Goal: Task Accomplishment & Management: Manage account settings

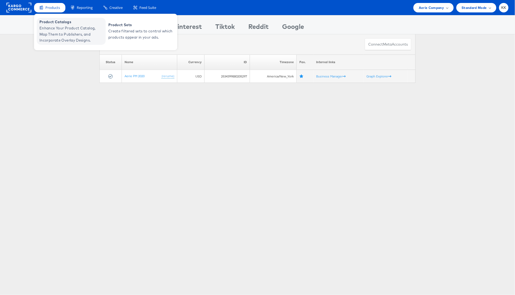
click at [45, 34] on span "Enhance Your Product Catalog, Map Them to Publishers, and Incorporate Overlay D…" at bounding box center [71, 34] width 65 height 18
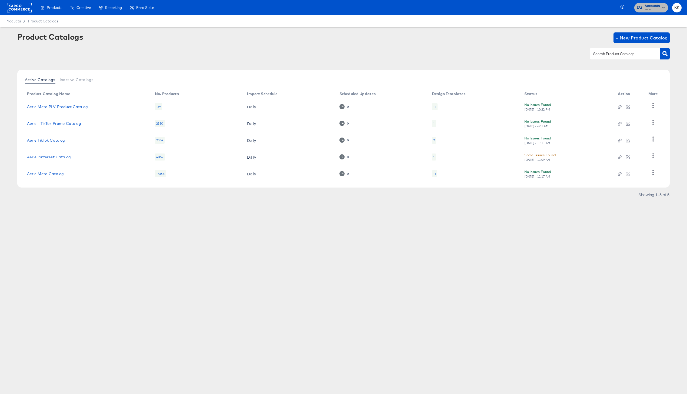
click at [658, 6] on span "Accounts" at bounding box center [651, 6] width 15 height 6
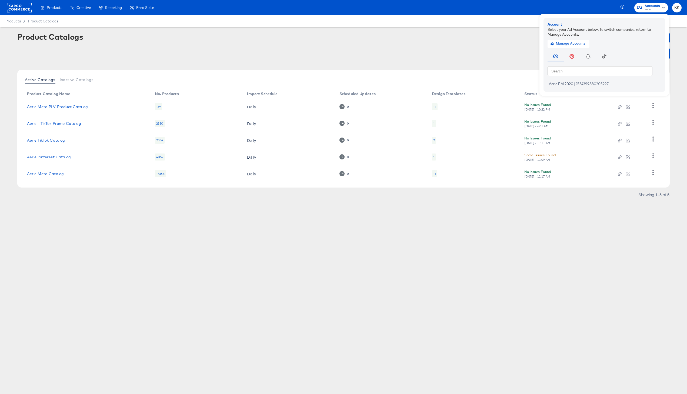
click at [19, 4] on rect at bounding box center [19, 8] width 25 height 10
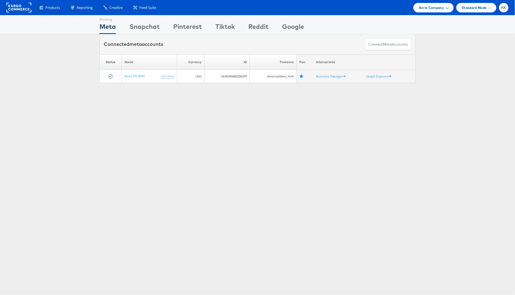
click at [440, 10] on span "Aerie Company" at bounding box center [431, 8] width 25 height 6
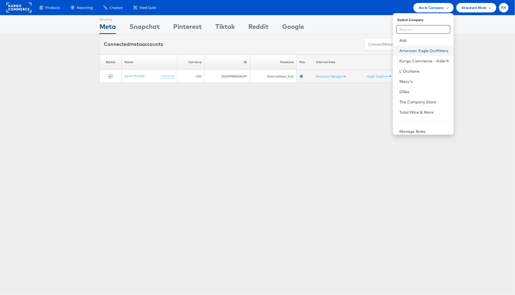
click at [429, 51] on link "American Eagle Outfitters" at bounding box center [424, 50] width 50 height 5
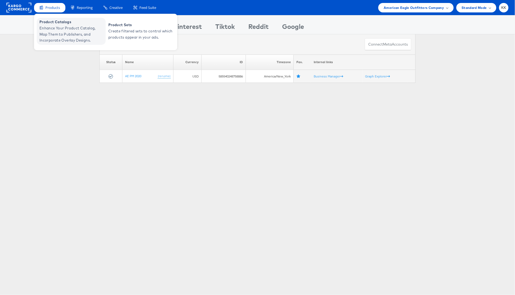
click at [49, 27] on span "Enhance Your Product Catalog, Map Them to Publishers, and Incorporate Overlay D…" at bounding box center [71, 34] width 65 height 18
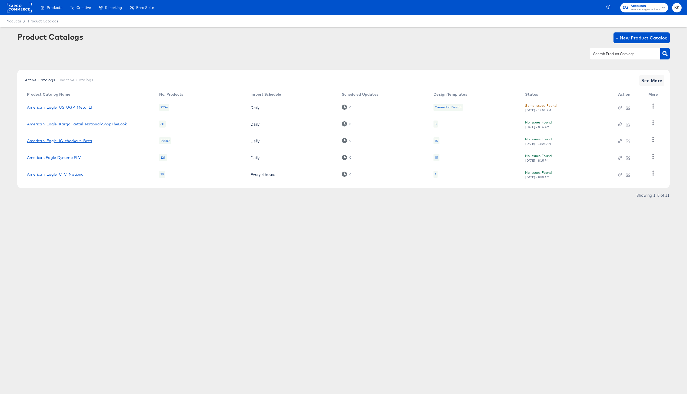
click at [78, 143] on link "American_Eagle_IG_checkout_Beta" at bounding box center [59, 141] width 65 height 4
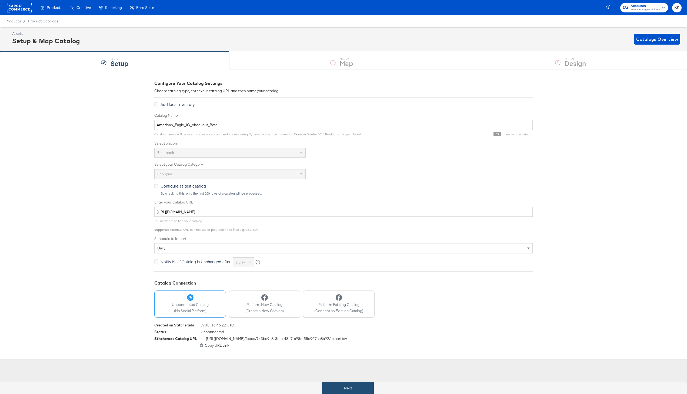
click at [336, 386] on button "Next" at bounding box center [348, 388] width 52 height 12
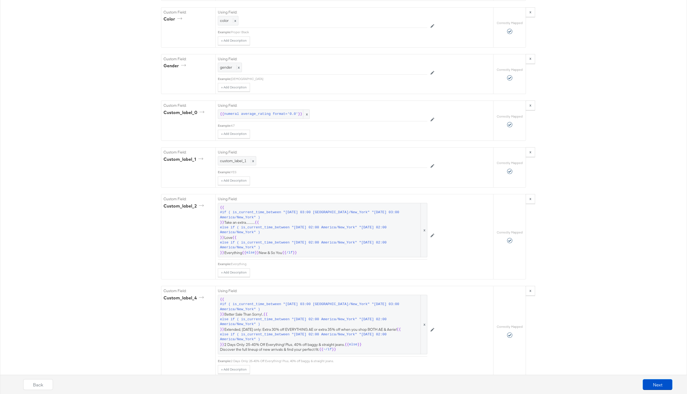
scroll to position [643, 0]
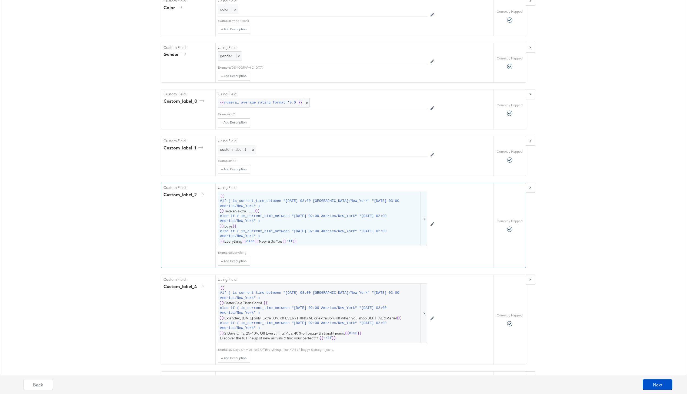
click at [342, 214] on span "else if ( is_current_time_between "2025-09-18 02:00 America/New_York" "2025-09-…" at bounding box center [320, 219] width 200 height 10
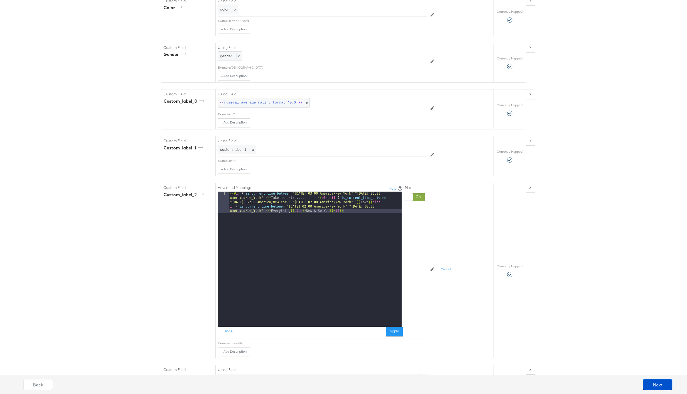
click at [290, 212] on div "{{# if ( is_current_time_between "2024-06-28 03:00 America/New_York" "2024-06-2…" at bounding box center [315, 281] width 173 height 178
click at [384, 203] on div "{{# if ( is_current_time_between "2024-06-28 03:00 America/New_York" "2024-06-2…" at bounding box center [315, 272] width 173 height 161
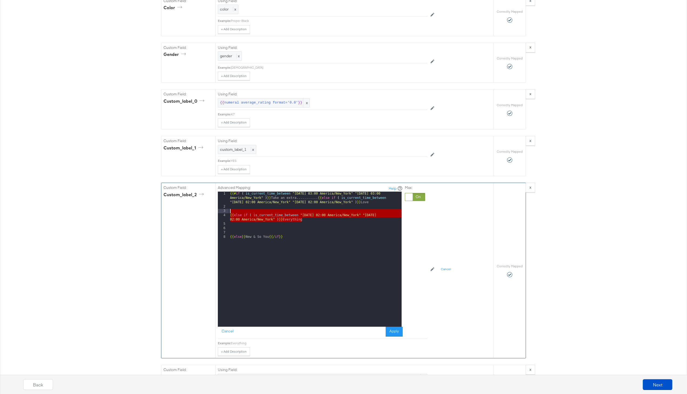
drag, startPoint x: 305, startPoint y: 219, endPoint x: 219, endPoint y: 210, distance: 86.0
click at [219, 210] on div "1 2 3 4 5 6 7 8 {{# if ( is_current_time_between "2024-06-28 03:00 America/New_…" at bounding box center [310, 259] width 184 height 135
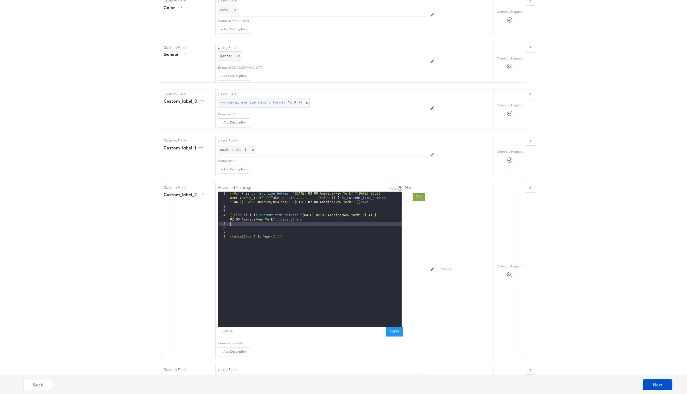
click at [326, 222] on div "{{# if ( is_current_time_between "2024-06-28 03:00 America/New_York" "2024-06-2…" at bounding box center [315, 268] width 173 height 152
click at [227, 329] on button "Cancel" at bounding box center [227, 332] width 19 height 10
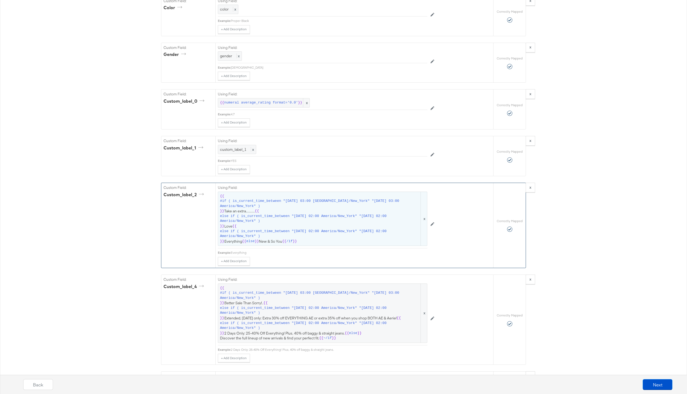
click at [291, 230] on span "else if ( is_current_time_between "2025-09-22 02:00 America/New_York" "2025-09-…" at bounding box center [320, 234] width 200 height 10
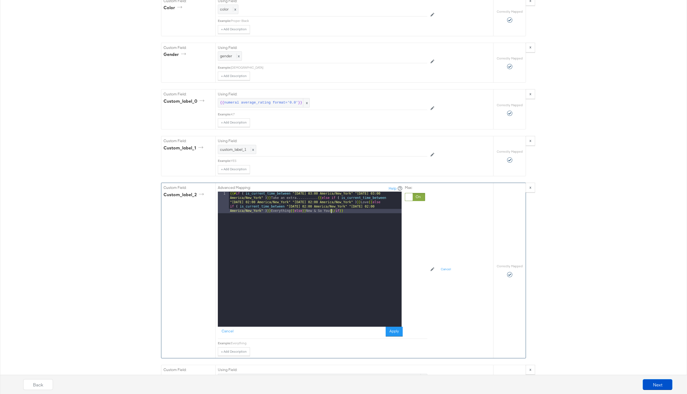
drag, startPoint x: 332, startPoint y: 211, endPoint x: 332, endPoint y: 229, distance: 18.1
click at [332, 212] on div "{{# if ( is_current_time_between "2024-06-28 03:00 America/New_York" "2024-06-2…" at bounding box center [315, 281] width 173 height 178
click at [323, 211] on div "{{# if ( is_current_time_between "2024-06-28 03:00 America/New_York" "2024-06-2…" at bounding box center [315, 272] width 173 height 161
paste textarea
click at [229, 224] on div "{{# if ( is_current_time_between "2024-06-28 03:00 America/New_York" "2024-06-2…" at bounding box center [315, 272] width 173 height 161
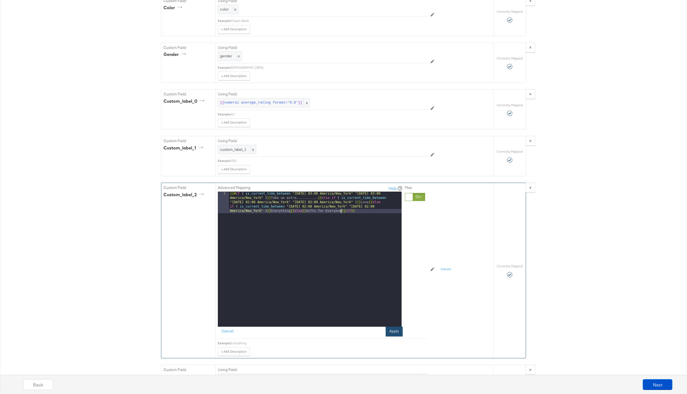
click at [389, 330] on button "Apply" at bounding box center [393, 332] width 17 height 10
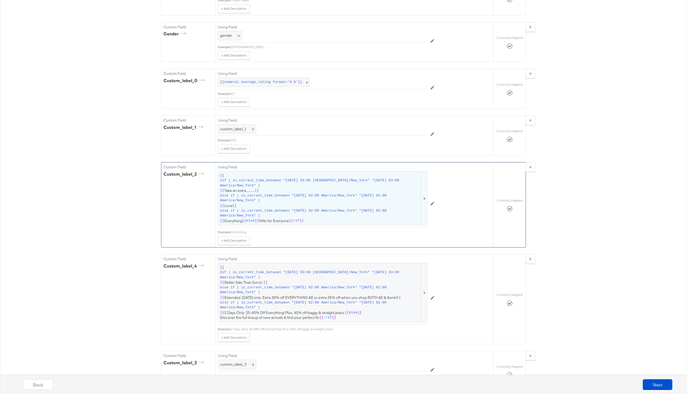
scroll to position [678, 0]
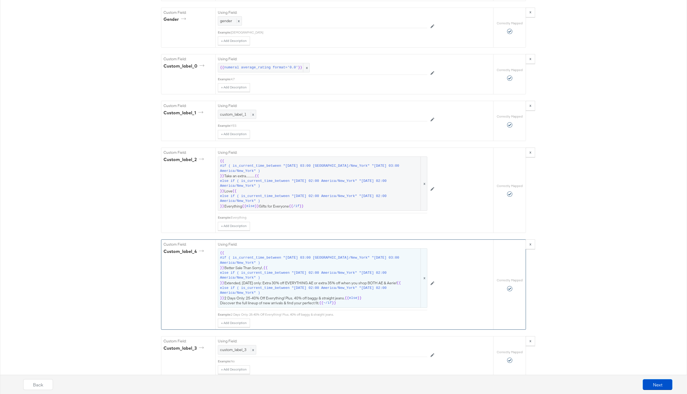
click at [280, 275] on span "else if ( is_current_time_between "2025-09-21 02:00 America/New_York" "2025-09-…" at bounding box center [320, 275] width 200 height 10
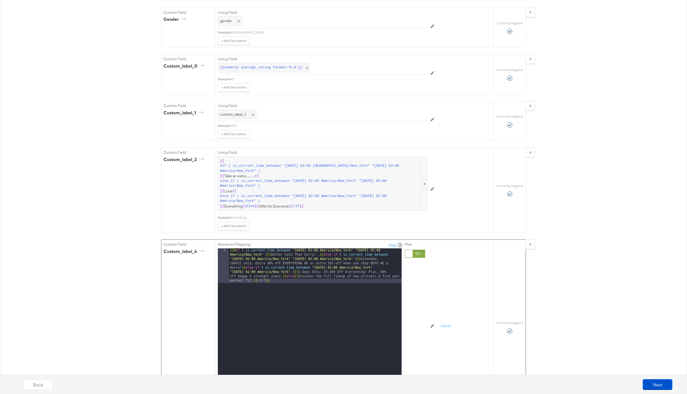
click at [286, 276] on div "{{# if ( is_current_time_between "2024-06-11 03:00 America/New_York" "2024-06-1…" at bounding box center [315, 350] width 173 height 204
click at [241, 268] on div "{{# if ( is_current_time_between "2024-06-11 03:00 America/New_York" "2024-06-1…" at bounding box center [315, 333] width 173 height 170
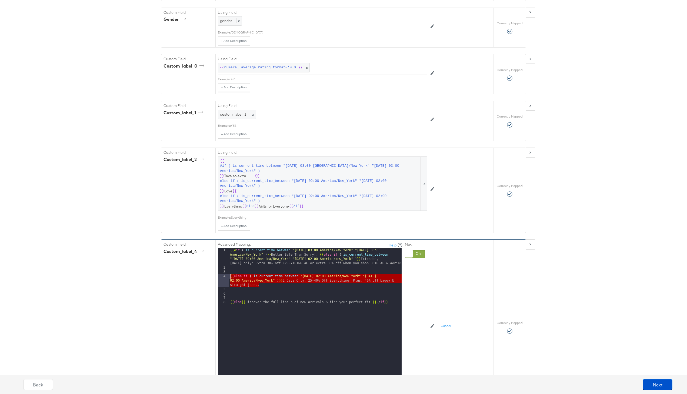
drag, startPoint x: 261, startPoint y: 287, endPoint x: 223, endPoint y: 277, distance: 39.0
click at [223, 277] on div "1 2 3 4 5 6 7 8 {{# if ( is_current_time_between "2024-06-11 03:00 America/New_…" at bounding box center [310, 315] width 184 height 135
click at [271, 289] on div "{{# if ( is_current_time_between "2024-06-11 03:00 America/New_York" "2024-06-1…" at bounding box center [315, 326] width 173 height 157
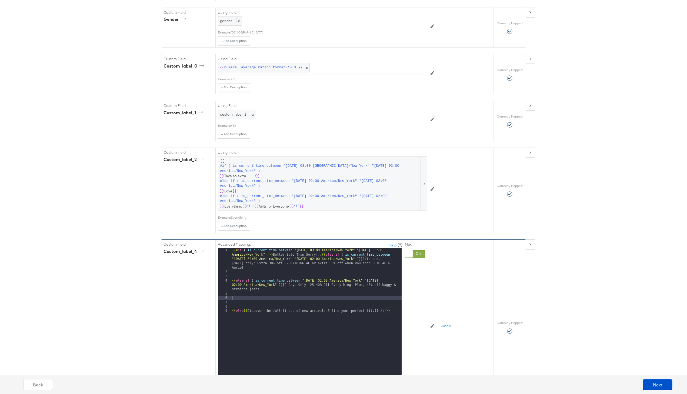
paste textarea
click at [323, 298] on div "{{# if ( is_current_time_between "2024-06-11 03:00 America/New_York" "2024-06-1…" at bounding box center [316, 328] width 171 height 161
click at [393, 297] on div "{{# if ( is_current_time_between "2024-06-11 03:00 America/New_York" "2024-06-1…" at bounding box center [316, 328] width 171 height 161
click at [385, 323] on div "{{# if ( is_current_time_between "2024-06-11 03:00 America/New_York" "2024-06-1…" at bounding box center [316, 328] width 171 height 161
click at [393, 299] on div "{{# if ( is_current_time_between "2024-06-11 03:00 America/New_York" "2024-06-1…" at bounding box center [316, 328] width 171 height 161
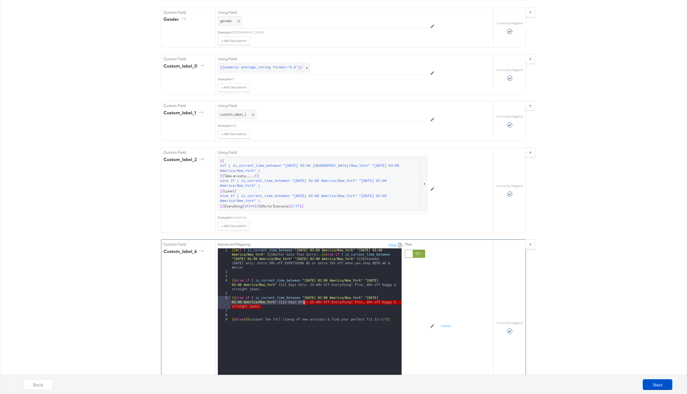
drag, startPoint x: 273, startPoint y: 307, endPoint x: 304, endPoint y: 303, distance: 31.9
click at [304, 303] on div "{{# if ( is_current_time_between "2024-06-11 03:00 America/New_York" "2024-06-1…" at bounding box center [316, 328] width 171 height 161
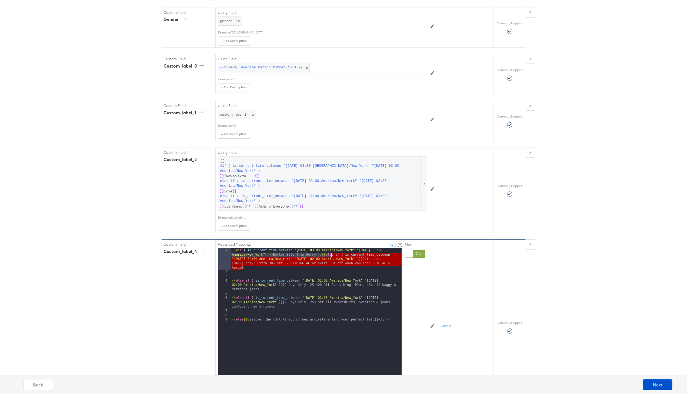
drag, startPoint x: 246, startPoint y: 267, endPoint x: 329, endPoint y: 255, distance: 84.5
click at [329, 255] on div "{{# if ( is_current_time_between "2024-06-11 03:00 America/New_York" "2024-06-1…" at bounding box center [316, 328] width 171 height 161
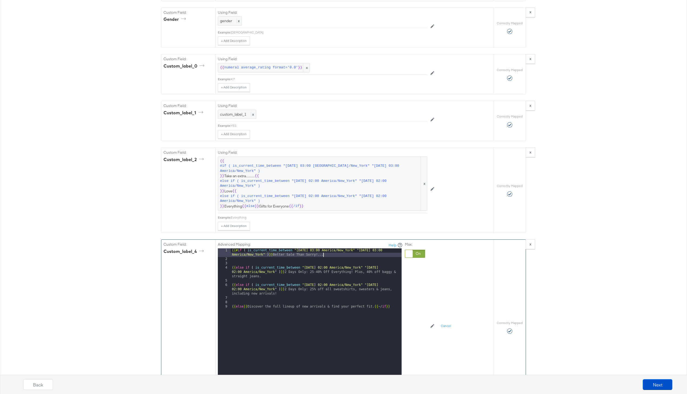
click at [230, 268] on div "4" at bounding box center [224, 272] width 13 height 13
click at [233, 267] on div "{{# if ( is_current_time_between "2024-06-11 03:00 America/New_York" "2024-06-1…" at bounding box center [316, 322] width 171 height 148
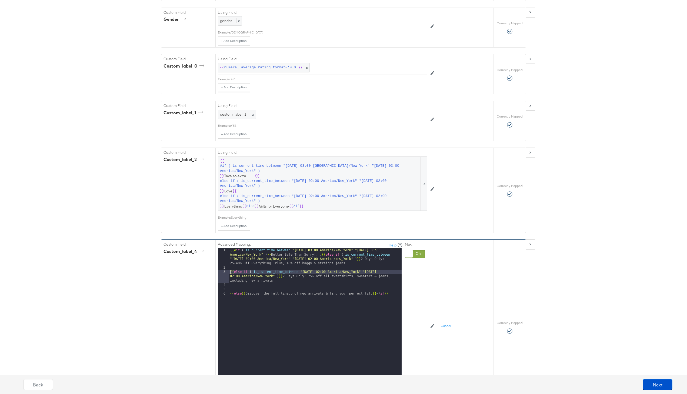
click at [229, 273] on div "{{# if ( is_current_time_between "2024-06-11 03:00 America/New_York" "2024-06-1…" at bounding box center [315, 326] width 173 height 157
drag, startPoint x: 371, startPoint y: 290, endPoint x: 257, endPoint y: 288, distance: 114.3
click at [257, 288] on div "{{# if ( is_current_time_between "2024-06-11 03:00 America/New_York" "2024-06-1…" at bounding box center [315, 333] width 173 height 170
click at [254, 292] on div "{{# if ( is_current_time_between "2024-06-11 03:00 America/New_York" "2024-06-1…" at bounding box center [315, 333] width 173 height 170
click at [254, 287] on div "{{# if ( is_current_time_between "2024-06-11 03:00 America/New_York" "2024-06-1…" at bounding box center [315, 333] width 173 height 170
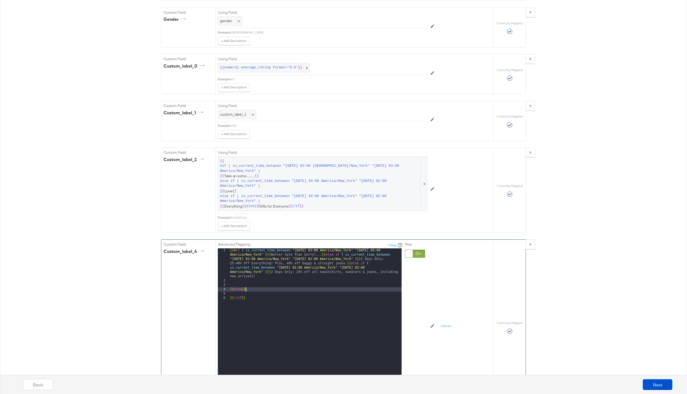
paste textarea
drag, startPoint x: 230, startPoint y: 304, endPoint x: 230, endPoint y: 333, distance: 29.7
click at [230, 305] on div "{{# if ( is_current_time_between "2024-06-11 03:00 America/New_York" "2024-06-1…" at bounding box center [315, 333] width 173 height 170
click at [229, 292] on div "{{# if ( is_current_time_between "2024-06-11 03:00 America/New_York" "2024-06-1…" at bounding box center [315, 335] width 173 height 174
click at [229, 290] on div "{{# if ( is_current_time_between "2024-06-11 03:00 America/New_York" "2024-06-1…" at bounding box center [315, 335] width 173 height 174
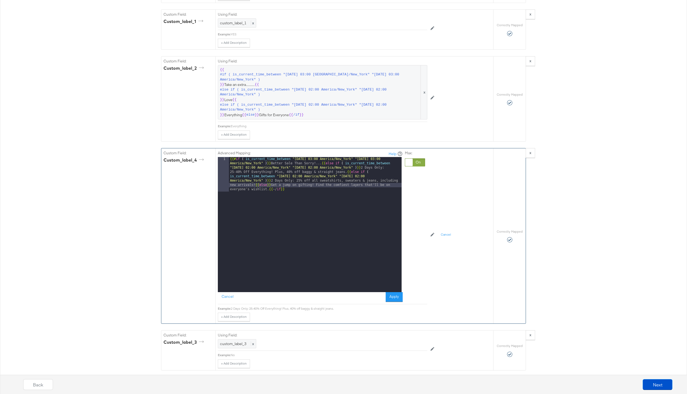
scroll to position [769, 0]
click at [393, 298] on button "Apply" at bounding box center [393, 298] width 17 height 10
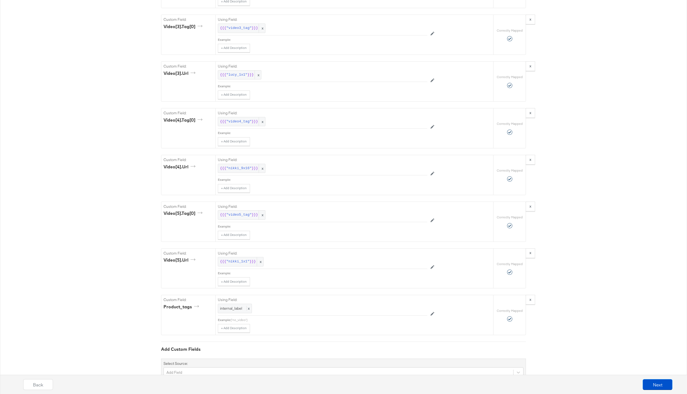
scroll to position [2375, 0]
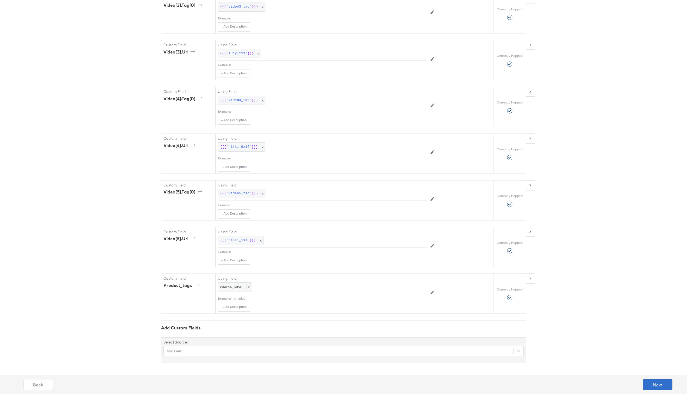
click at [660, 385] on button "Next" at bounding box center [657, 384] width 30 height 11
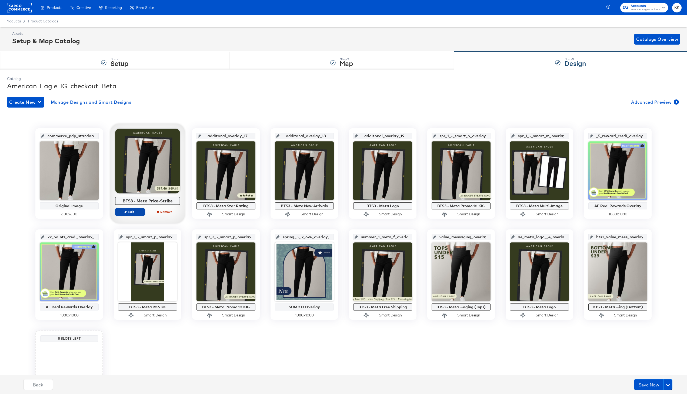
click at [132, 209] on button "Edit" at bounding box center [130, 212] width 30 height 8
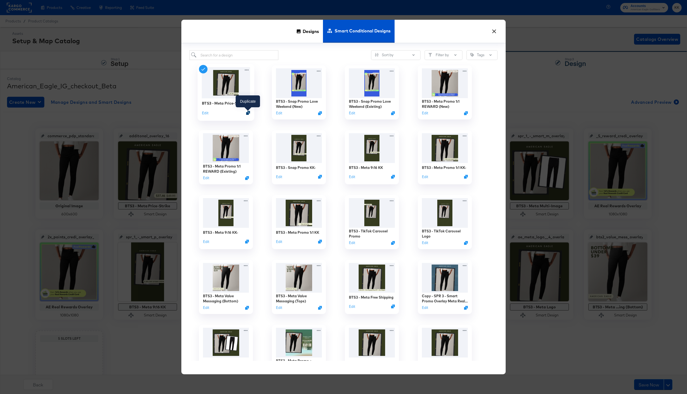
click at [249, 113] on icon "Duplicate" at bounding box center [248, 113] width 4 height 4
click at [389, 55] on button "Sort by" at bounding box center [395, 55] width 49 height 10
click at [397, 80] on button "Newest Edit" at bounding box center [395, 85] width 49 height 10
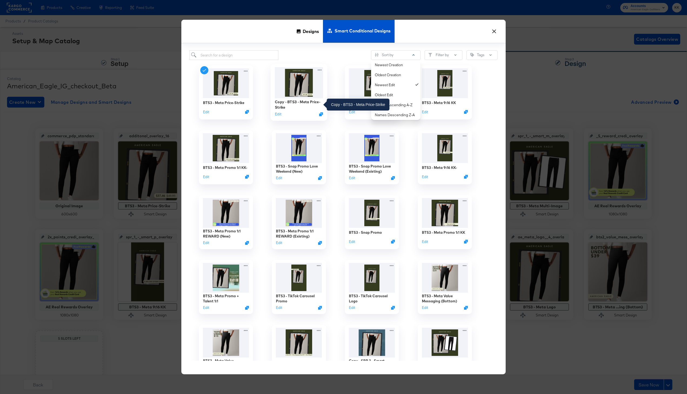
click at [297, 102] on div "Copy - BTS3 - Meta Price-Strike" at bounding box center [299, 104] width 48 height 11
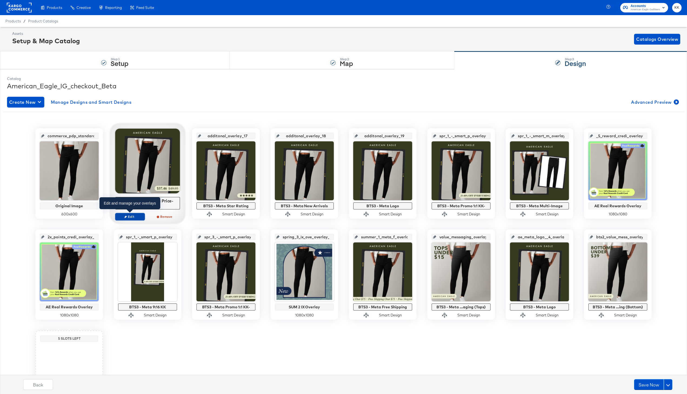
click at [135, 217] on span "Edit" at bounding box center [130, 216] width 25 height 4
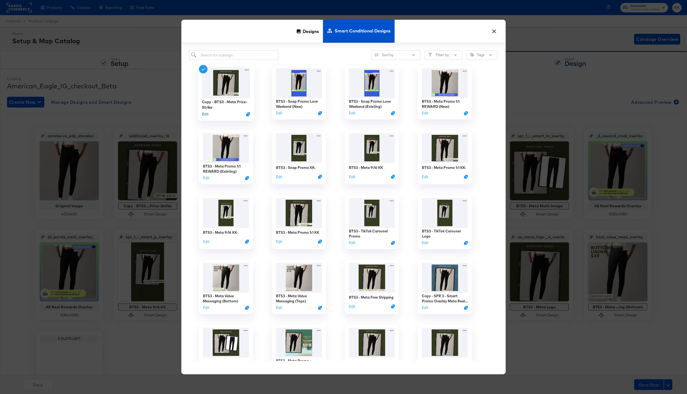
click at [205, 115] on button "Edit" at bounding box center [205, 114] width 6 height 5
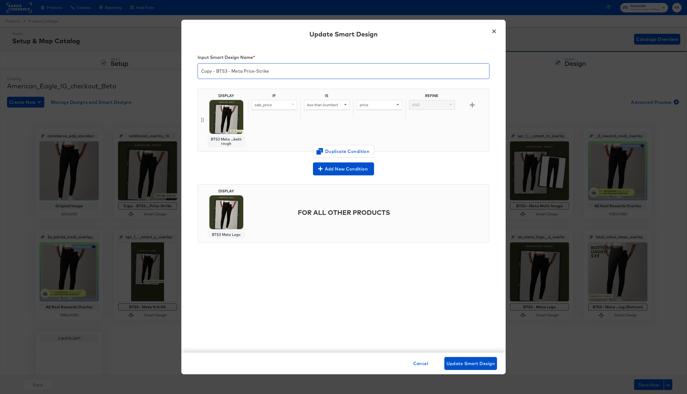
drag, startPoint x: 226, startPoint y: 72, endPoint x: 193, endPoint y: 71, distance: 32.7
click at [193, 71] on div "Input Smart Design Name * Copy - BTS3 - Meta Price-Strike DISPLAY BTS3 Meta ...…" at bounding box center [343, 199] width 324 height 308
type input "HOL1 - Meta Price-Strike"
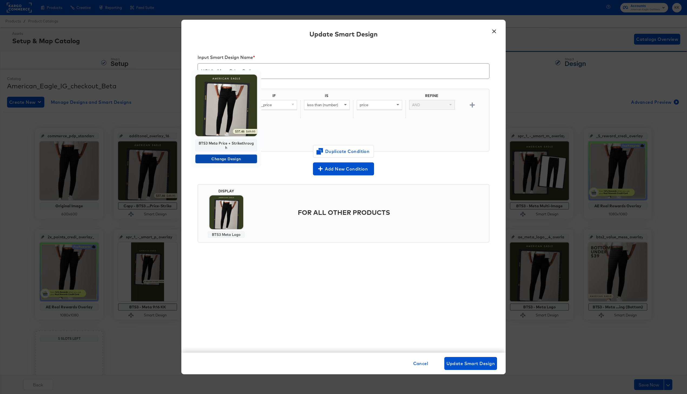
click at [232, 156] on span "Change Design" at bounding box center [225, 159] width 57 height 7
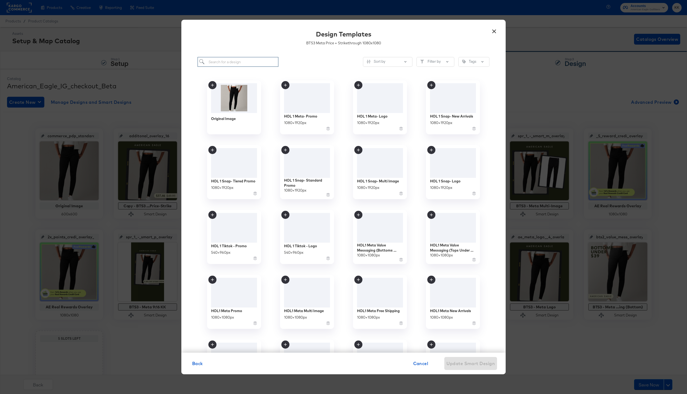
click at [228, 63] on input "search" at bounding box center [237, 62] width 81 height 10
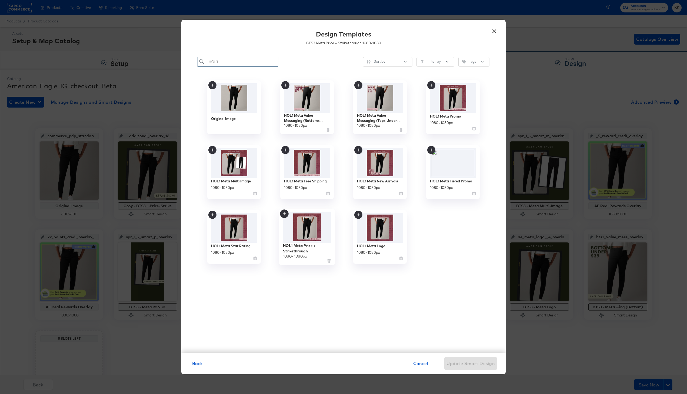
type input "HOL1"
click at [298, 224] on img at bounding box center [307, 227] width 48 height 31
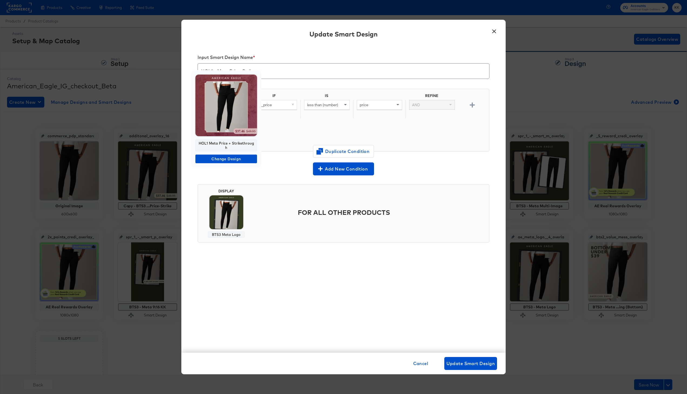
click at [291, 244] on div at bounding box center [343, 197] width 687 height 394
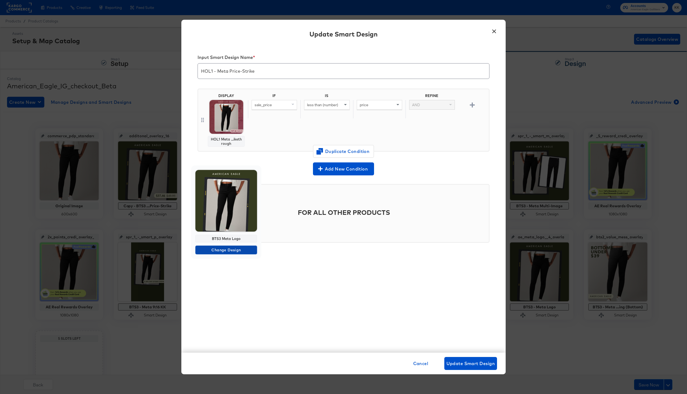
click at [233, 247] on span "Change Design" at bounding box center [225, 250] width 57 height 7
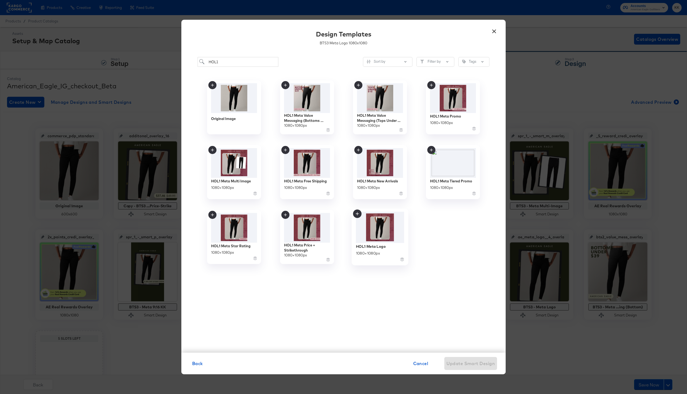
click at [390, 228] on img at bounding box center [380, 227] width 48 height 31
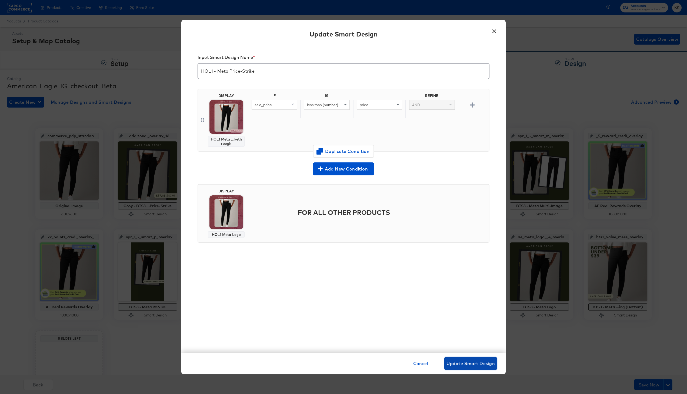
click at [490, 367] on button "Update Smart Design" at bounding box center [470, 363] width 53 height 13
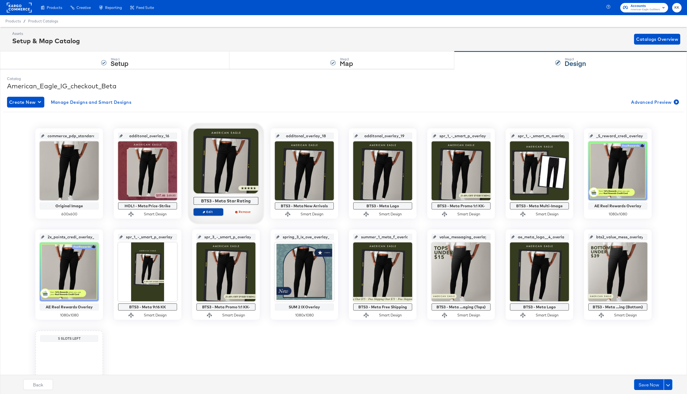
click at [216, 209] on button "Edit" at bounding box center [208, 212] width 30 height 8
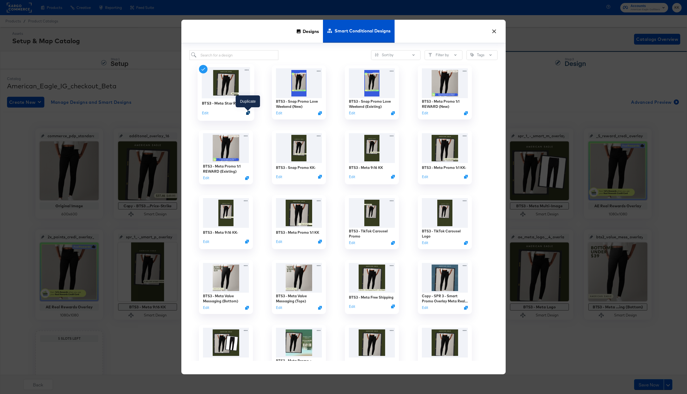
click at [249, 113] on icon "Duplicate" at bounding box center [248, 113] width 4 height 4
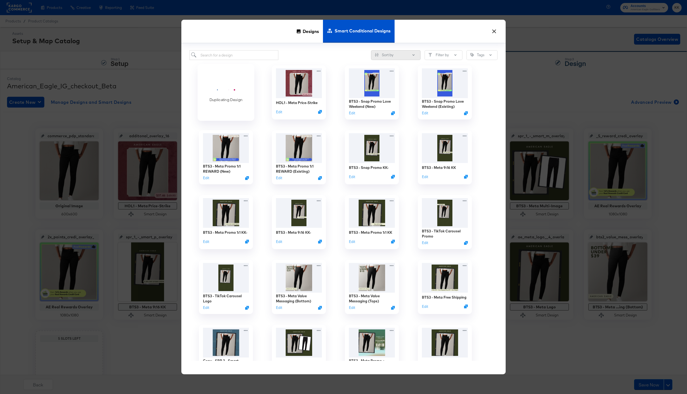
click at [385, 54] on button "Sort by" at bounding box center [395, 55] width 49 height 10
click at [393, 82] on div "Newest Edit" at bounding box center [397, 84] width 44 height 5
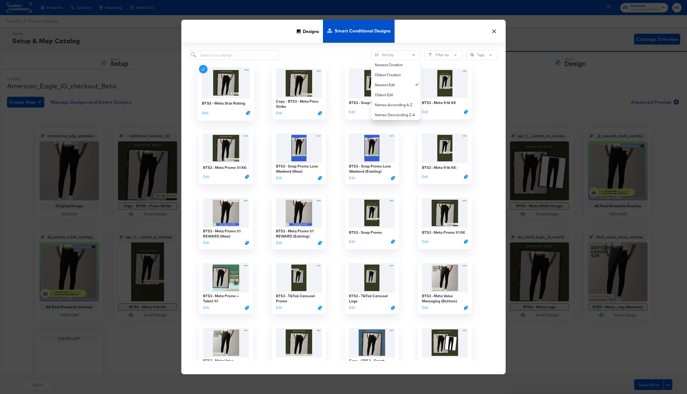
click at [340, 51] on div "Sort by Newest Creation Oldest Creation Newest Edit Oldest Edit Names Ascending…" at bounding box center [343, 55] width 308 height 10
click at [388, 55] on button "Sort by" at bounding box center [395, 55] width 49 height 10
click at [400, 64] on div "Newest Creation" at bounding box center [397, 64] width 44 height 5
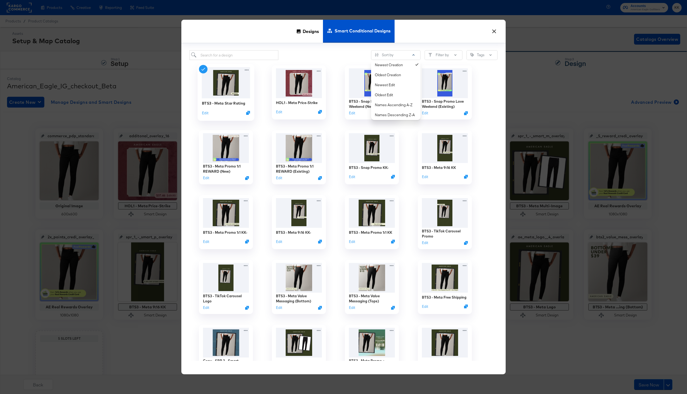
click at [321, 58] on div "Sort by Newest Creation Oldest Creation Newest Edit Oldest Edit Names Ascending…" at bounding box center [343, 55] width 308 height 10
click at [379, 55] on button "Sort by" at bounding box center [395, 55] width 49 height 10
click at [397, 84] on div "Newest Edit" at bounding box center [397, 84] width 44 height 5
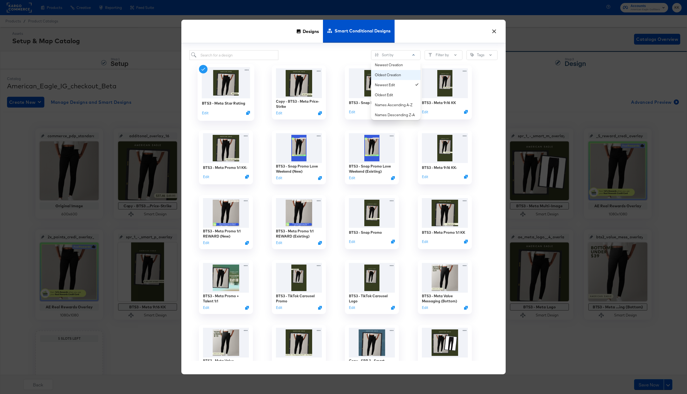
click at [399, 78] on button "Oldest Creation" at bounding box center [395, 75] width 49 height 10
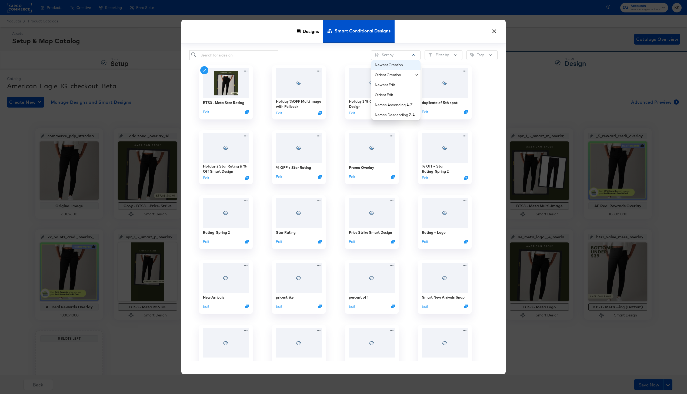
click at [402, 64] on div "Newest Creation" at bounding box center [397, 64] width 44 height 5
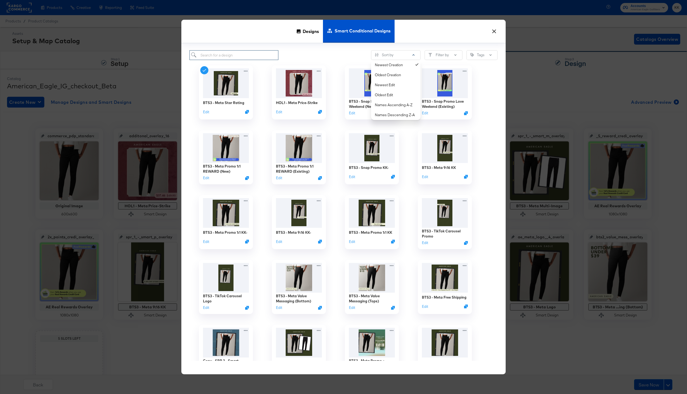
click at [262, 59] on input "search" at bounding box center [233, 55] width 89 height 10
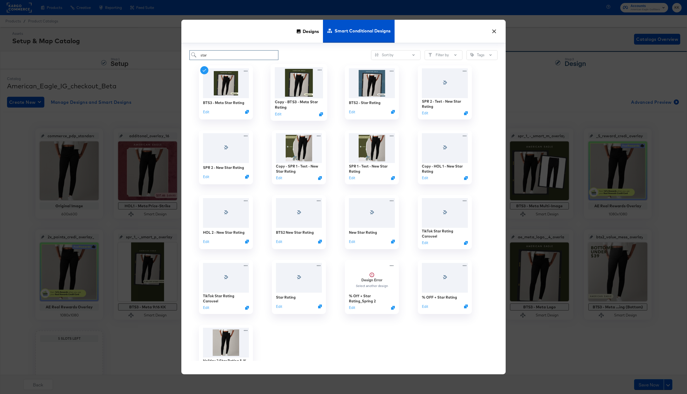
type input "star"
click at [315, 101] on div "Copy - BTS3 - Meta Star Rating" at bounding box center [299, 104] width 48 height 11
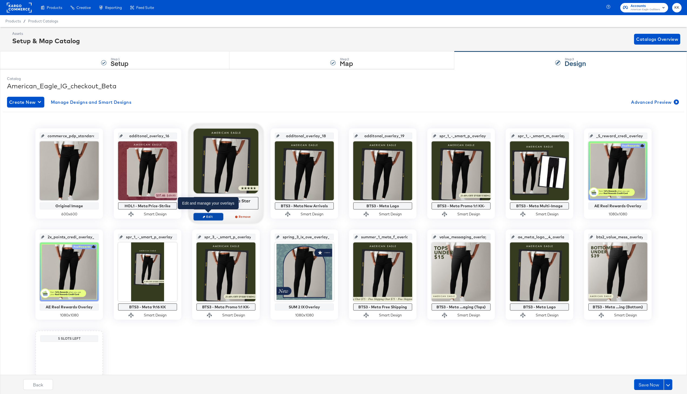
click at [210, 216] on span "Edit" at bounding box center [208, 216] width 25 height 4
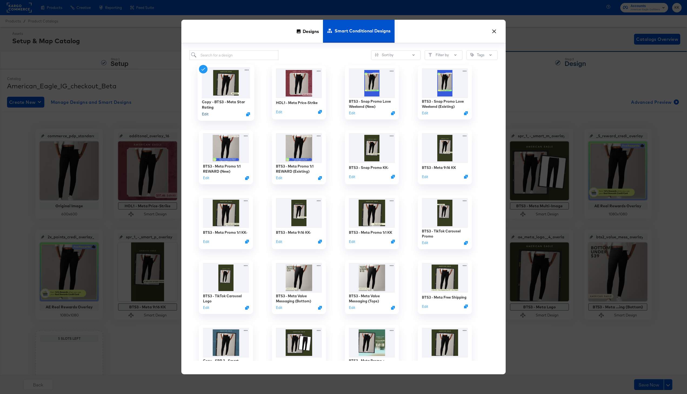
click at [206, 114] on button "Edit" at bounding box center [205, 114] width 6 height 5
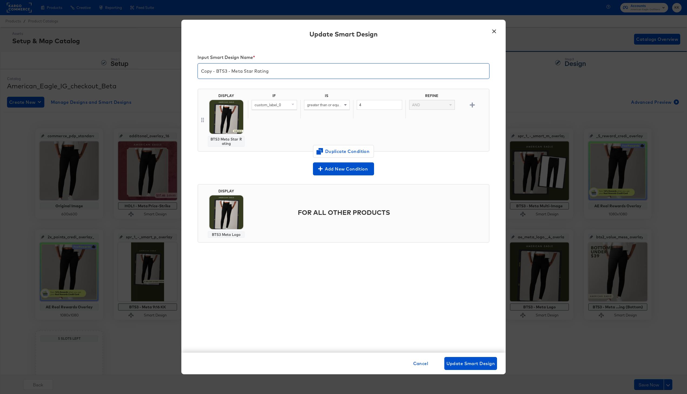
drag, startPoint x: 227, startPoint y: 72, endPoint x: 194, endPoint y: 72, distance: 33.0
click at [194, 72] on div "Input Smart Design Name * Copy - BTS3 - Meta Star Rating DISPLAY BTS3 Meta Star…" at bounding box center [343, 199] width 324 height 308
type input "HOL1 - Meta Star Rating"
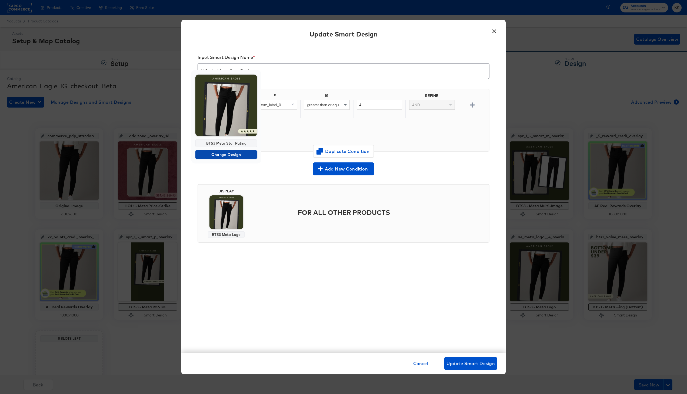
click at [224, 152] on span "Change Design" at bounding box center [225, 154] width 57 height 7
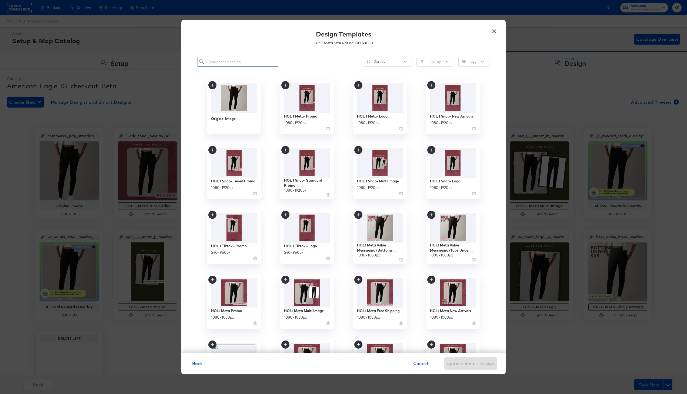
click at [238, 59] on input "search" at bounding box center [237, 62] width 81 height 10
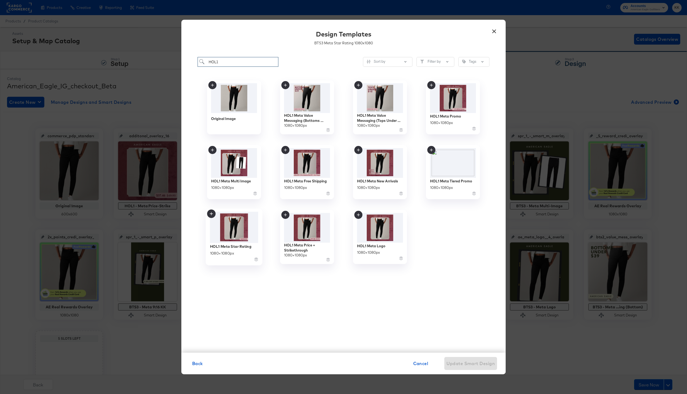
type input "HOL1"
click at [243, 226] on img at bounding box center [234, 227] width 48 height 31
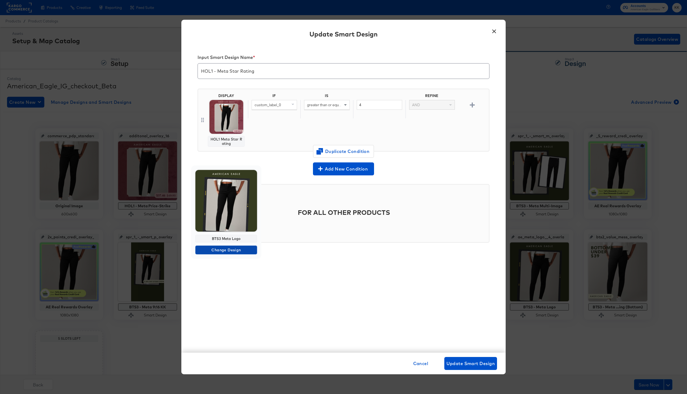
click at [225, 249] on span "Change Design" at bounding box center [225, 250] width 57 height 7
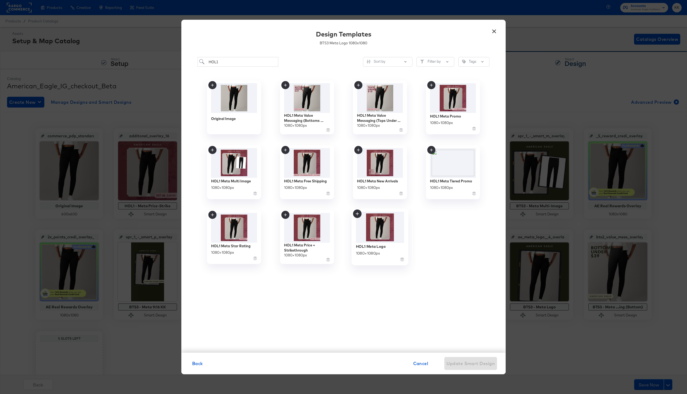
click at [385, 238] on img at bounding box center [380, 227] width 48 height 31
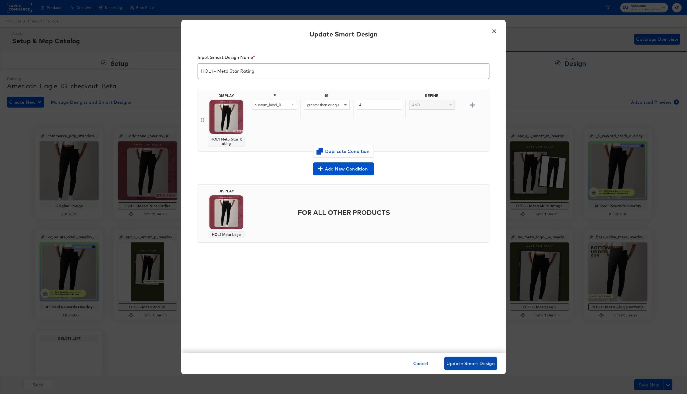
click at [464, 361] on span "Update Smart Design" at bounding box center [470, 364] width 48 height 8
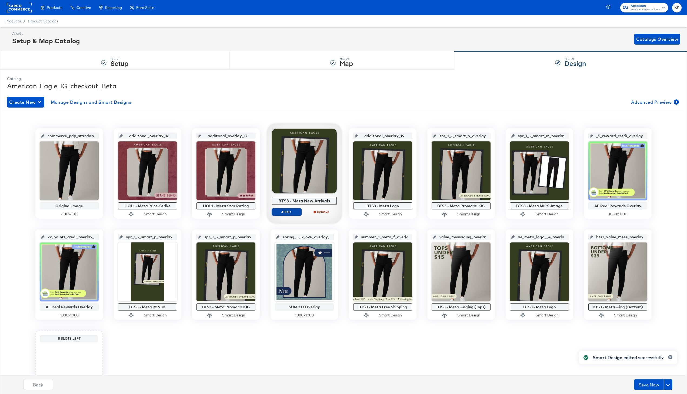
click at [287, 214] on button "Edit" at bounding box center [287, 212] width 30 height 8
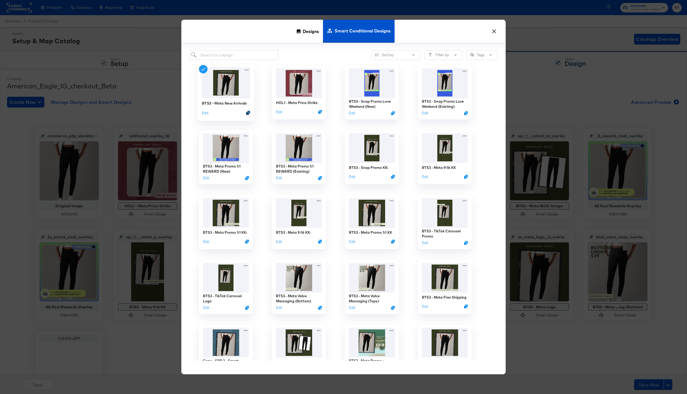
click at [247, 112] on icon "Duplicate" at bounding box center [248, 113] width 4 height 4
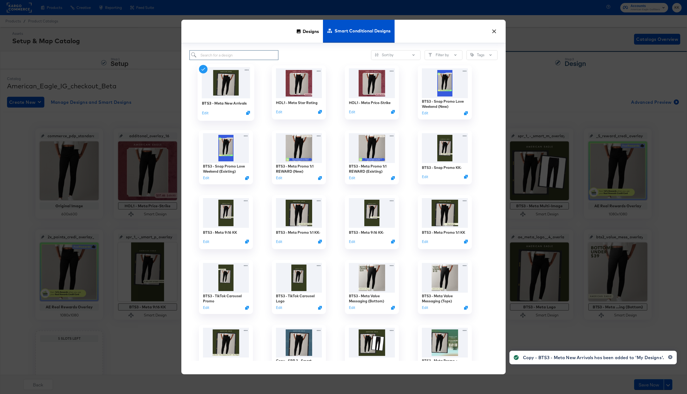
click at [243, 58] on input "search" at bounding box center [233, 55] width 89 height 10
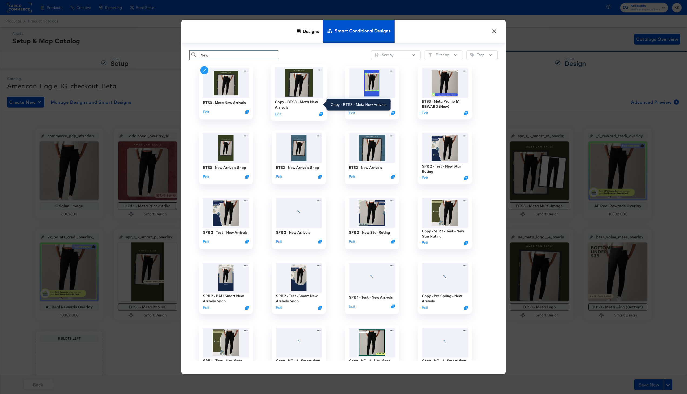
type input "New"
click at [307, 101] on div "Copy - BTS3 - Meta New Arrivals" at bounding box center [299, 104] width 48 height 11
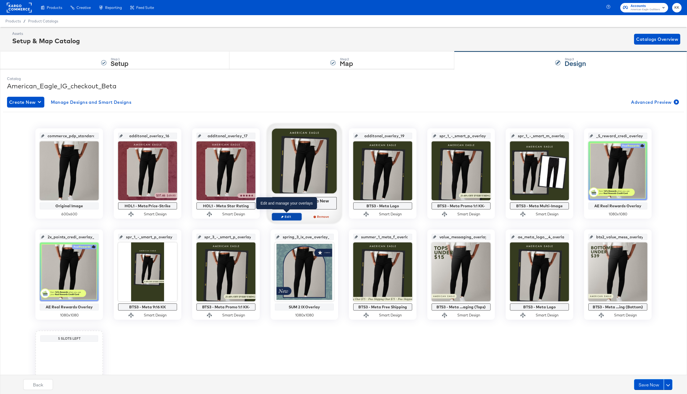
click at [294, 216] on span "Edit" at bounding box center [286, 216] width 25 height 4
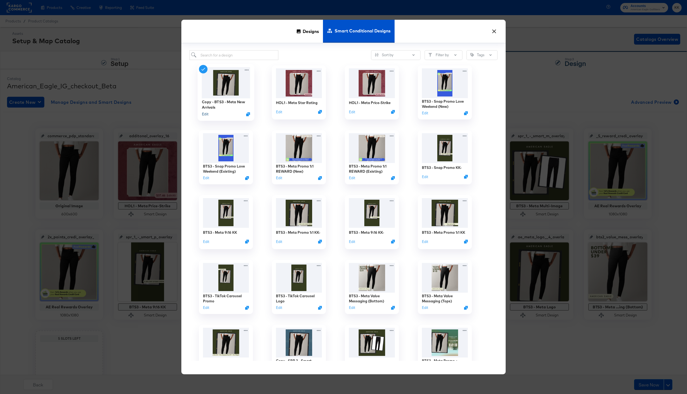
click at [207, 114] on button "Edit" at bounding box center [205, 114] width 6 height 5
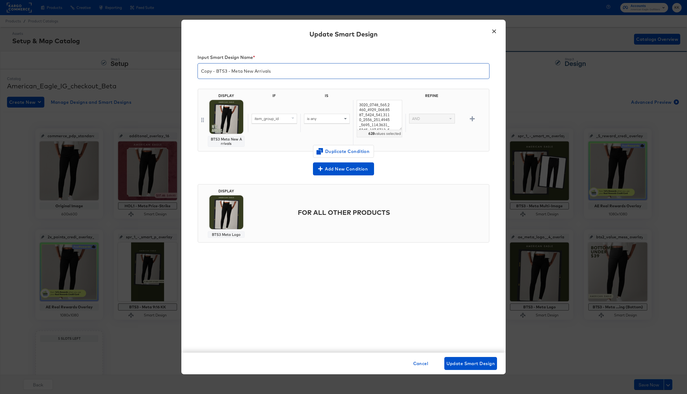
drag, startPoint x: 227, startPoint y: 71, endPoint x: 190, endPoint y: 71, distance: 37.0
click at [190, 71] on div "Input Smart Design Name * Copy - BTS3 - Meta New Arrivals DISPLAY BTS3 Meta New…" at bounding box center [343, 199] width 324 height 308
type input "HOL1 - Meta New Arrivals"
drag, startPoint x: 359, startPoint y: 105, endPoint x: 404, endPoint y: 216, distance: 119.6
click at [404, 216] on div "Input Smart Design Name * HOL1 - Meta New Arrivals DISPLAY BTS3 Meta New Arriva…" at bounding box center [343, 199] width 324 height 308
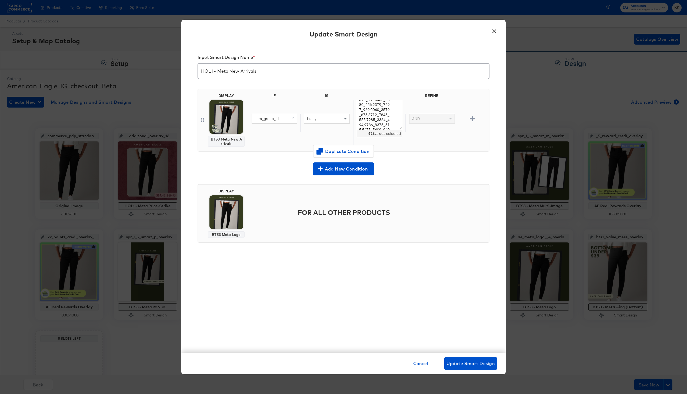
paste textarea "79_20, 2101_1810_1, 118_7388_68, 1115_7406_928, 1114_7363_55, 1114_7396_252, 11…"
type textarea "2101_1779_20,2101_1810_1,118_7388_68,1115_7406_928,1114_7363_55,1114_7396_252,1…"
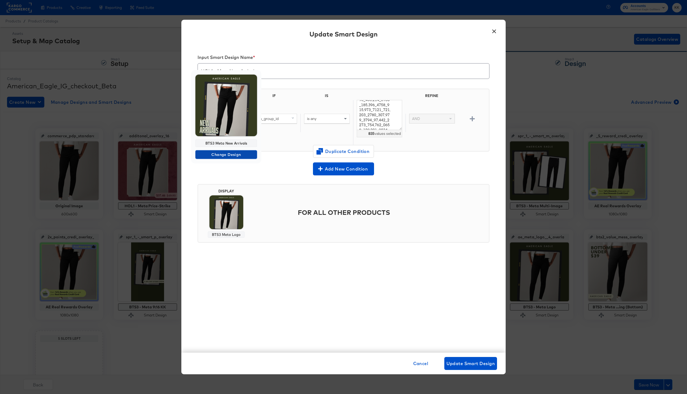
click at [234, 153] on span "Change Design" at bounding box center [225, 154] width 57 height 7
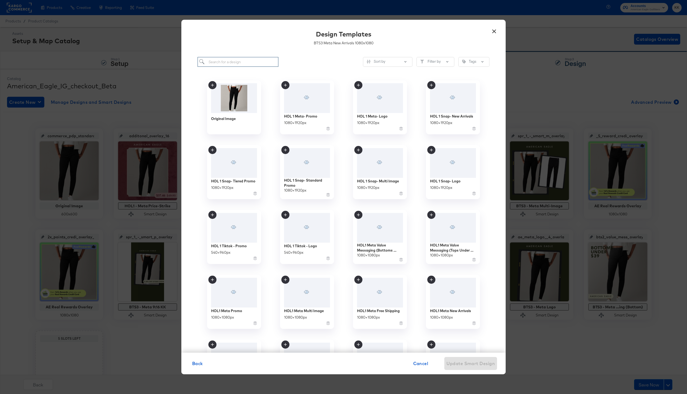
click at [241, 63] on input "search" at bounding box center [237, 62] width 81 height 10
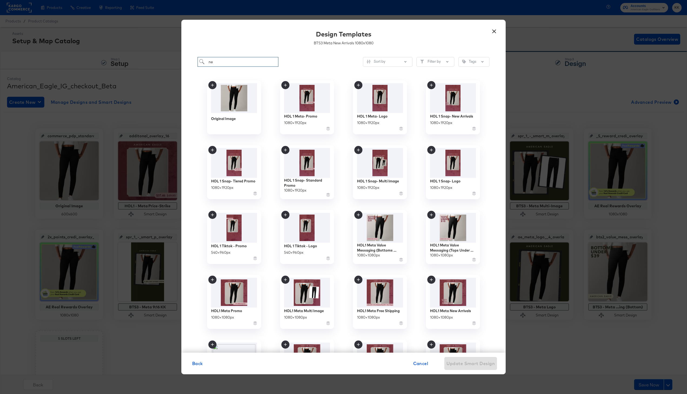
type input "new"
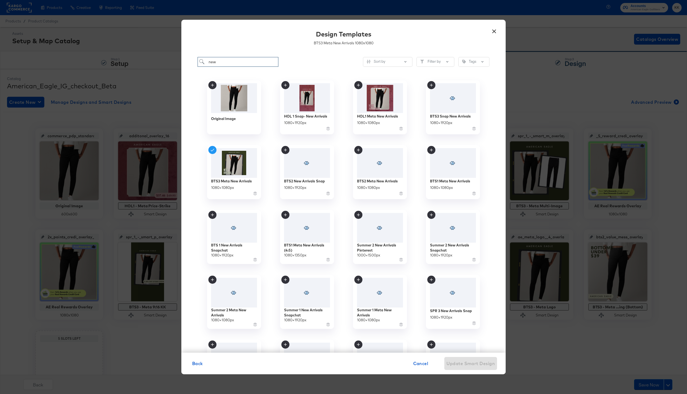
drag, startPoint x: 238, startPoint y: 62, endPoint x: 182, endPoint y: 62, distance: 55.9
click at [182, 62] on div "new Sort by Filter by Tags Original Image HOL 1 Snap- New Arrivals 1080 × 1920 …" at bounding box center [343, 202] width 324 height 301
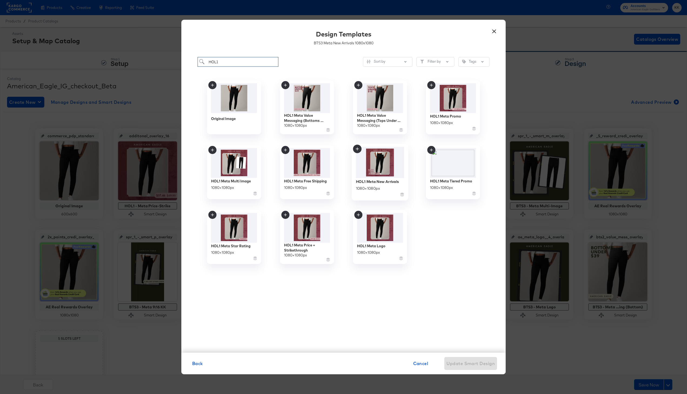
type input "HOL1"
click at [379, 180] on div "HOL1 Meta New Arrivals" at bounding box center [377, 181] width 43 height 5
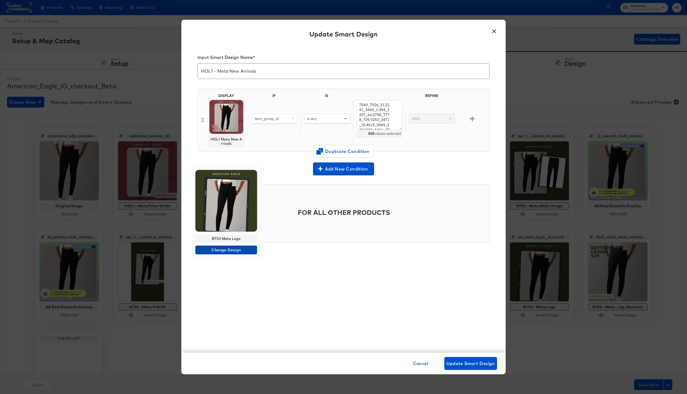
click at [225, 250] on span "Change Design" at bounding box center [225, 250] width 57 height 7
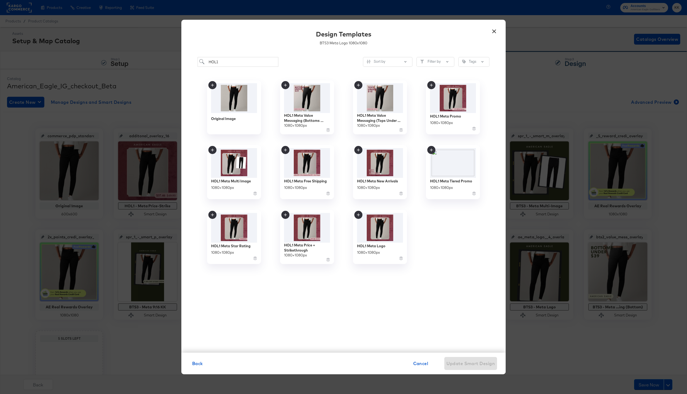
click at [199, 356] on div "Back Cancel Update Smart Design" at bounding box center [343, 364] width 324 height 22
click at [199, 363] on span "Back" at bounding box center [197, 364] width 11 height 8
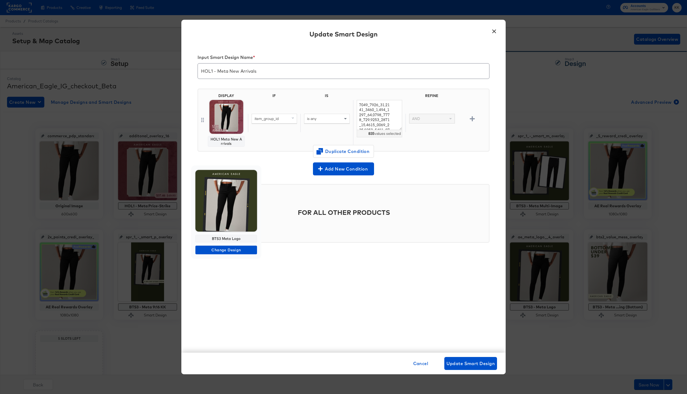
click at [225, 244] on div "BTS3 Meta Logo Change Design" at bounding box center [226, 211] width 70 height 93
click at [225, 250] on span "Change Design" at bounding box center [225, 250] width 57 height 7
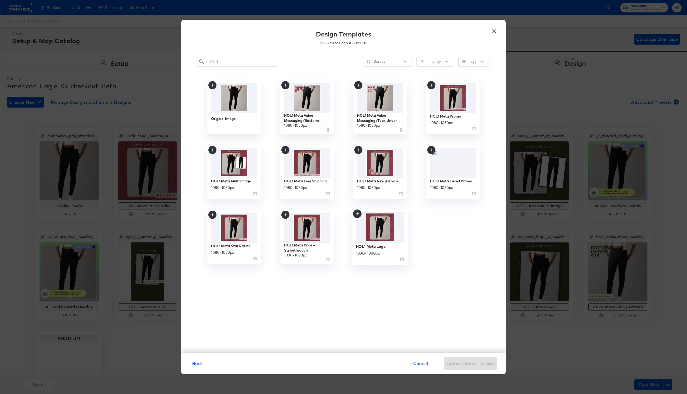
click at [392, 232] on img at bounding box center [380, 227] width 48 height 31
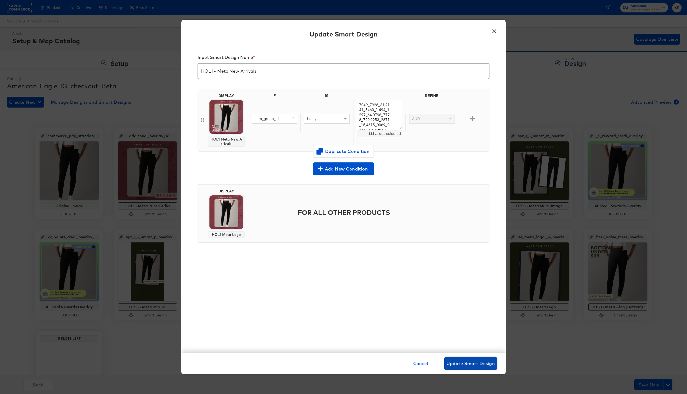
click at [482, 359] on button "Update Smart Design" at bounding box center [470, 363] width 53 height 13
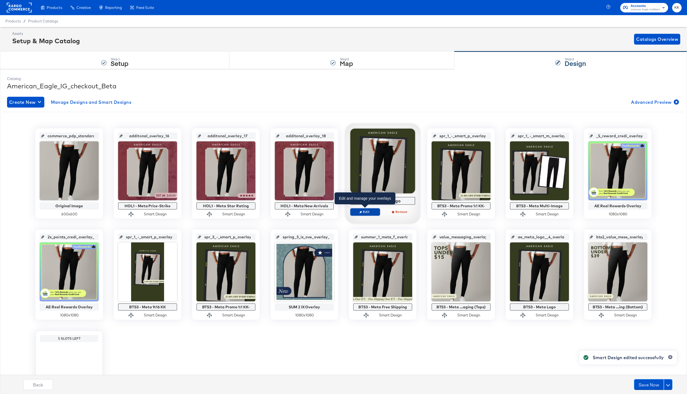
click at [362, 210] on span "Edit" at bounding box center [365, 212] width 25 height 4
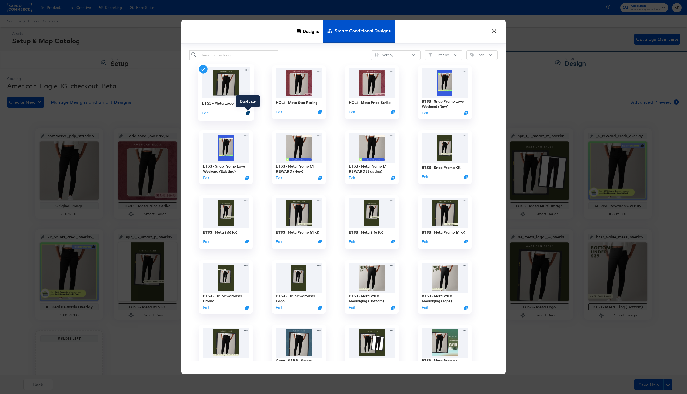
click at [249, 114] on icon "Duplicate" at bounding box center [248, 113] width 4 height 4
click at [234, 55] on input "search" at bounding box center [233, 55] width 89 height 10
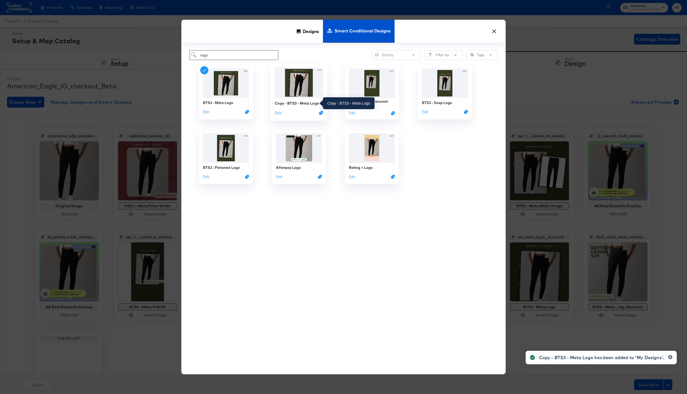
type input "logo"
click at [296, 104] on div "Copy - BTS3 - Meta Logo" at bounding box center [297, 103] width 44 height 5
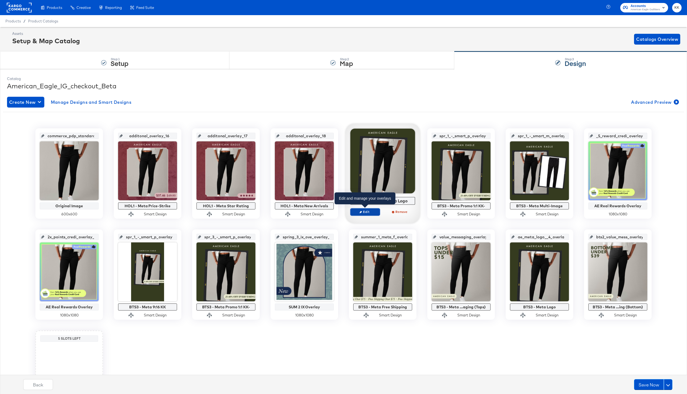
click at [367, 213] on span "Edit" at bounding box center [365, 212] width 25 height 4
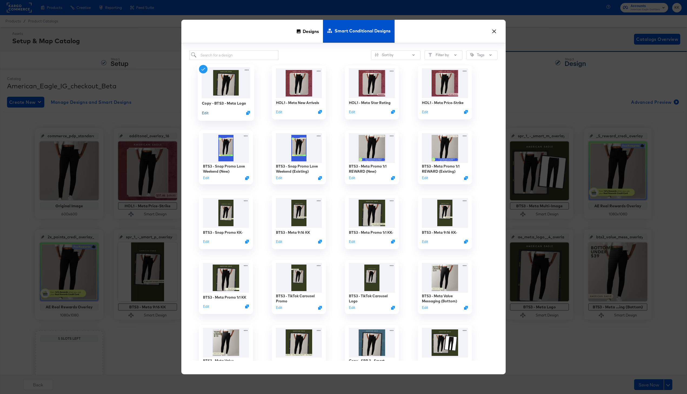
click at [207, 114] on button "Edit" at bounding box center [205, 112] width 6 height 5
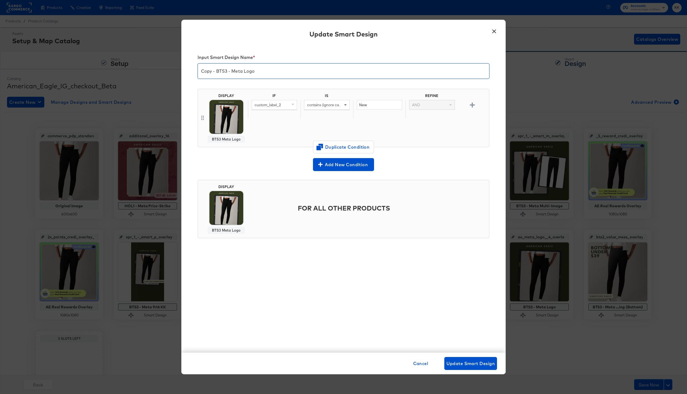
drag, startPoint x: 228, startPoint y: 72, endPoint x: 191, endPoint y: 72, distance: 36.5
click at [191, 72] on div "Input Smart Design Name * Copy - BTS3 - Meta Logo DISPLAY BTS3 Meta Logo IF IS …" at bounding box center [343, 199] width 324 height 308
type input "HOL1 - Meta Logo"
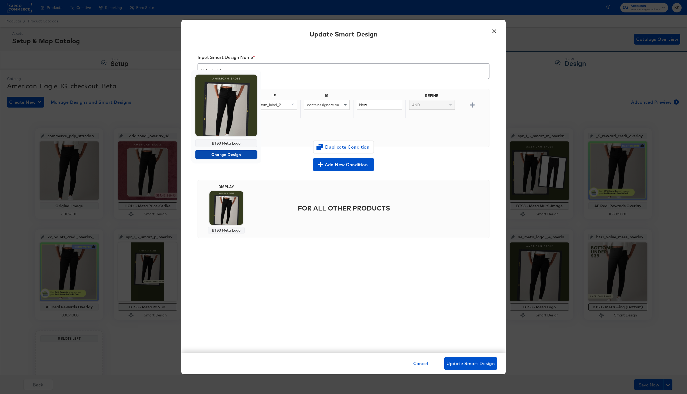
click at [224, 153] on span "Change Design" at bounding box center [225, 154] width 57 height 7
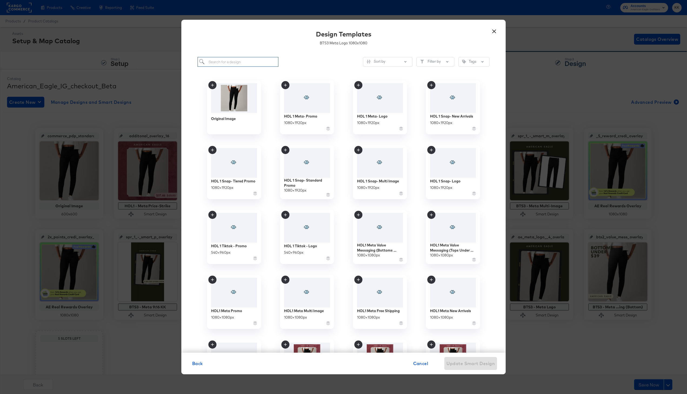
click at [239, 60] on input "search" at bounding box center [237, 62] width 81 height 10
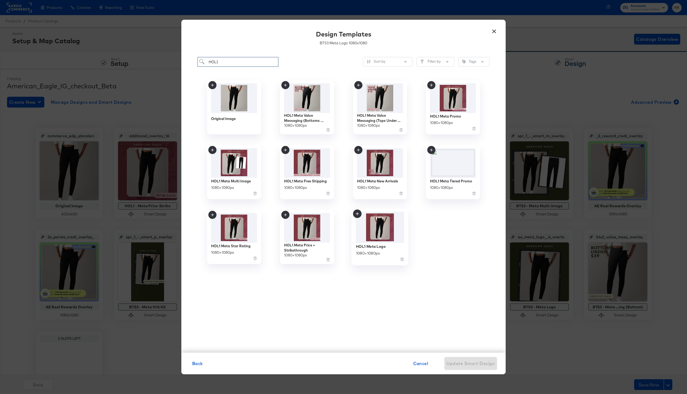
type input "HOL1"
click at [366, 213] on img at bounding box center [380, 227] width 48 height 31
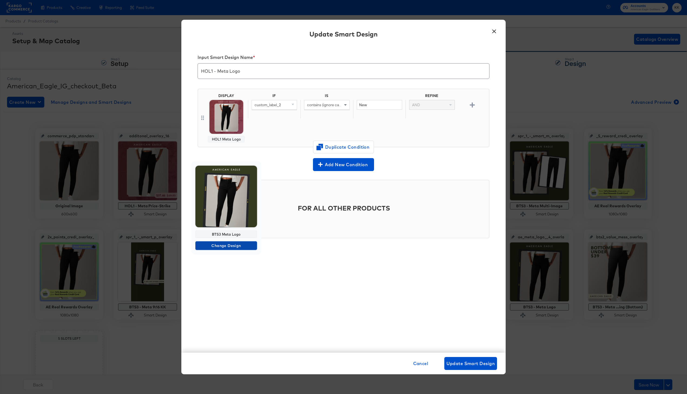
click at [225, 247] on span "Change Design" at bounding box center [225, 245] width 57 height 7
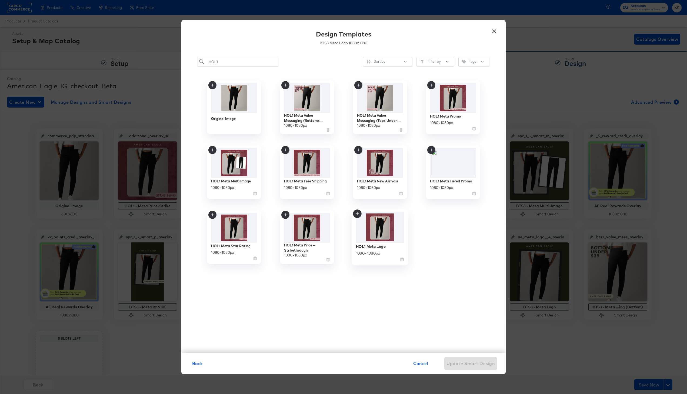
click at [380, 219] on img at bounding box center [380, 227] width 48 height 31
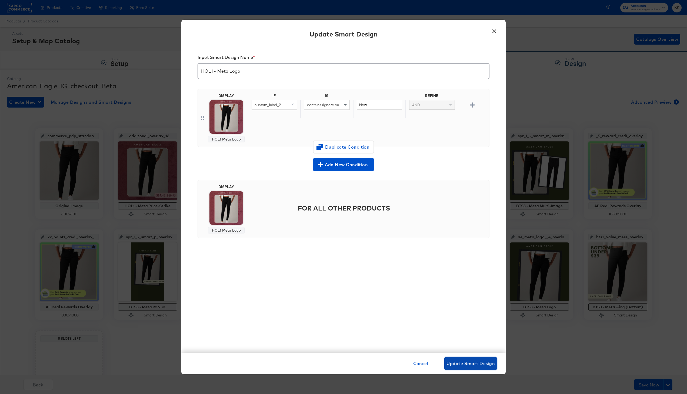
click at [486, 367] on span "Update Smart Design" at bounding box center [470, 364] width 48 height 8
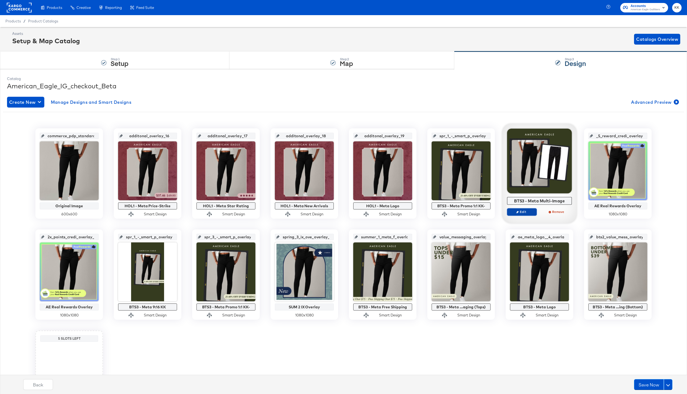
click at [519, 211] on span "Edit" at bounding box center [521, 212] width 25 height 4
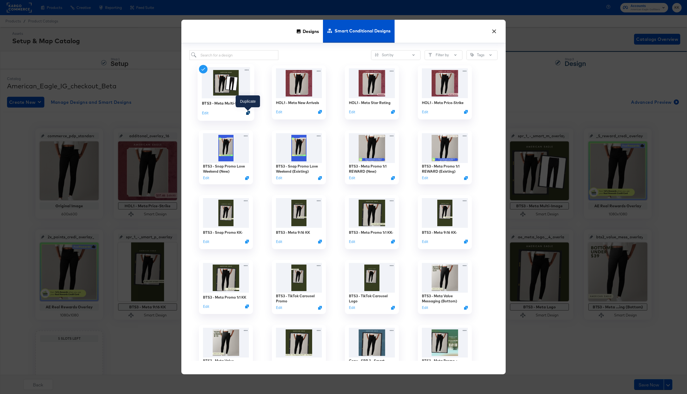
click at [249, 113] on icon "Duplicate" at bounding box center [248, 113] width 4 height 4
click at [226, 56] on input "search" at bounding box center [233, 55] width 89 height 10
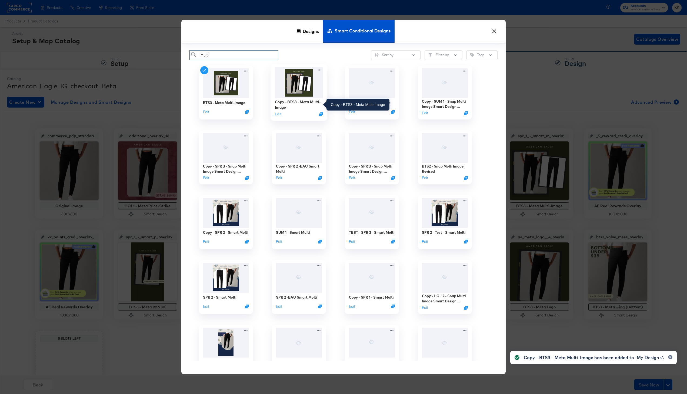
type input "Multi"
click at [301, 100] on div "Copy - BTS3 - Meta Multi-Image" at bounding box center [299, 104] width 48 height 11
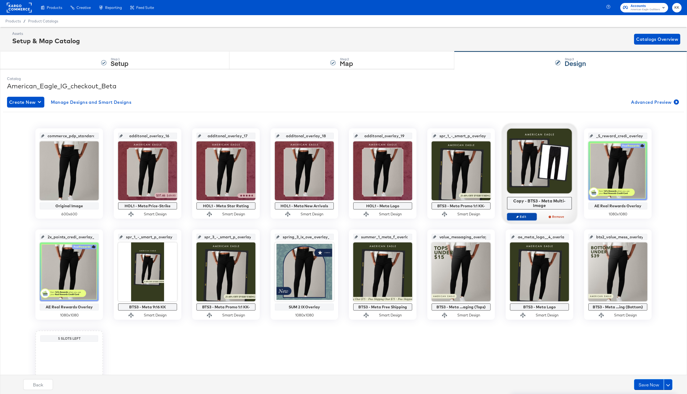
click at [522, 218] on span "Edit" at bounding box center [521, 216] width 25 height 4
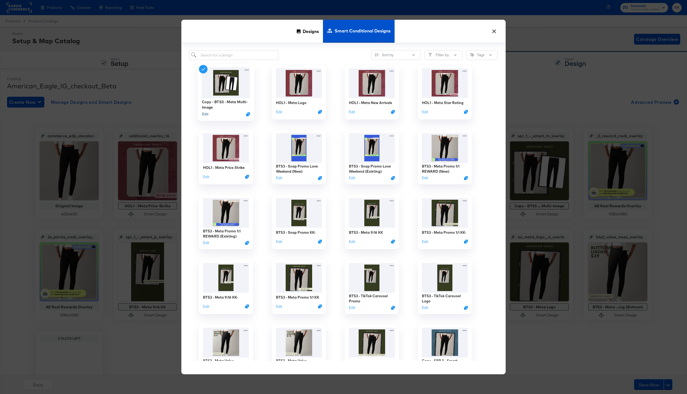
click at [205, 115] on button "Edit" at bounding box center [205, 114] width 6 height 5
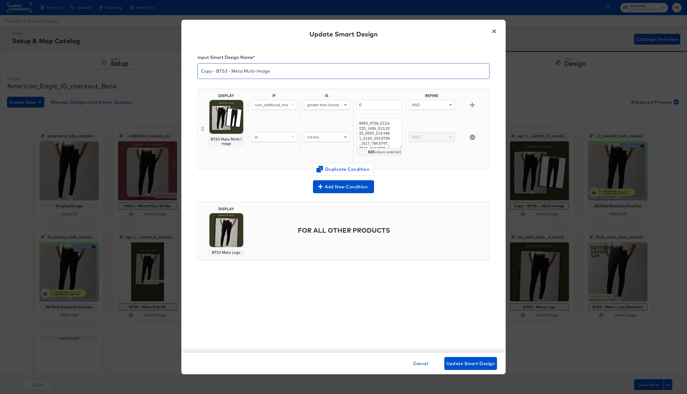
drag, startPoint x: 227, startPoint y: 71, endPoint x: 191, endPoint y: 71, distance: 36.2
click at [191, 71] on div "Input Smart Design Name * Copy - BTS3 - Meta Multi-Image DISPLAY BTS3 Meta Mult…" at bounding box center [343, 199] width 324 height 308
type input "HOL1 - Meta Multi-Image"
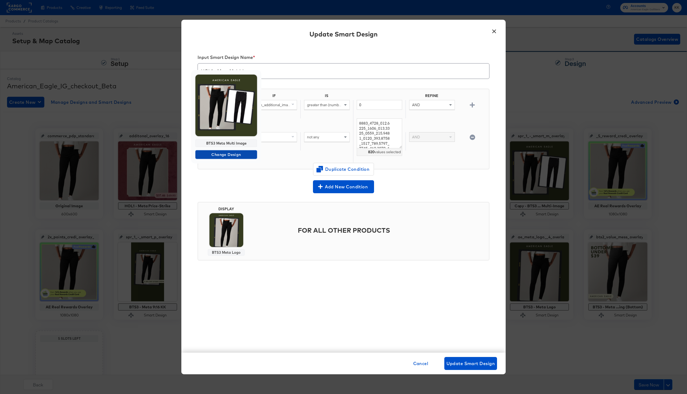
click at [232, 154] on span "Change Design" at bounding box center [225, 154] width 57 height 7
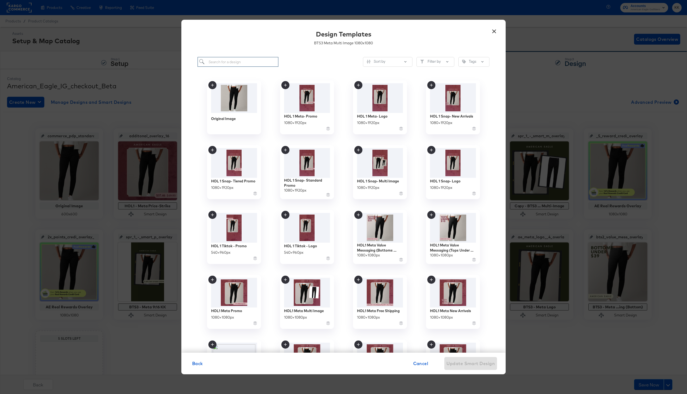
click at [226, 59] on input "search" at bounding box center [237, 62] width 81 height 10
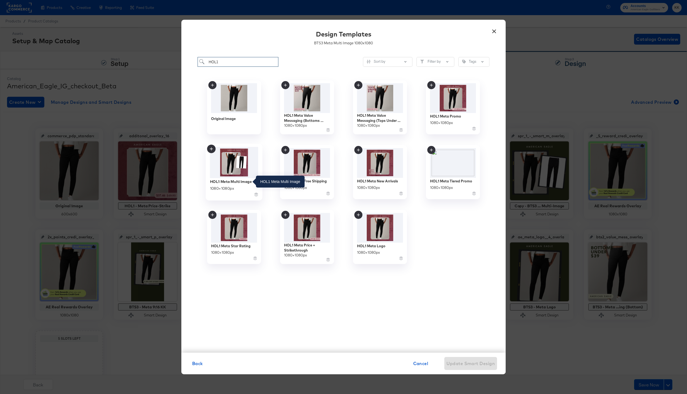
type input "HOL1"
click at [231, 182] on div "HOL1 Meta Multi Image" at bounding box center [231, 181] width 42 height 5
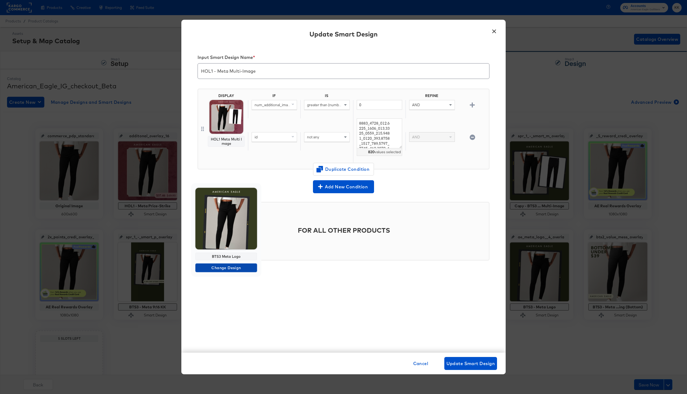
click at [221, 268] on span "Change Design" at bounding box center [225, 267] width 57 height 7
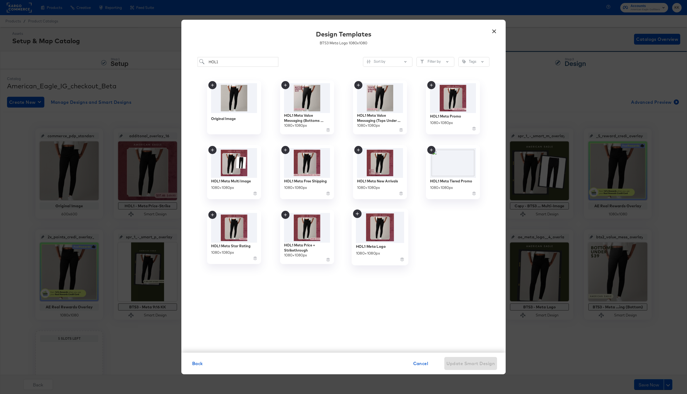
click at [384, 230] on img at bounding box center [380, 227] width 48 height 31
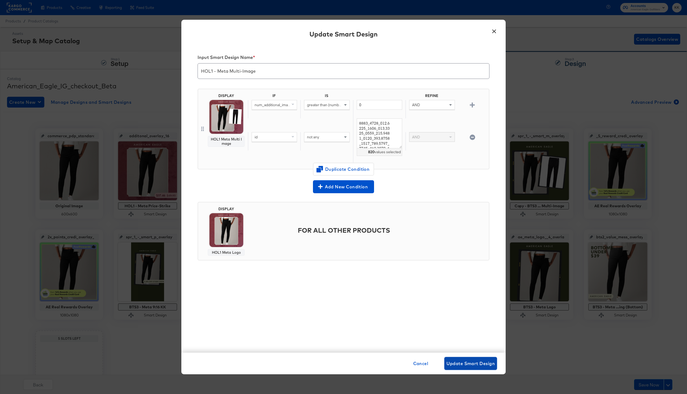
click at [470, 364] on span "Update Smart Design" at bounding box center [470, 364] width 48 height 8
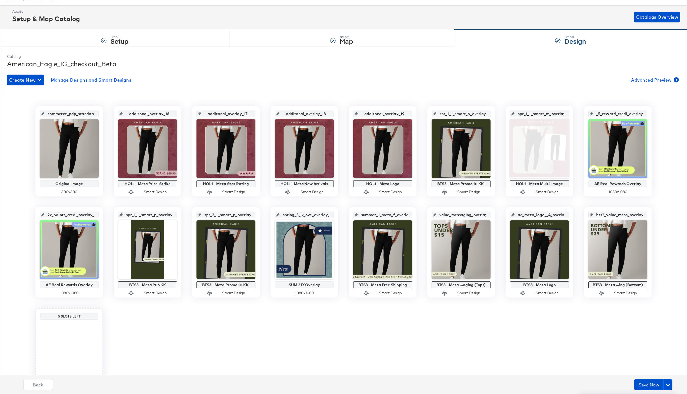
scroll to position [25, 0]
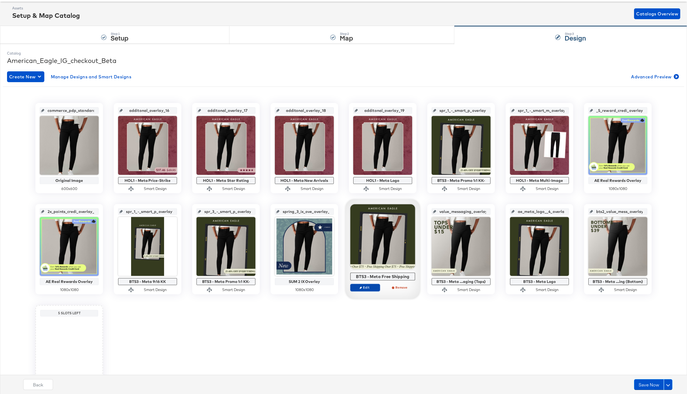
click at [371, 285] on span "Edit" at bounding box center [365, 287] width 25 height 4
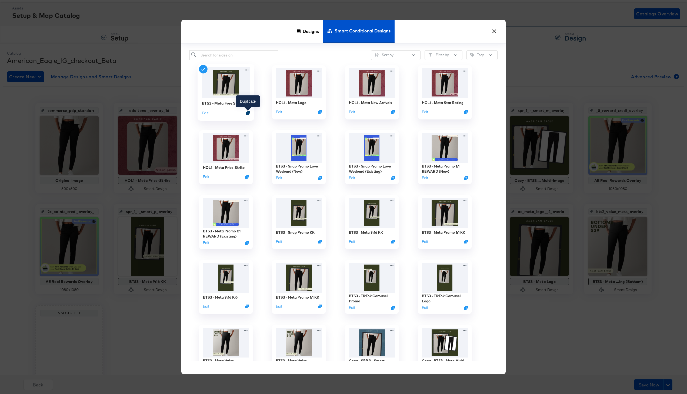
click at [249, 112] on icon "Duplicate" at bounding box center [248, 113] width 4 height 4
click at [244, 55] on input "search" at bounding box center [233, 55] width 89 height 10
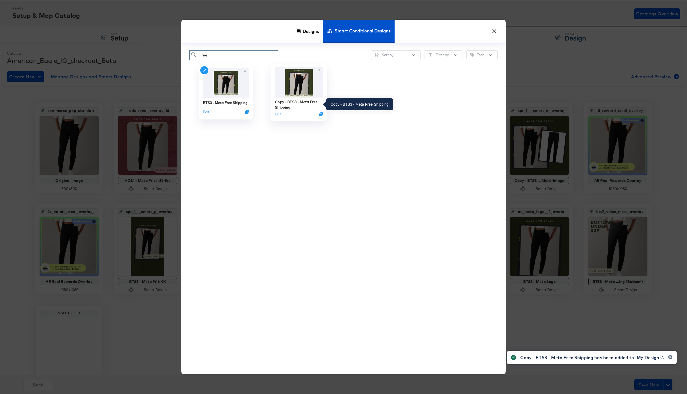
type input "free"
click at [306, 102] on div "Copy - BTS3 - Meta Free Shipping" at bounding box center [299, 104] width 48 height 11
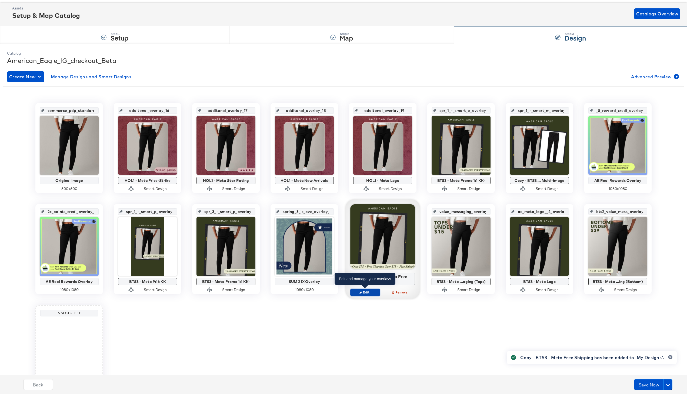
click at [365, 291] on span "Edit" at bounding box center [365, 292] width 25 height 4
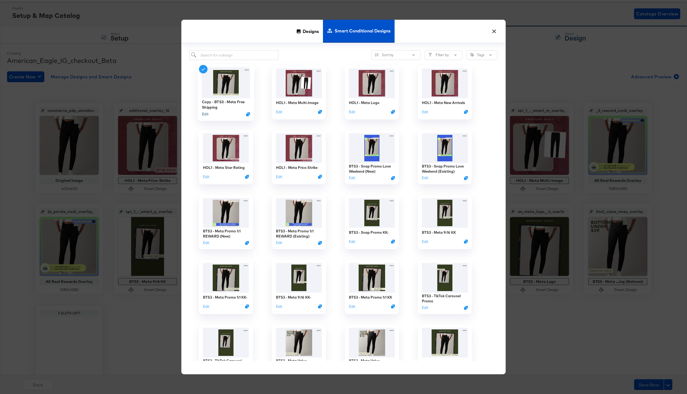
click at [205, 114] on button "Edit" at bounding box center [205, 114] width 6 height 5
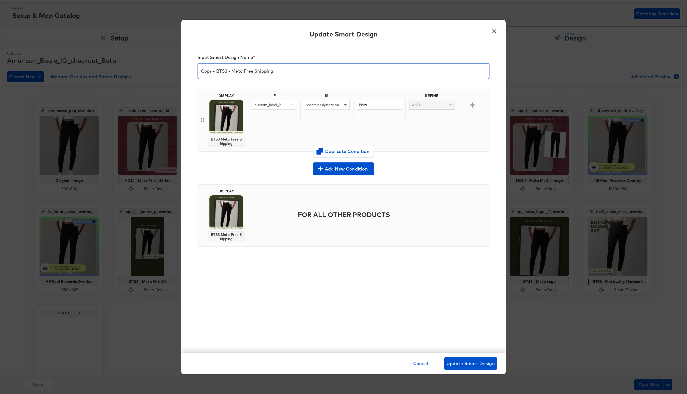
click at [225, 72] on input "Copy - BTS3 - Meta Free Shipping" at bounding box center [343, 68] width 291 height 15
drag, startPoint x: 227, startPoint y: 72, endPoint x: 183, endPoint y: 72, distance: 44.8
click at [183, 72] on div "Input Smart Design Name * Copy - BTS3 - Meta Free Shipping DISPLAY BTS3 Meta Fr…" at bounding box center [343, 199] width 324 height 308
type input "HOL1 - Meta Free Shipping"
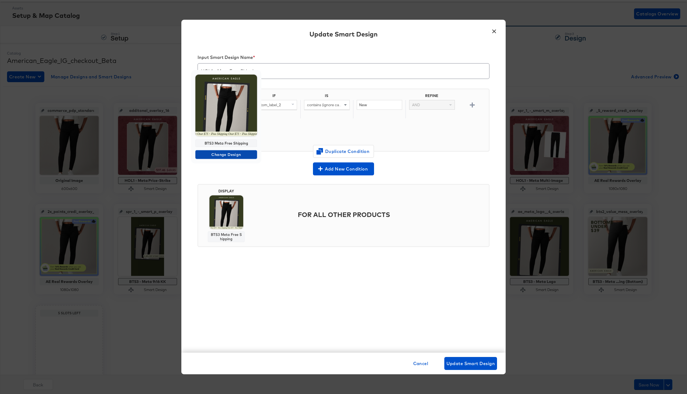
click at [227, 151] on span "Change Design" at bounding box center [225, 154] width 57 height 7
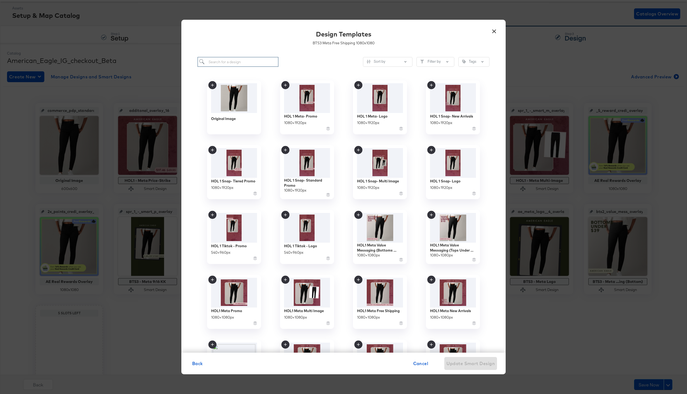
click at [237, 62] on input "search" at bounding box center [237, 62] width 81 height 10
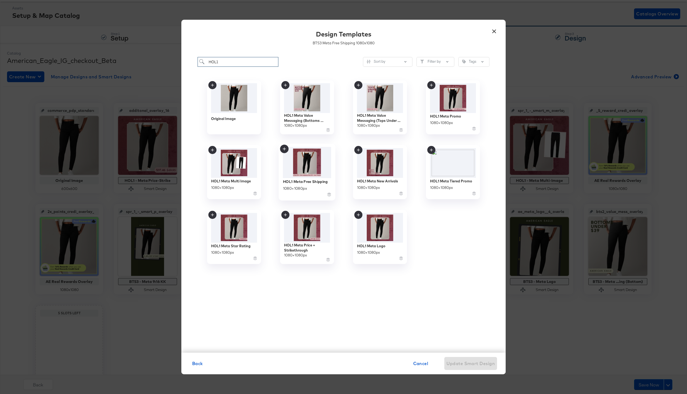
type input "HOL1"
click at [320, 178] on div "HOL1 Meta Free Shipping 1080 × 1080 px" at bounding box center [307, 187] width 48 height 19
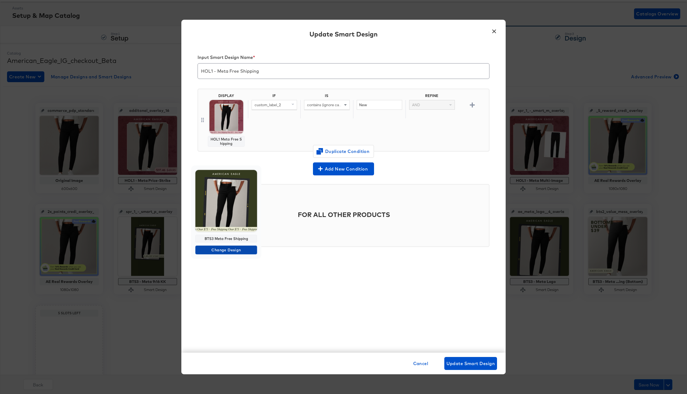
click at [230, 250] on span "Change Design" at bounding box center [225, 250] width 57 height 7
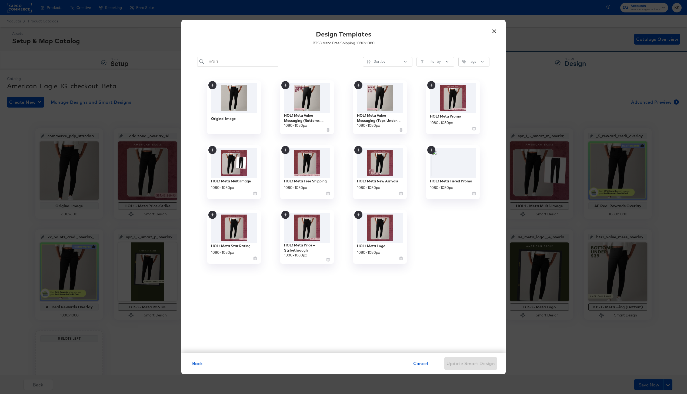
scroll to position [25, 0]
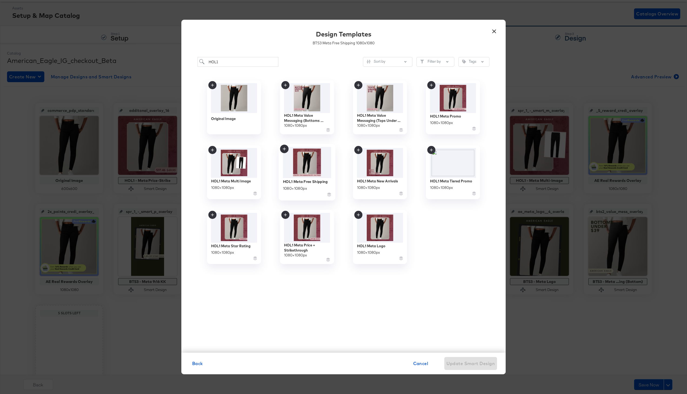
click at [309, 172] on img at bounding box center [307, 162] width 48 height 31
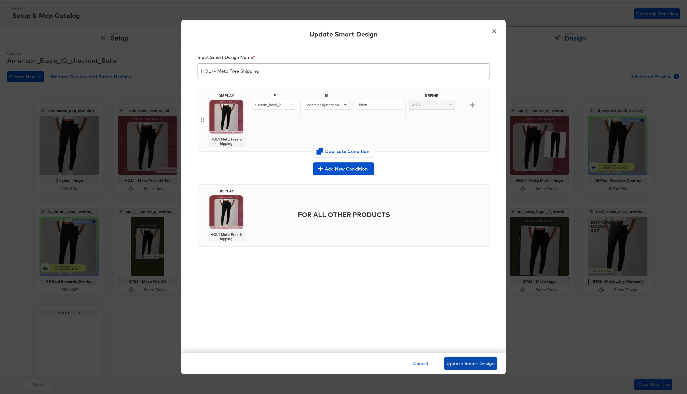
click at [469, 366] on span "Update Smart Design" at bounding box center [470, 364] width 48 height 8
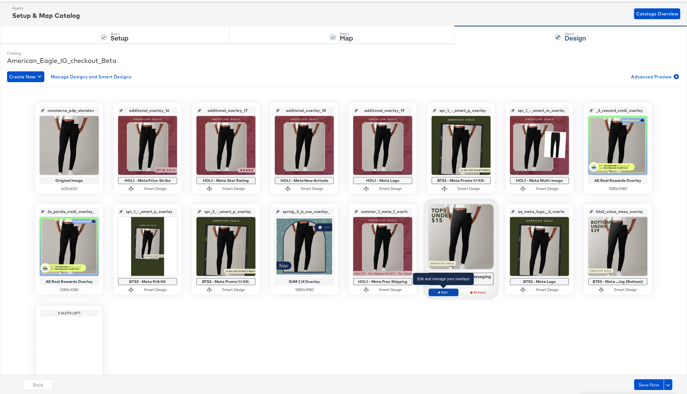
click at [447, 292] on span "Edit" at bounding box center [443, 292] width 25 height 4
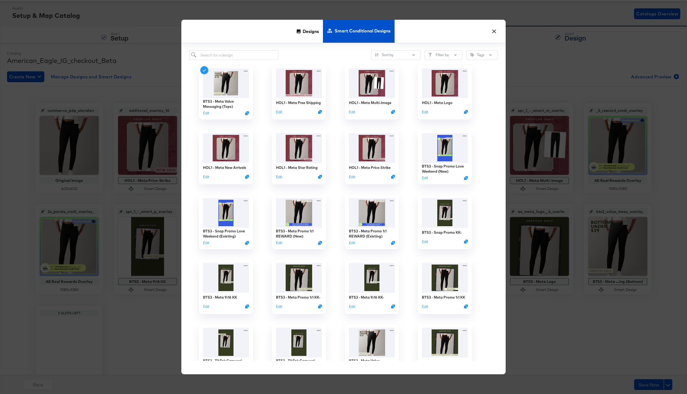
click at [495, 31] on button "×" at bounding box center [494, 30] width 10 height 10
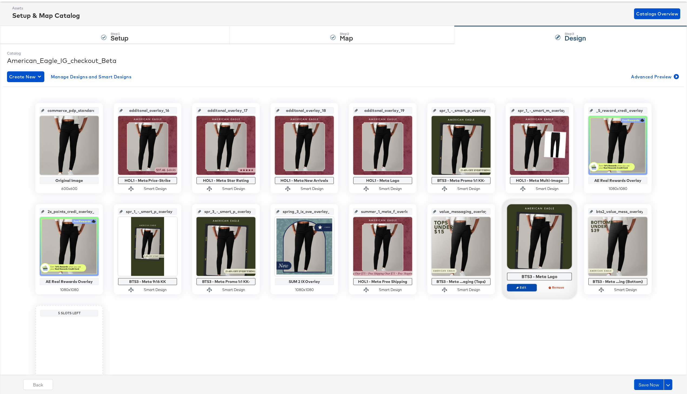
click at [524, 286] on span "Edit" at bounding box center [521, 287] width 25 height 4
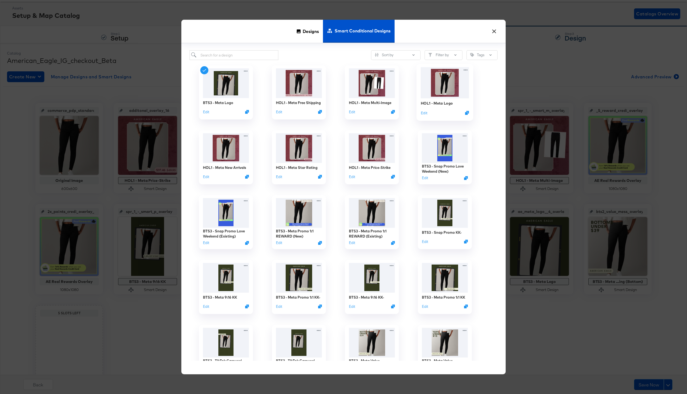
click at [435, 98] on img at bounding box center [445, 82] width 48 height 31
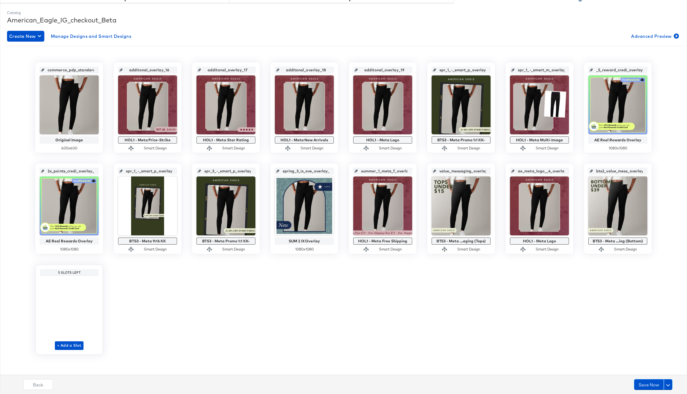
scroll to position [0, 0]
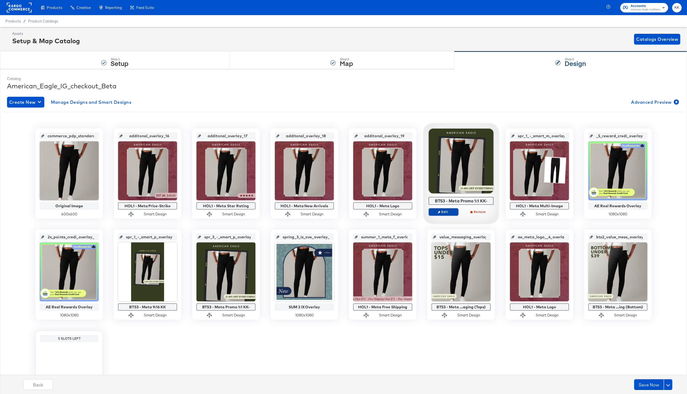
click at [449, 209] on button "Edit" at bounding box center [443, 212] width 30 height 8
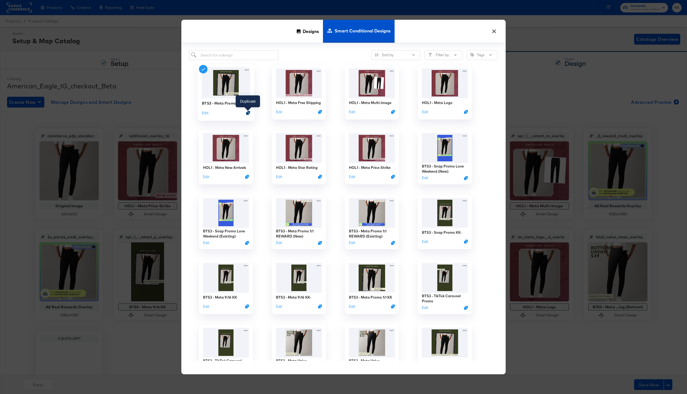
click at [249, 113] on icon "Duplicate" at bounding box center [248, 113] width 4 height 4
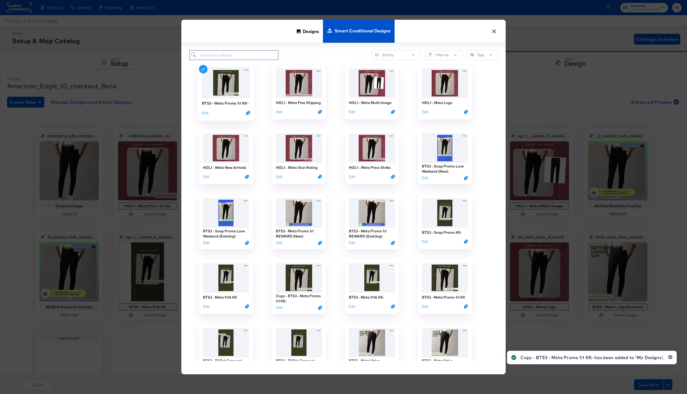
click at [259, 58] on input "search" at bounding box center [233, 55] width 89 height 10
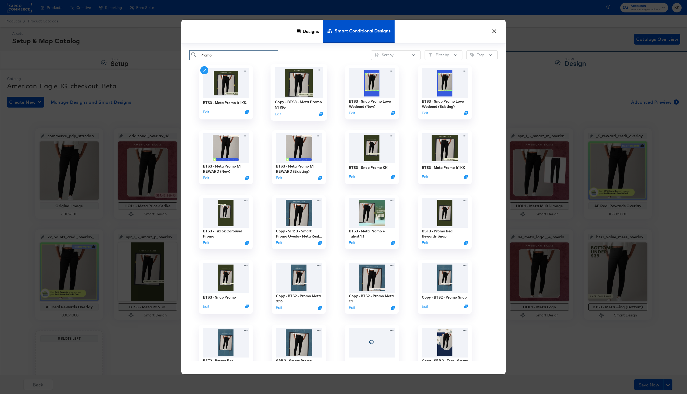
type input "Promo"
click at [304, 98] on img at bounding box center [299, 82] width 48 height 31
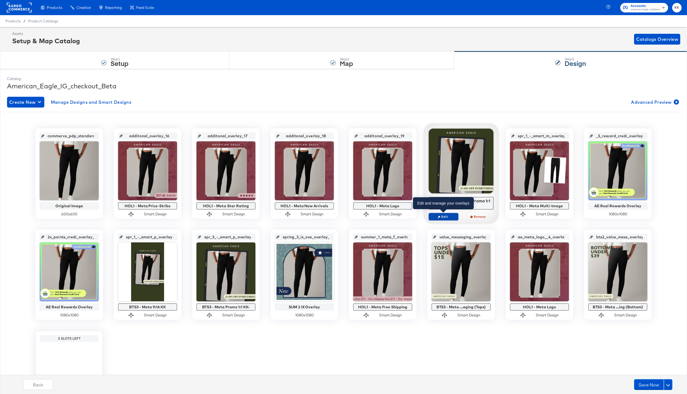
click at [444, 215] on span "Edit" at bounding box center [443, 216] width 25 height 4
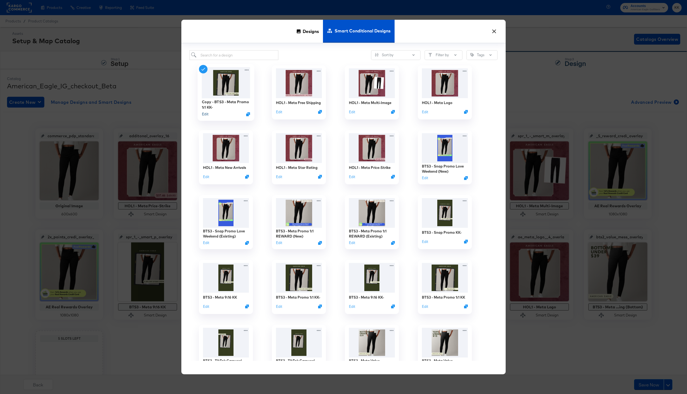
click at [204, 112] on button "Edit" at bounding box center [205, 114] width 6 height 5
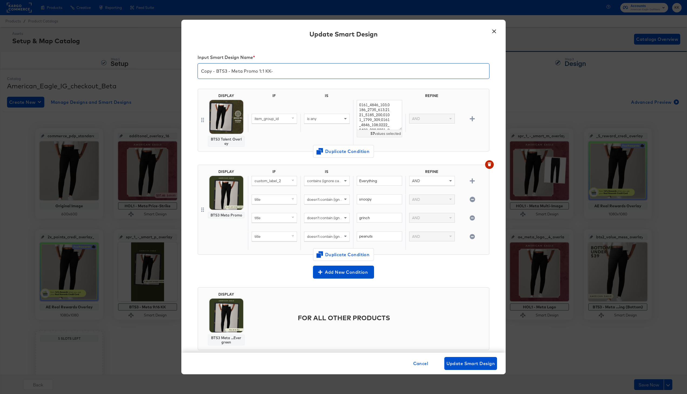
drag, startPoint x: 226, startPoint y: 71, endPoint x: 169, endPoint y: 71, distance: 57.3
click at [169, 71] on div "× Update Smart Design Input Smart Design Name * Copy - BTS3 - Meta Promo 1:1 KK…" at bounding box center [343, 197] width 687 height 394
type input "HOL1 - Meta Promo 1:1 KK-"
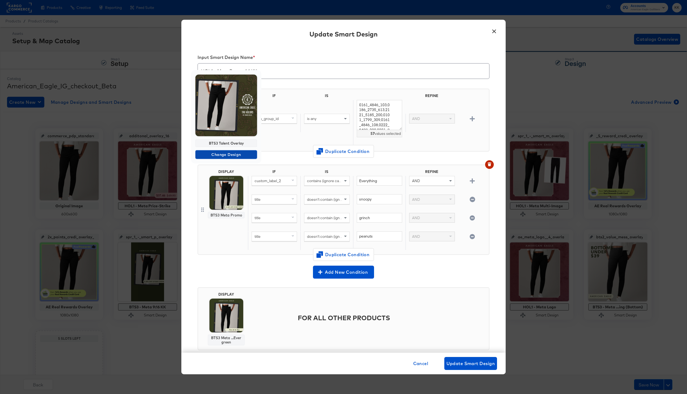
click at [224, 155] on span "Change Design" at bounding box center [225, 154] width 57 height 7
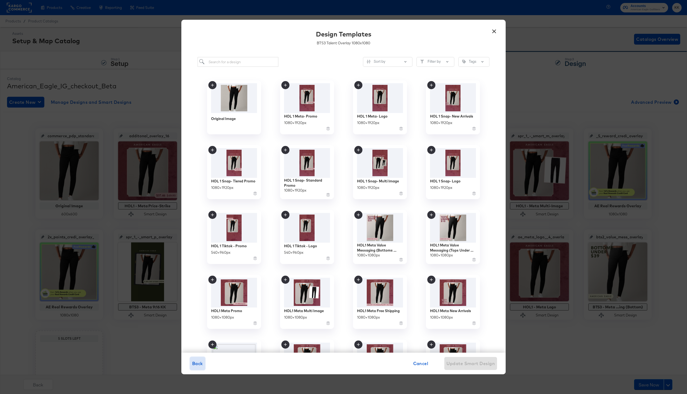
click at [198, 360] on span "Back" at bounding box center [197, 364] width 11 height 8
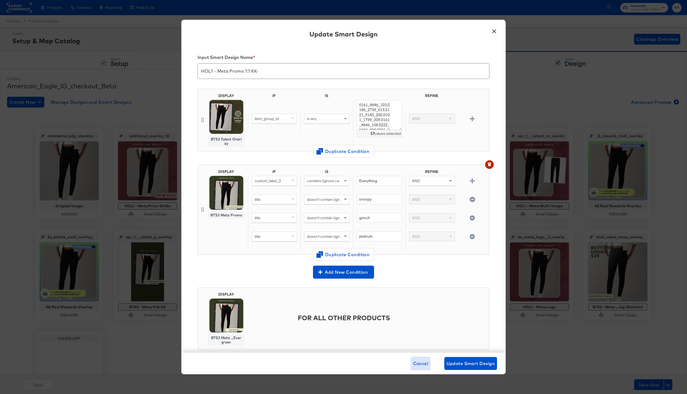
click at [416, 365] on span "Cancel" at bounding box center [420, 364] width 15 height 8
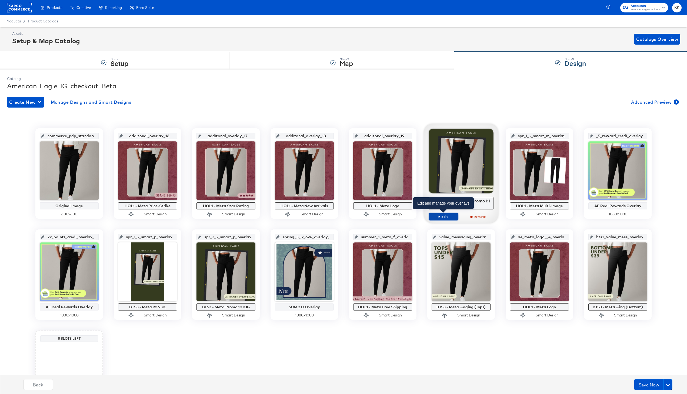
click at [442, 215] on span "Edit" at bounding box center [443, 216] width 25 height 4
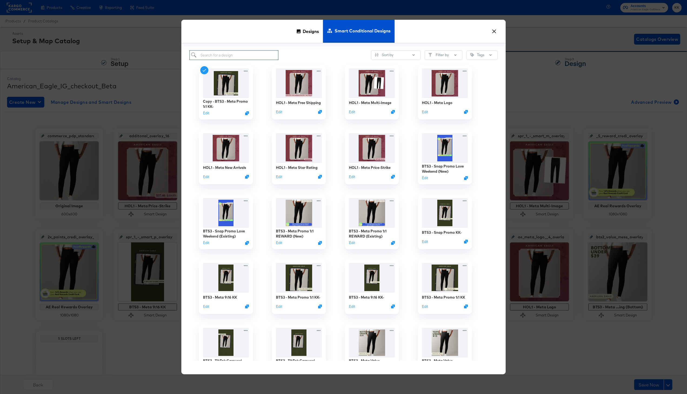
click at [233, 53] on input "search" at bounding box center [233, 55] width 89 height 10
click at [192, 105] on div "Copy - BTS3 - Meta Promo 1:1 KK- Edit" at bounding box center [225, 92] width 73 height 65
click at [247, 71] on icon at bounding box center [246, 70] width 7 height 6
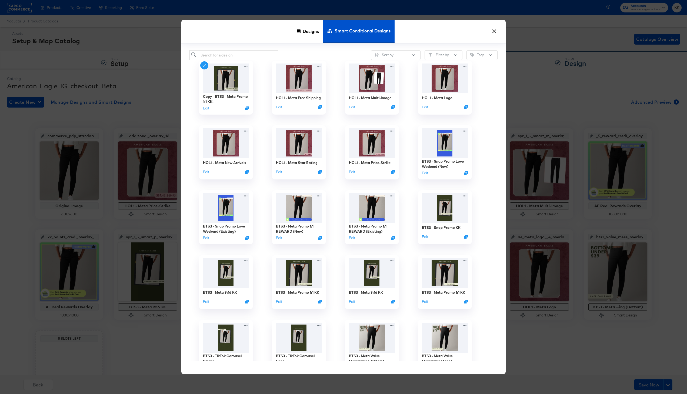
click at [195, 88] on div "Copy - BTS3 - Meta Promo 1:1 KK- Edit" at bounding box center [225, 87] width 73 height 65
click at [243, 55] on input "search" at bounding box center [233, 55] width 89 height 10
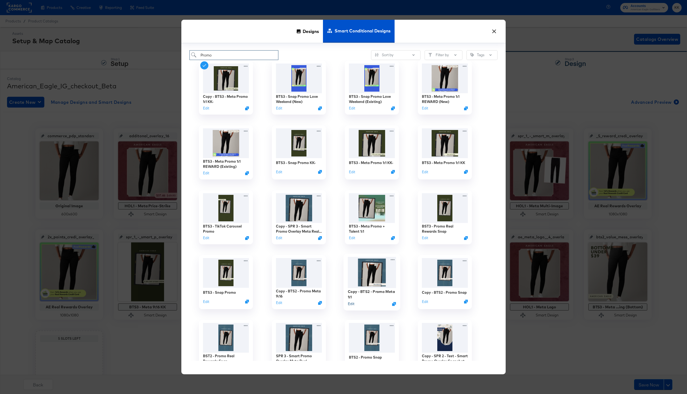
type input "Promo"
click at [351, 303] on button "Edit" at bounding box center [351, 303] width 6 height 5
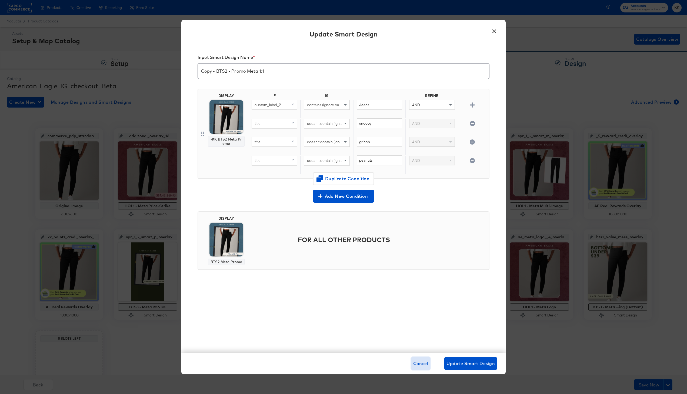
click at [422, 366] on span "Cancel" at bounding box center [420, 364] width 15 height 8
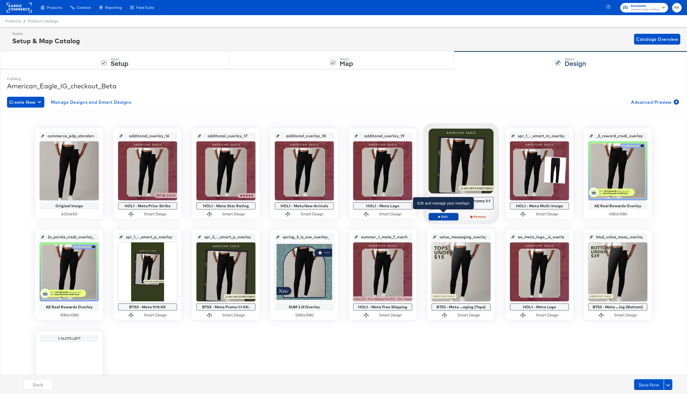
click at [449, 214] on span "Edit" at bounding box center [443, 216] width 25 height 4
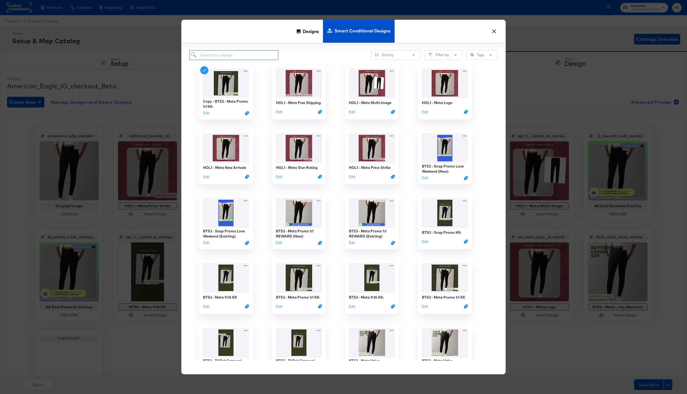
click at [250, 59] on input "search" at bounding box center [233, 55] width 89 height 10
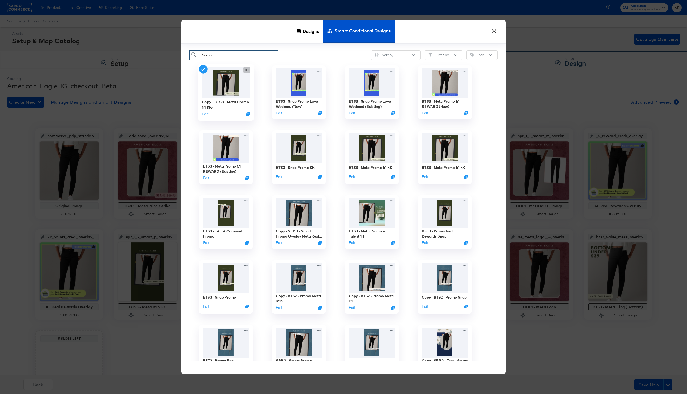
click at [248, 72] on icon at bounding box center [246, 70] width 7 height 6
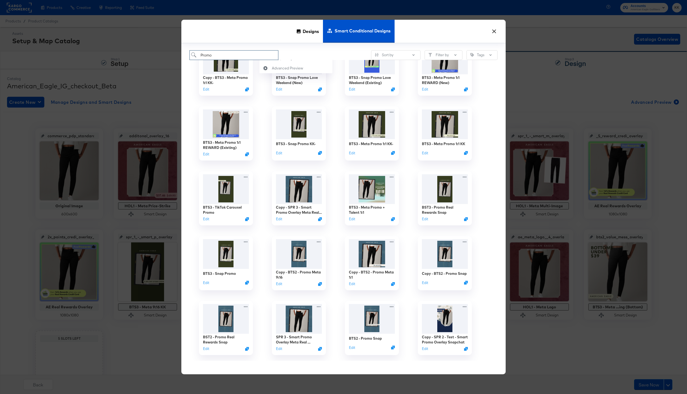
scroll to position [0, 0]
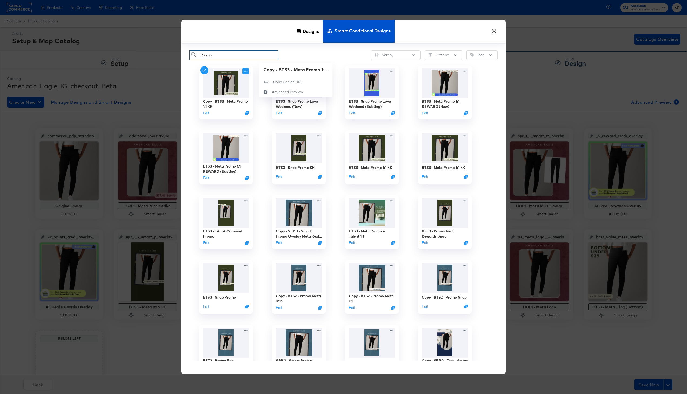
click at [269, 107] on div "BTS3 - Snap Promo Love Weekend (New) Edit" at bounding box center [298, 92] width 73 height 65
type input "Promo"
click at [424, 177] on button "Edit" at bounding box center [424, 177] width 6 height 5
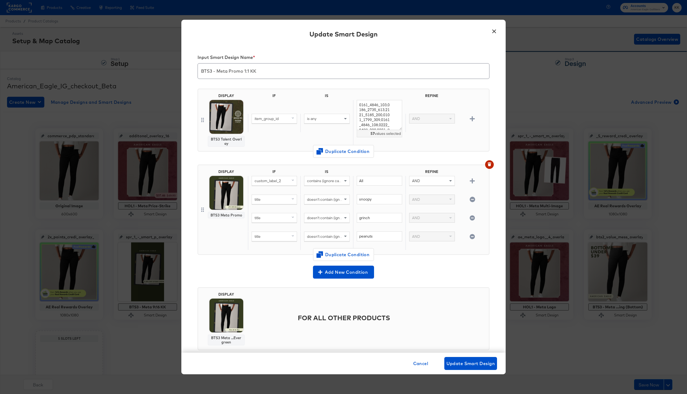
click at [410, 367] on div "Cancel Update Smart Design" at bounding box center [343, 363] width 307 height 13
click at [420, 364] on span "Cancel" at bounding box center [420, 364] width 15 height 8
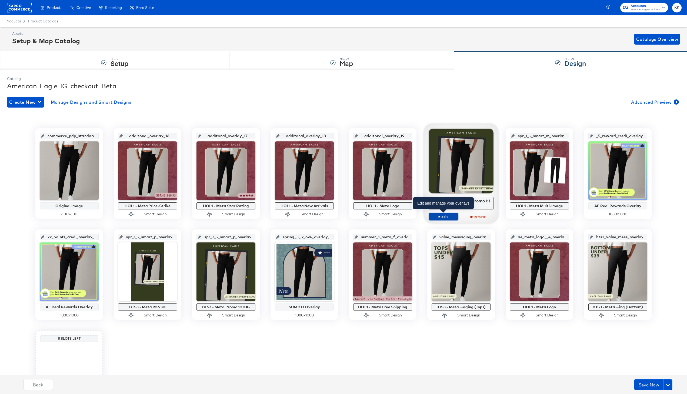
click at [444, 215] on span "Edit" at bounding box center [443, 216] width 25 height 4
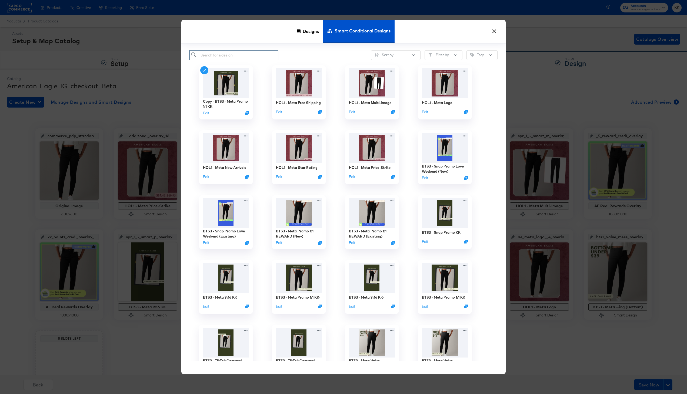
click at [220, 55] on input "search" at bounding box center [233, 55] width 89 height 10
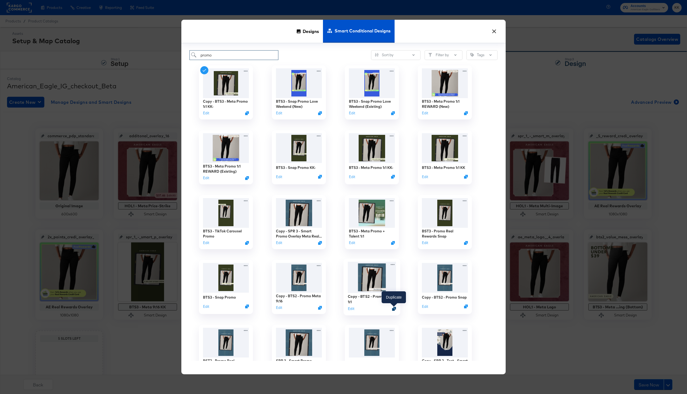
type input "promo"
click at [393, 308] on icon "Duplicate" at bounding box center [394, 309] width 4 height 4
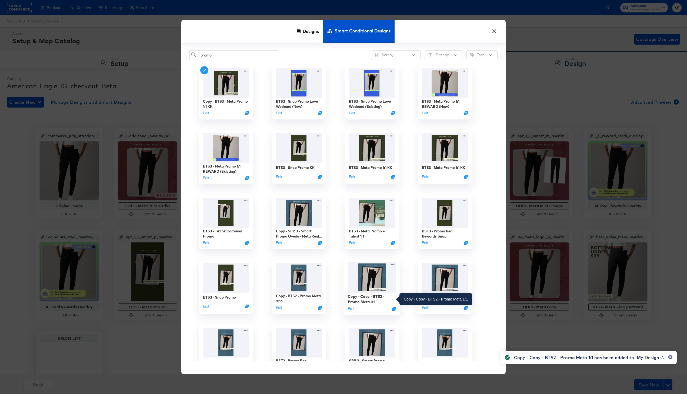
click at [375, 300] on div "Copy - Copy - BTS2 - Promo Meta 1:1" at bounding box center [372, 299] width 48 height 11
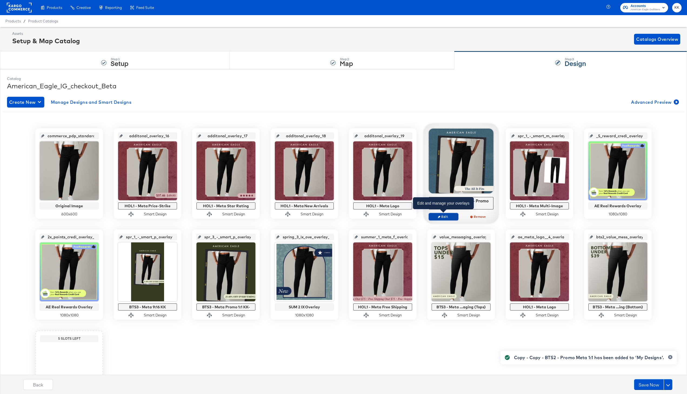
click at [443, 217] on span "Edit" at bounding box center [443, 216] width 25 height 4
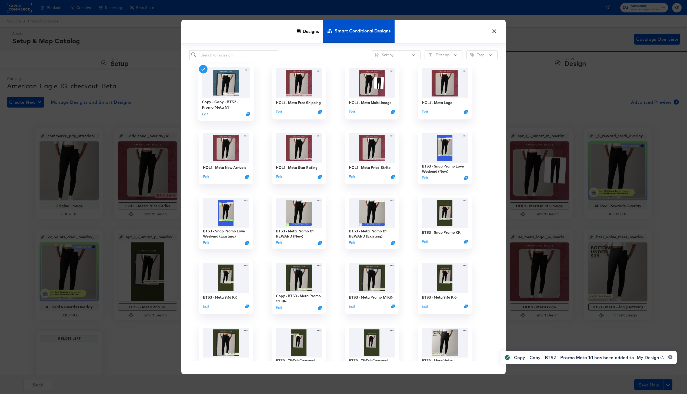
click at [205, 113] on button "Edit" at bounding box center [205, 114] width 6 height 5
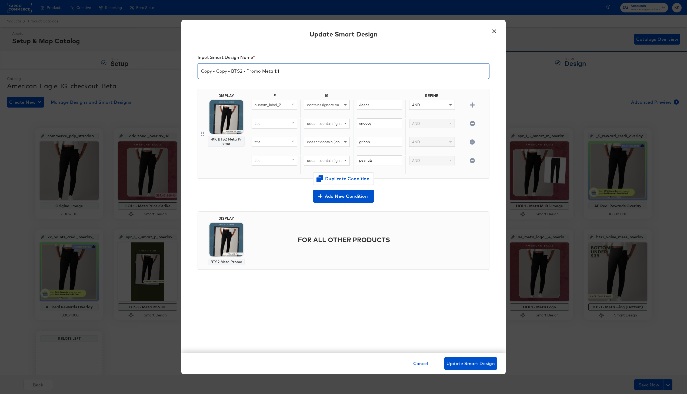
drag, startPoint x: 241, startPoint y: 71, endPoint x: 191, endPoint y: 71, distance: 50.0
click at [191, 71] on div "Input Smart Design Name * Copy - Copy - BTS2 - Promo Meta 1:1 DISPLAY -KK BTS2 …" at bounding box center [343, 199] width 324 height 308
click at [254, 70] on input "HOL1 - Promo Meta 1:1" at bounding box center [343, 68] width 291 height 15
type input "HOL1 - Promo Meta 1:1"
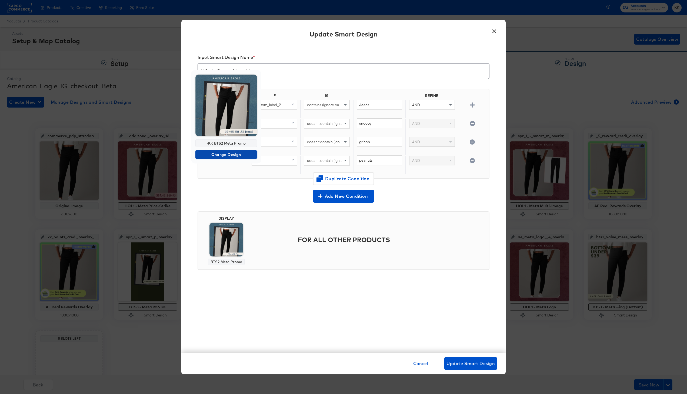
click at [231, 152] on span "Change Design" at bounding box center [225, 154] width 57 height 7
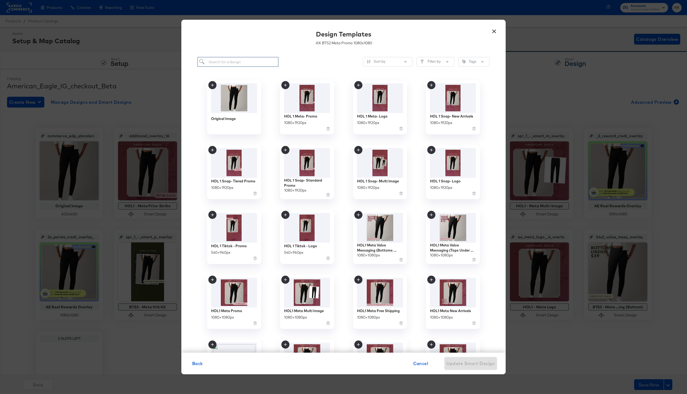
click at [228, 62] on input "search" at bounding box center [237, 62] width 81 height 10
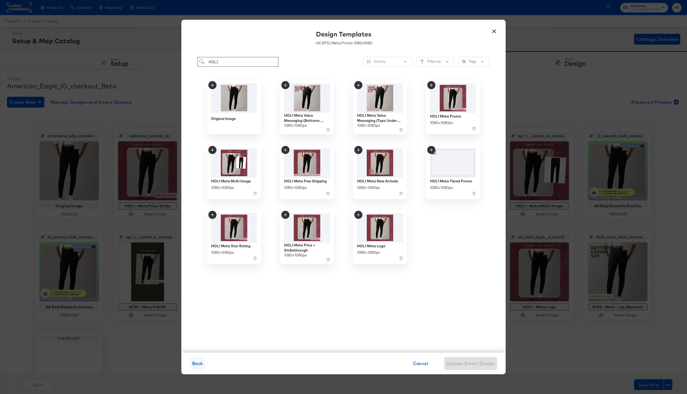
type input "HOL1"
click at [200, 361] on span "Back" at bounding box center [197, 364] width 11 height 8
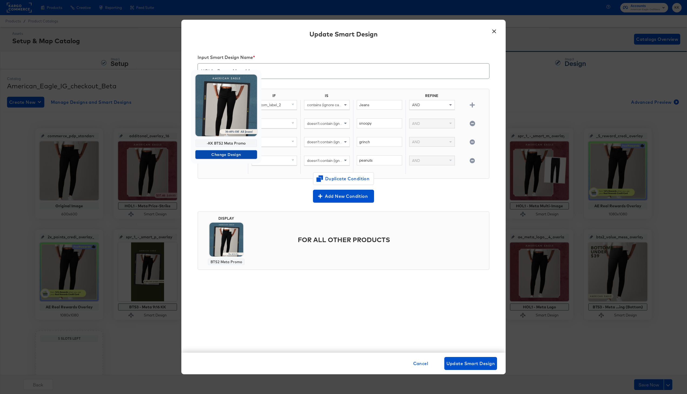
click at [221, 156] on span "Change Design" at bounding box center [225, 154] width 57 height 7
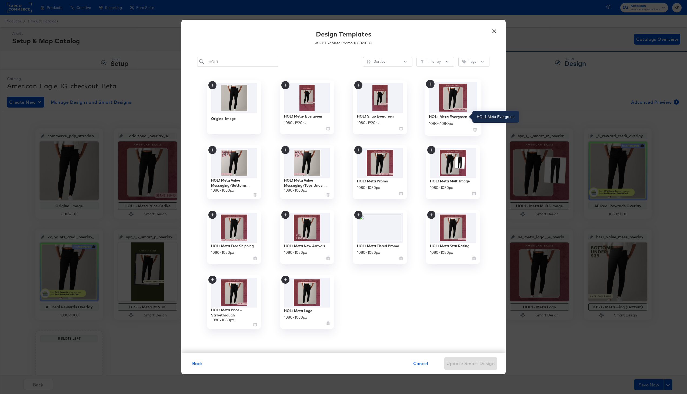
click at [455, 118] on div "HOL1 Meta Evergreen" at bounding box center [448, 116] width 39 height 5
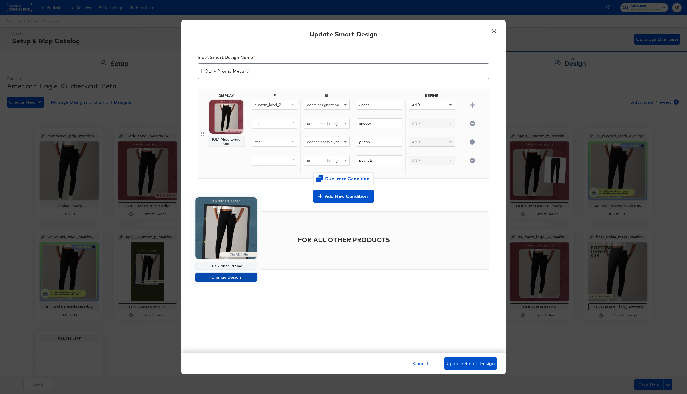
click at [225, 275] on span "Change Design" at bounding box center [225, 277] width 57 height 7
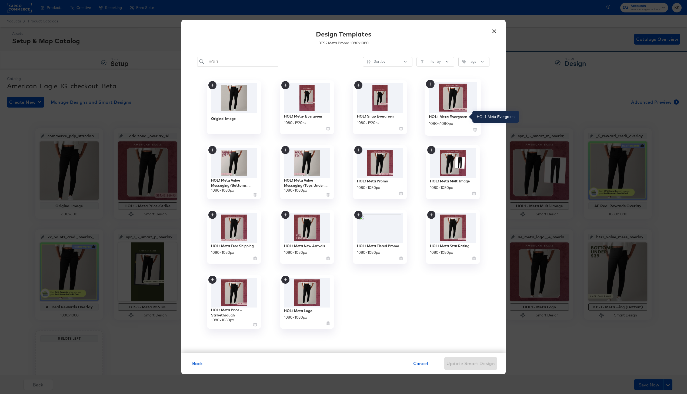
click at [458, 116] on div "HOL1 Meta Evergreen" at bounding box center [448, 116] width 39 height 5
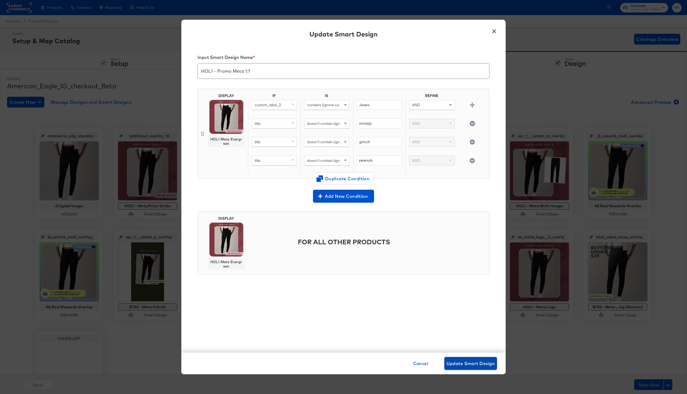
click at [478, 361] on span "Update Smart Design" at bounding box center [470, 364] width 48 height 8
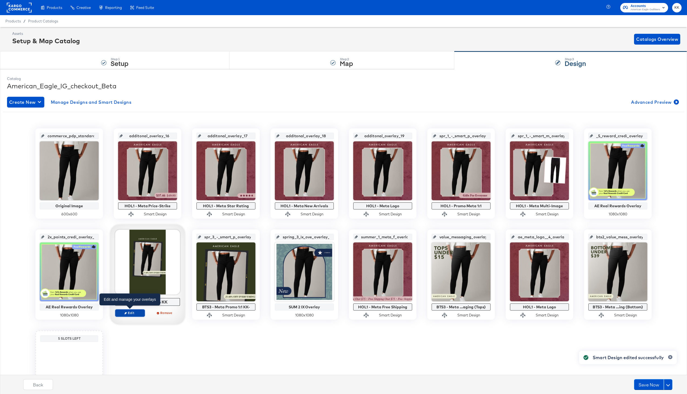
click at [126, 311] on span "Edit" at bounding box center [130, 313] width 25 height 4
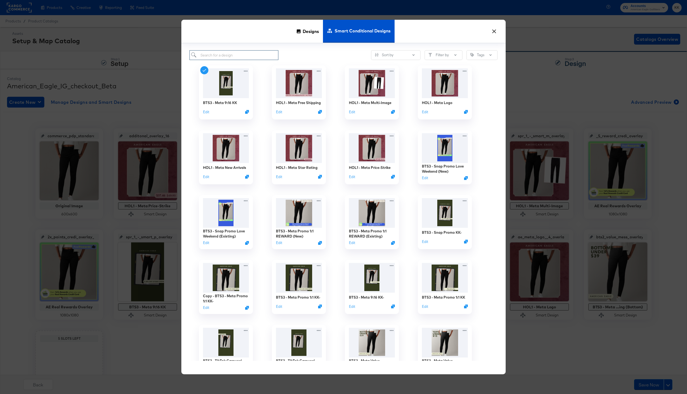
click at [244, 57] on input "search" at bounding box center [233, 55] width 89 height 10
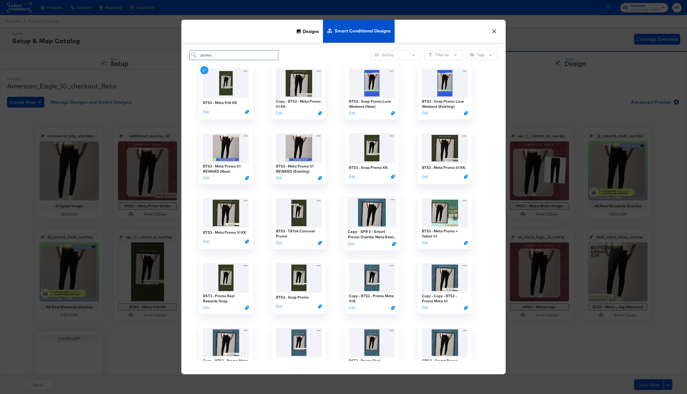
scroll to position [5, 0]
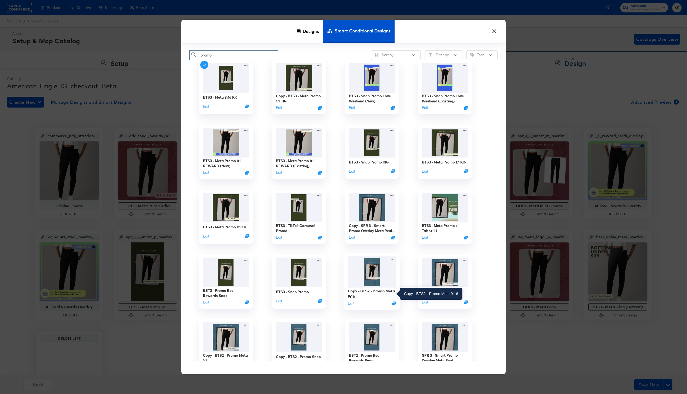
type input "promo"
click at [368, 291] on div "Copy - BTS2 - Promo Meta 9:16" at bounding box center [372, 294] width 48 height 11
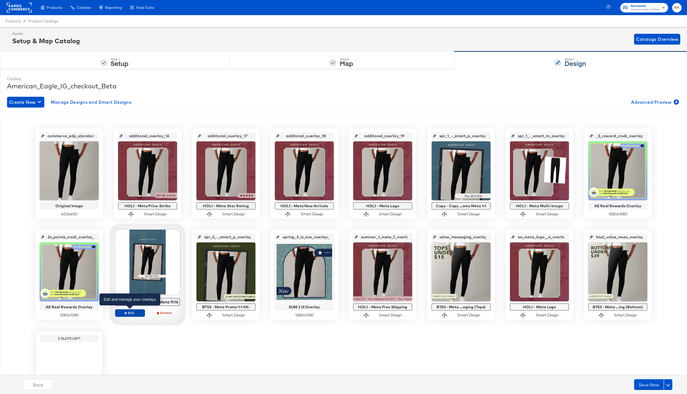
click at [134, 313] on span "Edit" at bounding box center [130, 313] width 25 height 4
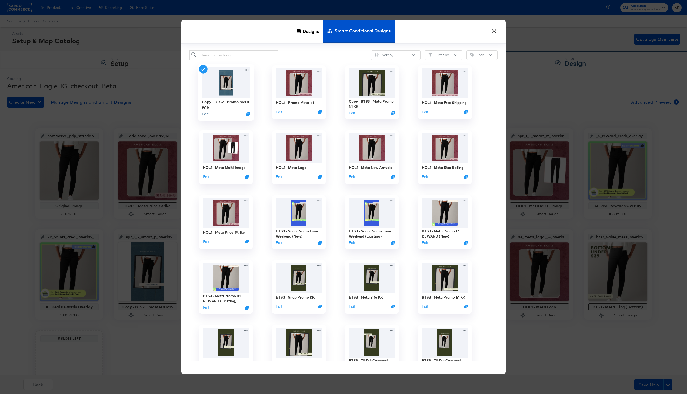
click at [206, 114] on button "Edit" at bounding box center [205, 114] width 6 height 5
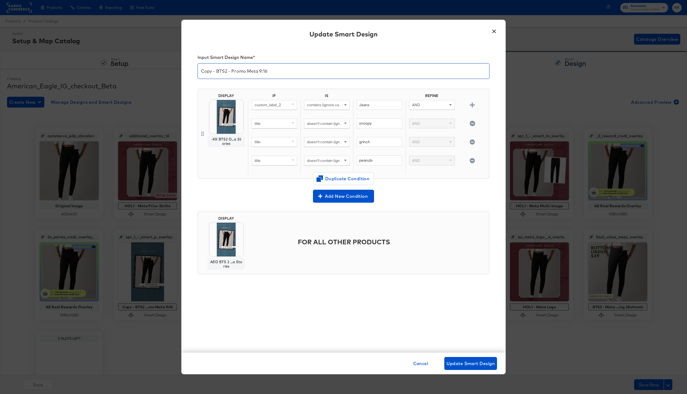
drag, startPoint x: 227, startPoint y: 72, endPoint x: 189, endPoint y: 72, distance: 38.1
click at [189, 72] on div "Input Smart Design Name * Copy - BTS2 - Promo Meta 9:16 DISPLAY -KK BTS2 O...a …" at bounding box center [343, 199] width 324 height 308
type input "HOL1 - Promo Meta 9:16"
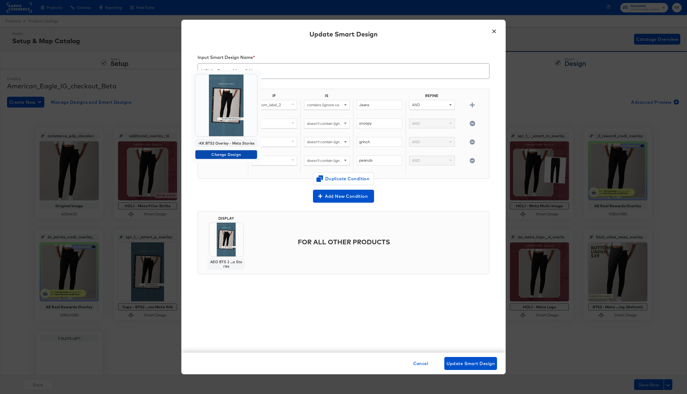
click at [228, 152] on span "Change Design" at bounding box center [225, 154] width 57 height 7
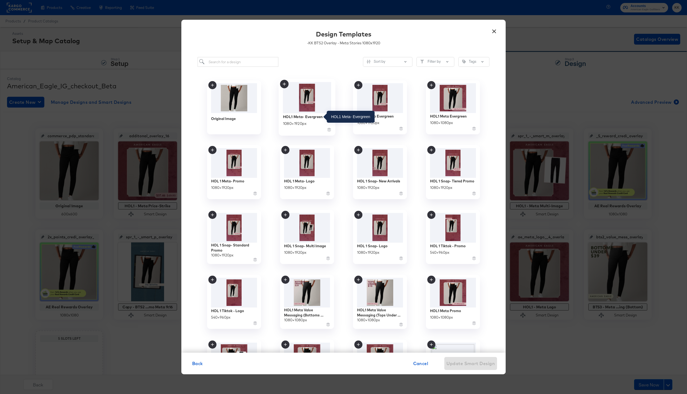
click at [320, 118] on div "HOL1 Meta- Evergreen" at bounding box center [303, 116] width 40 height 5
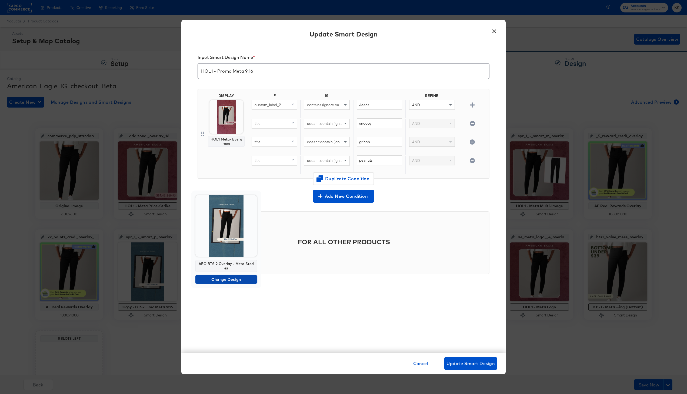
click at [230, 279] on span "Change Design" at bounding box center [225, 279] width 57 height 7
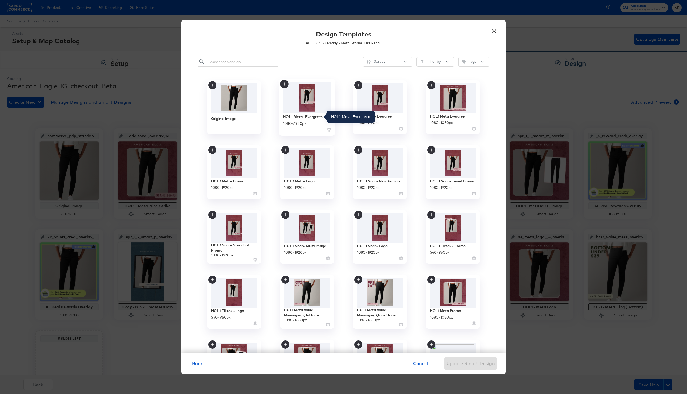
click at [306, 118] on div "HOL1 Meta- Evergreen" at bounding box center [303, 116] width 40 height 5
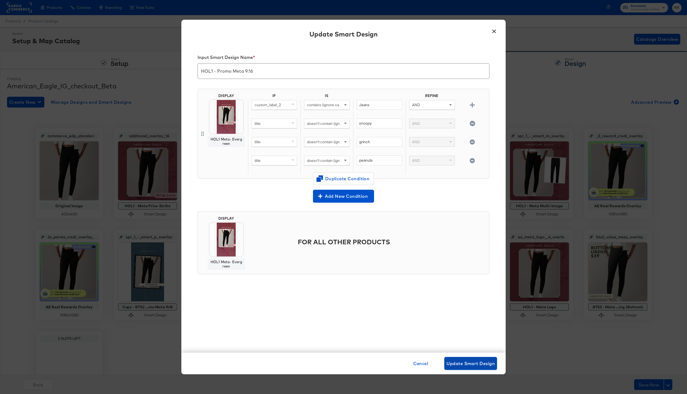
click at [475, 364] on span "Update Smart Design" at bounding box center [470, 364] width 48 height 8
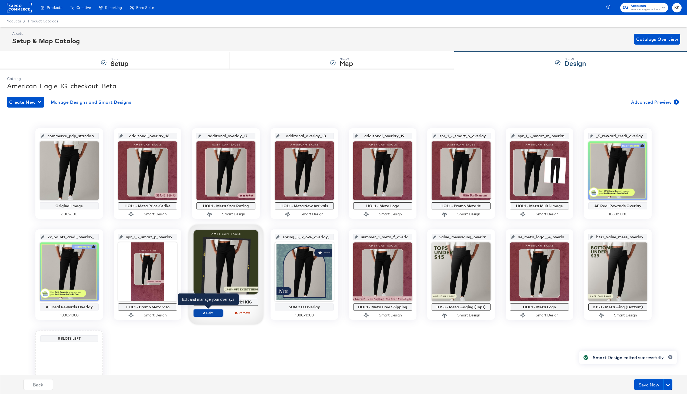
click at [212, 312] on span "Edit" at bounding box center [208, 313] width 25 height 4
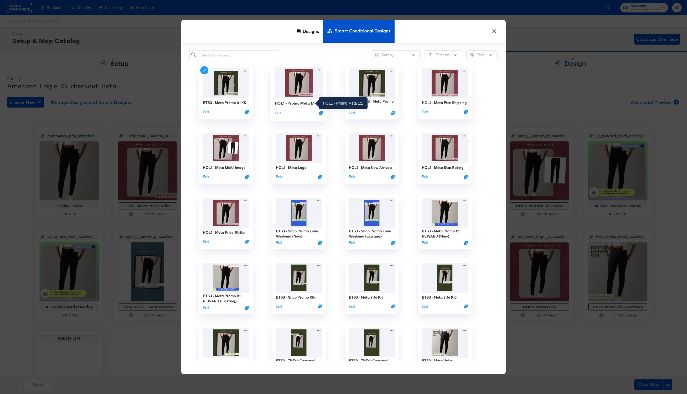
click at [305, 104] on div "HOL1 - Promo Meta 1:1" at bounding box center [295, 103] width 40 height 5
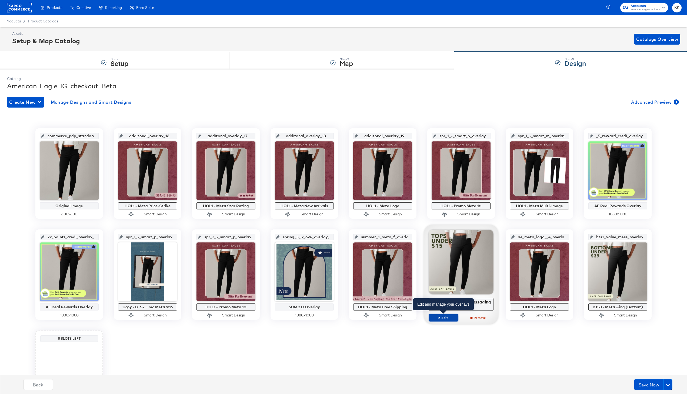
click at [442, 316] on span "Edit" at bounding box center [443, 318] width 25 height 4
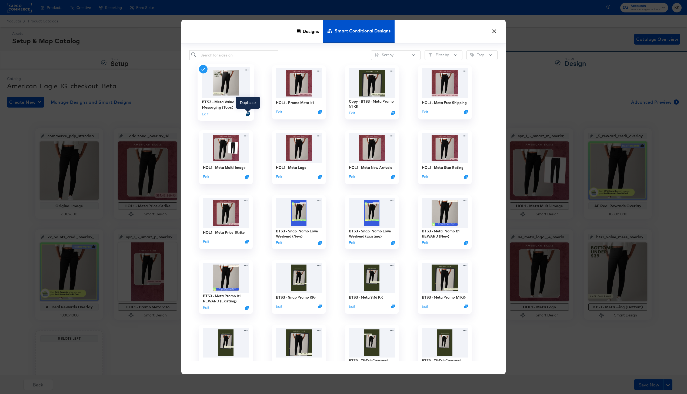
click at [249, 115] on icon "Duplicate" at bounding box center [248, 114] width 4 height 4
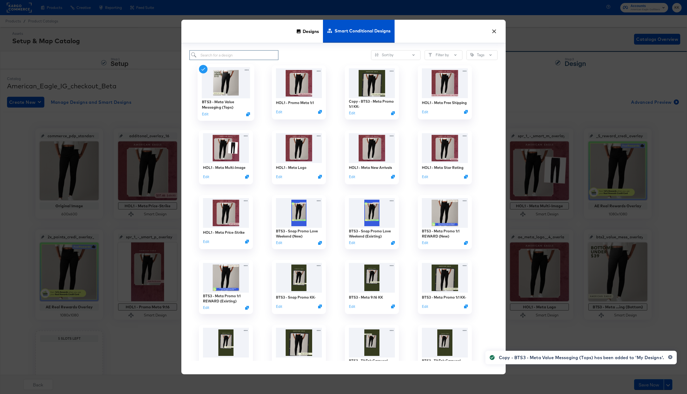
click at [251, 54] on input "search" at bounding box center [233, 55] width 89 height 10
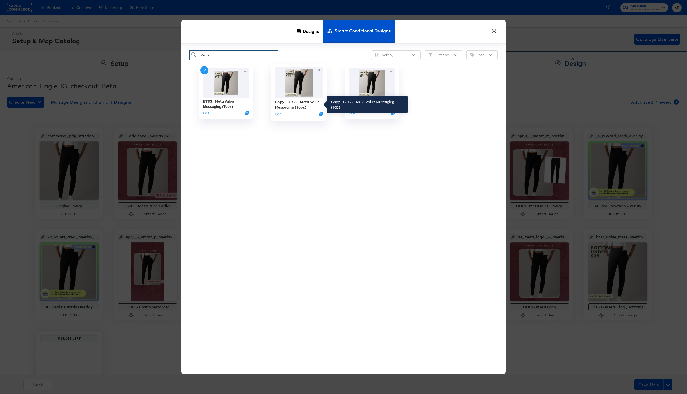
type input "Value"
click at [295, 100] on div "Copy - BTS3 - Meta Value Messaging (Tops)" at bounding box center [299, 104] width 48 height 11
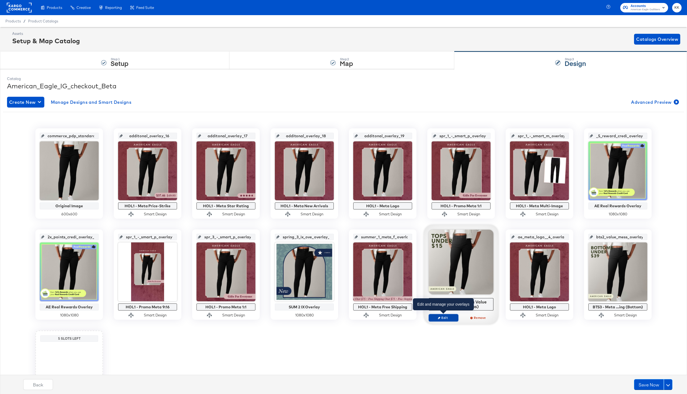
click at [446, 317] on span "Edit" at bounding box center [443, 318] width 25 height 4
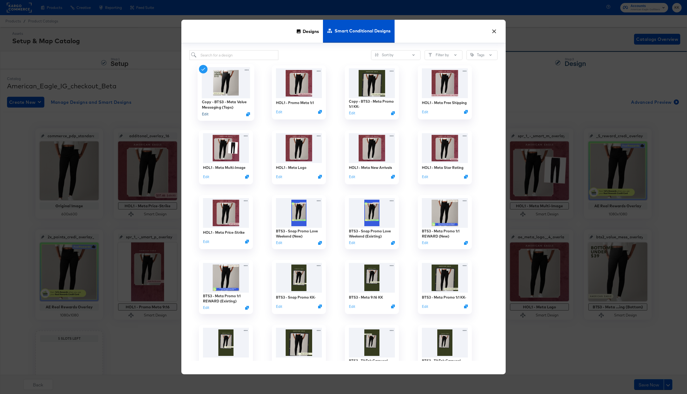
click at [204, 113] on button "Edit" at bounding box center [205, 114] width 6 height 5
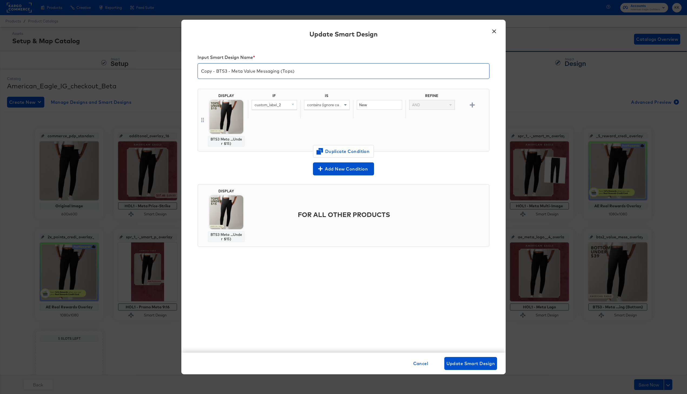
drag, startPoint x: 226, startPoint y: 71, endPoint x: 181, endPoint y: 70, distance: 44.9
click at [181, 70] on div "Input Smart Design Name * Copy - BTS3 - Meta Value Messaging (Tops) DISPLAY BTS…" at bounding box center [343, 199] width 324 height 308
type input "HOL1 - Meta Value Messaging (Tops)"
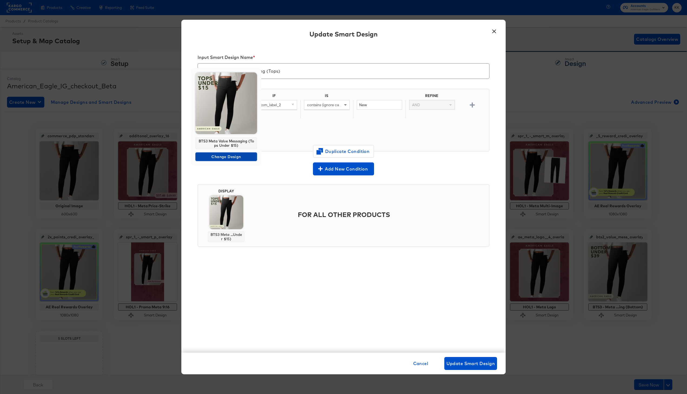
click at [226, 160] on span "Change Design" at bounding box center [225, 156] width 57 height 7
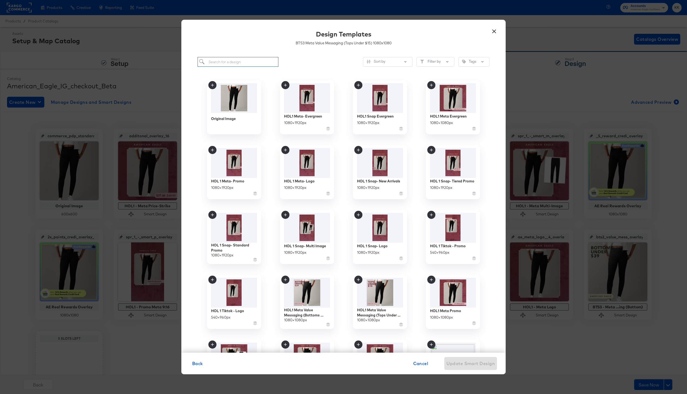
click at [230, 66] on input "search" at bounding box center [237, 62] width 81 height 10
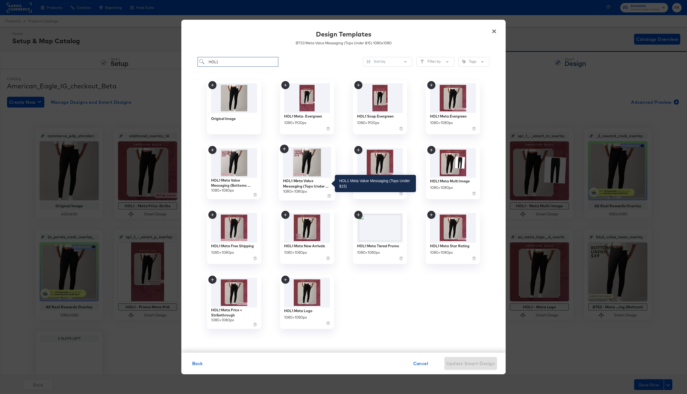
type input "HOL1"
click at [306, 185] on div "HOL1 Meta Value Messaging (Tops Under $15)" at bounding box center [307, 183] width 48 height 11
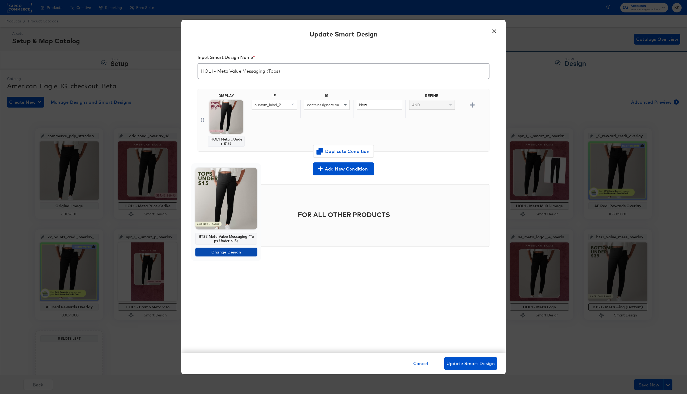
click at [222, 251] on span "Change Design" at bounding box center [225, 252] width 57 height 7
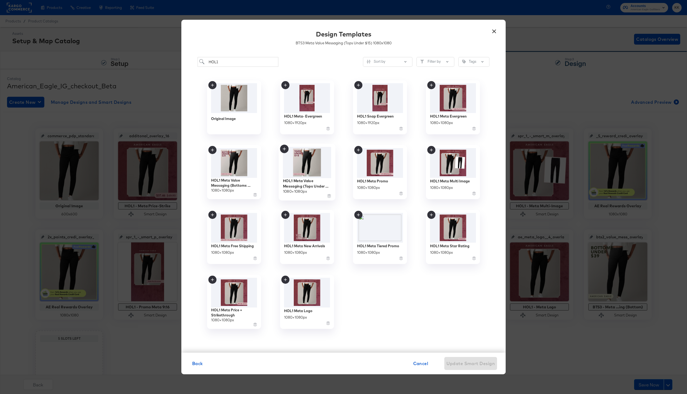
click at [307, 174] on img at bounding box center [307, 162] width 48 height 31
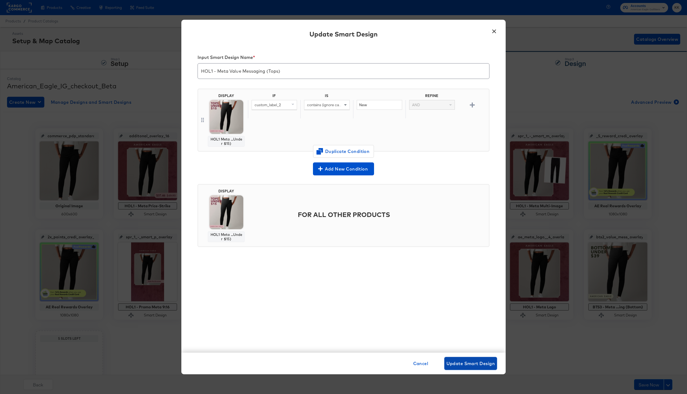
click at [468, 362] on span "Update Smart Design" at bounding box center [470, 364] width 48 height 8
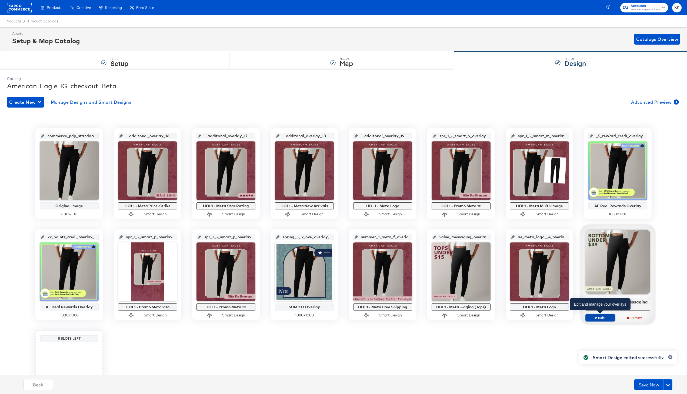
click at [603, 316] on span "Edit" at bounding box center [600, 318] width 25 height 4
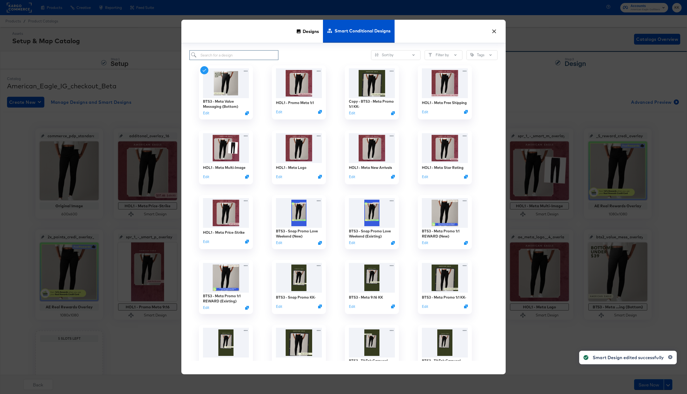
click at [244, 53] on input "search" at bounding box center [233, 55] width 89 height 10
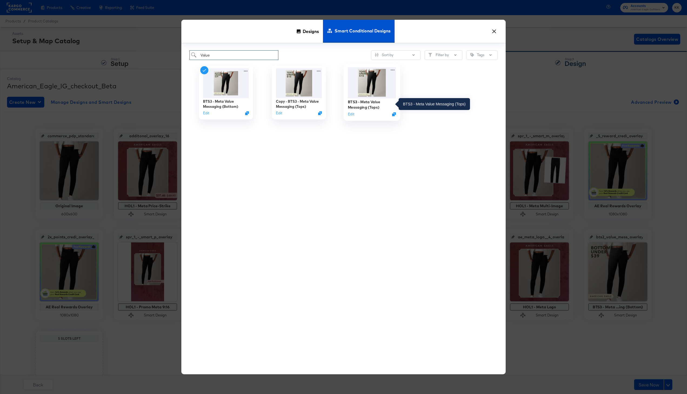
type input "Value"
click at [358, 100] on div "BTS3 - Meta Value Messaging (Tops)" at bounding box center [372, 104] width 48 height 11
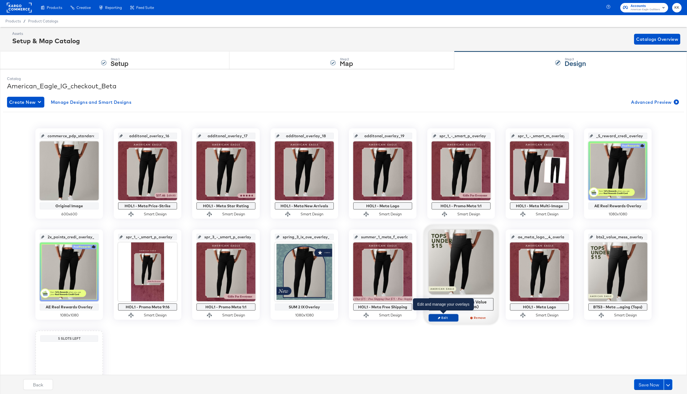
click at [447, 317] on span "Edit" at bounding box center [443, 318] width 25 height 4
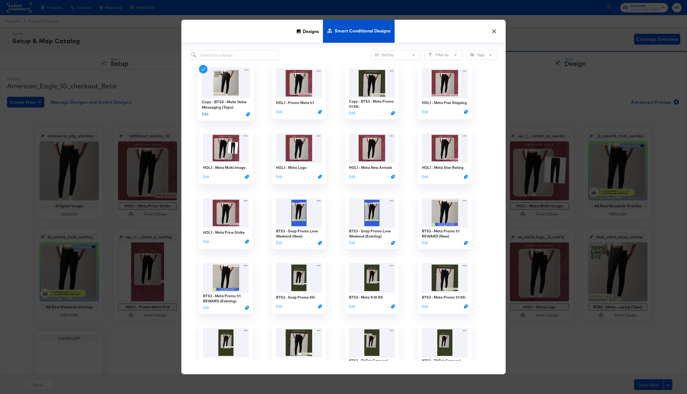
click at [206, 115] on button "Edit" at bounding box center [205, 114] width 6 height 5
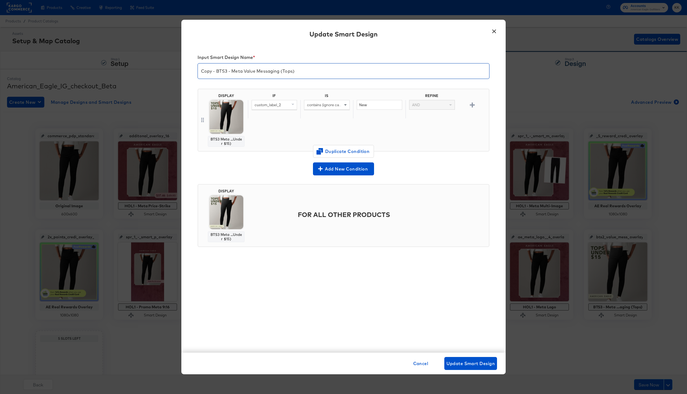
drag, startPoint x: 227, startPoint y: 70, endPoint x: 187, endPoint y: 70, distance: 40.0
click at [187, 70] on div "Input Smart Design Name * Copy - BTS3 - Meta Value Messaging (Tops) DISPLAY BTS…" at bounding box center [343, 199] width 324 height 308
type input "HOL1 - Meta Value Messaging (Tops)"
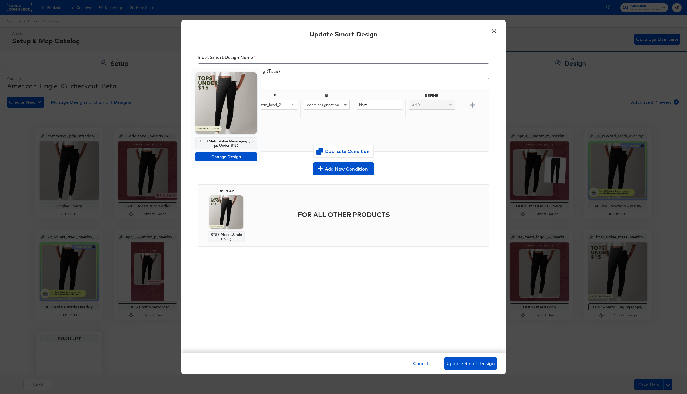
click at [225, 152] on div "BTS3 Meta Value Messaging (Tops Under $15) Change Design" at bounding box center [226, 117] width 70 height 98
click at [225, 155] on span "Change Design" at bounding box center [225, 156] width 57 height 7
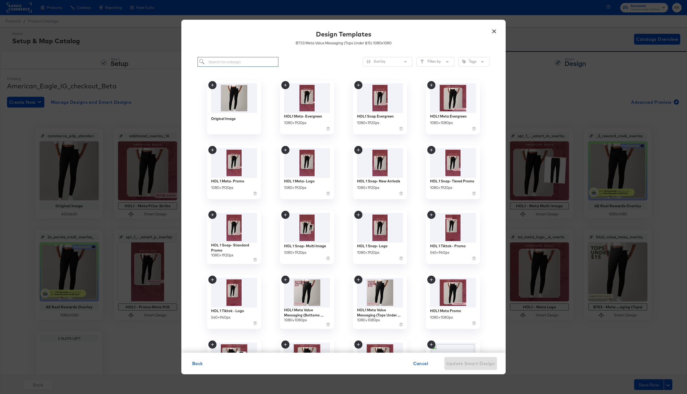
click at [218, 62] on input "search" at bounding box center [237, 62] width 81 height 10
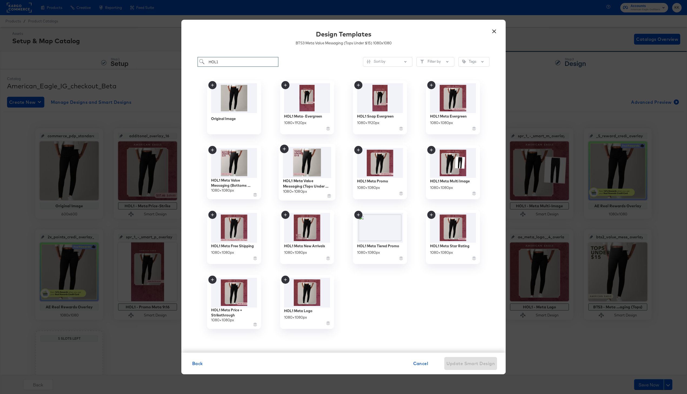
type input "HOL1"
click at [307, 164] on img at bounding box center [307, 162] width 48 height 31
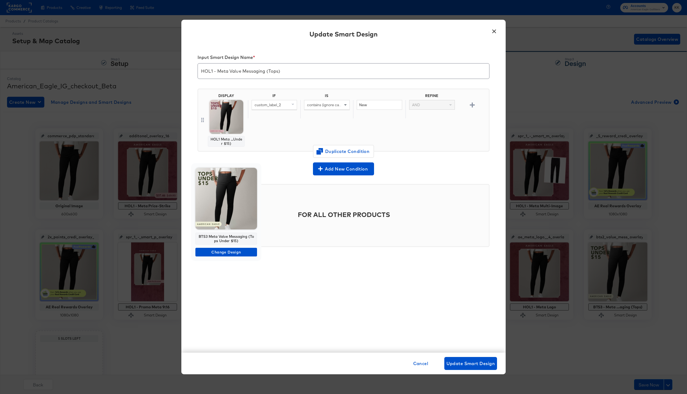
click at [227, 247] on div "BTS3 Meta Value Messaging (Tops Under $15) Change Design" at bounding box center [226, 212] width 70 height 98
click at [227, 252] on span "Change Design" at bounding box center [225, 252] width 57 height 7
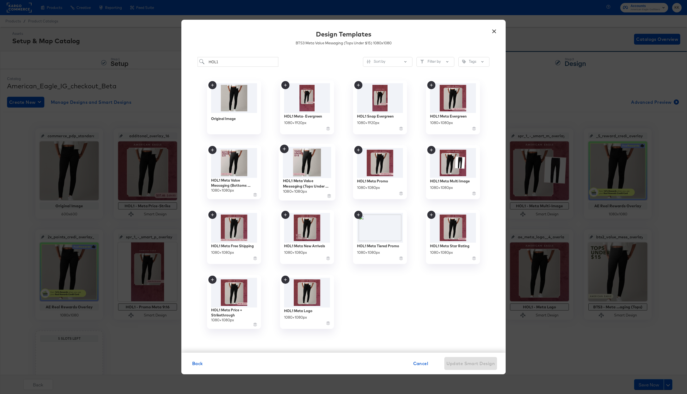
click at [309, 162] on img at bounding box center [307, 162] width 48 height 31
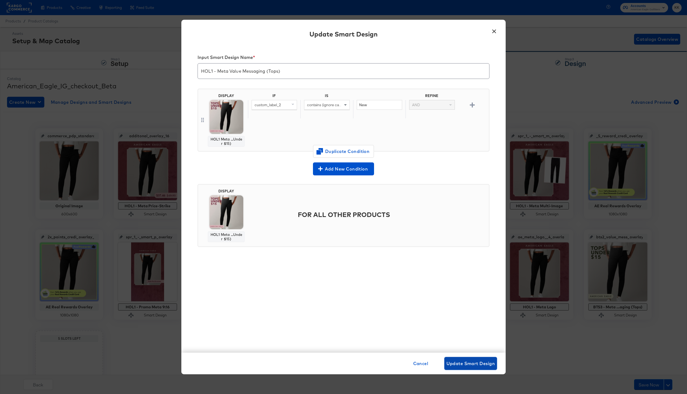
click at [459, 363] on span "Update Smart Design" at bounding box center [470, 364] width 48 height 8
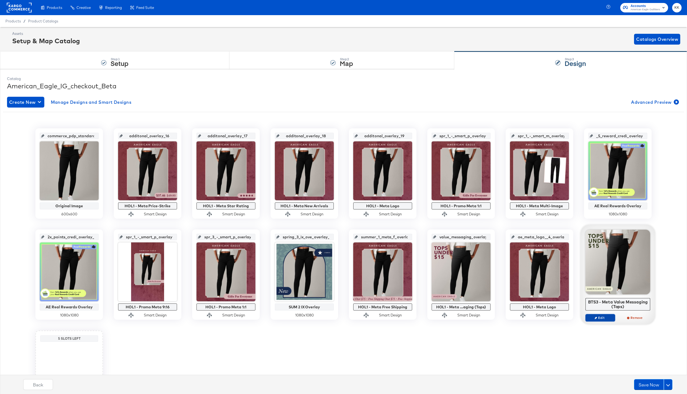
click at [601, 321] on button "Edit" at bounding box center [600, 318] width 30 height 8
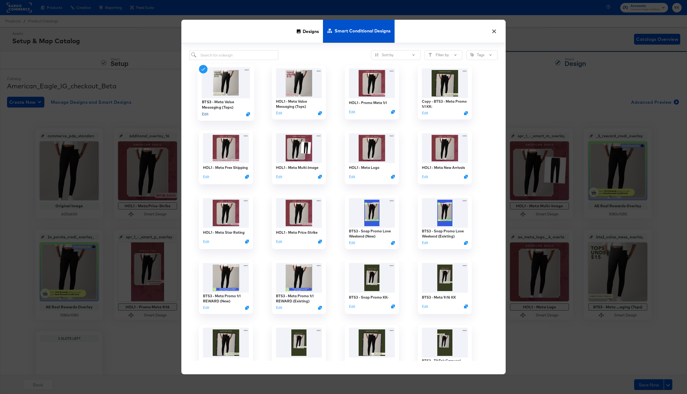
click at [207, 114] on button "Edit" at bounding box center [205, 114] width 6 height 5
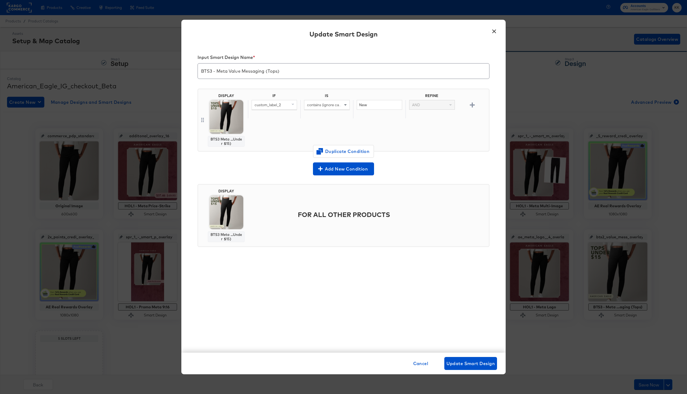
click at [492, 32] on button "×" at bounding box center [494, 30] width 10 height 10
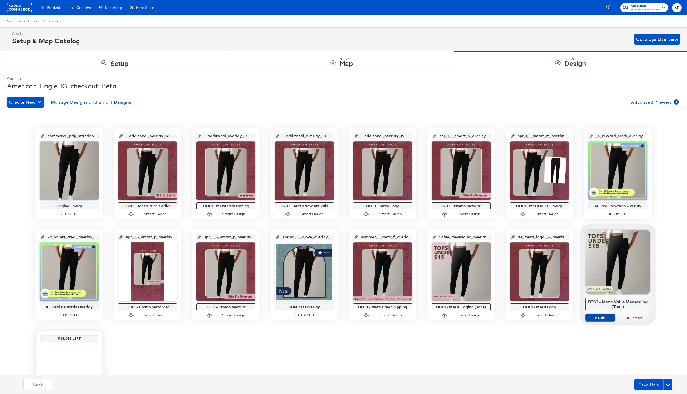
click at [601, 318] on span "Edit" at bounding box center [600, 318] width 25 height 4
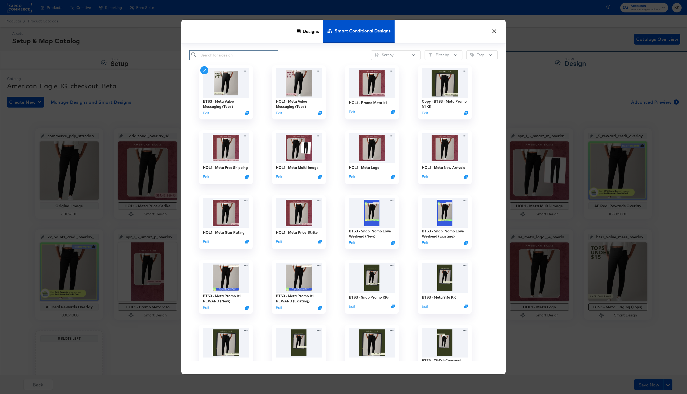
click at [256, 51] on input "search" at bounding box center [233, 55] width 89 height 10
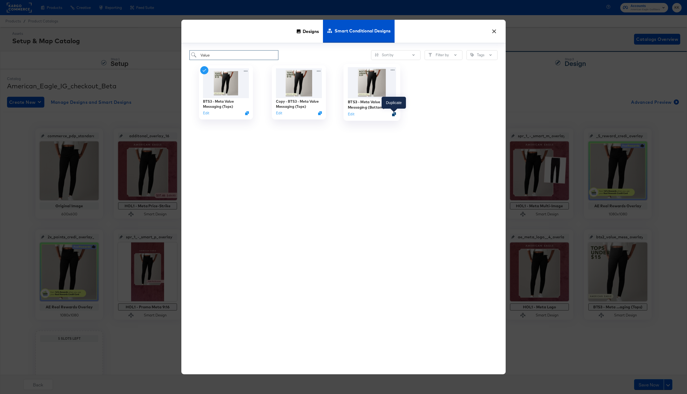
type input "Value"
click at [396, 114] on icon "Duplicate" at bounding box center [394, 114] width 4 height 4
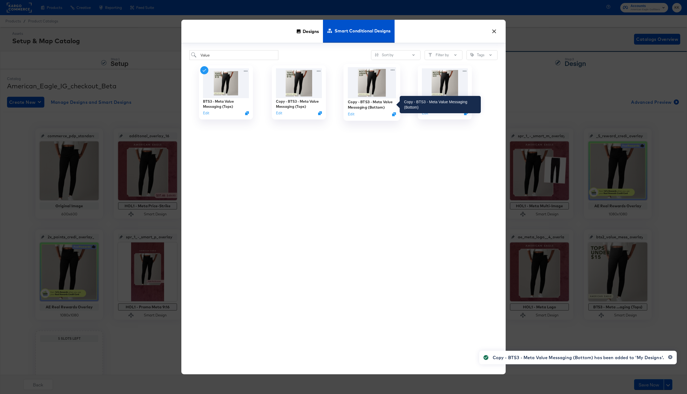
click at [372, 107] on div "Copy - BTS3 - Meta Value Messaging (Bottom)" at bounding box center [372, 104] width 48 height 11
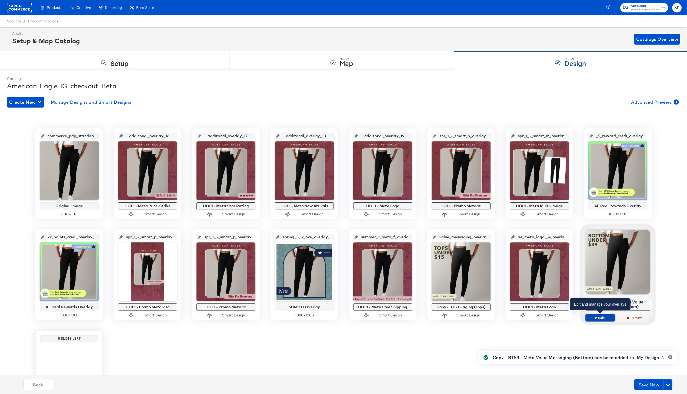
click at [597, 316] on span "Edit" at bounding box center [600, 318] width 25 height 4
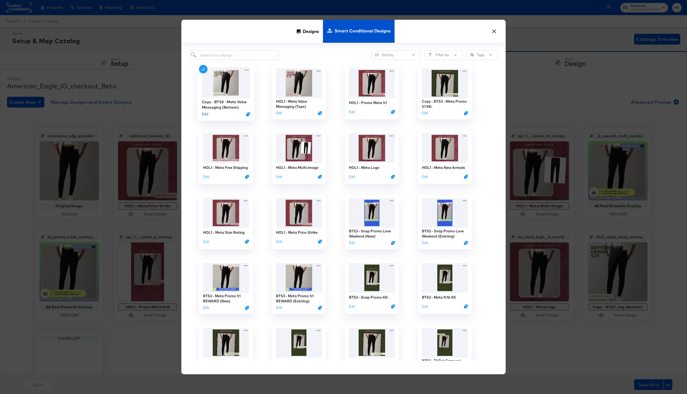
click at [206, 112] on button "Edit" at bounding box center [205, 114] width 6 height 5
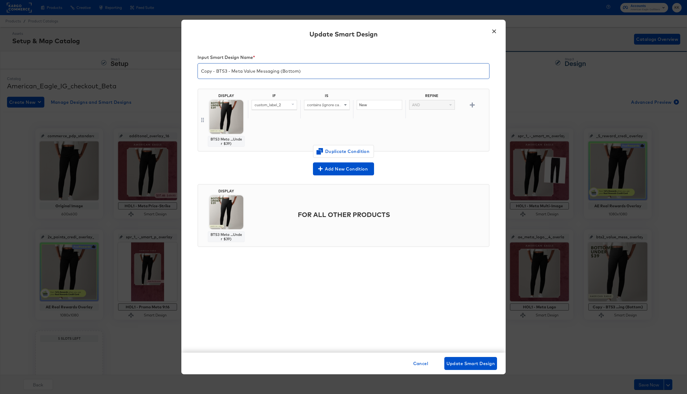
drag, startPoint x: 228, startPoint y: 71, endPoint x: 188, endPoint y: 71, distance: 39.7
click at [188, 71] on div "Input Smart Design Name * Copy - BTS3 - Meta Value Messaging (Bottom) DISPLAY B…" at bounding box center [343, 199] width 324 height 308
type input "HOL1 - Meta Value Messaging (Bottom)"
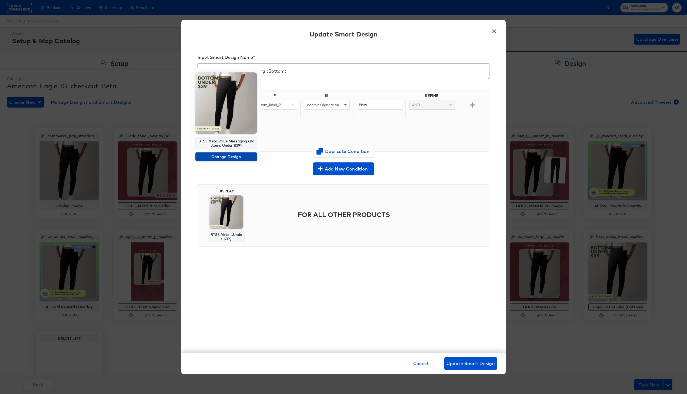
click at [222, 157] on span "Change Design" at bounding box center [225, 156] width 57 height 7
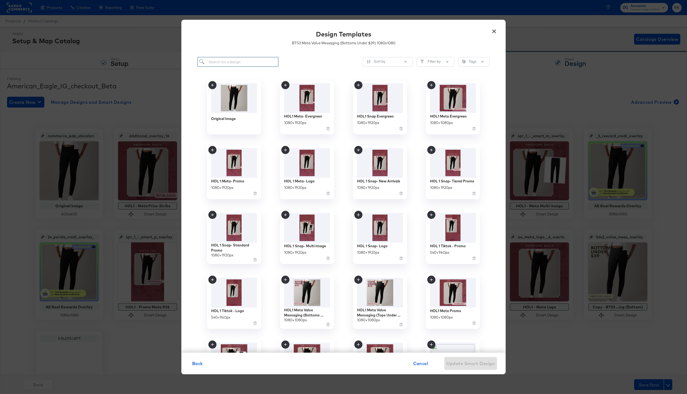
click at [217, 61] on input "search" at bounding box center [237, 62] width 81 height 10
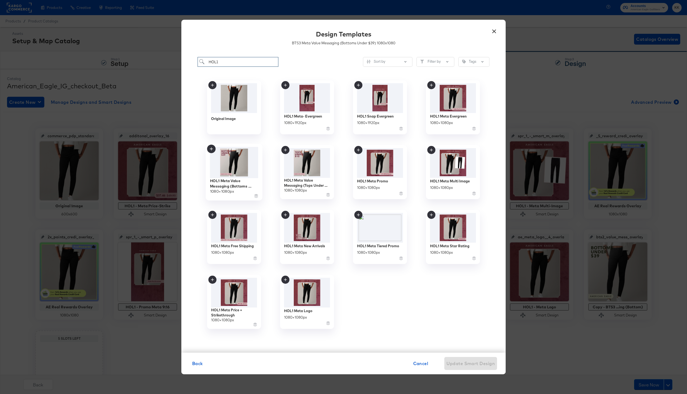
type input "HOL1"
click at [240, 166] on img at bounding box center [234, 162] width 48 height 31
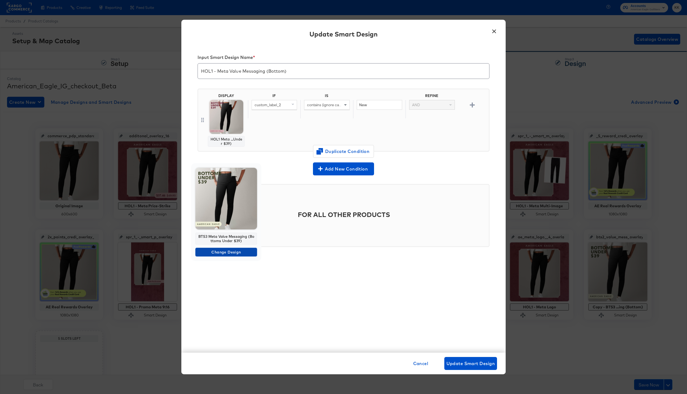
click at [223, 248] on button "Change Design" at bounding box center [226, 252] width 62 height 9
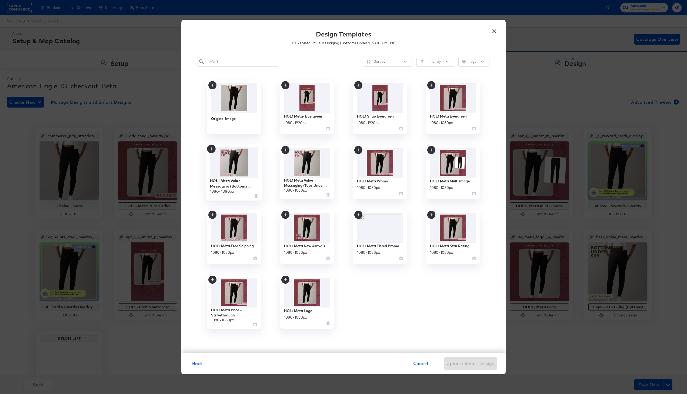
click at [226, 168] on img at bounding box center [234, 162] width 48 height 31
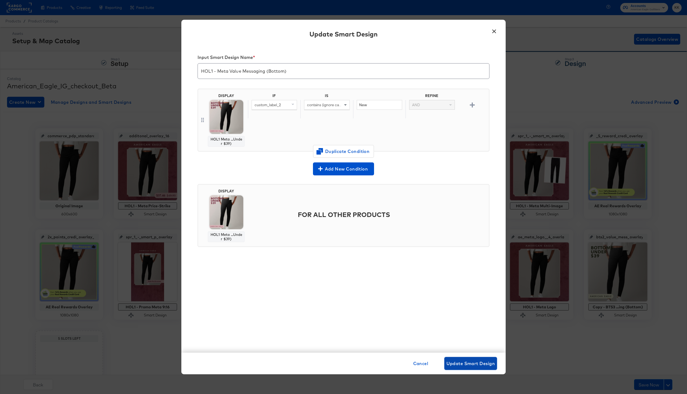
click at [482, 366] on span "Update Smart Design" at bounding box center [470, 364] width 48 height 8
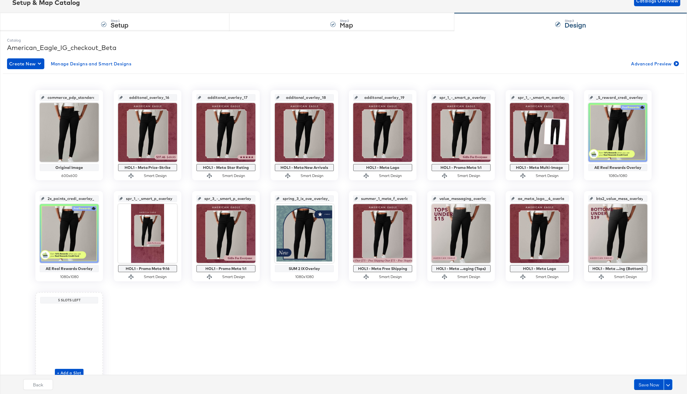
scroll to position [48, 0]
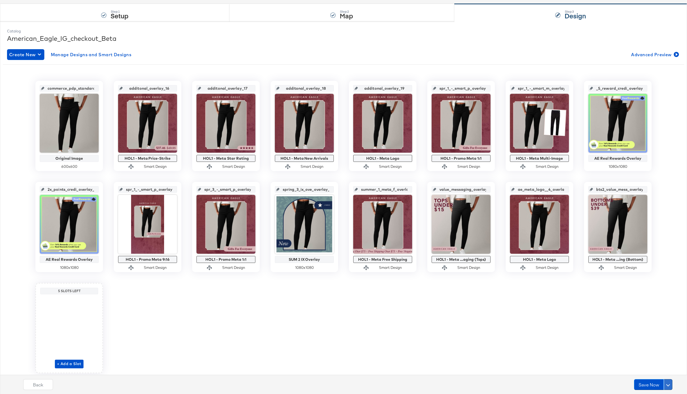
click at [666, 382] on button at bounding box center [667, 384] width 9 height 11
click at [660, 374] on div "Schedule Save" at bounding box center [655, 373] width 25 height 5
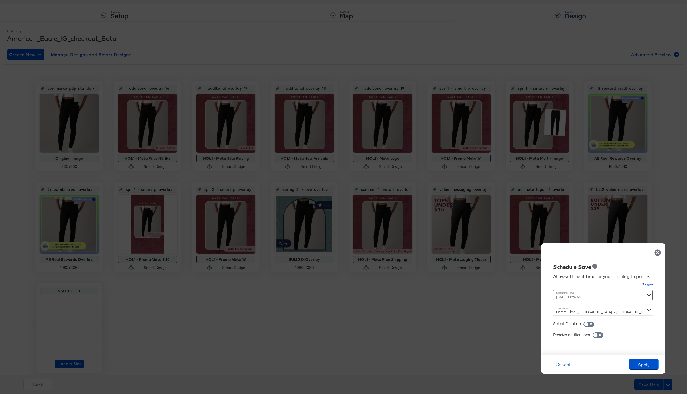
click at [564, 295] on div "September 24th 2025 11:26 AM ‹ September 2025 › Su Mo Tu We Th Fr Sa 31 1 2 3 4…" at bounding box center [589, 295] width 73 height 11
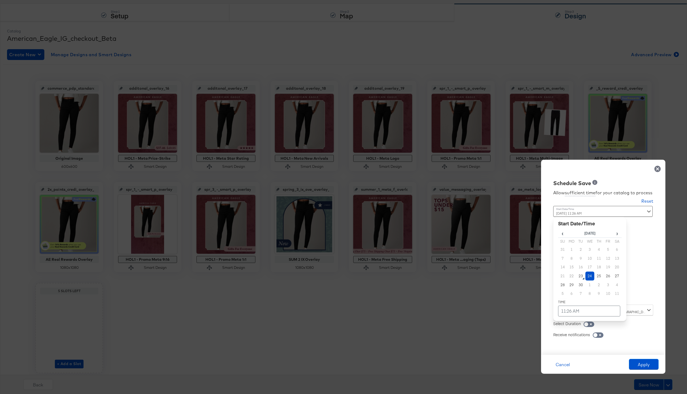
click at [591, 275] on td "24" at bounding box center [589, 275] width 9 height 9
click at [579, 307] on td "11:26 AM" at bounding box center [589, 311] width 62 height 11
click at [579, 273] on span "▼" at bounding box center [578, 270] width 11 height 11
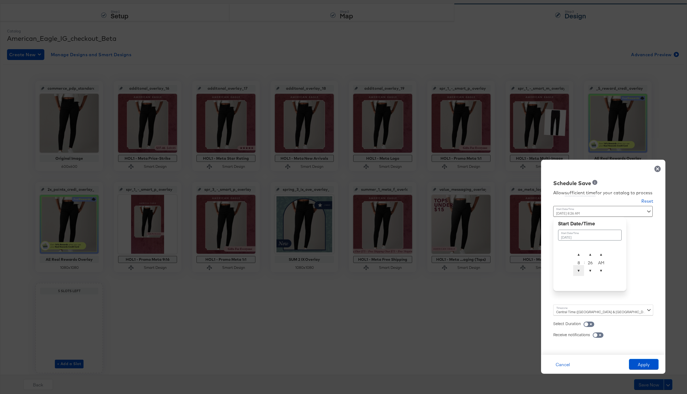
click at [579, 273] on span "▼" at bounding box center [578, 270] width 11 height 11
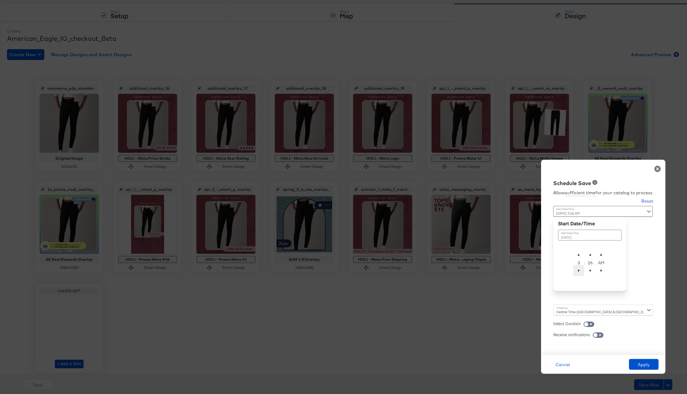
click at [579, 273] on span "▼" at bounding box center [578, 270] width 11 height 11
click at [592, 251] on span "▲" at bounding box center [590, 254] width 11 height 11
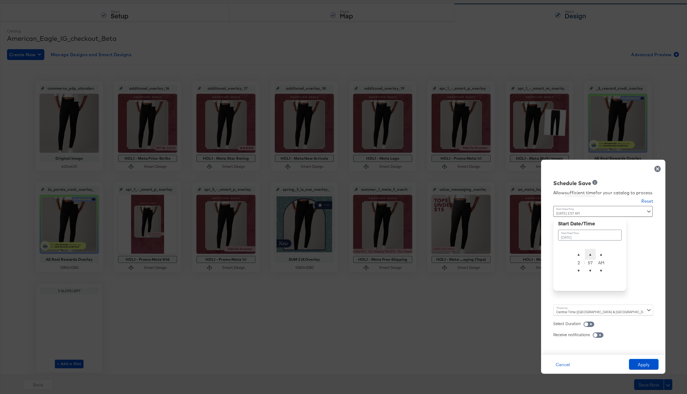
click at [592, 251] on span "▲" at bounding box center [590, 254] width 11 height 11
click at [592, 270] on span "▼" at bounding box center [590, 270] width 11 height 11
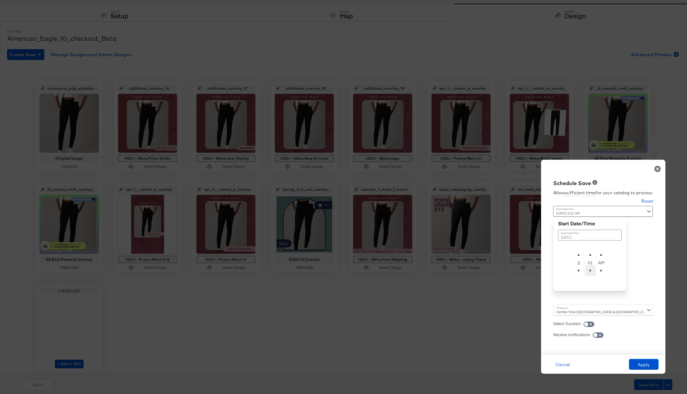
type input "September 24th 2025 2:00 AM"
click at [569, 307] on div "Central Time (US & Canada) (America/Chicago)" at bounding box center [603, 309] width 100 height 11
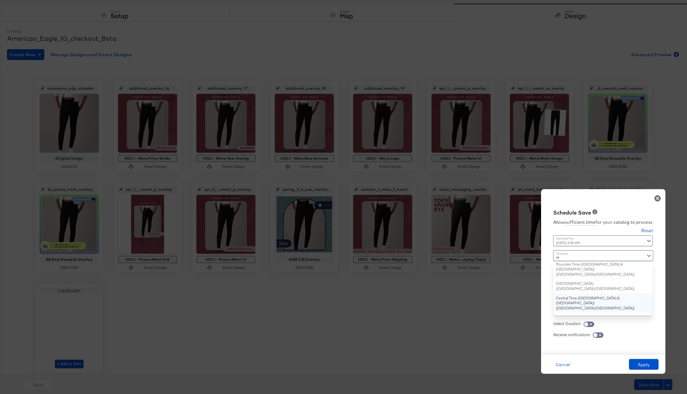
type input "new"
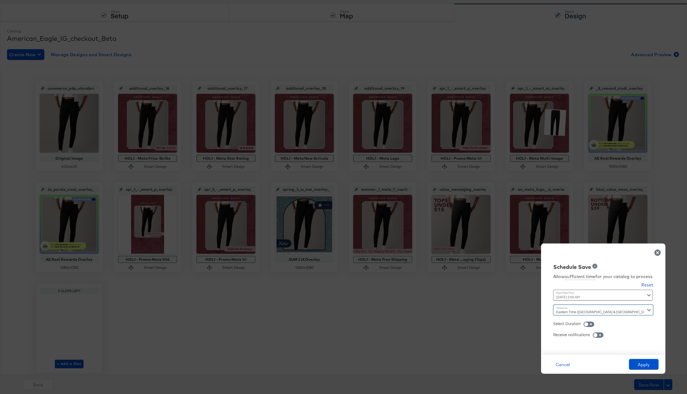
click at [642, 358] on div "Cancel Apply" at bounding box center [603, 364] width 124 height 19
click at [643, 361] on button "Apply" at bounding box center [644, 364] width 30 height 11
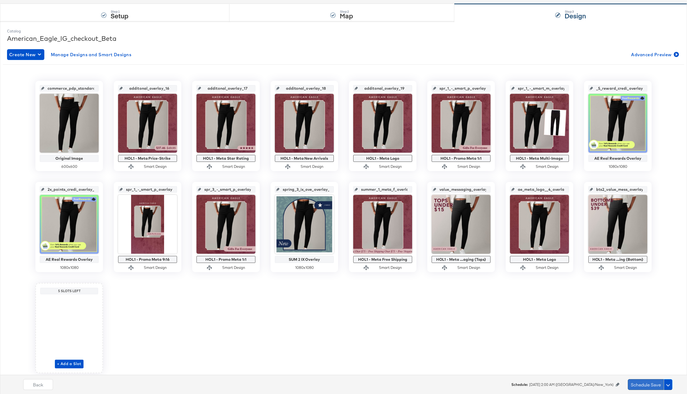
click at [644, 381] on button "Schedule Save" at bounding box center [646, 384] width 36 height 11
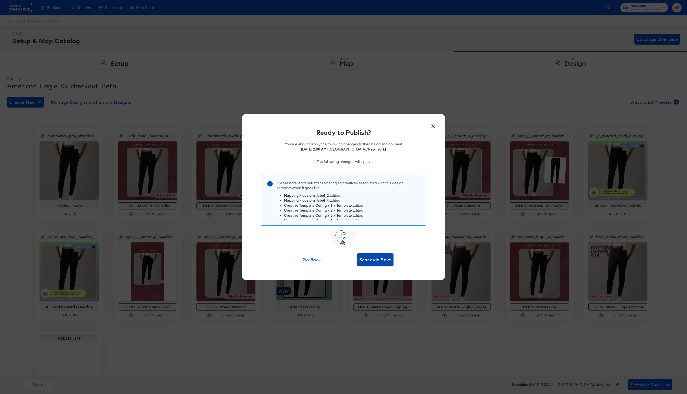
click at [378, 258] on span "Schedule Save" at bounding box center [375, 260] width 32 height 8
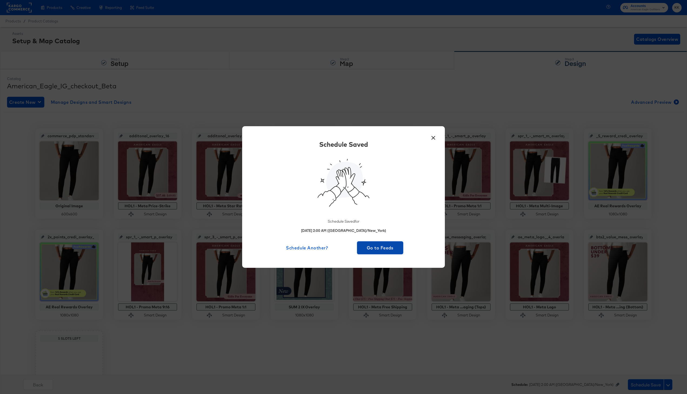
click at [377, 248] on span "Go to Feeds" at bounding box center [380, 248] width 42 height 8
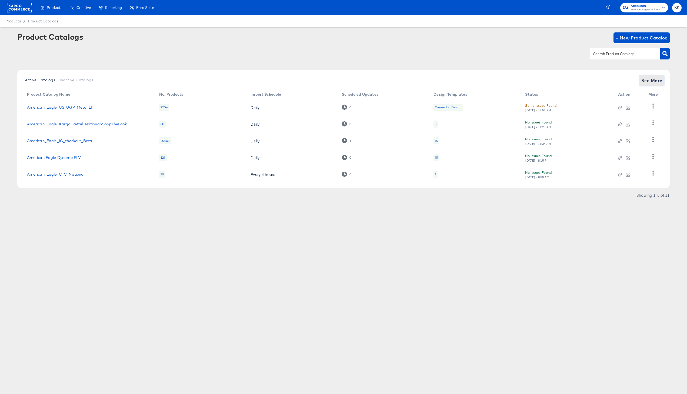
click at [652, 80] on span "See More" at bounding box center [651, 81] width 21 height 8
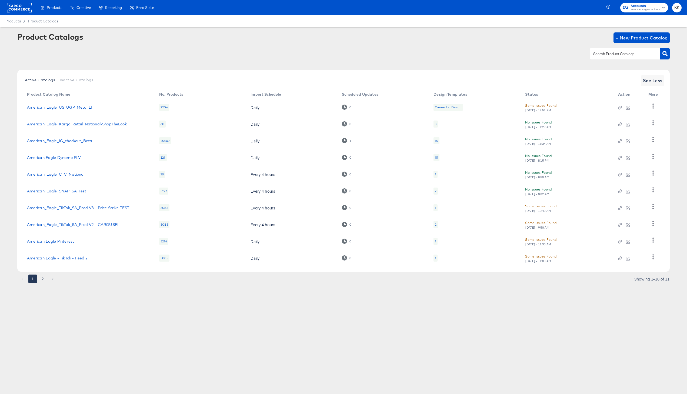
click at [76, 190] on link "American_Eagle_SNAP_SA_Test" at bounding box center [56, 191] width 59 height 4
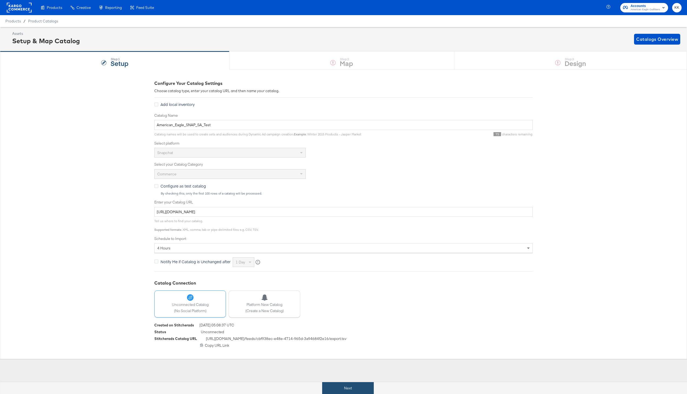
click at [343, 385] on button "Next" at bounding box center [348, 388] width 52 height 12
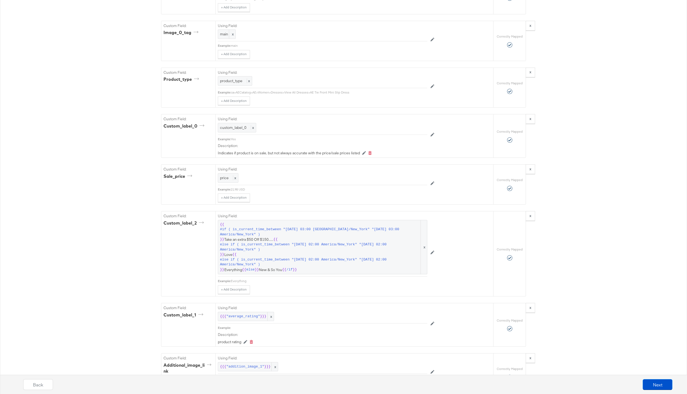
scroll to position [622, 0]
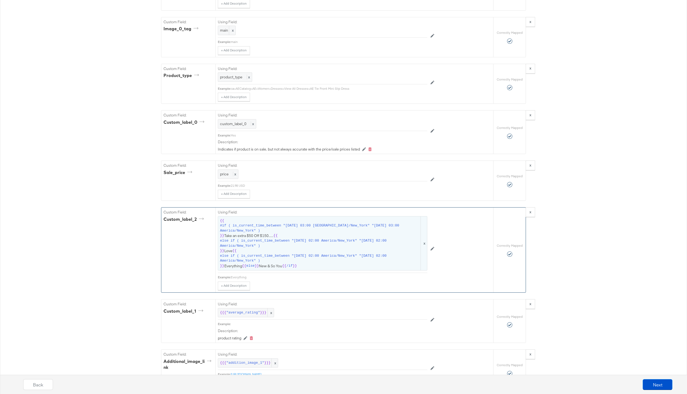
click at [305, 236] on span "{{ #if ( is_current_time_between "2024-06-11 03:00 America/New_York" "2024-06-1…" at bounding box center [322, 243] width 205 height 50
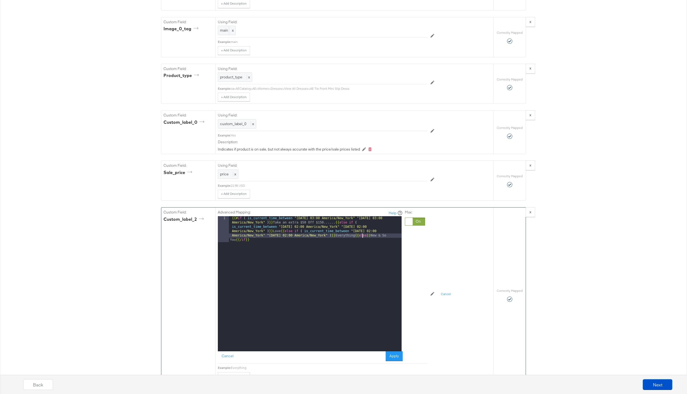
click at [363, 235] on div "{{# if ( is_current_time_between "2024-06-11 03:00 America/New_York" "2024-06-1…" at bounding box center [315, 309] width 173 height 187
click at [268, 245] on div "{{# if ( is_current_time_between "2024-06-11 03:00 America/New_York" "2024-06-1…" at bounding box center [315, 296] width 173 height 161
click at [267, 245] on div "{{# if ( is_current_time_between "2024-06-11 03:00 America/New_York" "2024-06-1…" at bounding box center [315, 296] width 173 height 161
click at [230, 257] on div "{{# if ( is_current_time_between "2024-06-11 03:00 America/New_York" "2024-06-1…" at bounding box center [315, 296] width 173 height 161
click at [228, 246] on div "3" at bounding box center [223, 244] width 11 height 4
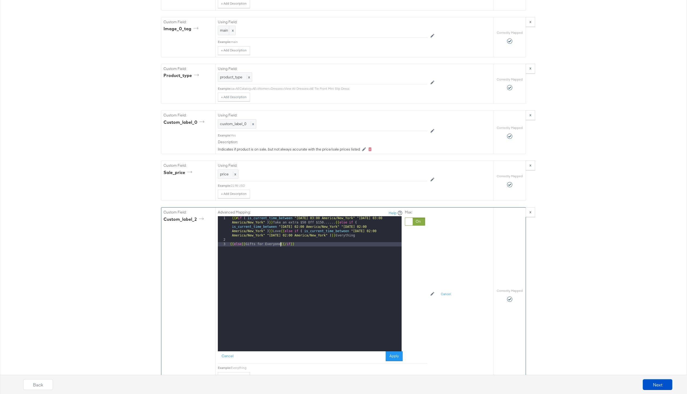
click at [231, 244] on div "{{# if ( is_current_time_between "2024-06-11 03:00 America/New_York" "2024-06-1…" at bounding box center [315, 296] width 173 height 161
click at [399, 357] on button "Apply" at bounding box center [393, 356] width 17 height 10
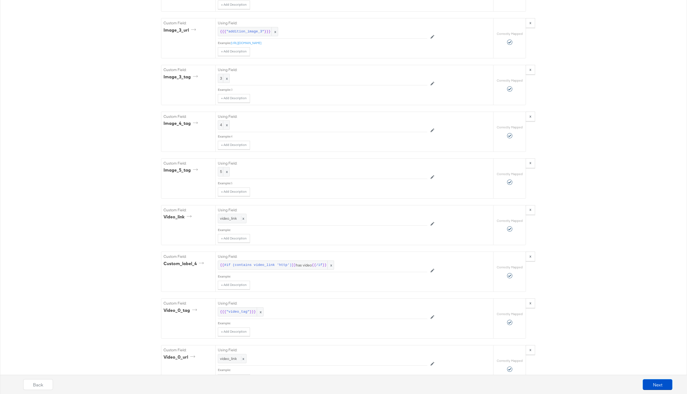
scroll to position [1305, 0]
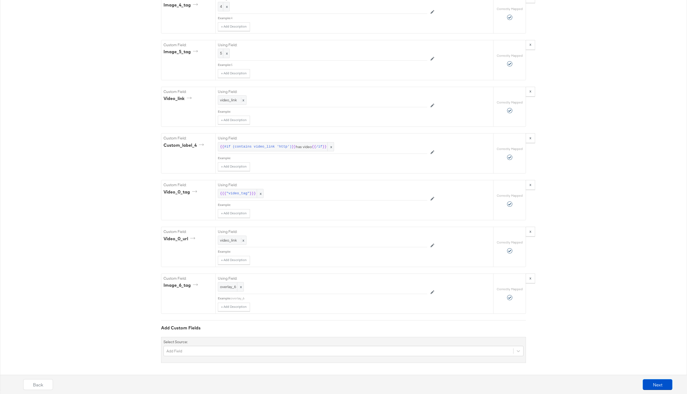
click at [648, 377] on div "Back Next" at bounding box center [348, 386] width 692 height 20
click at [655, 380] on button "Next" at bounding box center [657, 384] width 30 height 11
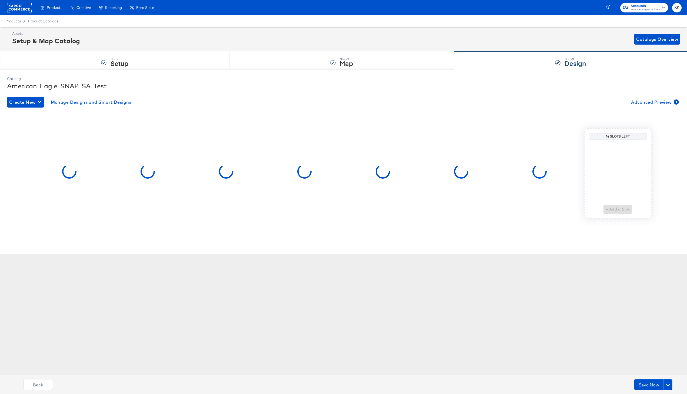
scroll to position [0, 0]
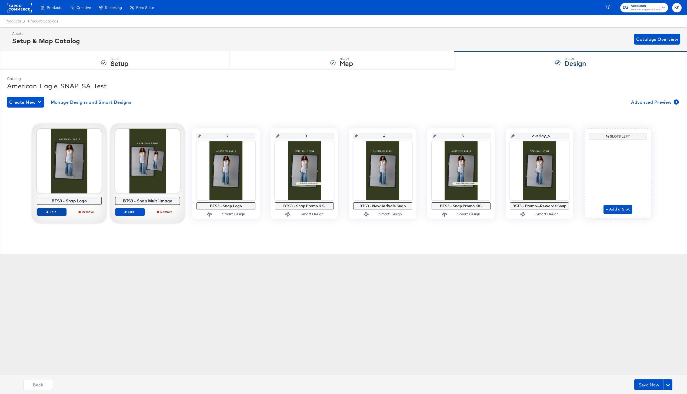
click at [53, 210] on span "Edit" at bounding box center [51, 212] width 25 height 4
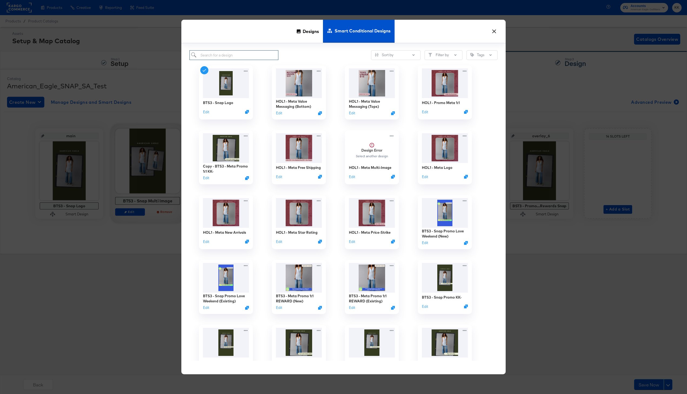
click at [223, 58] on input "search" at bounding box center [233, 55] width 89 height 10
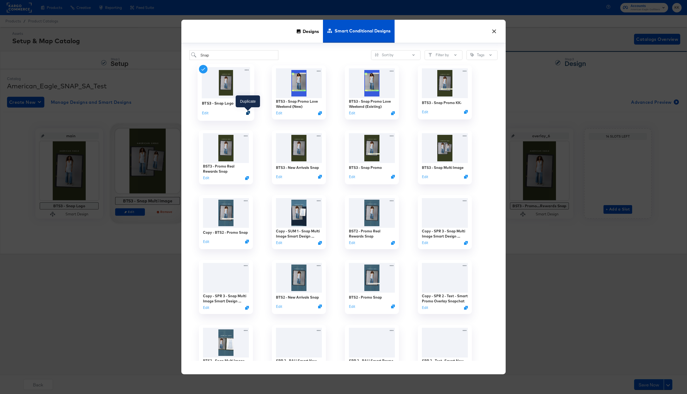
click at [247, 112] on icon "Duplicate" at bounding box center [248, 113] width 4 height 4
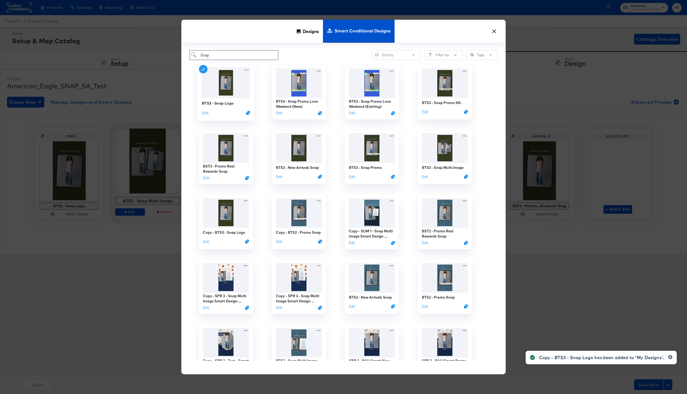
drag, startPoint x: 211, startPoint y: 55, endPoint x: 189, endPoint y: 55, distance: 21.9
click at [190, 55] on input "Snap" at bounding box center [233, 55] width 89 height 10
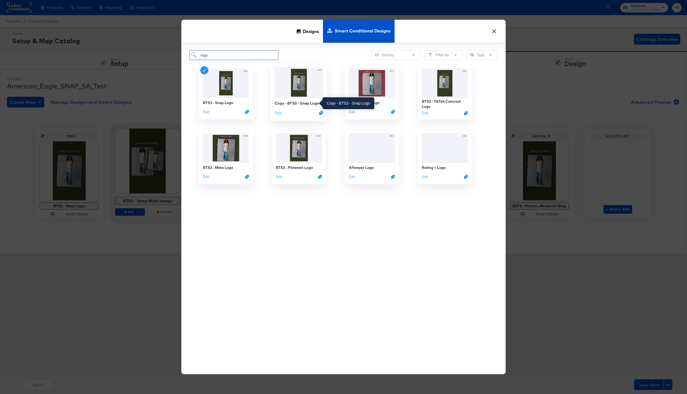
type input "logo"
click at [286, 103] on div "Copy - BTS3 - Snap Logo" at bounding box center [297, 103] width 44 height 5
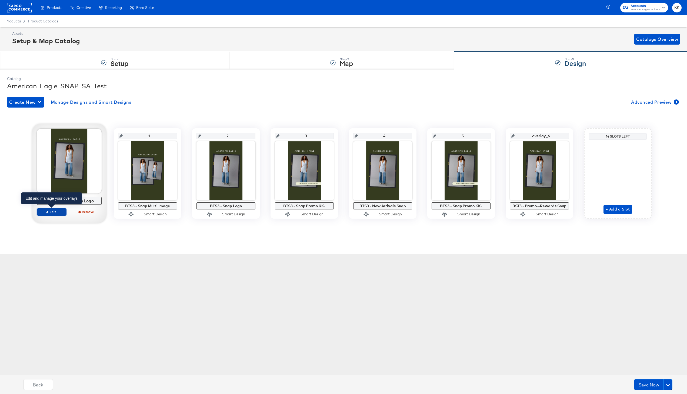
click at [51, 214] on button "Edit" at bounding box center [52, 212] width 30 height 8
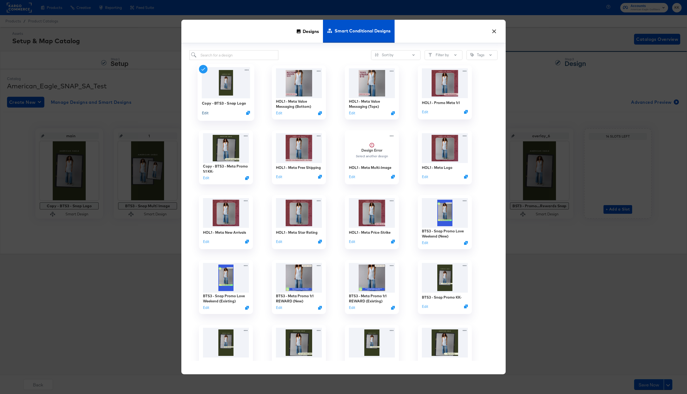
click at [206, 113] on button "Edit" at bounding box center [205, 112] width 6 height 5
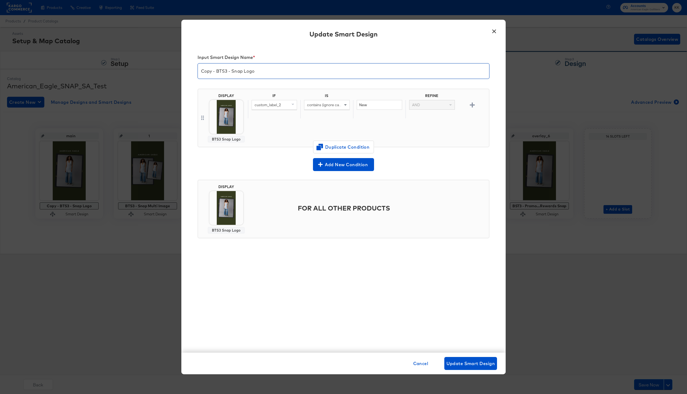
drag, startPoint x: 226, startPoint y: 73, endPoint x: 184, endPoint y: 73, distance: 42.4
click at [184, 73] on div "Input Smart Design Name * Copy - BTS3 - Snap Logo DISPLAY BTS3 Snap Logo IF IS …" at bounding box center [343, 199] width 324 height 308
type input "HOL1 - Snap Logo"
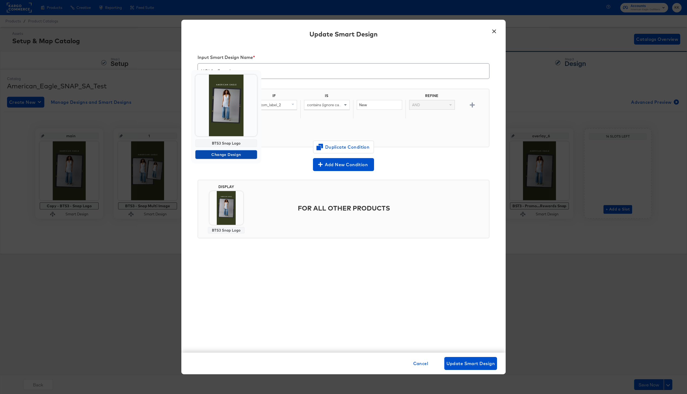
click at [229, 151] on span "Change Design" at bounding box center [225, 154] width 57 height 7
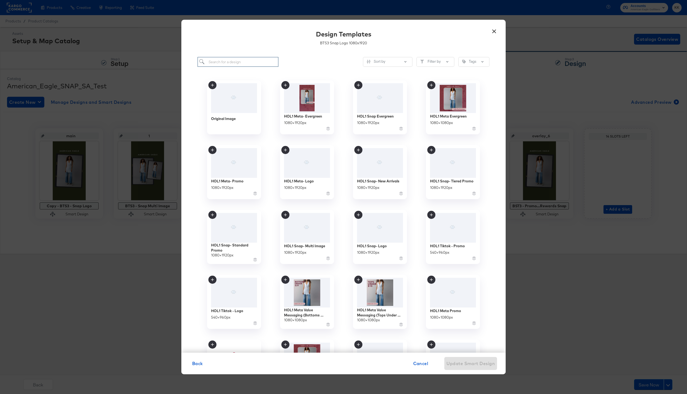
click at [230, 64] on input "search" at bounding box center [237, 62] width 81 height 10
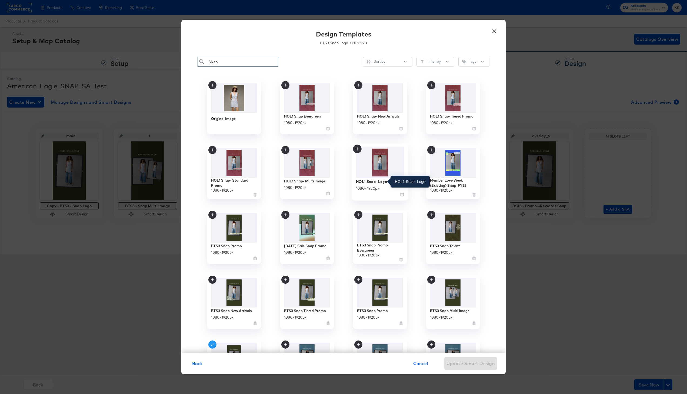
type input "SNap"
click at [386, 182] on div "HOL1 Snap- Logo" at bounding box center [371, 181] width 31 height 5
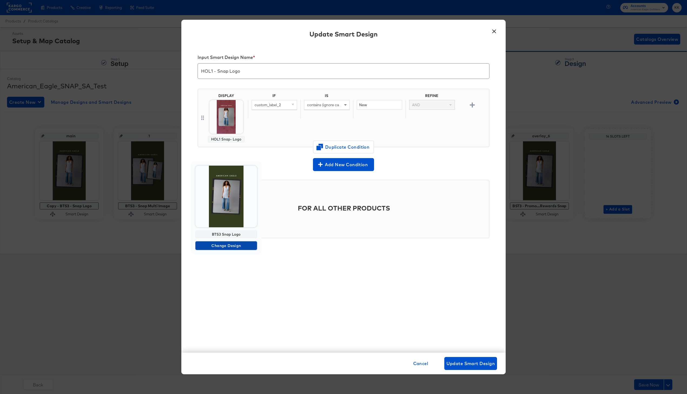
click at [227, 243] on span "Change Design" at bounding box center [225, 245] width 57 height 7
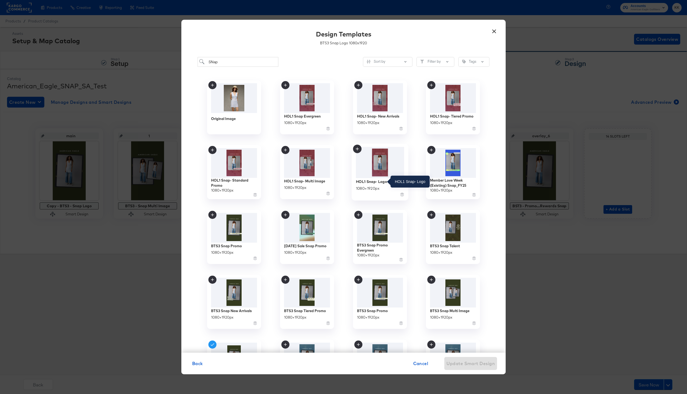
click at [374, 183] on div "HOL1 Snap- Logo" at bounding box center [371, 181] width 31 height 5
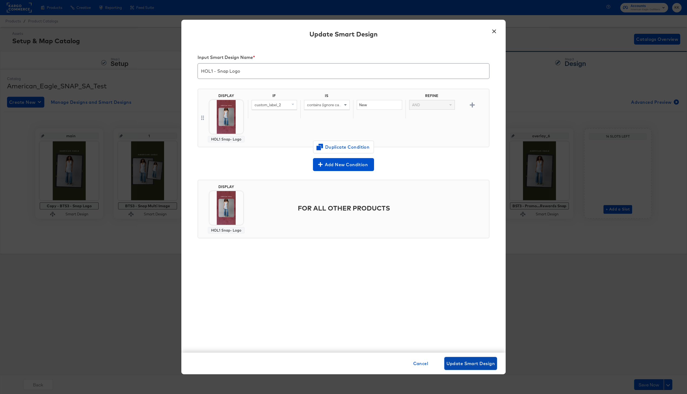
click at [465, 366] on span "Update Smart Design" at bounding box center [470, 364] width 48 height 8
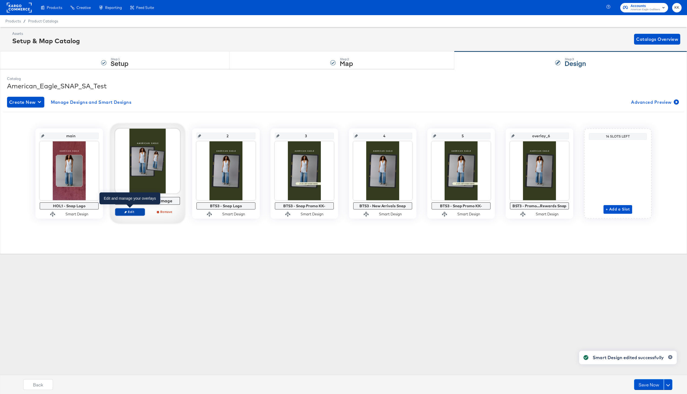
click at [131, 212] on span "Edit" at bounding box center [130, 212] width 25 height 4
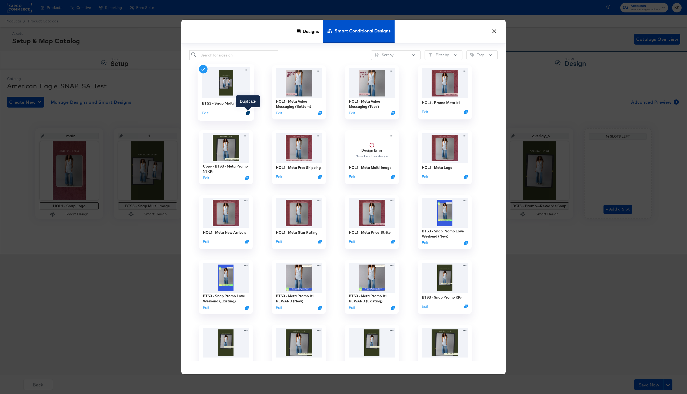
click at [246, 113] on icon "Duplicate" at bounding box center [248, 113] width 4 height 4
click at [215, 57] on input "search" at bounding box center [233, 55] width 89 height 10
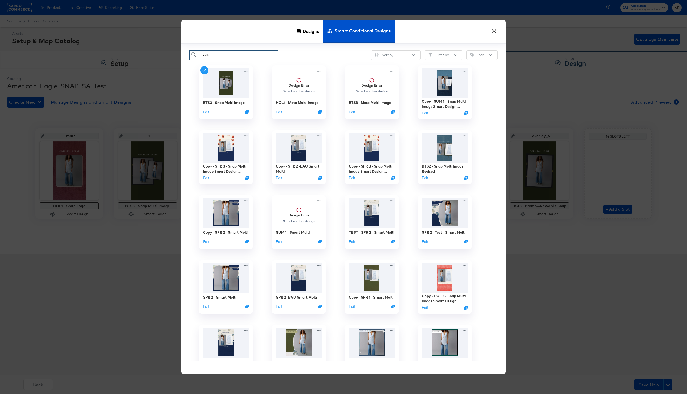
drag, startPoint x: 220, startPoint y: 57, endPoint x: 183, endPoint y: 57, distance: 36.2
click at [183, 57] on div "multi Sort by Filter by Tags BTS3 - Snap Multi Image Edit Design Error Select a…" at bounding box center [343, 208] width 324 height 331
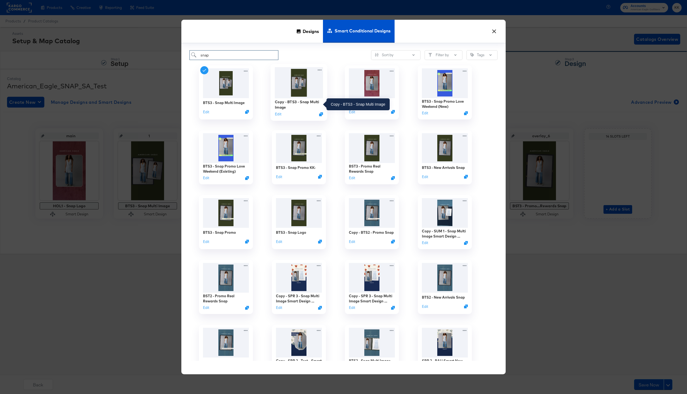
type input "snap"
click at [299, 101] on div "Copy - BTS3 - Snap Multi Image" at bounding box center [299, 104] width 48 height 11
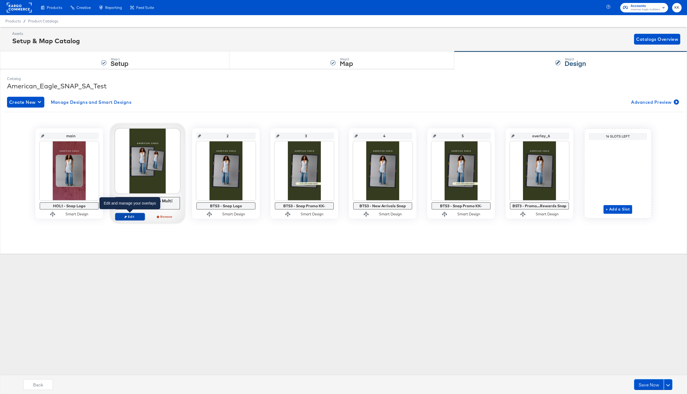
click at [135, 213] on button "Edit" at bounding box center [130, 217] width 30 height 8
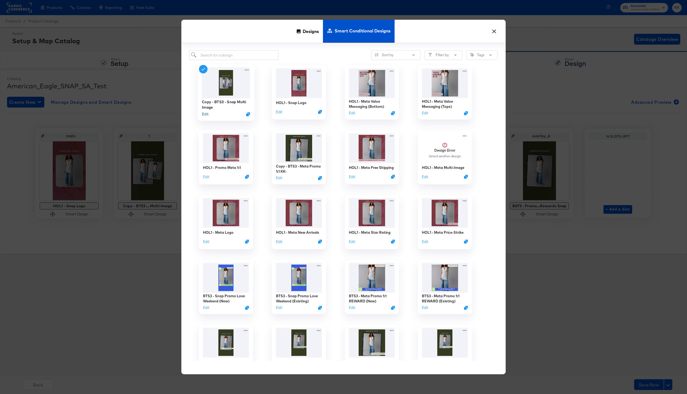
click at [205, 112] on button "Edit" at bounding box center [205, 114] width 6 height 5
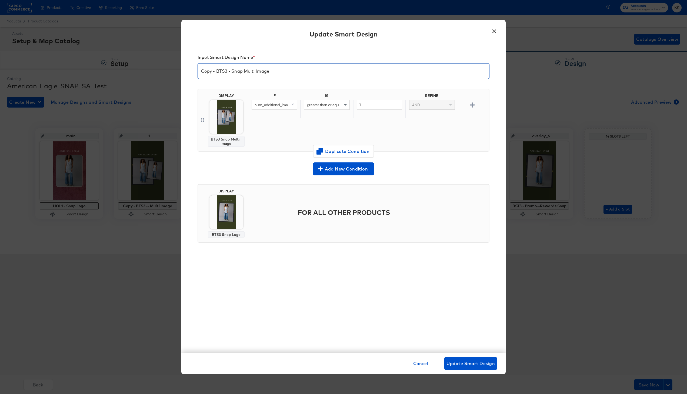
drag, startPoint x: 229, startPoint y: 71, endPoint x: 183, endPoint y: 71, distance: 45.9
click at [183, 71] on div "Input Smart Design Name * Copy - BTS3 - Snap Multi Image DISPLAY BTS3 Snap Mult…" at bounding box center [343, 199] width 324 height 308
type input "HOL1 - Snap Multi Image"
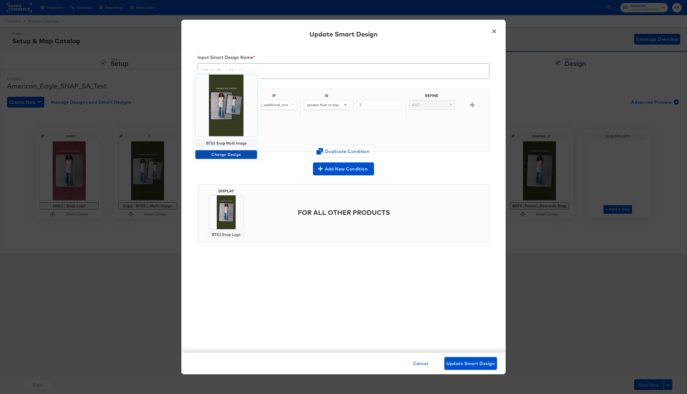
click at [227, 155] on span "Change Design" at bounding box center [225, 154] width 57 height 7
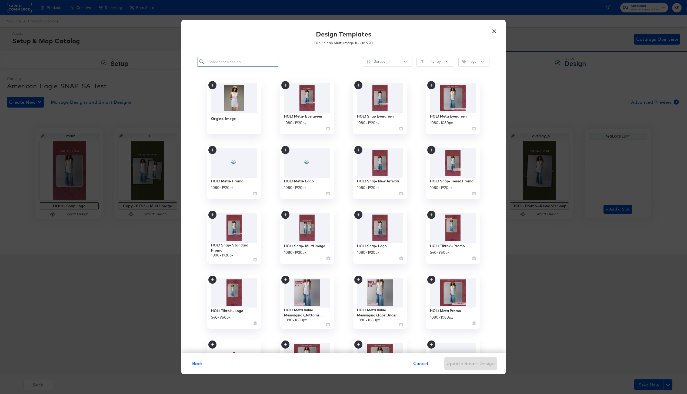
click at [229, 63] on input "search" at bounding box center [237, 62] width 81 height 10
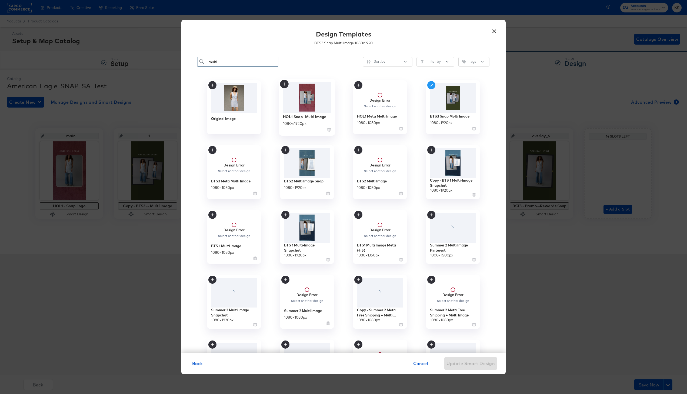
type input "multi"
click at [307, 111] on img at bounding box center [307, 97] width 48 height 31
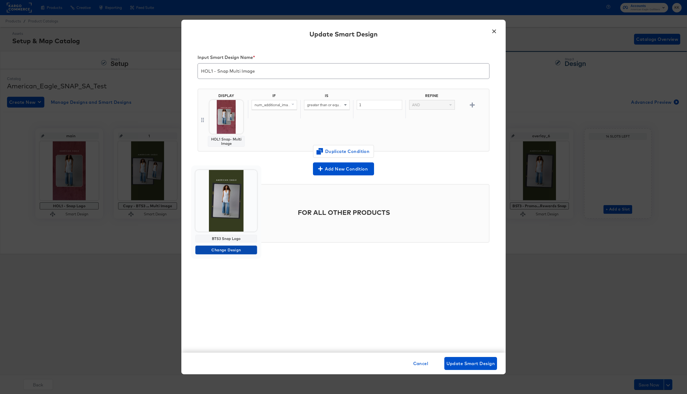
click at [227, 249] on span "Change Design" at bounding box center [225, 250] width 57 height 7
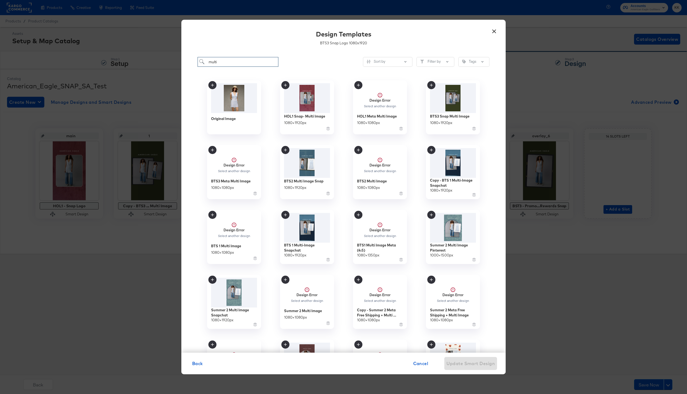
drag, startPoint x: 234, startPoint y: 63, endPoint x: 167, endPoint y: 63, distance: 66.5
click at [167, 63] on div "× Design Templates BTS3 Snap Logo 1080 x 1920 multi Sort by Filter by Tags Orig…" at bounding box center [343, 197] width 687 height 394
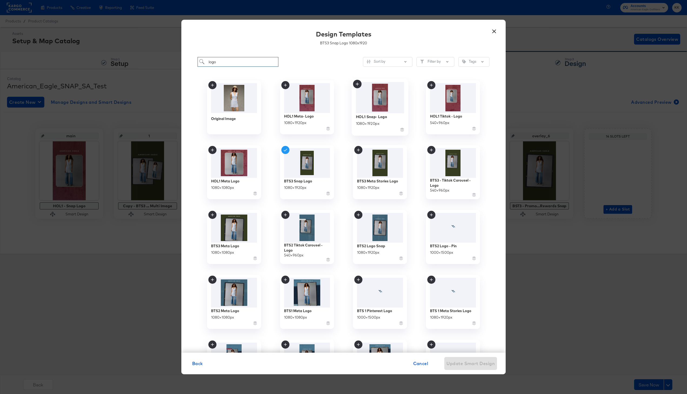
type input "logo"
click at [370, 112] on img at bounding box center [380, 97] width 48 height 31
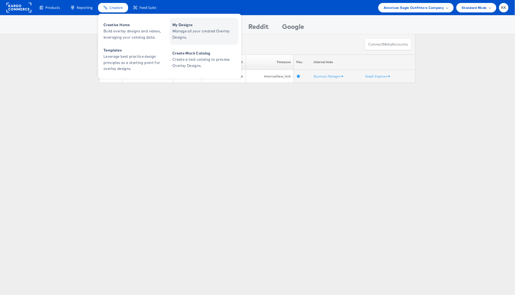
click at [192, 25] on span "My Designs" at bounding box center [204, 25] width 65 height 6
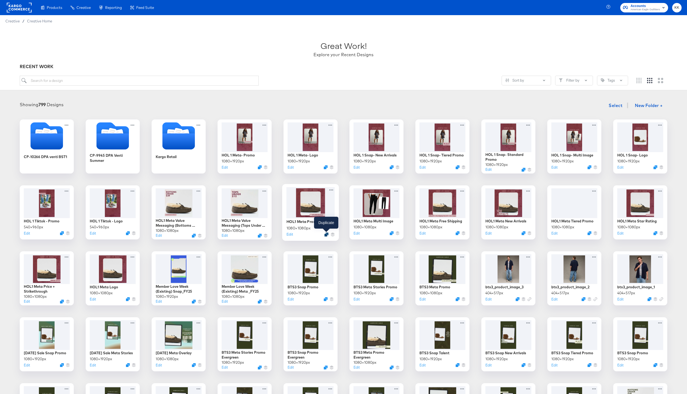
click at [327, 234] on icon "Duplicate" at bounding box center [326, 234] width 4 height 4
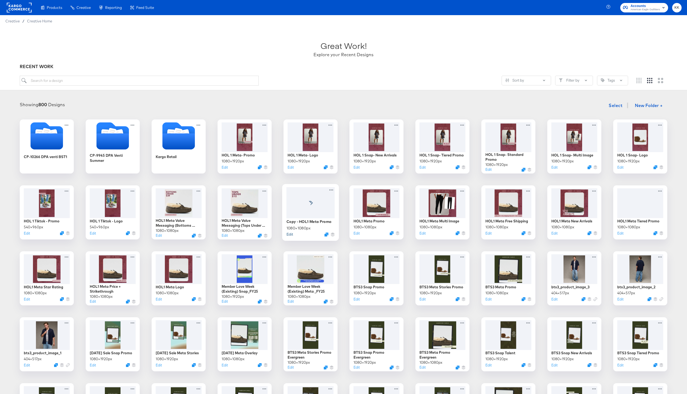
click at [290, 234] on button "Edit" at bounding box center [289, 234] width 6 height 5
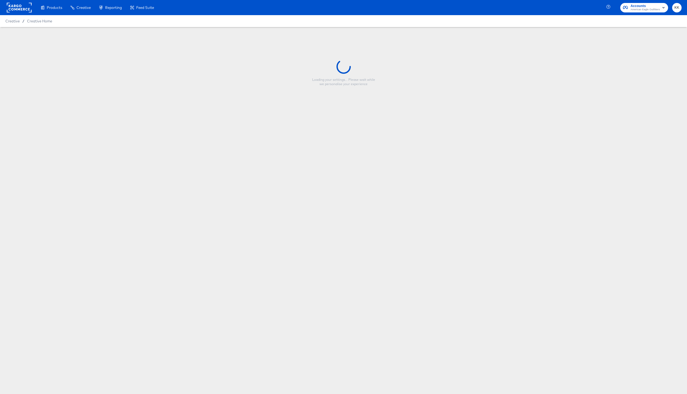
type input "Copy - HOL1 Meta Promo"
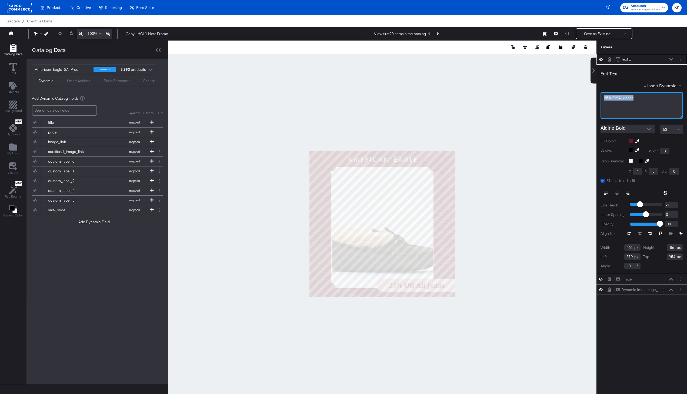
drag, startPoint x: 637, startPoint y: 98, endPoint x: 585, endPoint y: 98, distance: 51.9
click at [585, 54] on div "Catalog Data Text Objects Background New My Brand My Files Assets New Rec Engin…" at bounding box center [343, 48] width 687 height 14
click at [533, 108] on div at bounding box center [382, 224] width 428 height 367
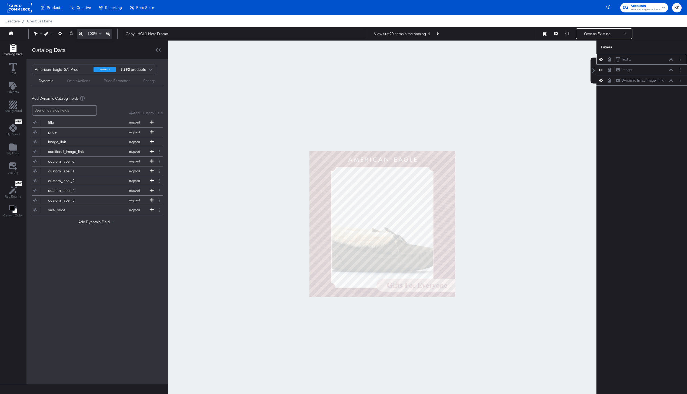
click at [671, 60] on icon at bounding box center [671, 59] width 4 height 3
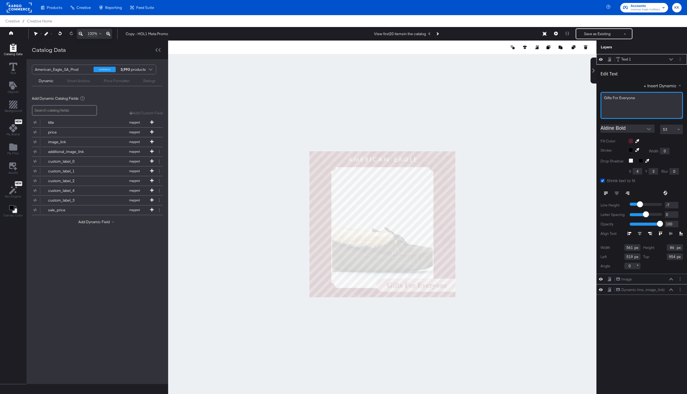
click at [627, 98] on span "Gifts For Everyone" at bounding box center [619, 97] width 31 height 5
click at [635, 98] on div "Gifts For Everyone" at bounding box center [641, 97] width 75 height 5
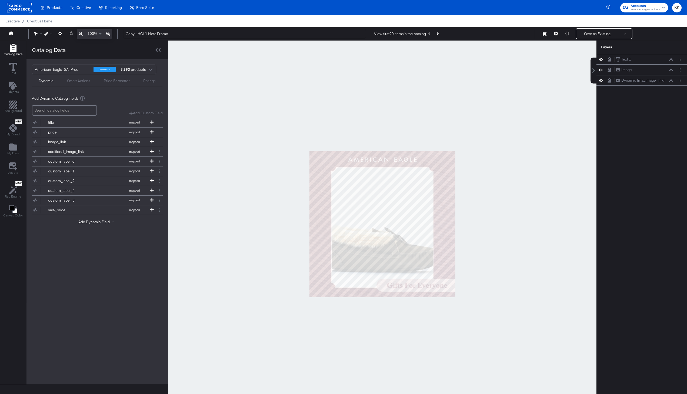
click at [532, 125] on div at bounding box center [382, 224] width 428 height 367
drag, startPoint x: 137, startPoint y: 36, endPoint x: 109, endPoint y: 32, distance: 28.2
click at [109, 35] on div "100% Copy - HOL1 Meta Promo View first 20 items in the catalog Save as Existing…" at bounding box center [343, 34] width 687 height 14
click at [164, 31] on input "HOL1 Meta Promo" at bounding box center [244, 34] width 243 height 10
click at [164, 33] on input "HOL1 Meta Promo" at bounding box center [244, 34] width 243 height 10
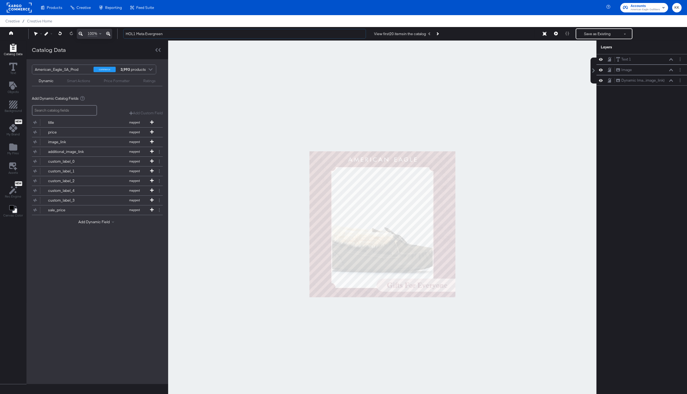
type input "HOL1 Meta Evergreen"
click at [201, 58] on div at bounding box center [382, 224] width 428 height 367
click at [586, 32] on button "Save as Existing" at bounding box center [597, 34] width 42 height 10
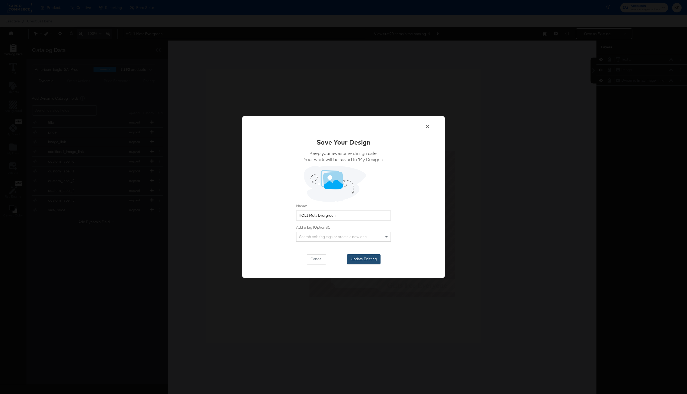
click at [363, 261] on button "Update Existing" at bounding box center [363, 259] width 33 height 10
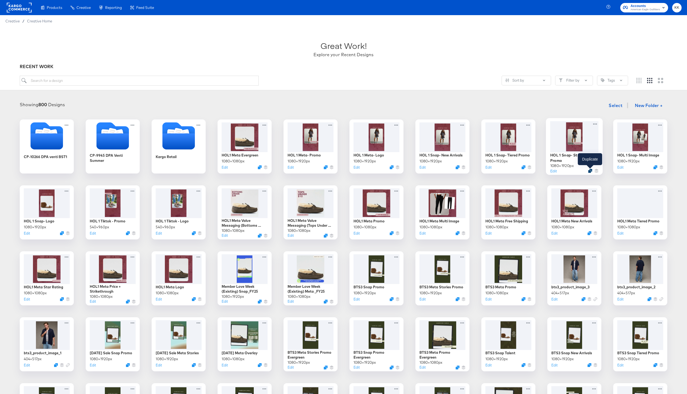
click at [590, 171] on icon "Duplicate" at bounding box center [590, 171] width 4 height 4
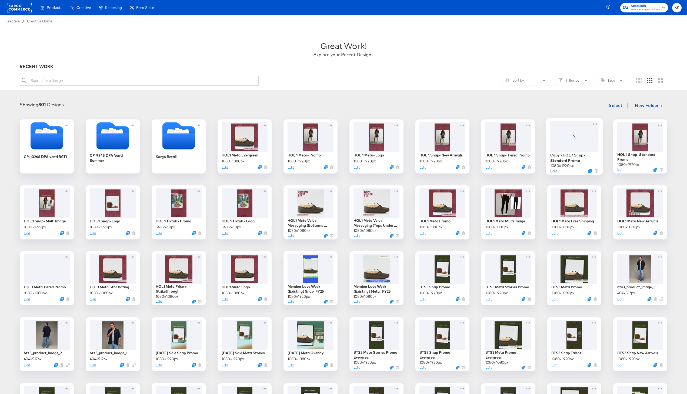
click at [553, 170] on button "Edit" at bounding box center [553, 170] width 6 height 5
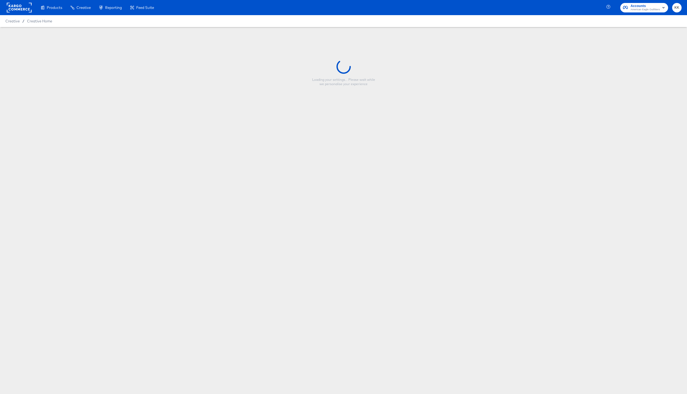
type input "Copy - HOL 1 Snap- Standard Promo"
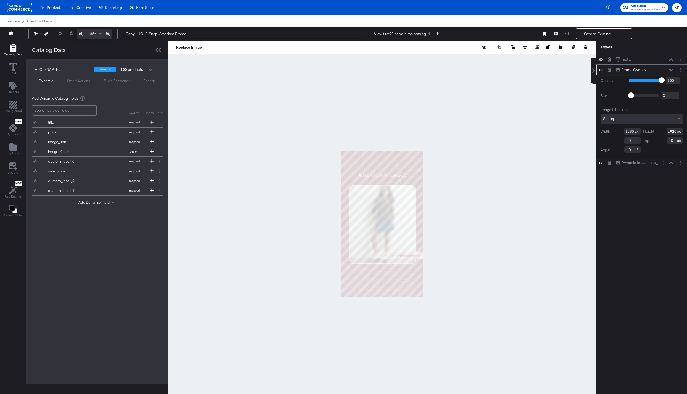
click at [108, 30] on button at bounding box center [108, 34] width 8 height 10
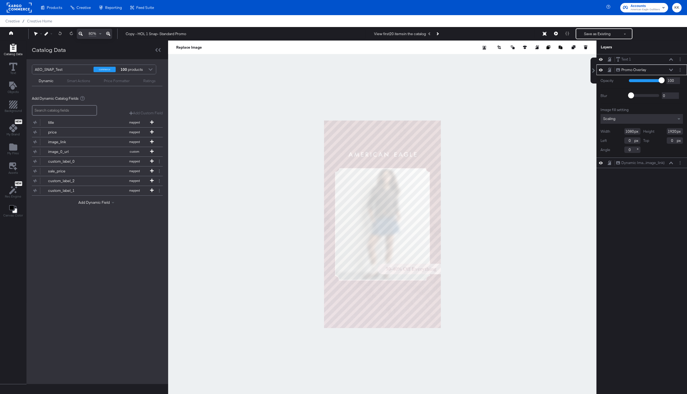
click at [108, 30] on button at bounding box center [108, 34] width 8 height 10
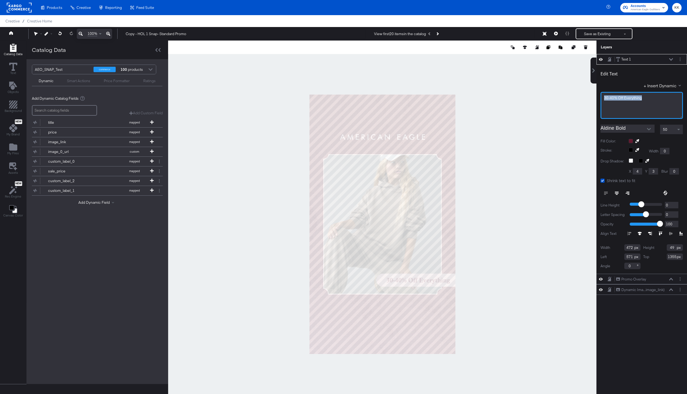
drag, startPoint x: 643, startPoint y: 99, endPoint x: 586, endPoint y: 98, distance: 57.5
click at [586, 54] on div "Catalog Data Text Objects Background New My Brand My Files Assets New Rec Engin…" at bounding box center [343, 48] width 687 height 14
click at [528, 99] on div at bounding box center [382, 224] width 428 height 367
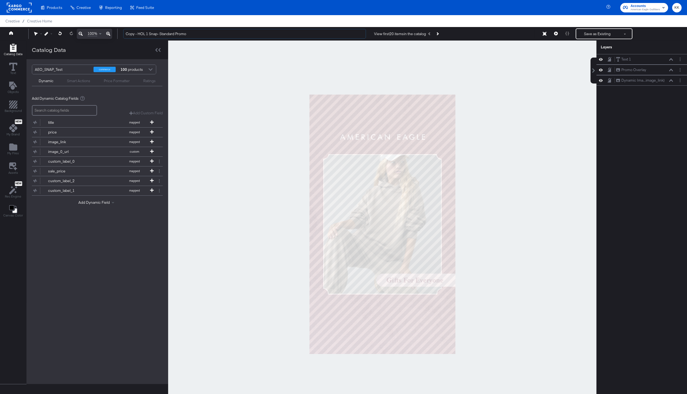
drag, startPoint x: 139, startPoint y: 33, endPoint x: 120, endPoint y: 33, distance: 18.1
click at [122, 33] on div "Copy - HOL 1 Snap- Standard Promo View first 20 items in the catalog Save as Ex…" at bounding box center [400, 33] width 562 height 11
drag, startPoint x: 175, startPoint y: 36, endPoint x: 155, endPoint y: 33, distance: 20.5
click at [155, 33] on input "HOL 1 Snap- Standard Promo" at bounding box center [244, 34] width 243 height 10
click at [134, 34] on input "HOL 1 Snap Evergreen" at bounding box center [244, 34] width 243 height 10
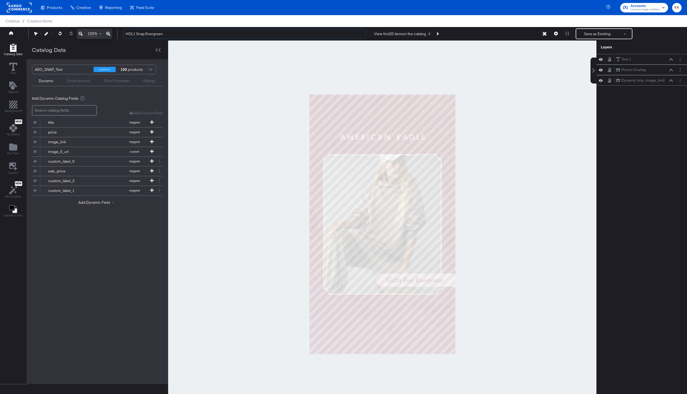
type input "HOL1 Snap Evergreen"
click at [244, 81] on div at bounding box center [382, 224] width 428 height 367
click at [602, 35] on button "Save as Existing" at bounding box center [597, 34] width 42 height 10
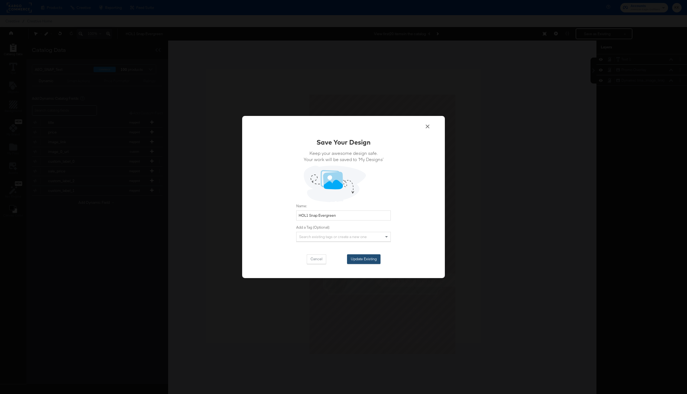
click at [363, 260] on button "Update Existing" at bounding box center [363, 259] width 33 height 10
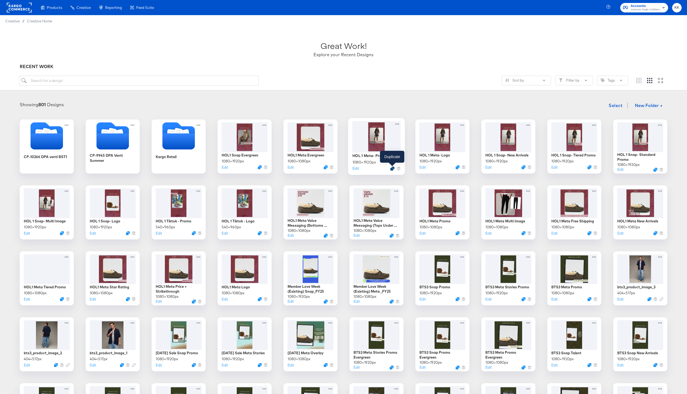
click at [392, 169] on icon "Duplicate" at bounding box center [392, 168] width 4 height 4
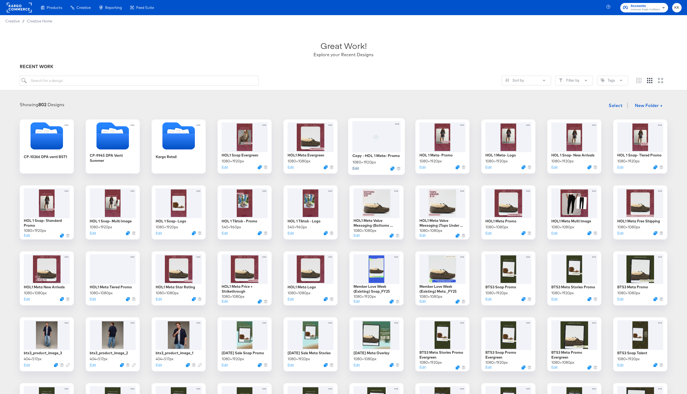
click at [356, 168] on button "Edit" at bounding box center [355, 168] width 6 height 5
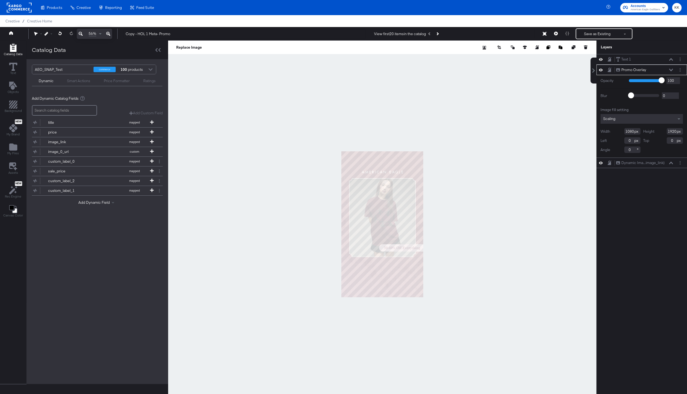
click at [108, 31] on icon at bounding box center [108, 34] width 4 height 6
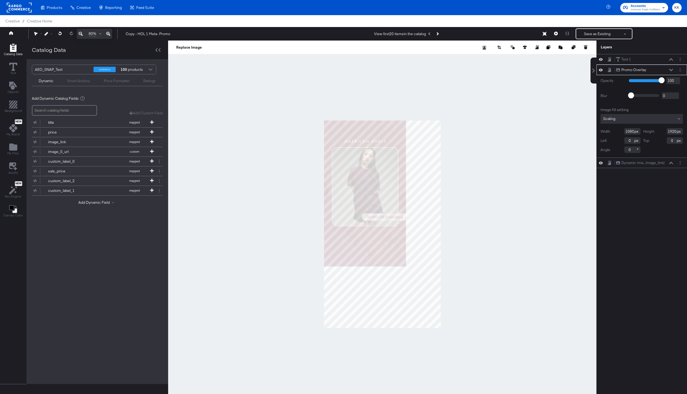
click at [108, 31] on icon at bounding box center [108, 34] width 4 height 6
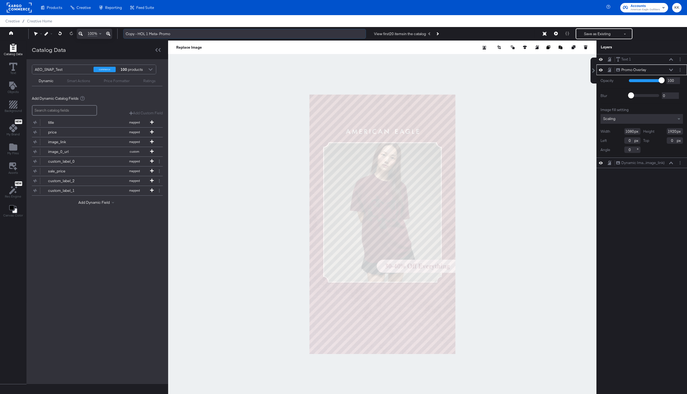
drag, startPoint x: 138, startPoint y: 34, endPoint x: 117, endPoint y: 34, distance: 21.1
click at [119, 34] on div "Copy - HOL 1 Meta- Promo View first 20 items in the catalog Save as Existing Se…" at bounding box center [400, 33] width 562 height 11
click at [160, 31] on input "HOL1 Meta- Promo" at bounding box center [244, 34] width 243 height 10
click at [160, 33] on input "HOL1 Meta- Promo" at bounding box center [244, 34] width 243 height 10
type input "HOL1 Meta- Evergreen"
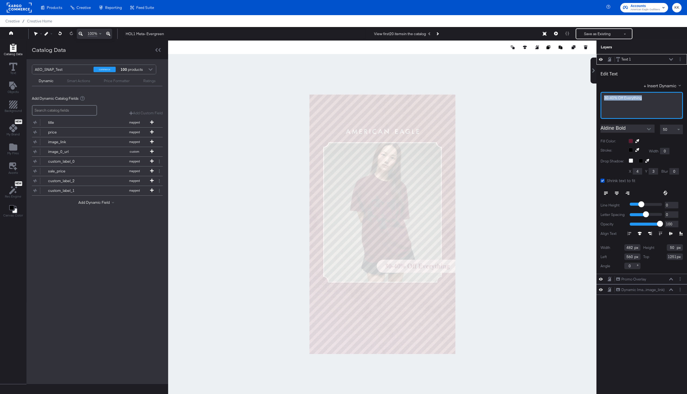
drag, startPoint x: 643, startPoint y: 99, endPoint x: 585, endPoint y: 99, distance: 58.6
click at [585, 54] on div "Catalog Data Text Objects Background New My Brand My Files Assets New Rec Engin…" at bounding box center [343, 48] width 687 height 14
click at [536, 102] on div at bounding box center [382, 224] width 428 height 367
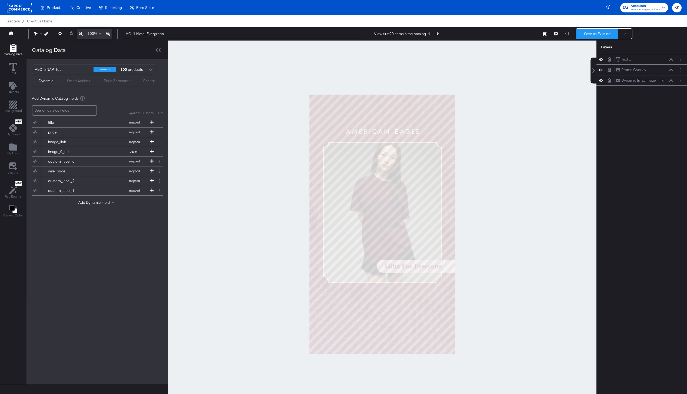
click at [599, 35] on button "Save as Existing" at bounding box center [597, 34] width 42 height 10
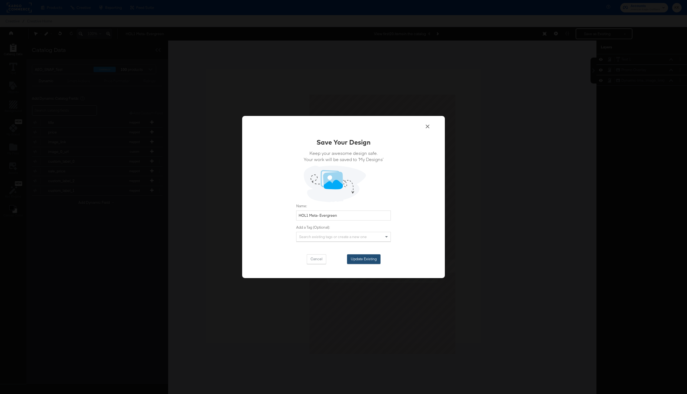
click at [358, 258] on button "Update Existing" at bounding box center [363, 259] width 33 height 10
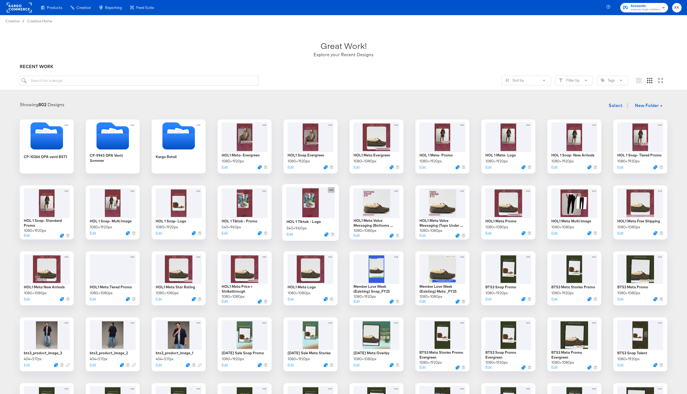
click at [331, 189] on icon at bounding box center [331, 190] width 7 height 6
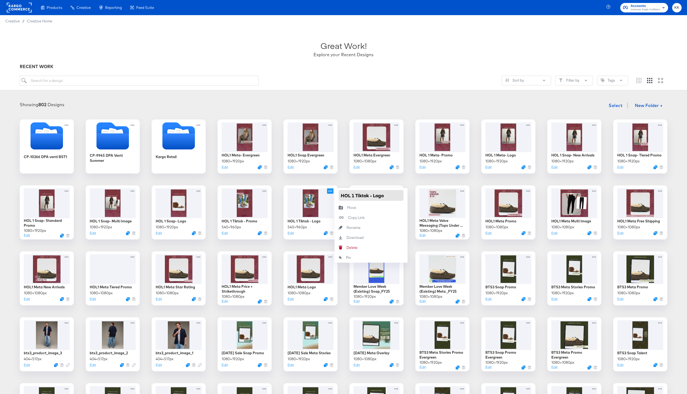
click at [351, 196] on input "HOL 1 Tiktok - Logo" at bounding box center [370, 195] width 65 height 11
type input "HOL1 Tiktok - Logo"
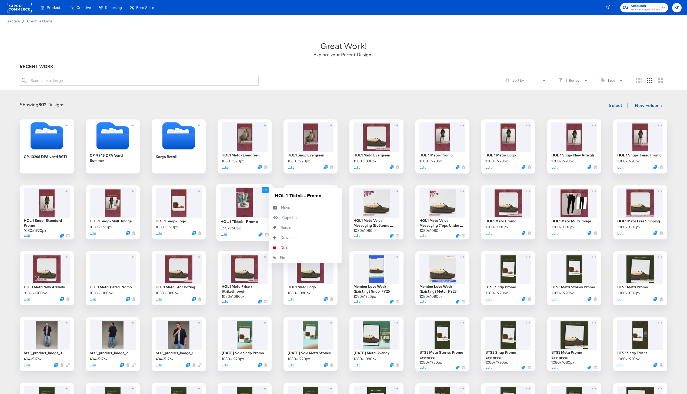
click at [265, 190] on icon at bounding box center [265, 190] width 7 height 6
click at [286, 196] on input "HOL 1 Tiktok - Promo" at bounding box center [305, 195] width 65 height 11
type input "HOL1 Tiktok - Promo"
click at [199, 190] on icon at bounding box center [199, 190] width 7 height 6
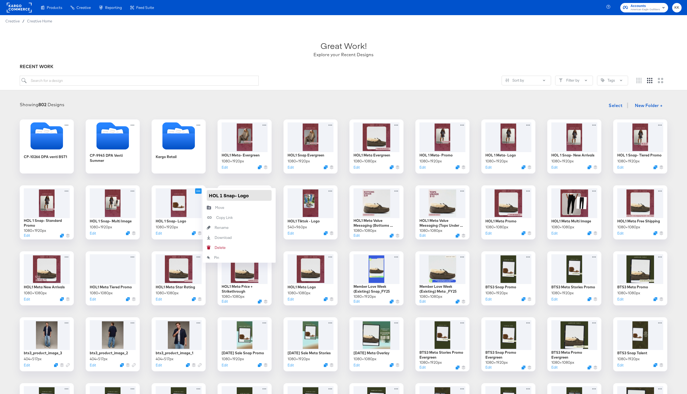
click at [219, 196] on input "HOL 1 Snap- Logo" at bounding box center [239, 195] width 65 height 11
type input "HOL1 Snap- Logo"
click at [133, 189] on icon at bounding box center [133, 190] width 7 height 6
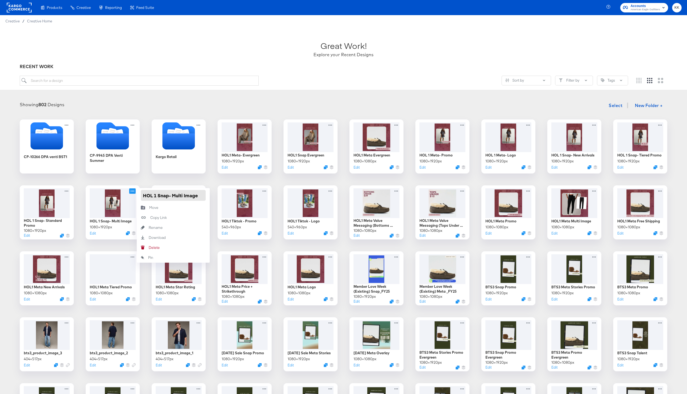
click at [153, 195] on input "HOL 1 Snap- Multi Image" at bounding box center [173, 195] width 65 height 11
type input "HOL1 Snap- Multi Image"
click at [67, 190] on icon at bounding box center [67, 190] width 7 height 6
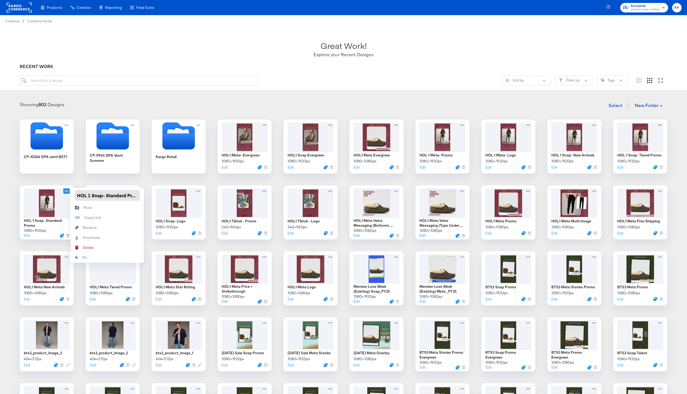
click at [89, 196] on input "HOL 1 Snap- Standard Promo" at bounding box center [107, 195] width 65 height 11
type input "HOL1 Snap- Standard Promo"
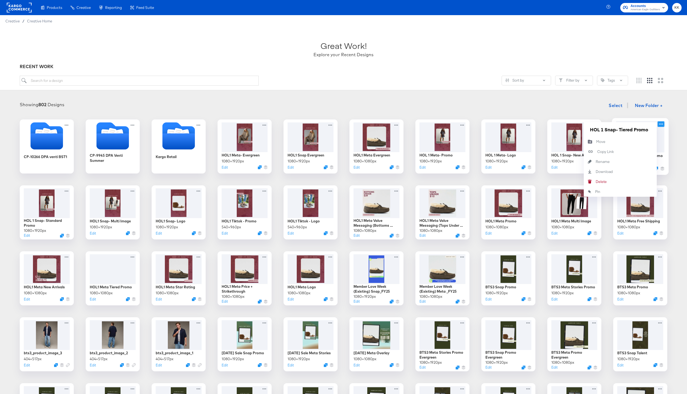
click at [660, 123] on icon at bounding box center [660, 124] width 7 height 6
click at [602, 130] on input "HOL 1 Snap- Tiered Promo" at bounding box center [620, 129] width 65 height 11
type input "HOL1 Snap- Tiered Promo"
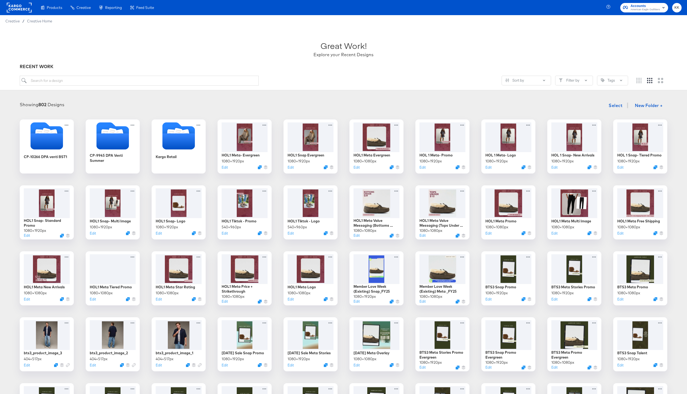
click at [592, 110] on div "Showing 802 Designs Select New Folder +" at bounding box center [343, 105] width 676 height 11
click at [593, 123] on icon at bounding box center [594, 124] width 7 height 6
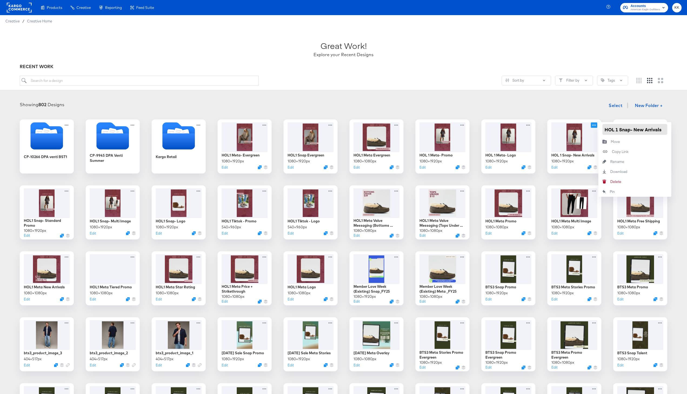
click at [615, 130] on input "HOL 1 Snap- New Arrivals" at bounding box center [634, 129] width 65 height 11
type input "HOL1 Snap- New Arrivals"
click at [550, 109] on div "Showing 802 Designs Select New Folder +" at bounding box center [343, 105] width 676 height 11
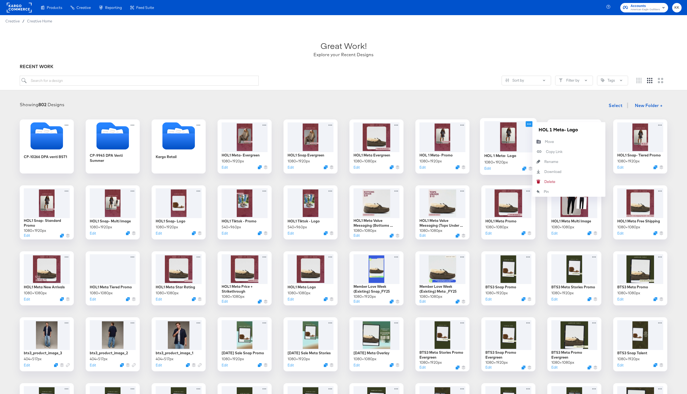
click at [529, 123] on icon at bounding box center [528, 124] width 7 height 6
click at [549, 130] on input "HOL 1 Meta- Logo" at bounding box center [568, 129] width 65 height 11
type input "HOL1 Meta- Logo"
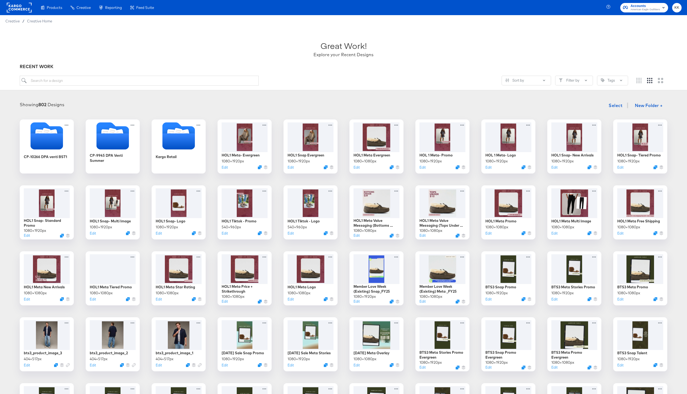
click at [500, 103] on div "Showing 802 Designs Select New Folder +" at bounding box center [343, 105] width 676 height 11
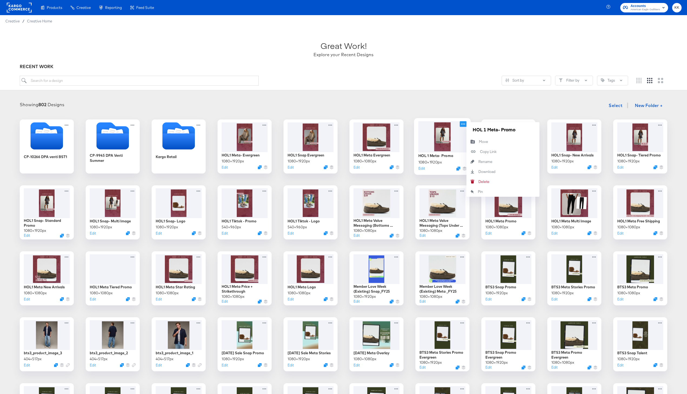
click at [462, 124] on icon at bounding box center [463, 124] width 7 height 6
click at [485, 129] on input "HOL 1 Meta- Promo" at bounding box center [502, 129] width 65 height 11
type input "HOL1 Meta- Promo"
click at [417, 103] on div "Showing 802 Designs Select New Folder +" at bounding box center [343, 105] width 676 height 11
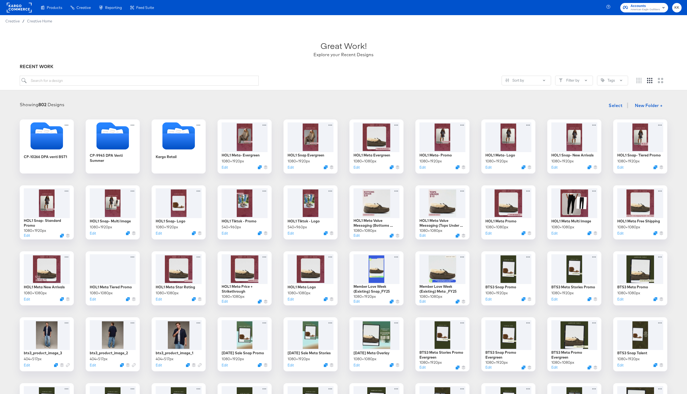
click at [390, 107] on div "Showing 802 Designs Select New Folder +" at bounding box center [343, 105] width 676 height 11
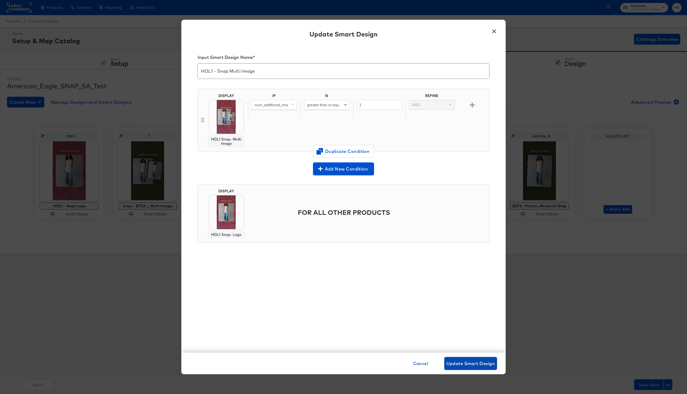
click at [479, 360] on span "Update Smart Design" at bounding box center [470, 364] width 48 height 8
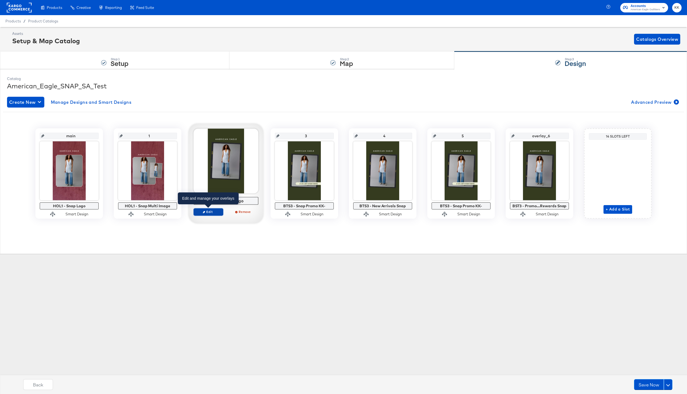
click at [208, 214] on button "Edit" at bounding box center [208, 212] width 30 height 8
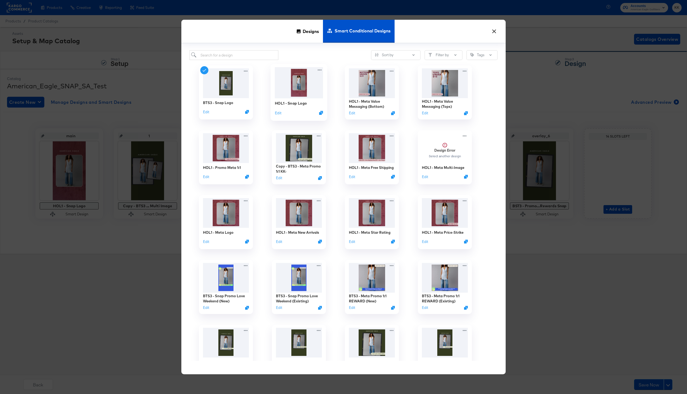
click at [298, 106] on div "HOL1 - Snap Logo Edit" at bounding box center [299, 108] width 48 height 19
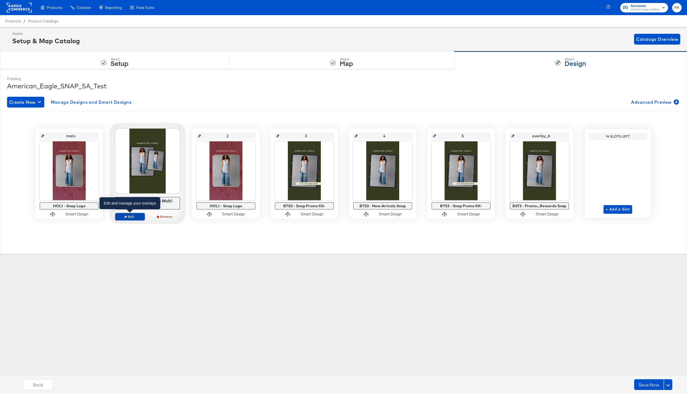
click at [131, 215] on span "Edit" at bounding box center [130, 216] width 25 height 4
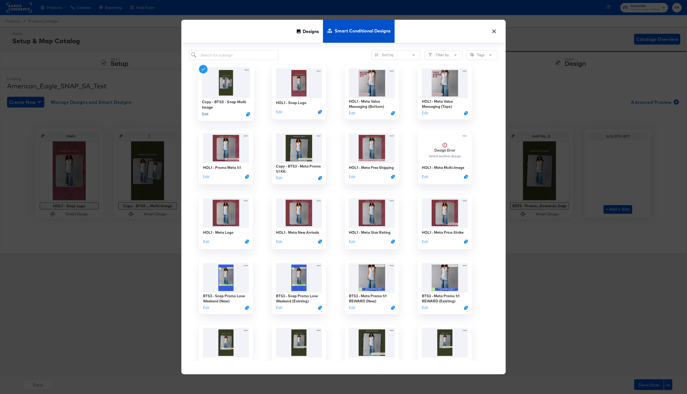
click at [206, 112] on button "Edit" at bounding box center [205, 114] width 6 height 5
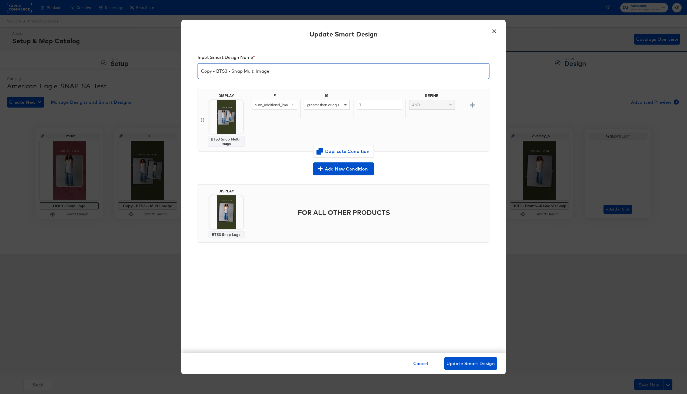
drag, startPoint x: 224, startPoint y: 69, endPoint x: 184, endPoint y: 69, distance: 40.5
click at [184, 69] on div "Input Smart Design Name * Copy - BTS3 - Snap Multi Image DISPLAY BTS3 Snap Mult…" at bounding box center [343, 199] width 324 height 308
type input "HOL1 - Snap Multi Image"
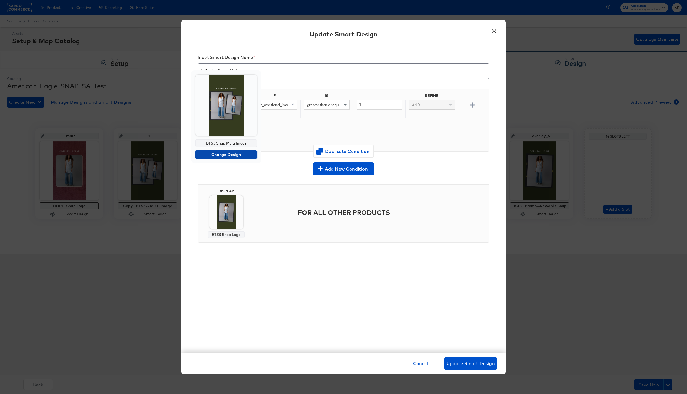
click at [226, 151] on span "Change Design" at bounding box center [225, 154] width 57 height 7
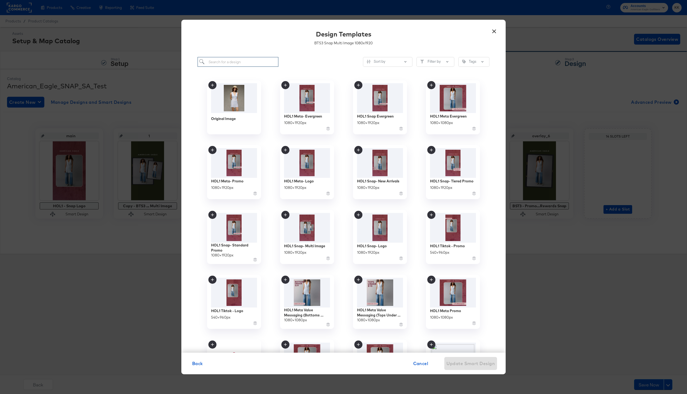
click at [226, 60] on input "search" at bounding box center [237, 62] width 81 height 10
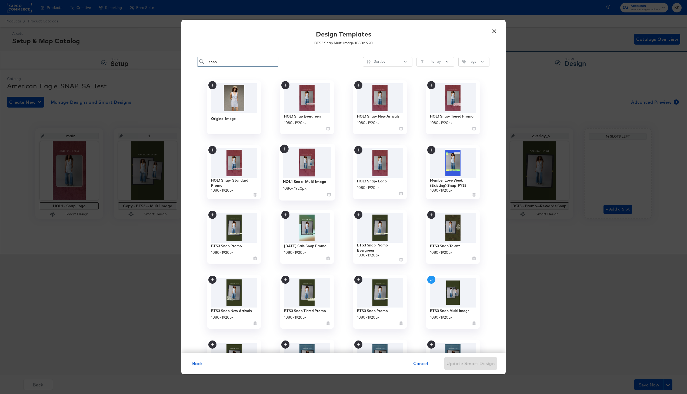
type input "snap"
click at [310, 183] on div "HOL1 Snap- Multi Image" at bounding box center [304, 181] width 43 height 5
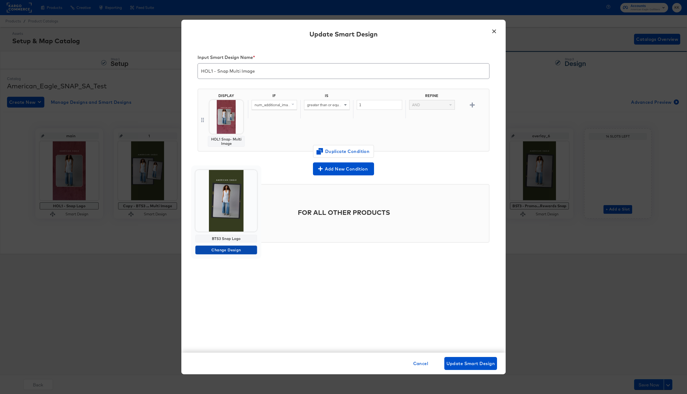
click at [233, 250] on span "Change Design" at bounding box center [225, 250] width 57 height 7
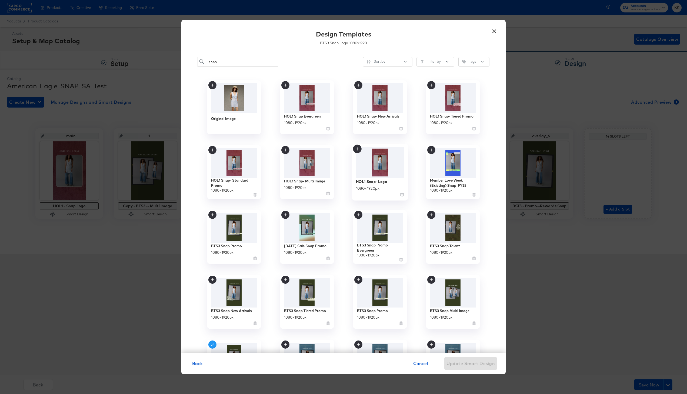
click at [381, 176] on img at bounding box center [380, 162] width 48 height 31
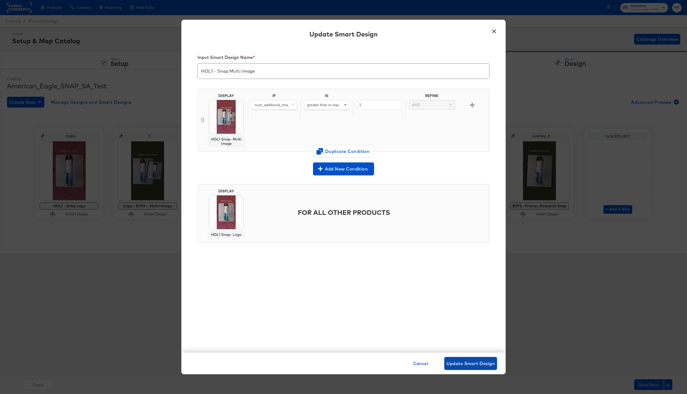
click at [468, 366] on span "Update Smart Design" at bounding box center [470, 364] width 48 height 8
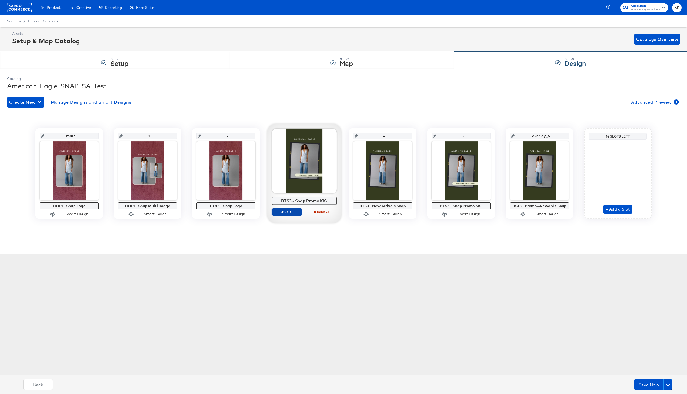
click at [284, 214] on button "Edit" at bounding box center [287, 212] width 30 height 8
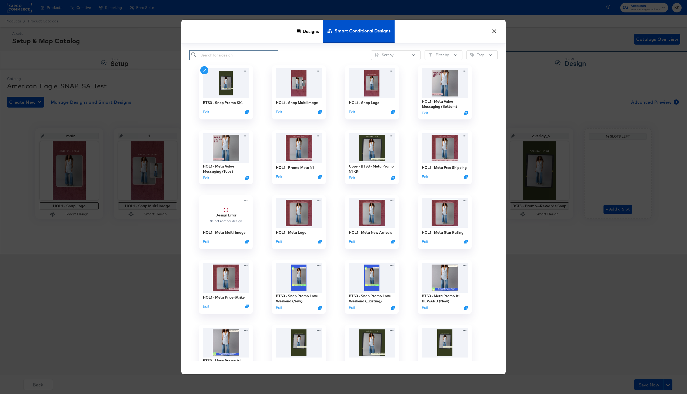
click at [232, 55] on input "search" at bounding box center [233, 55] width 89 height 10
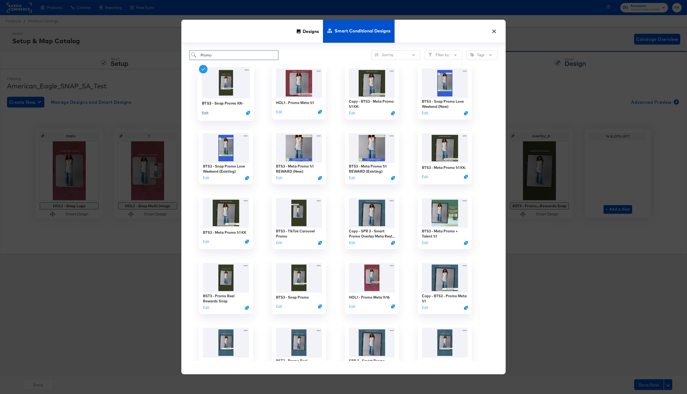
type input "Promo"
click at [207, 113] on button "Edit" at bounding box center [205, 112] width 6 height 5
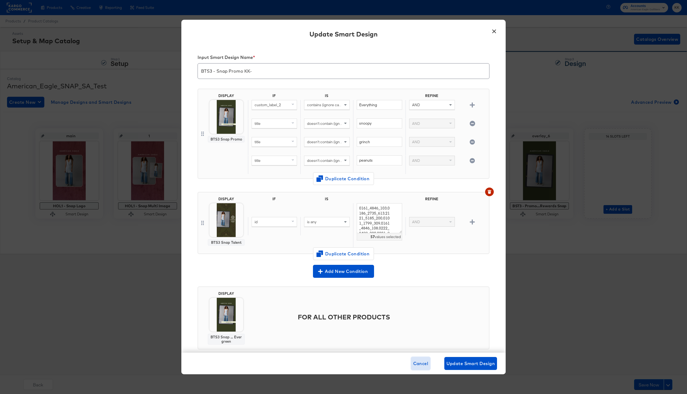
click at [413, 358] on button "Cancel" at bounding box center [420, 363] width 19 height 13
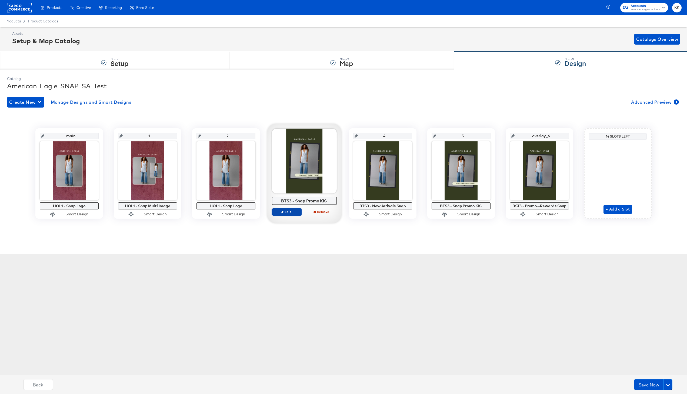
click at [288, 214] on button "Edit" at bounding box center [287, 212] width 30 height 8
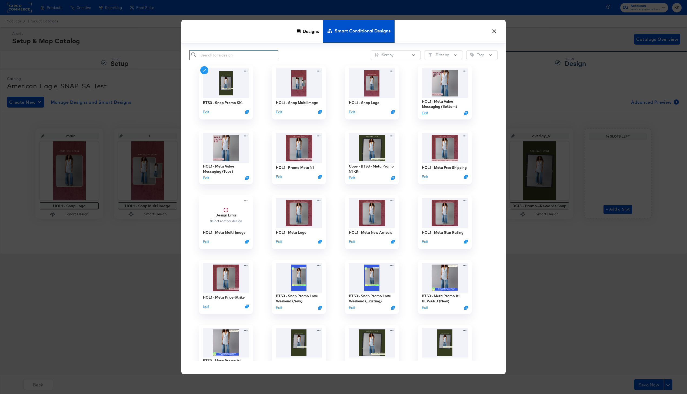
click at [220, 53] on input "search" at bounding box center [233, 55] width 89 height 10
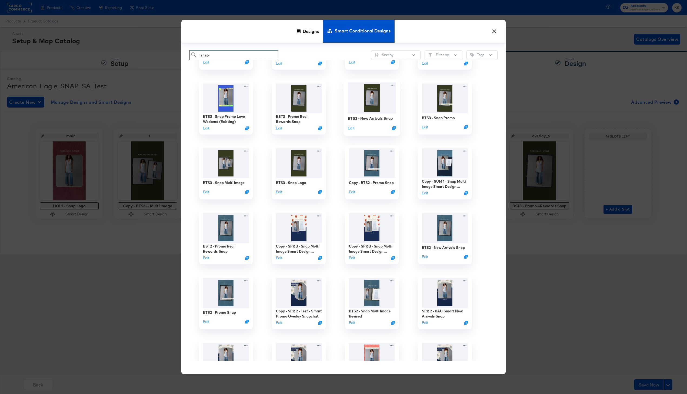
scroll to position [58, 0]
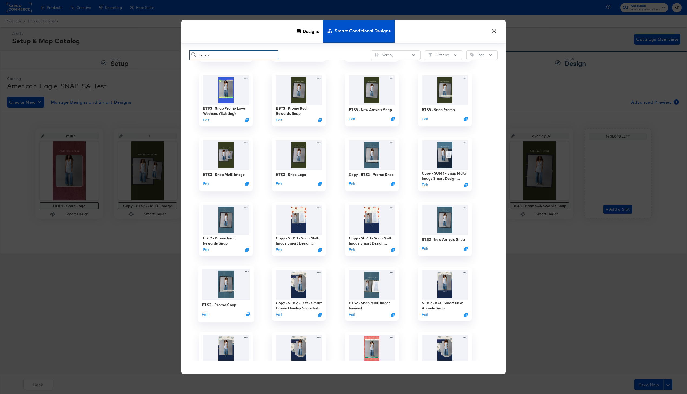
type input "snap"
click at [228, 293] on img at bounding box center [226, 284] width 48 height 31
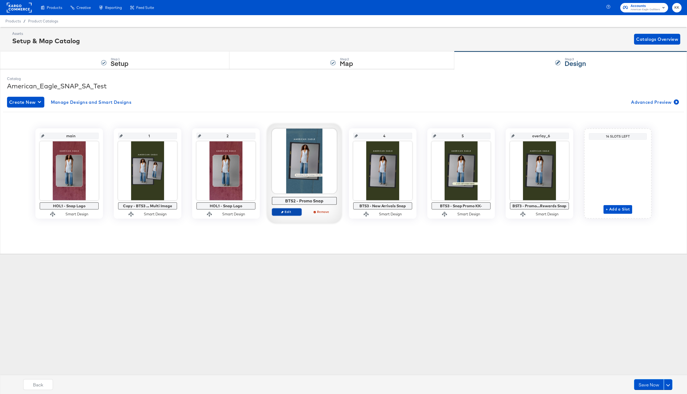
click at [286, 210] on span "Edit" at bounding box center [286, 212] width 25 height 4
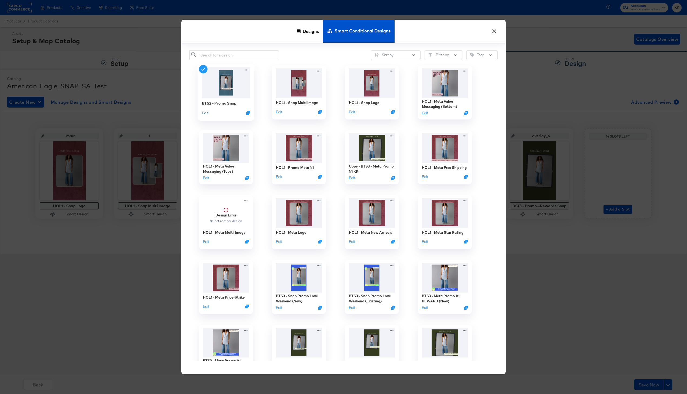
click at [207, 113] on button "Edit" at bounding box center [205, 112] width 6 height 5
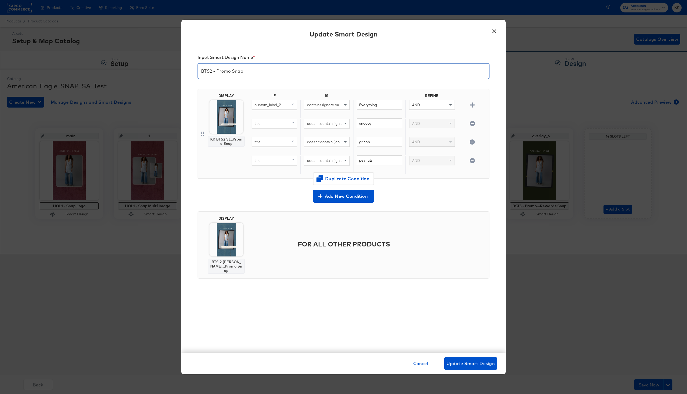
drag, startPoint x: 211, startPoint y: 72, endPoint x: 176, endPoint y: 72, distance: 34.6
click at [176, 72] on div "× Update Smart Design Input Smart Design Name * BTS2 - Promo Snap DISPLAY KK BT…" at bounding box center [343, 197] width 687 height 394
type input "HOL1 - Promo Snap"
drag, startPoint x: 383, startPoint y: 107, endPoint x: 356, endPoint y: 105, distance: 26.8
click at [356, 105] on div "Everything" at bounding box center [379, 109] width 52 height 19
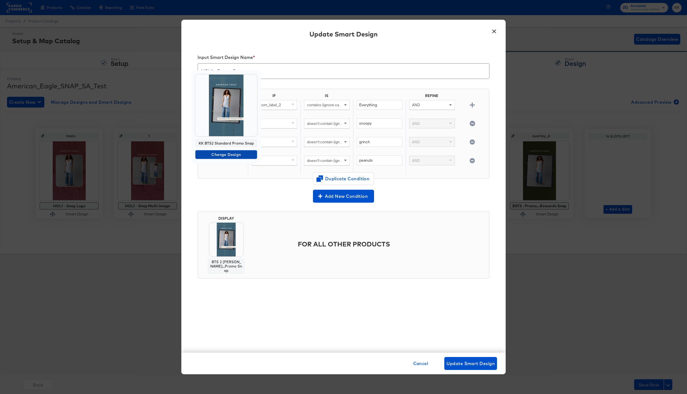
click at [225, 158] on button "Change Design" at bounding box center [226, 154] width 62 height 9
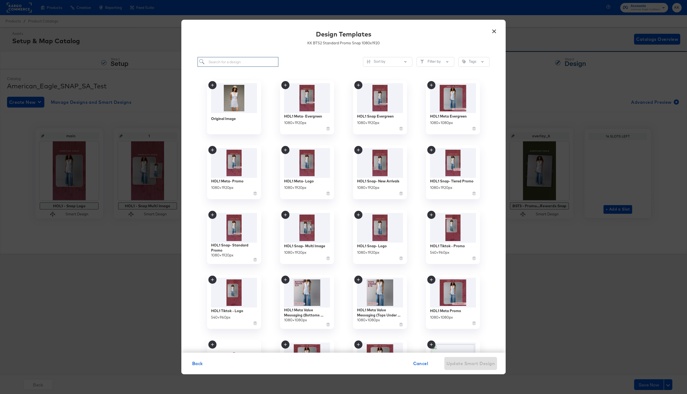
click at [233, 65] on input "search" at bounding box center [237, 62] width 81 height 10
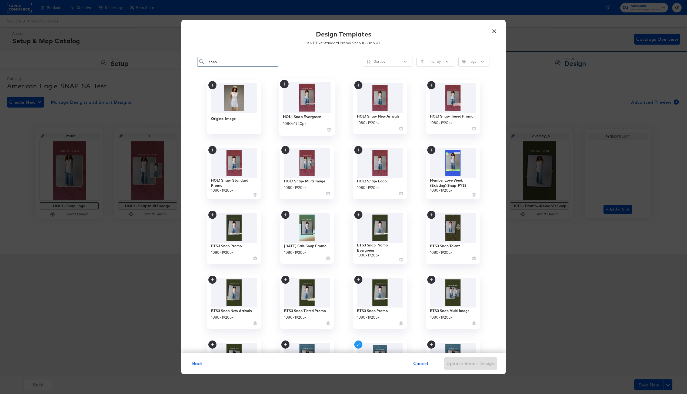
type input "snap"
click at [308, 107] on img at bounding box center [307, 97] width 48 height 31
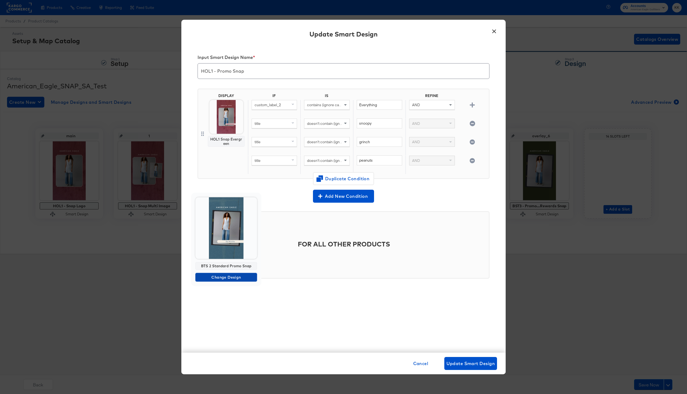
click at [225, 280] on span "Change Design" at bounding box center [225, 277] width 57 height 7
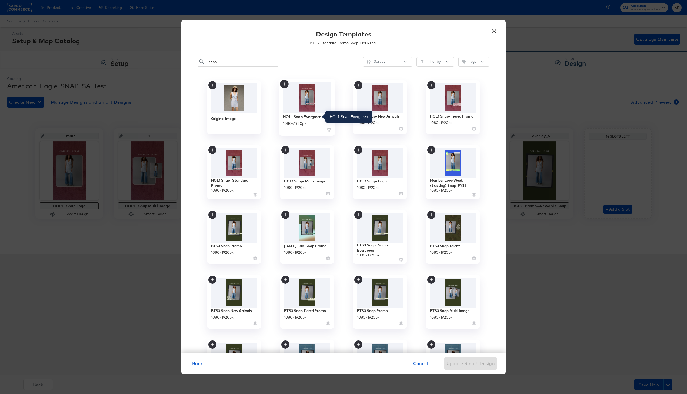
click at [294, 118] on div "HOL1 Snap Evergreen" at bounding box center [302, 116] width 39 height 5
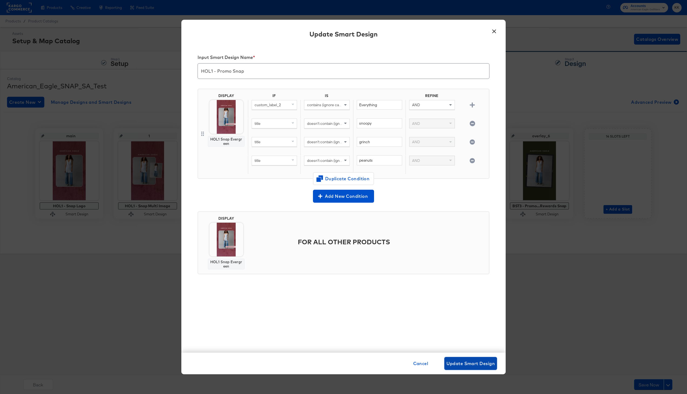
click at [460, 358] on button "Update Smart Design" at bounding box center [470, 363] width 53 height 13
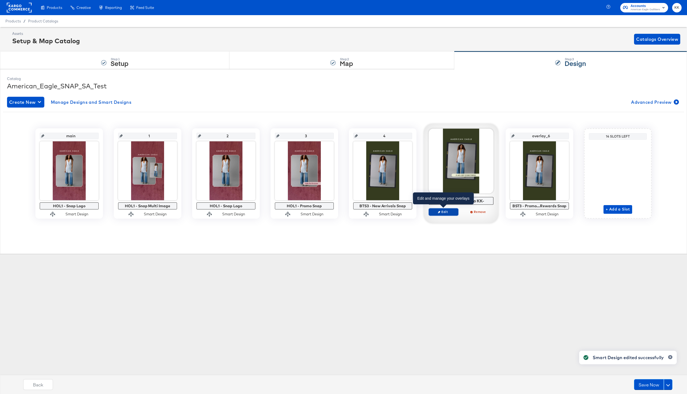
click at [450, 212] on span "Edit" at bounding box center [443, 212] width 25 height 4
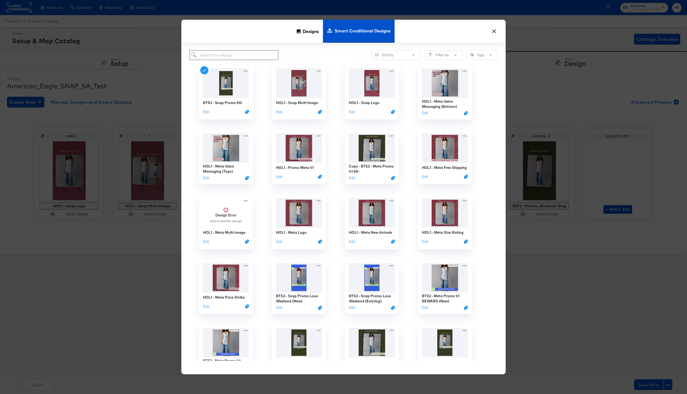
click at [238, 55] on input "search" at bounding box center [233, 55] width 89 height 10
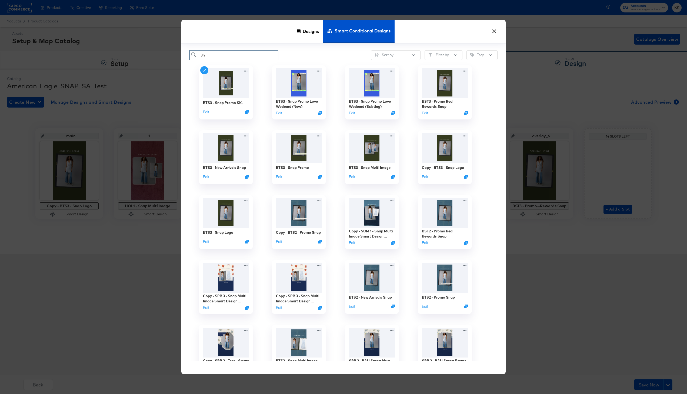
type input "S"
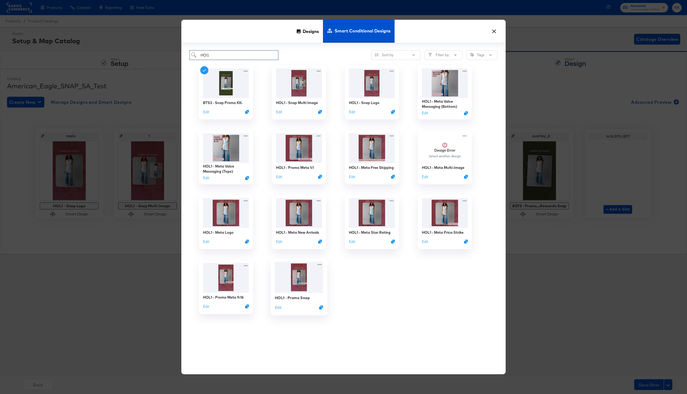
type input "HOl1"
click at [291, 297] on div "HOL1 - Promo Snap" at bounding box center [292, 297] width 35 height 5
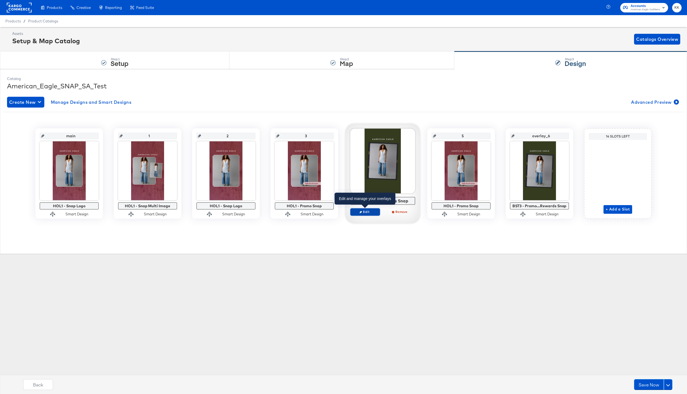
click at [368, 212] on span "Edit" at bounding box center [365, 212] width 25 height 4
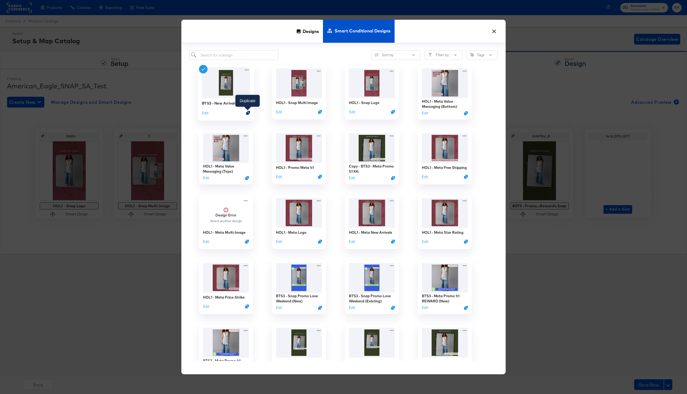
click at [247, 113] on icon "Duplicate" at bounding box center [248, 113] width 4 height 4
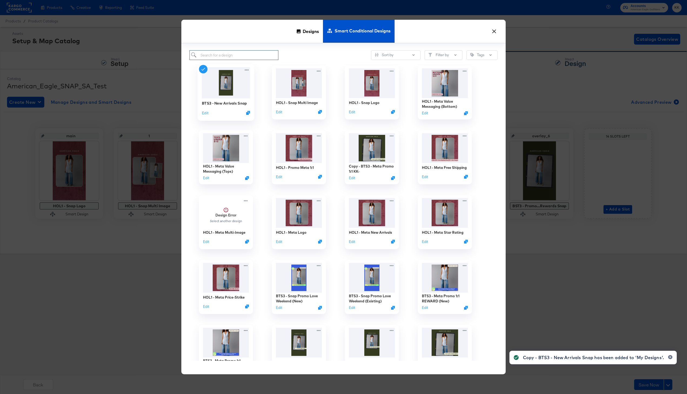
click at [216, 52] on input "search" at bounding box center [233, 55] width 89 height 10
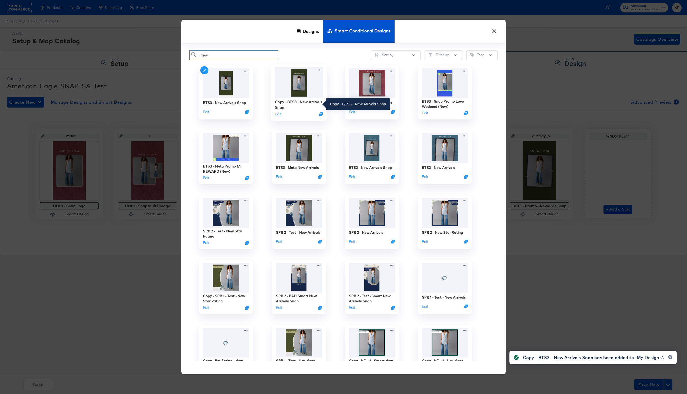
type input "new"
click at [282, 102] on div "Copy - BTS3 - New Arrivals Snap" at bounding box center [299, 104] width 48 height 11
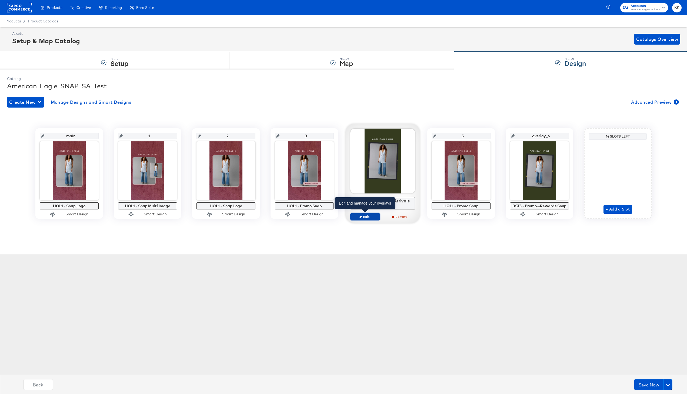
click at [363, 213] on button "Edit" at bounding box center [365, 217] width 30 height 8
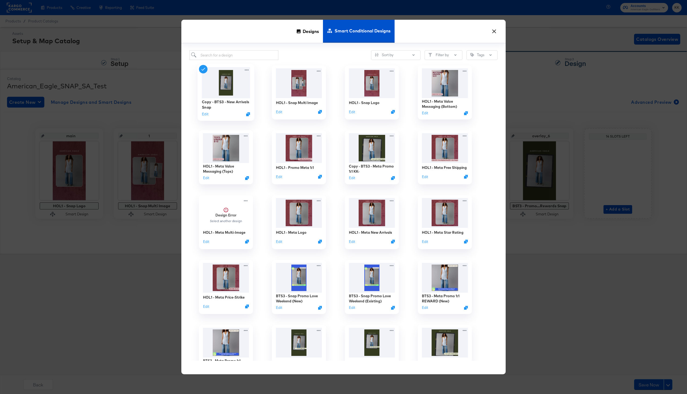
click at [201, 113] on div "Copy - BTS3 - New Arrivals Snap Edit" at bounding box center [225, 92] width 57 height 57
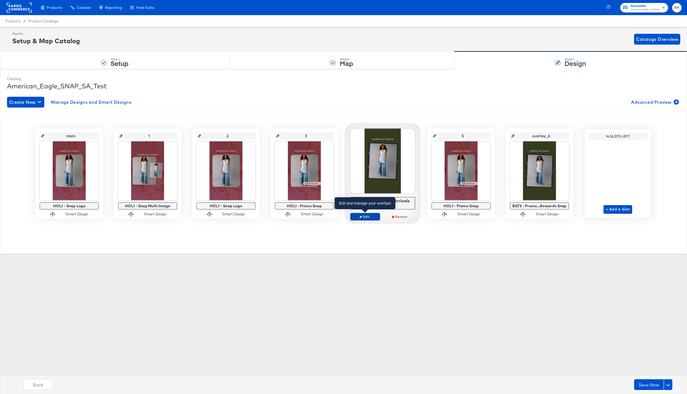
click at [372, 216] on span "Edit" at bounding box center [365, 216] width 25 height 4
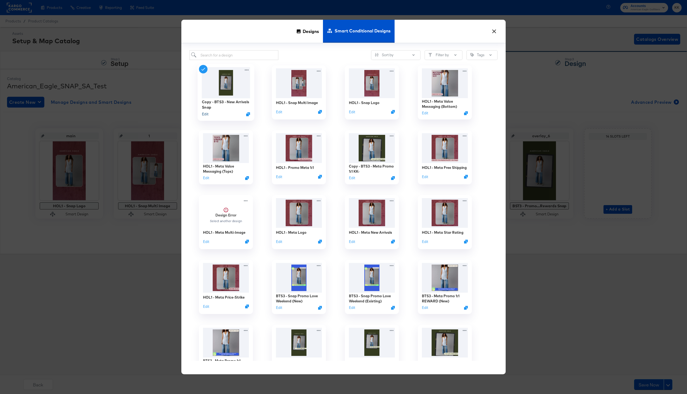
click at [206, 116] on button "Edit" at bounding box center [205, 114] width 6 height 5
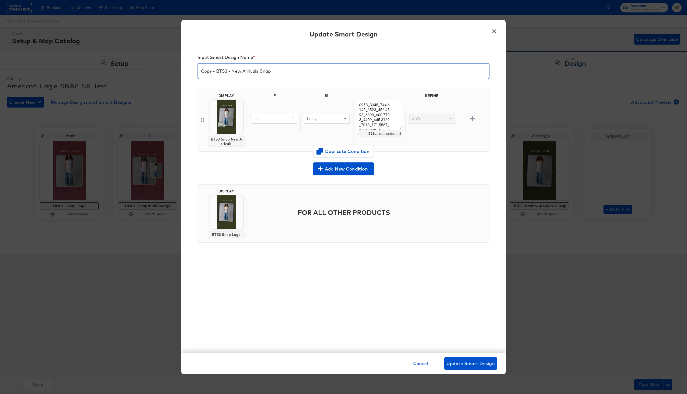
drag, startPoint x: 226, startPoint y: 72, endPoint x: 182, endPoint y: 71, distance: 44.0
click at [182, 71] on div "Input Smart Design Name * Copy - BTS3 - New Arrivals Snap DISPLAY BTS3 Snap New…" at bounding box center [343, 199] width 324 height 308
type input "HOL1 - New Arrivals Snap"
click at [567, 391] on div "× Update Smart Design Input Smart Design Name * HOL1 - New Arrivals Snap DISPLA…" at bounding box center [343, 197] width 687 height 394
drag, startPoint x: 358, startPoint y: 106, endPoint x: 407, endPoint y: 206, distance: 111.9
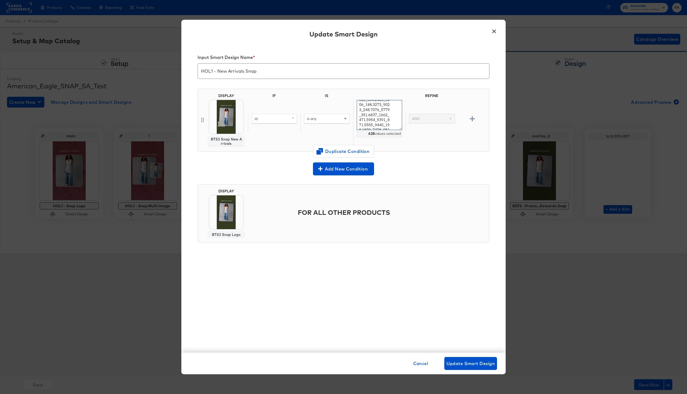
click at [407, 206] on div "Input Smart Design Name * HOL1 - New Arrivals Snap DISPLAY BTS3 Snap New Arriva…" at bounding box center [343, 199] width 324 height 308
paste textarea "79_20, 2101_1810_1, 118_7388_68, 1115_7406_928, 1114_7363_55, 1114_7396_252, 11…"
type textarea "2101_1779_20,2101_1810_1,118_7388_68,1115_7406_928,1114_7363_55,1114_7396_252,1…"
click at [263, 156] on div "DISPLAY BTS3 Snap New Arrivals IF IS REFINE id is any 835 values selected AND D…" at bounding box center [343, 122] width 292 height 76
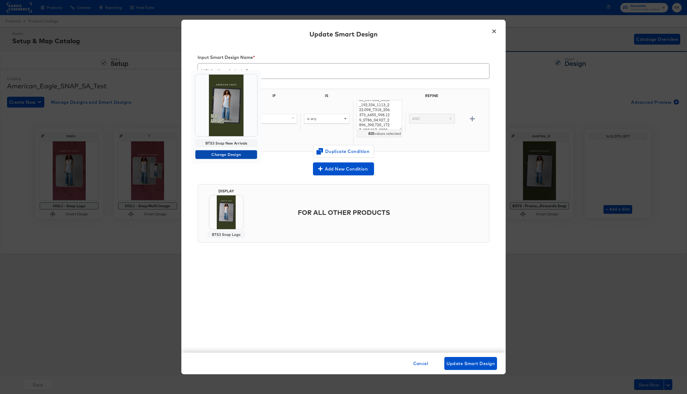
click at [230, 154] on span "Change Design" at bounding box center [225, 154] width 57 height 7
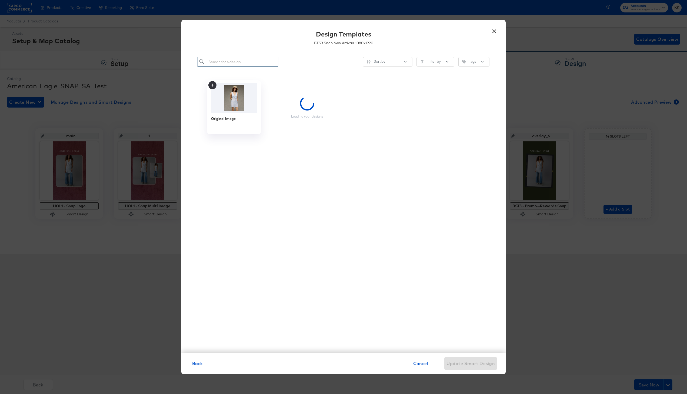
click at [222, 62] on input "search" at bounding box center [237, 62] width 81 height 10
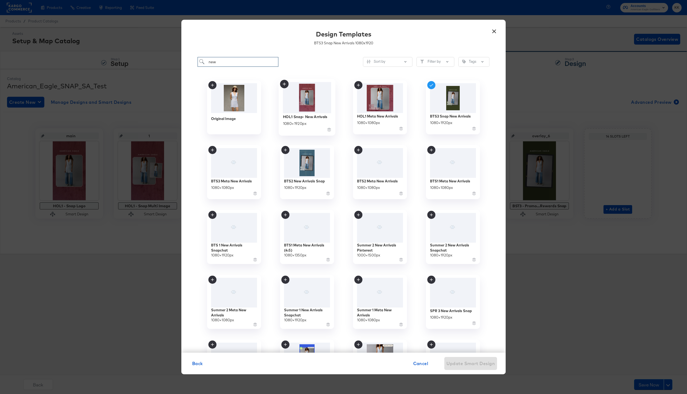
type input "new"
click at [300, 102] on img at bounding box center [307, 97] width 48 height 31
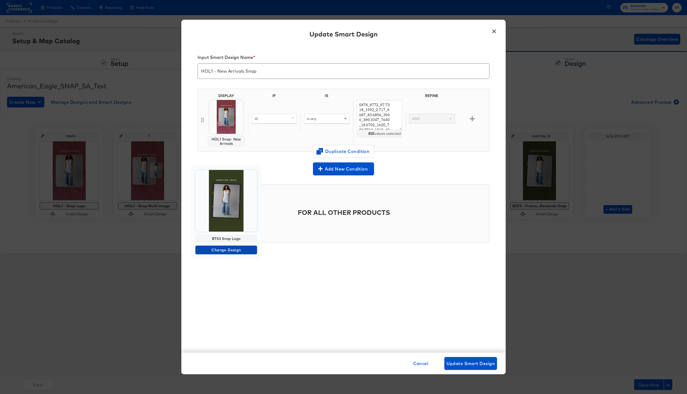
click at [227, 247] on span "Change Design" at bounding box center [225, 250] width 57 height 7
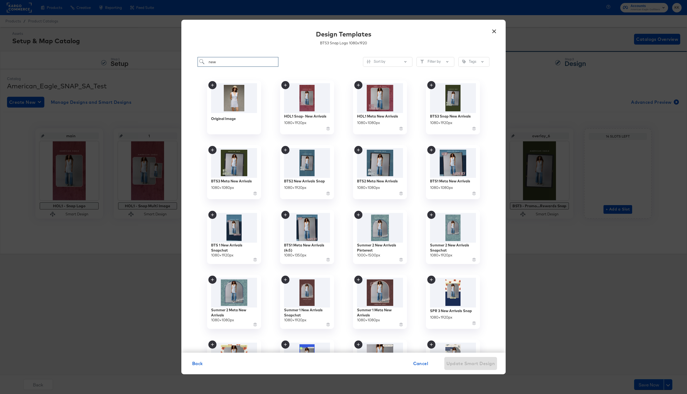
drag, startPoint x: 226, startPoint y: 60, endPoint x: 189, endPoint y: 60, distance: 37.3
click at [189, 60] on div "new Sort by Filter by Tags Original Image HOL1 Snap- New Arrivals 1080 × 1920 p…" at bounding box center [343, 202] width 324 height 301
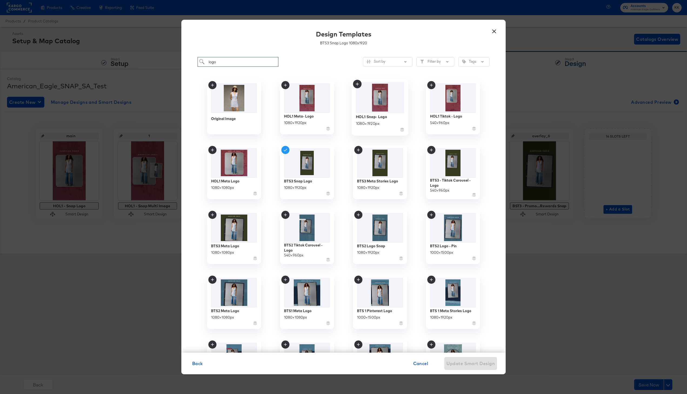
type input "logo"
click at [370, 103] on img at bounding box center [380, 97] width 48 height 31
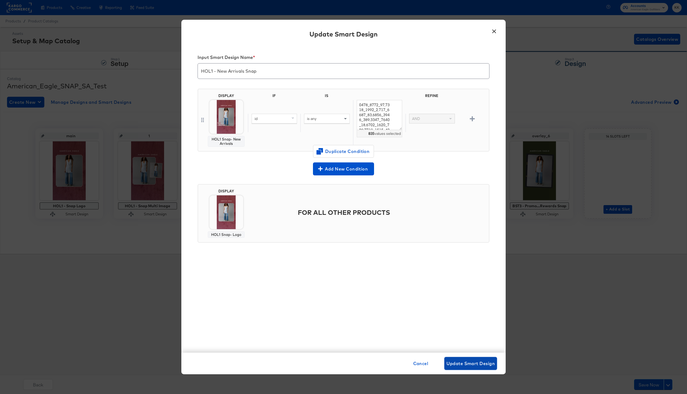
click at [467, 361] on span "Update Smart Design" at bounding box center [470, 364] width 48 height 8
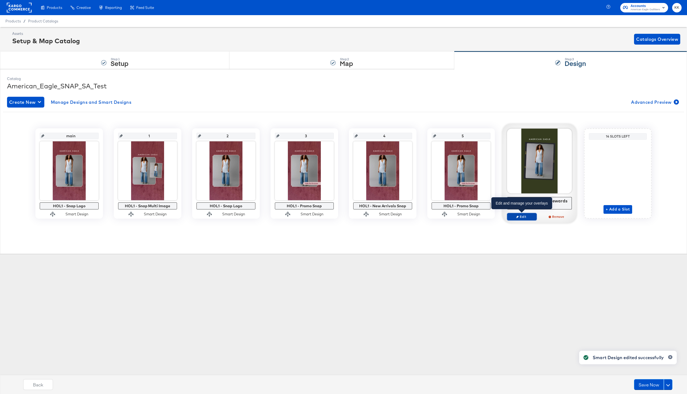
click at [527, 213] on button "Edit" at bounding box center [522, 217] width 30 height 8
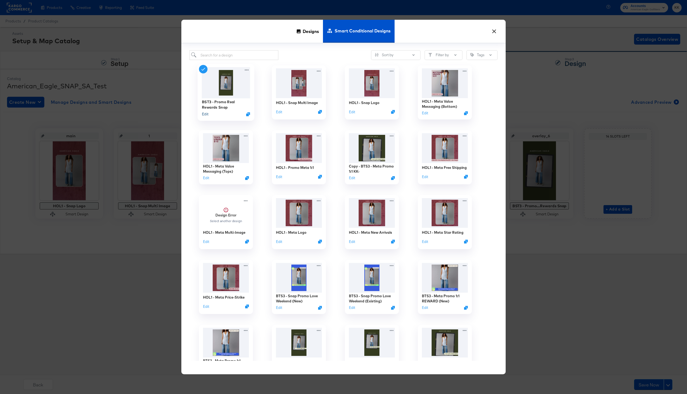
click at [205, 113] on button "Edit" at bounding box center [205, 114] width 6 height 5
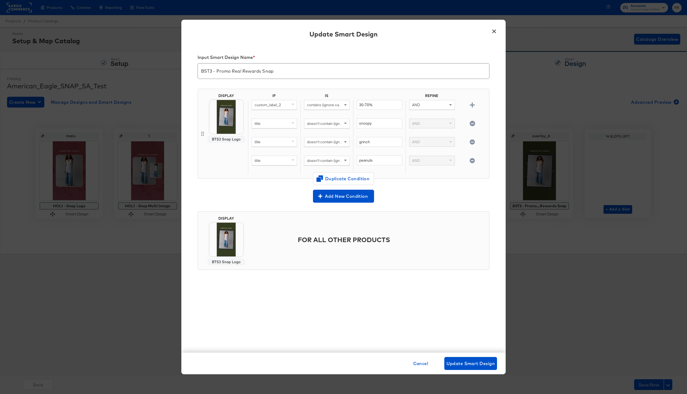
click at [496, 31] on button "×" at bounding box center [494, 30] width 10 height 10
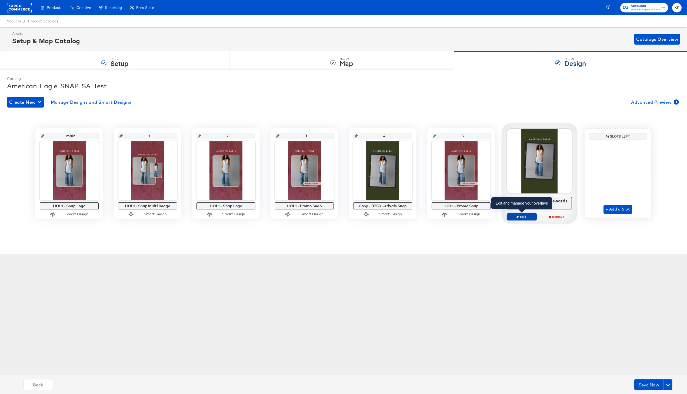
click at [515, 217] on span "Edit" at bounding box center [521, 216] width 25 height 4
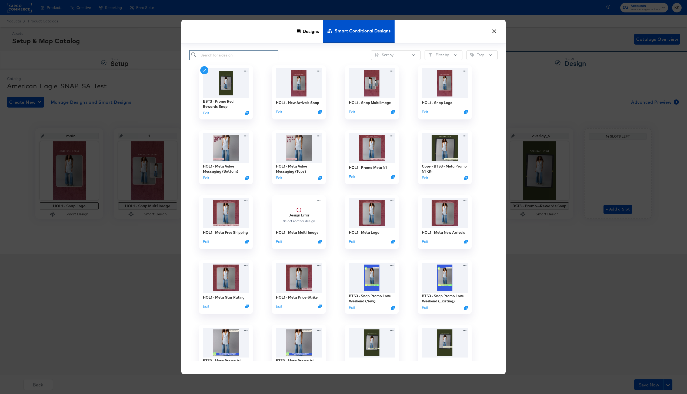
click at [243, 57] on input "search" at bounding box center [233, 55] width 89 height 10
type input "logo"
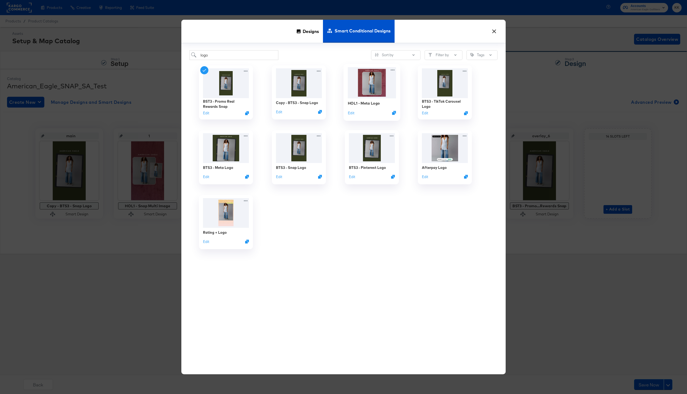
click at [376, 102] on div "HOL1 - Meta Logo" at bounding box center [364, 103] width 32 height 5
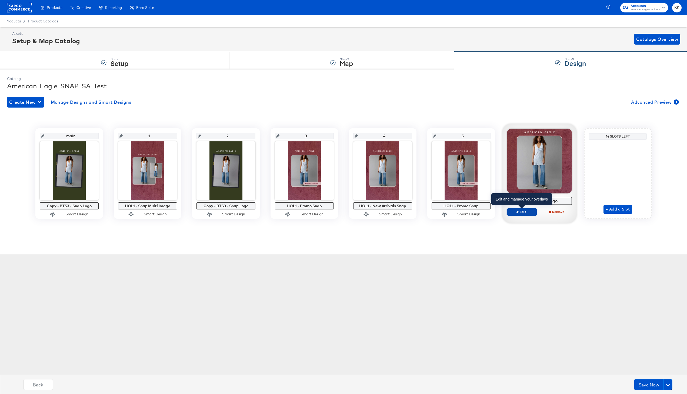
click at [530, 211] on span "Edit" at bounding box center [521, 212] width 25 height 4
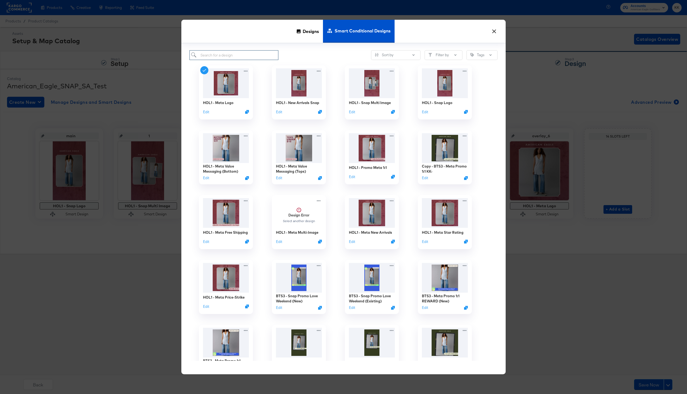
click at [241, 58] on input "search" at bounding box center [233, 55] width 89 height 10
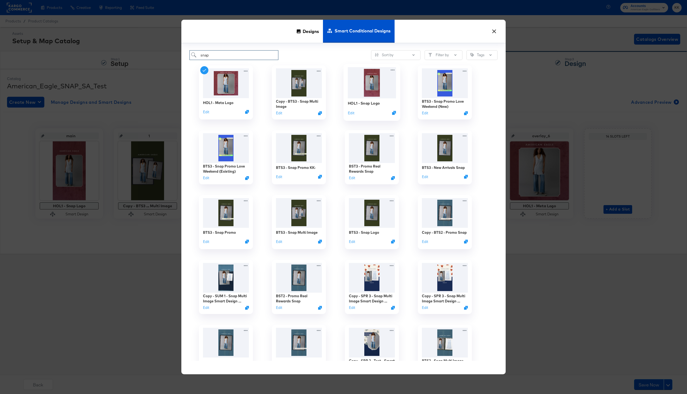
type input "snap"
click at [364, 111] on div "Edit" at bounding box center [372, 112] width 48 height 5
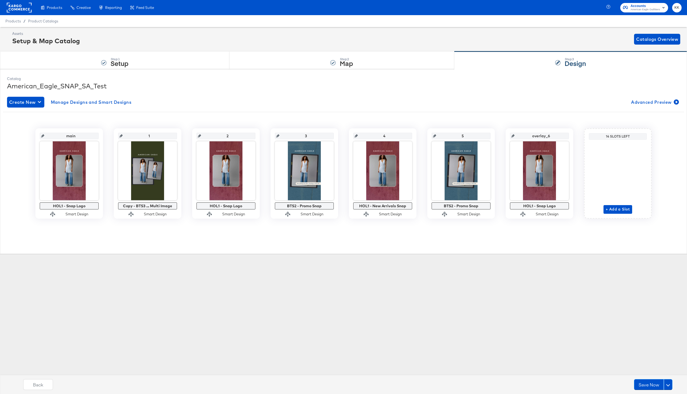
click at [234, 268] on div "Products Creative Reporting Feed Suite Accounts American Eagle Outfitters KK Pr…" at bounding box center [343, 197] width 687 height 394
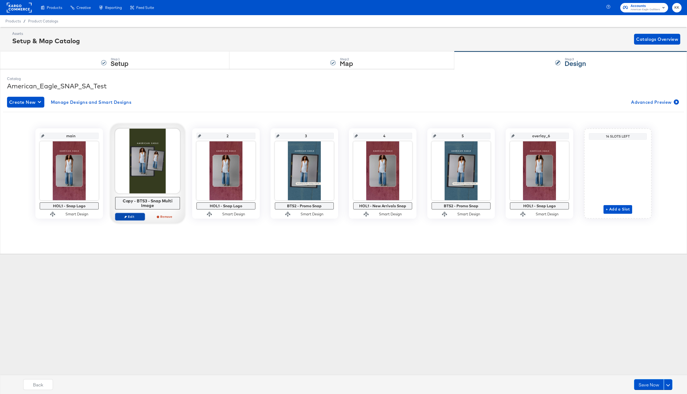
click at [134, 215] on span "Edit" at bounding box center [130, 216] width 25 height 4
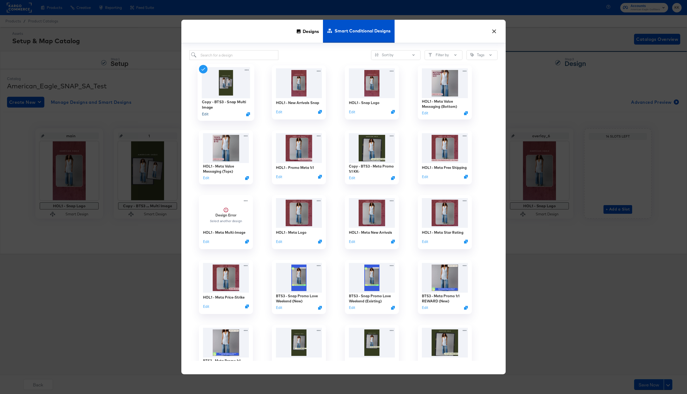
click at [207, 114] on button "Edit" at bounding box center [205, 114] width 6 height 5
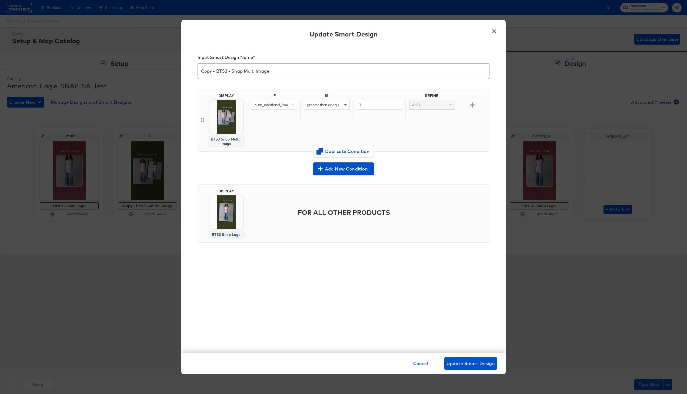
drag, startPoint x: 229, startPoint y: 71, endPoint x: 183, endPoint y: 71, distance: 45.7
click at [183, 71] on div "Input Smart Design Name * Copy - BTS3 - Snap Multi Image DISPLAY BTS3 Snap Mult…" at bounding box center [343, 199] width 324 height 308
type input "HOL1 - Snap Multi Image"
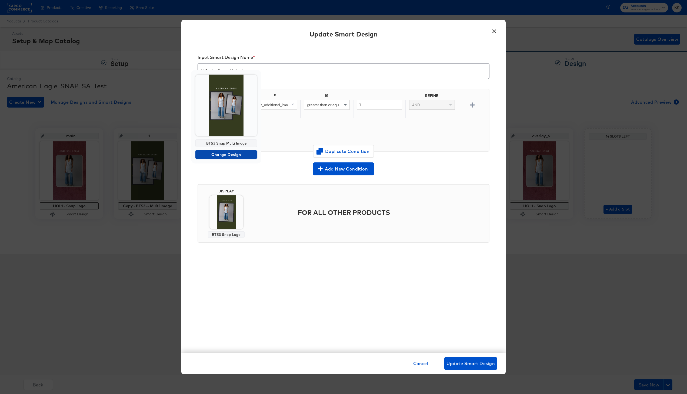
click at [228, 152] on span "Change Design" at bounding box center [225, 154] width 57 height 7
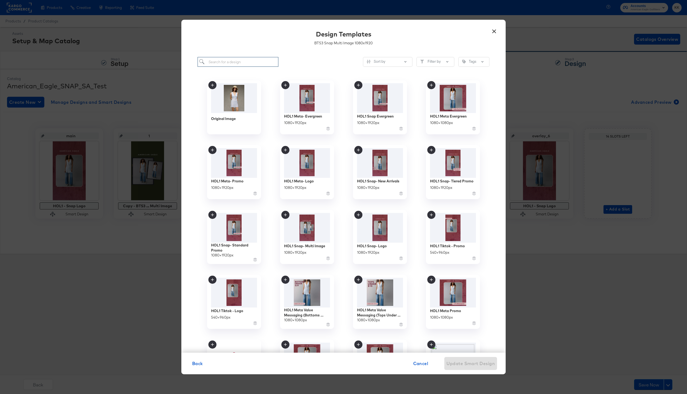
click at [235, 61] on input "search" at bounding box center [237, 62] width 81 height 10
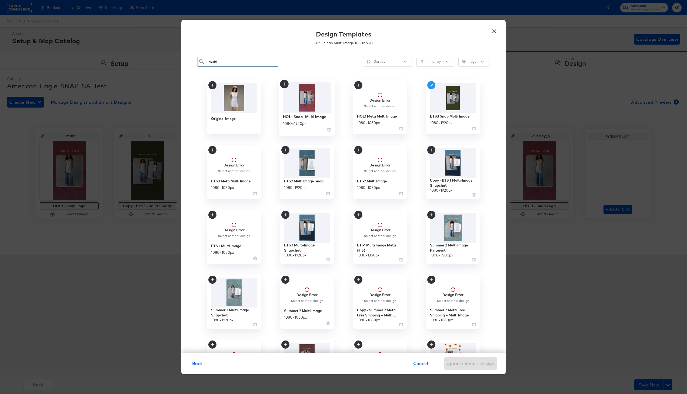
type input "multi"
click at [312, 115] on div "HOL1 Snap- Multi Image" at bounding box center [304, 116] width 43 height 5
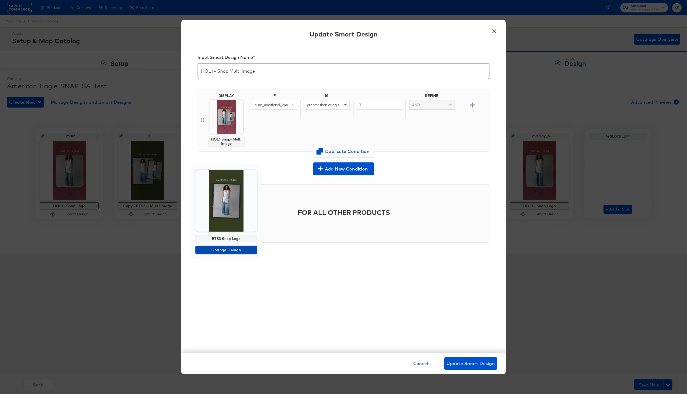
click at [223, 248] on span "Change Design" at bounding box center [225, 250] width 57 height 7
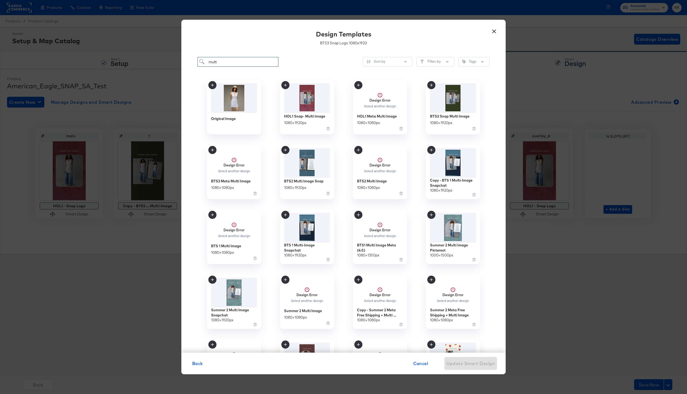
drag, startPoint x: 226, startPoint y: 60, endPoint x: 185, endPoint y: 60, distance: 41.3
click at [185, 60] on div "multi Sort by Filter by Tags Original Image HOL1 Snap- Multi Image 1080 × 1920 …" at bounding box center [343, 202] width 324 height 301
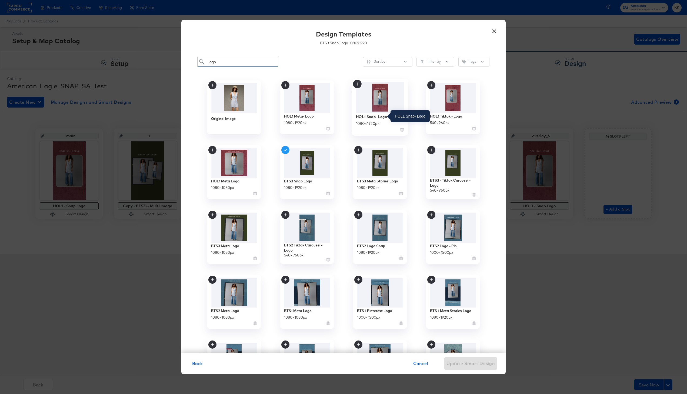
type input "logo"
click at [365, 116] on div "HOL1 Snap- Logo" at bounding box center [371, 116] width 31 height 5
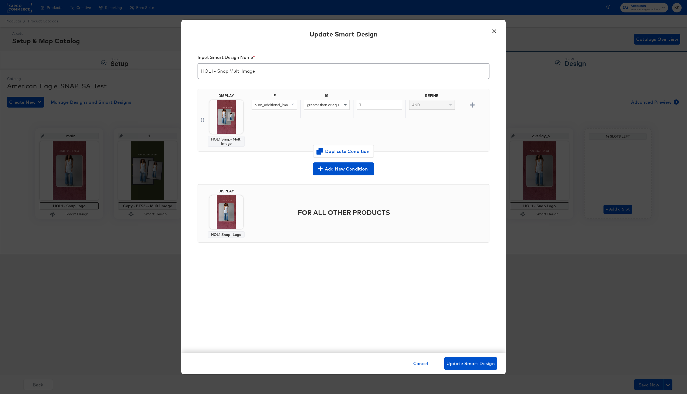
click at [270, 73] on input "HOL1 - Snap Multi Image" at bounding box center [343, 68] width 291 height 15
type input "HOL1 - Snap Multi Image"
click at [467, 360] on span "Update Smart Design" at bounding box center [470, 364] width 48 height 8
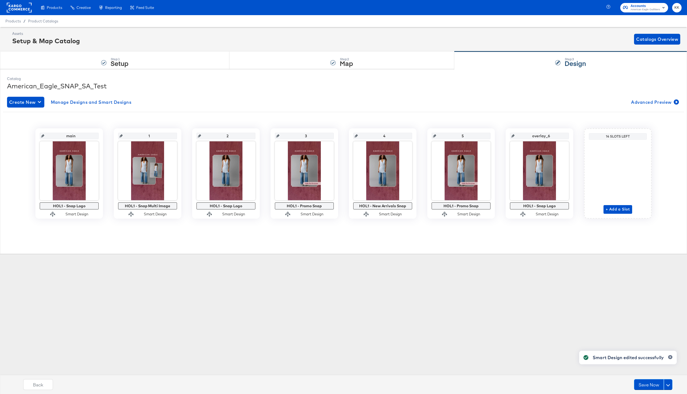
click at [303, 294] on div "Products Creative Reporting Feed Suite Accounts American Eagle Outfitters KK Pr…" at bounding box center [343, 197] width 687 height 394
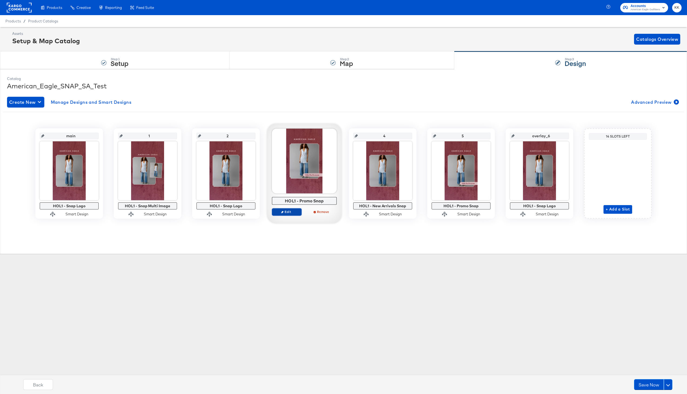
click at [291, 212] on span "Edit" at bounding box center [286, 212] width 25 height 4
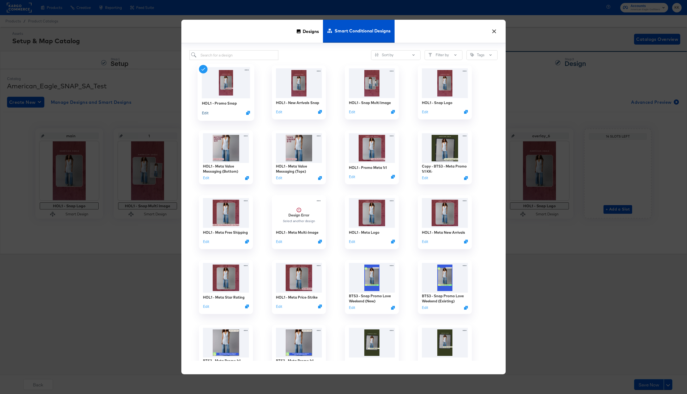
click at [206, 113] on button "Edit" at bounding box center [205, 112] width 6 height 5
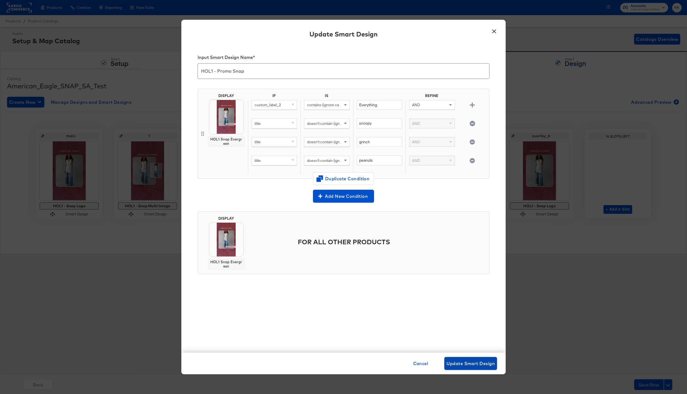
click at [470, 367] on button "Update Smart Design" at bounding box center [470, 363] width 53 height 13
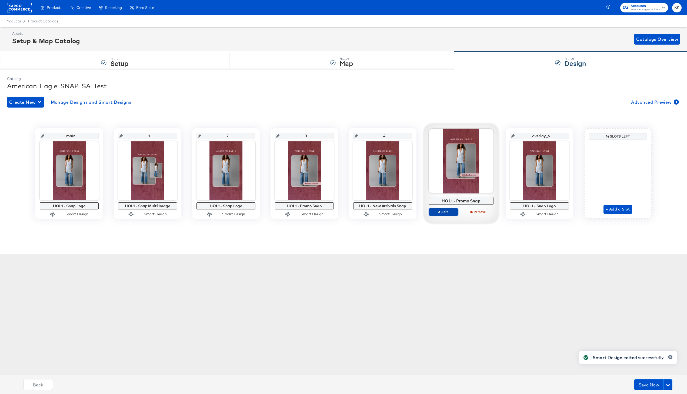
click at [448, 211] on span "Edit" at bounding box center [443, 212] width 25 height 4
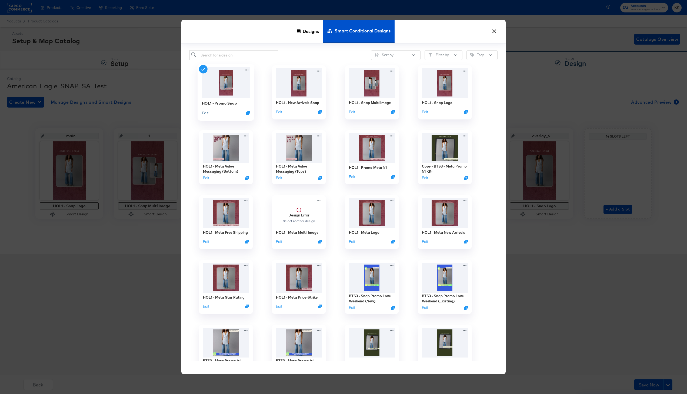
click at [205, 111] on button "Edit" at bounding box center [205, 112] width 6 height 5
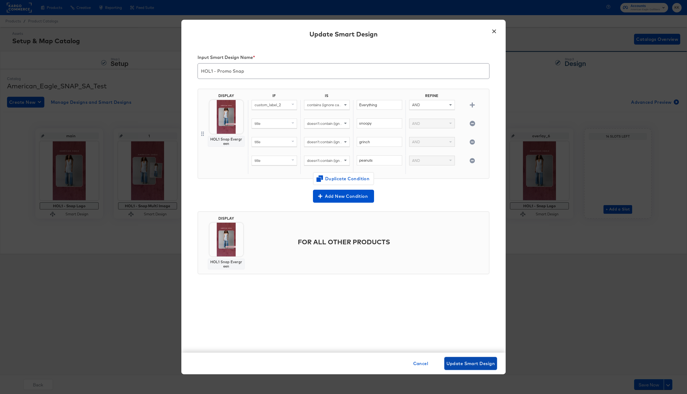
click at [474, 358] on button "Update Smart Design" at bounding box center [470, 363] width 53 height 13
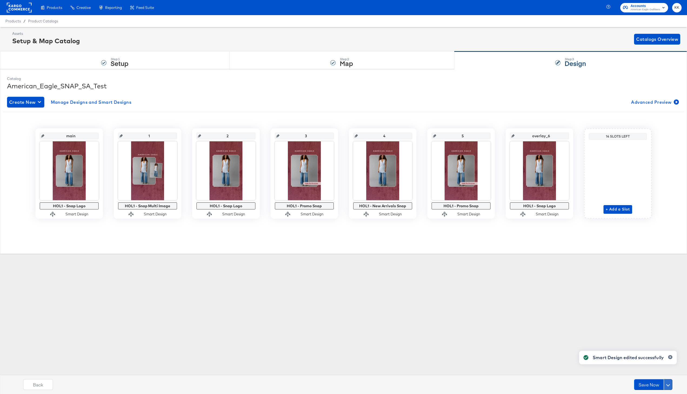
click at [669, 384] on span at bounding box center [668, 385] width 4 height 4
click at [658, 373] on div "Schedule Save" at bounding box center [655, 373] width 25 height 5
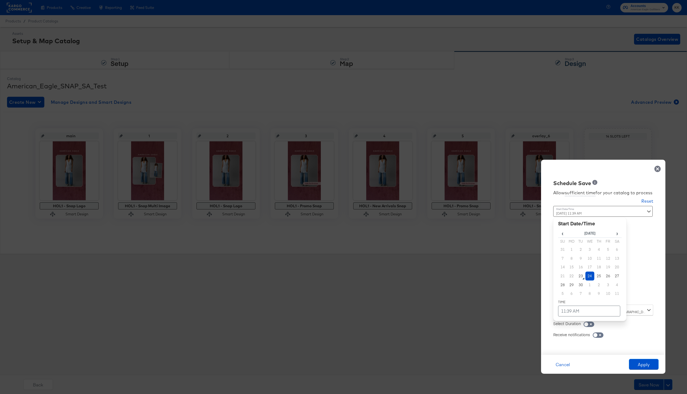
click at [579, 296] on div "September 24th 2025 11:39 AM ‹ September 2025 › Su Mo Tu We Th Fr Sa 31 1 2 3 4…" at bounding box center [589, 253] width 73 height 95
click at [589, 273] on td "24" at bounding box center [589, 275] width 9 height 9
click at [584, 316] on td "11:39 AM" at bounding box center [589, 311] width 62 height 11
click at [579, 271] on span "▼" at bounding box center [578, 270] width 11 height 11
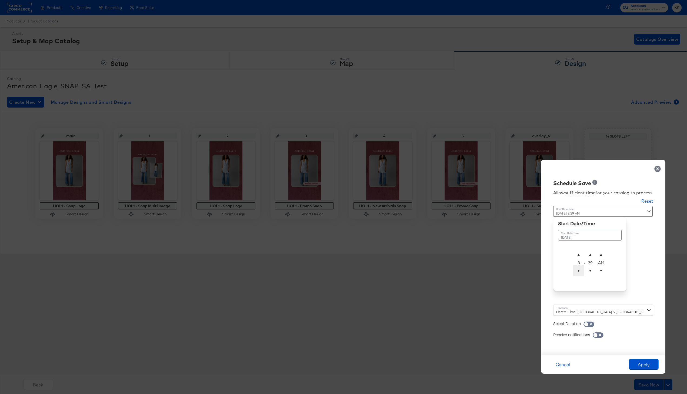
click at [579, 271] on span "▼" at bounding box center [578, 270] width 11 height 11
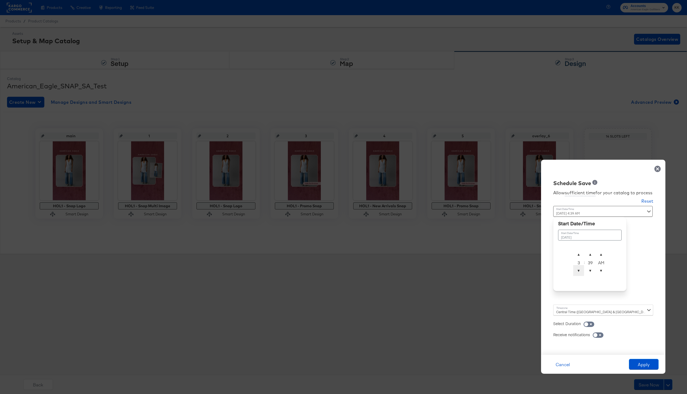
click at [579, 271] on span "▼" at bounding box center [578, 270] width 11 height 11
click at [590, 252] on span "▲" at bounding box center [590, 254] width 11 height 11
type input "September 24th 2025 2:00 AM"
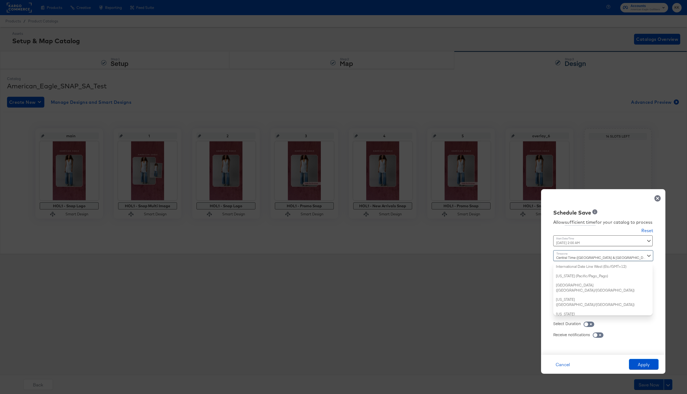
click at [568, 308] on div "Central Time (US & Canada) (America/Chicago) International Date Line West (Etc/…" at bounding box center [603, 282] width 100 height 65
type input "new"
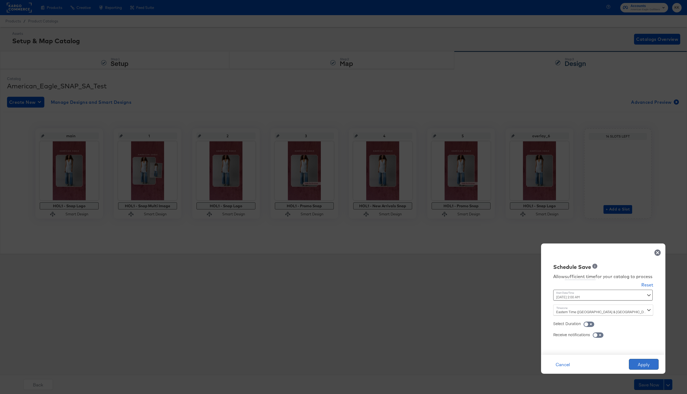
click at [640, 360] on button "Apply" at bounding box center [644, 364] width 30 height 11
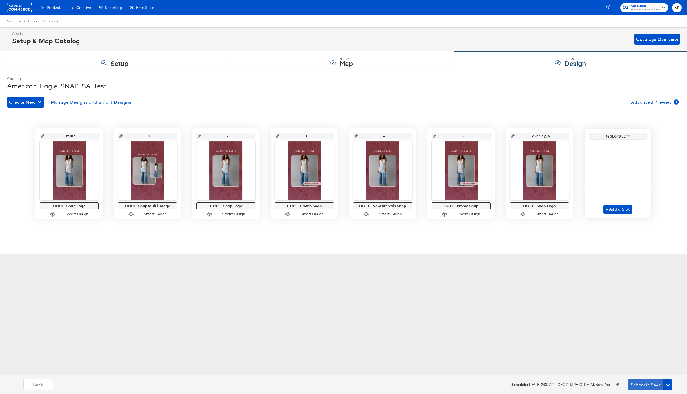
click at [648, 384] on button "Schedule Save" at bounding box center [646, 384] width 36 height 11
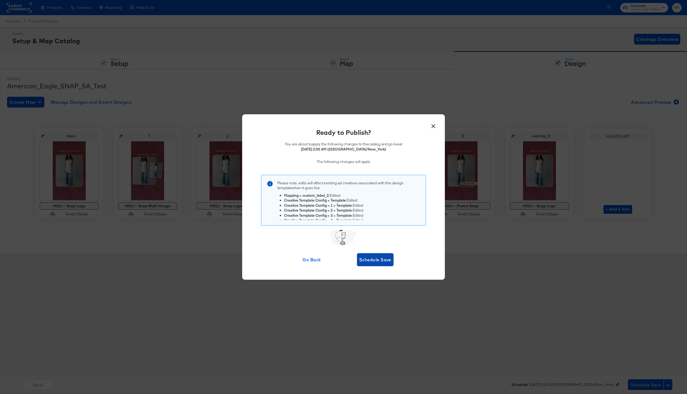
click at [385, 264] on button "Schedule Save" at bounding box center [375, 259] width 36 height 13
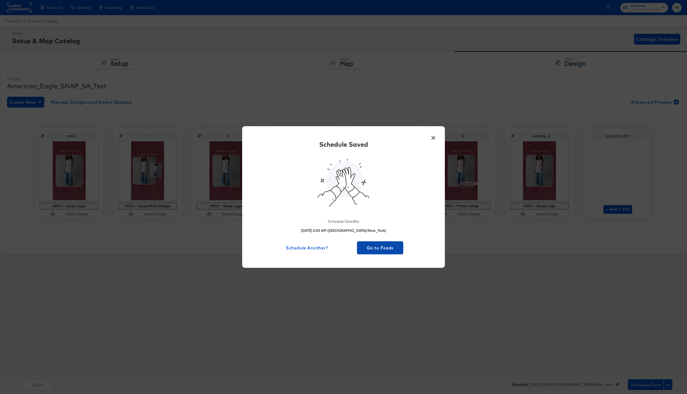
click at [381, 248] on span "Go to Feeds" at bounding box center [380, 248] width 42 height 8
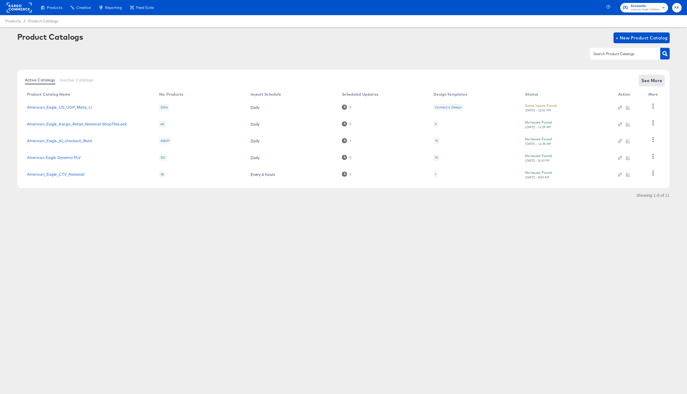
click at [646, 79] on span "See More" at bounding box center [651, 81] width 21 height 8
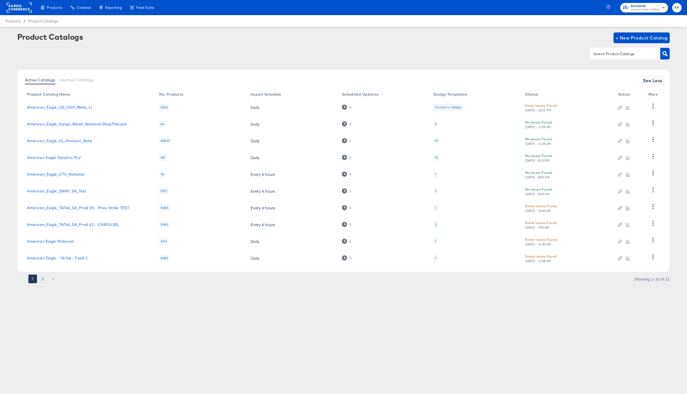
click at [44, 275] on button "2" at bounding box center [43, 278] width 9 height 9
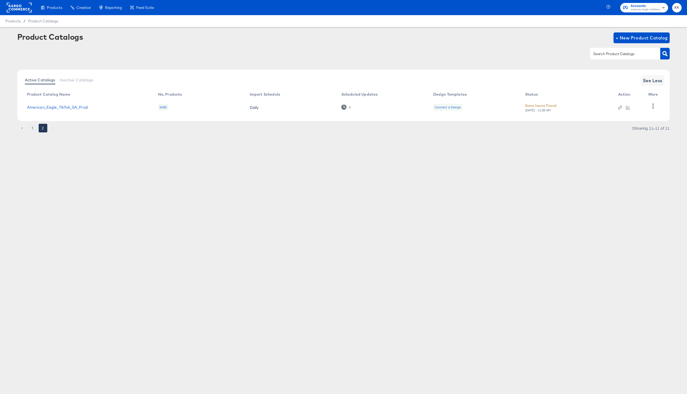
click at [33, 127] on button "1" at bounding box center [32, 128] width 9 height 9
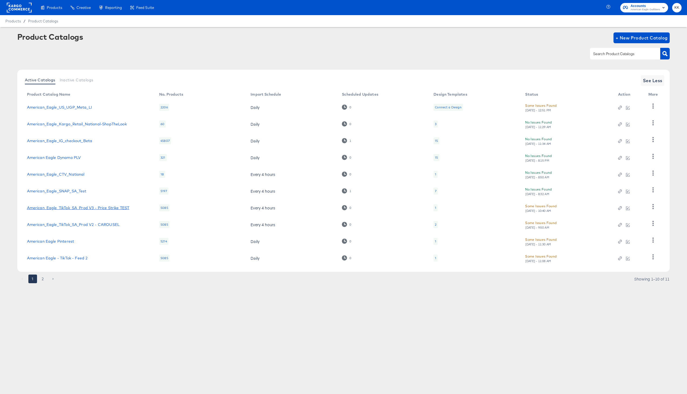
click at [77, 207] on link "American_Eagle_TikTok_SA_Prod V3 - Price Strike TEST" at bounding box center [78, 208] width 102 height 4
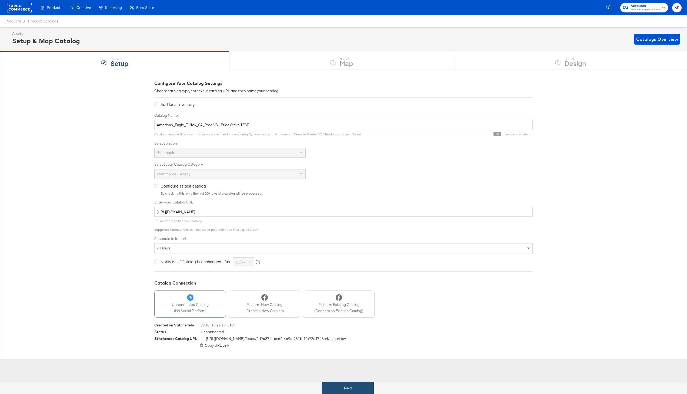
click at [351, 387] on button "Next" at bounding box center [348, 388] width 52 height 12
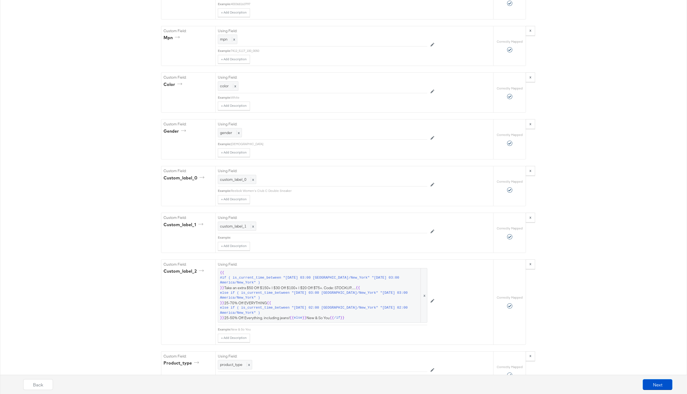
scroll to position [664, 0]
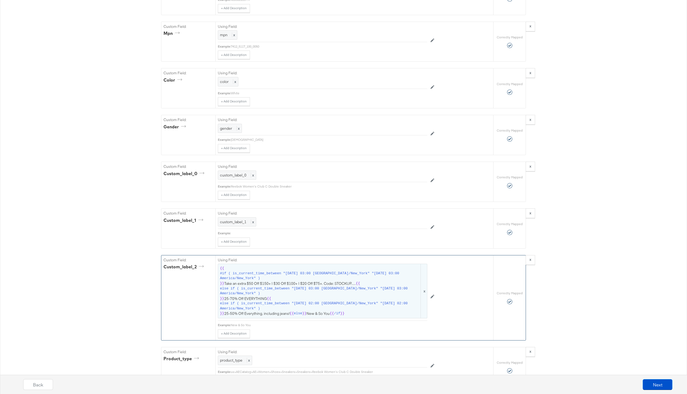
click at [310, 289] on span "else if ( is_current_time_between "2024-08-28 03:00 America/New_York" "2024-09-…" at bounding box center [320, 291] width 200 height 10
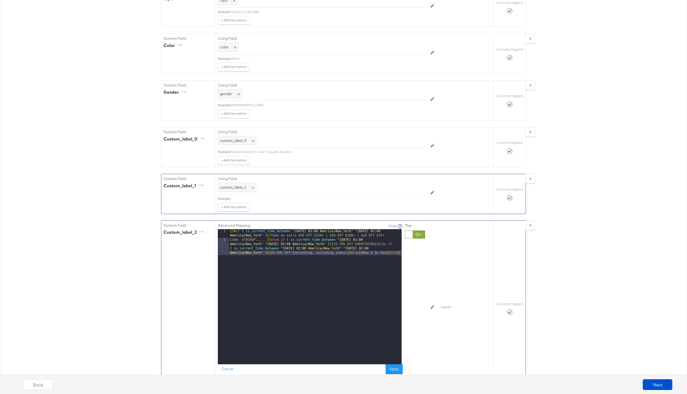
scroll to position [720, 0]
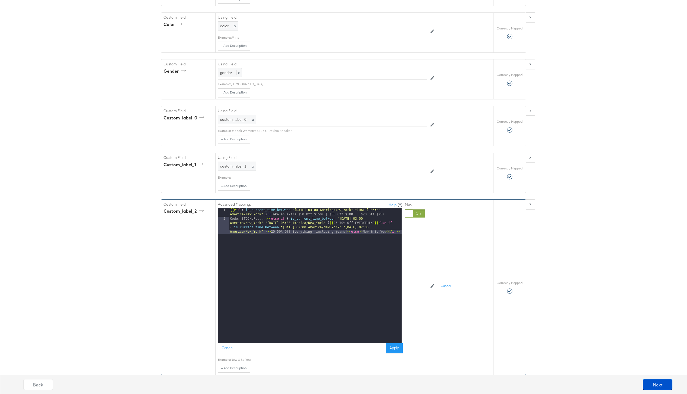
click at [385, 231] on div "{{# if ( is_current_time_between "2024-06-11 03:00 America/New_York" "2024-06-1…" at bounding box center [315, 288] width 173 height 161
click at [394, 348] on button "Apply" at bounding box center [393, 348] width 17 height 10
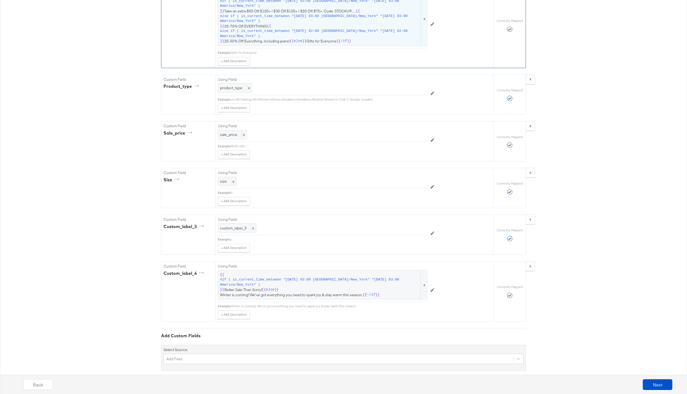
scroll to position [944, 0]
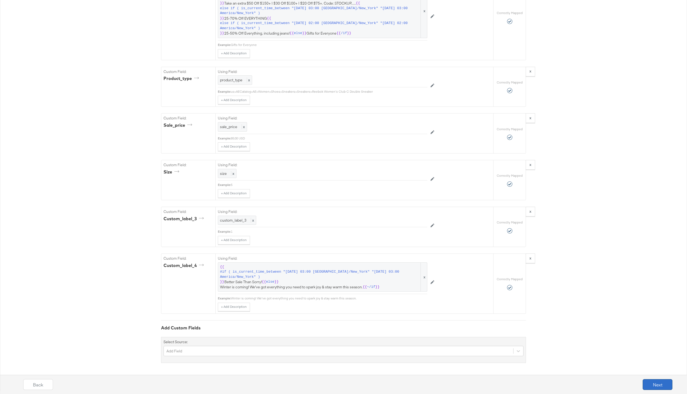
click at [645, 385] on button "Next" at bounding box center [657, 384] width 30 height 11
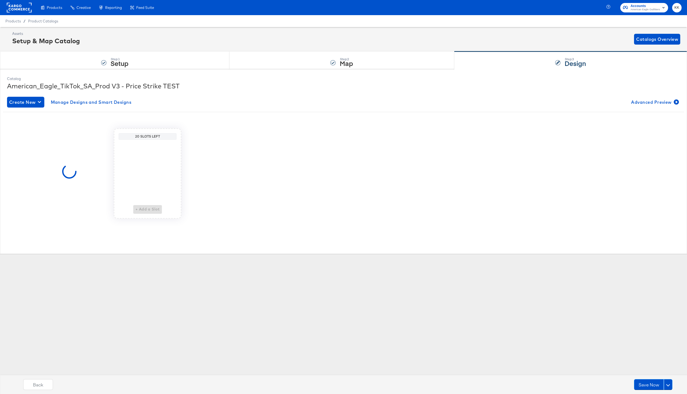
scroll to position [0, 0]
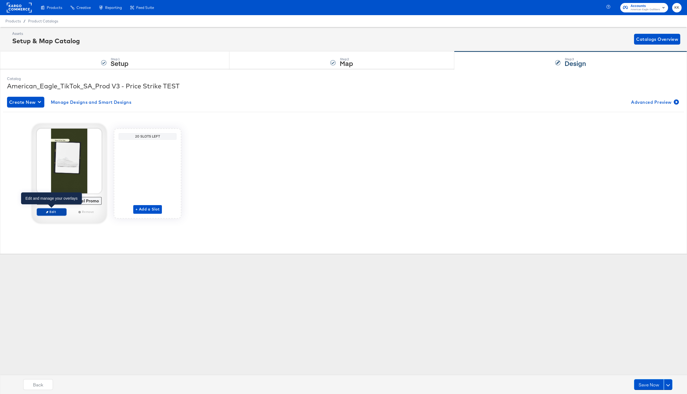
click at [54, 211] on span "Edit" at bounding box center [51, 212] width 25 height 4
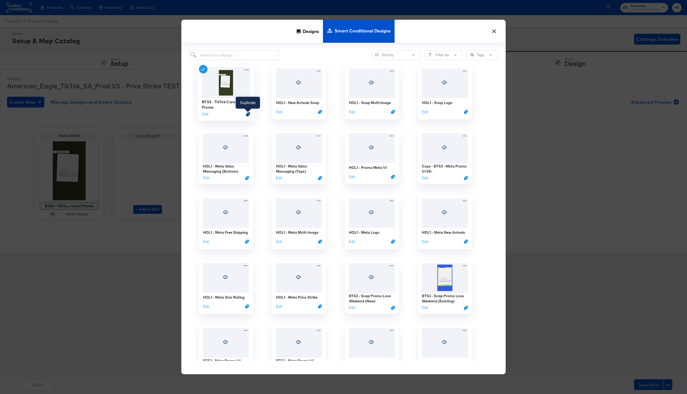
click at [249, 114] on icon "Duplicate" at bounding box center [248, 114] width 4 height 4
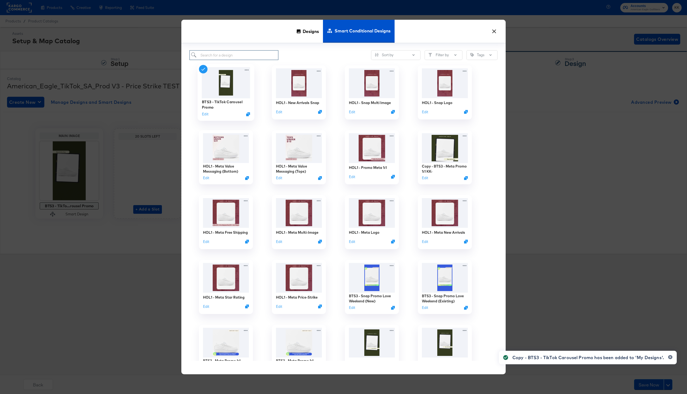
click at [224, 58] on input "search" at bounding box center [233, 55] width 89 height 10
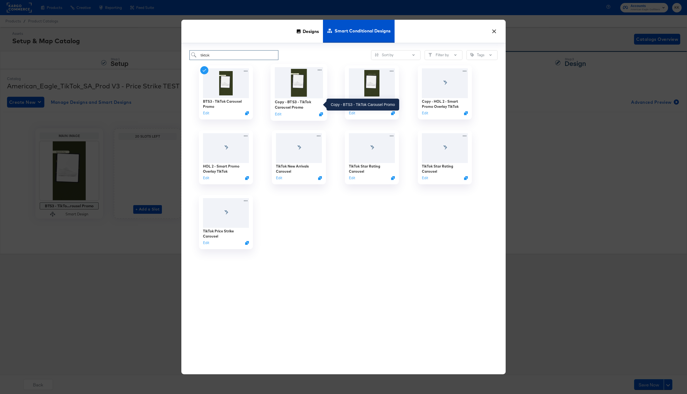
type input "tiktok"
click at [290, 102] on div "Copy - BTS3 - TikTok Carousel Promo" at bounding box center [299, 104] width 48 height 11
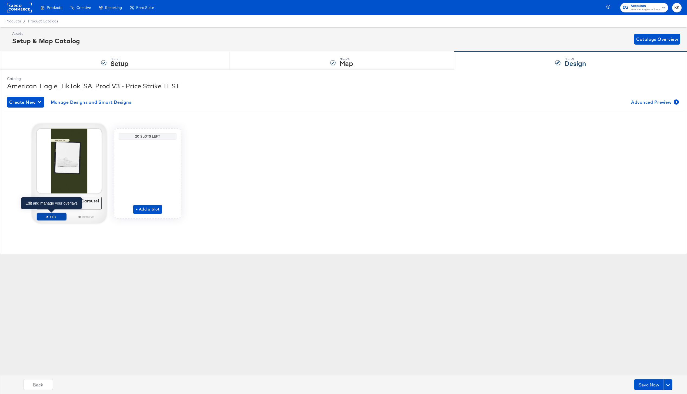
click at [54, 214] on button "Edit" at bounding box center [52, 217] width 30 height 8
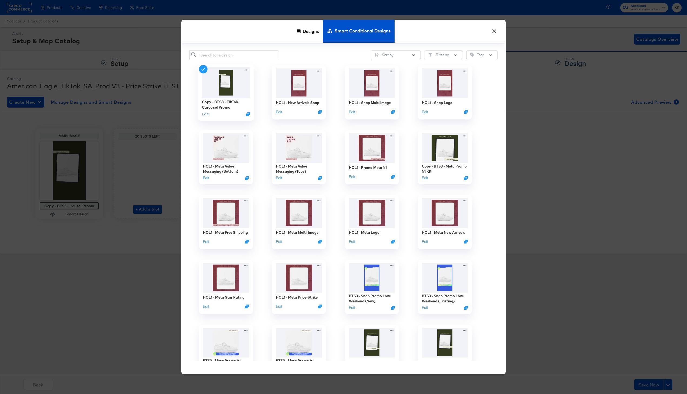
click at [207, 114] on button "Edit" at bounding box center [205, 114] width 6 height 5
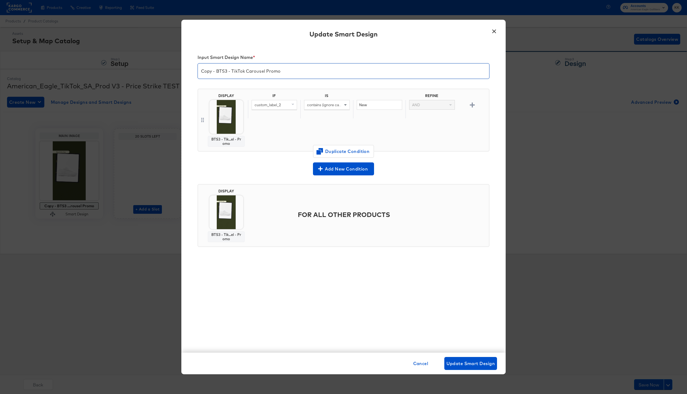
drag, startPoint x: 226, startPoint y: 72, endPoint x: 193, endPoint y: 72, distance: 32.7
click at [193, 72] on div "Input Smart Design Name * Copy - BTS3 - TikTok Carousel Promo DISPLAY BTS3 - Ti…" at bounding box center [343, 199] width 324 height 308
type input "HOL1 - TikTok Carousel Promo"
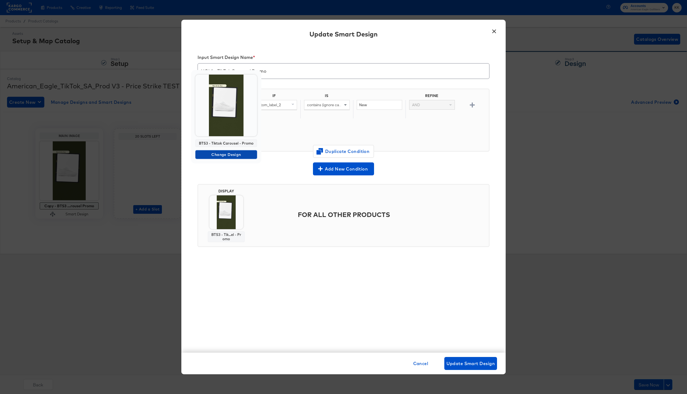
click at [226, 156] on span "Change Design" at bounding box center [225, 154] width 57 height 7
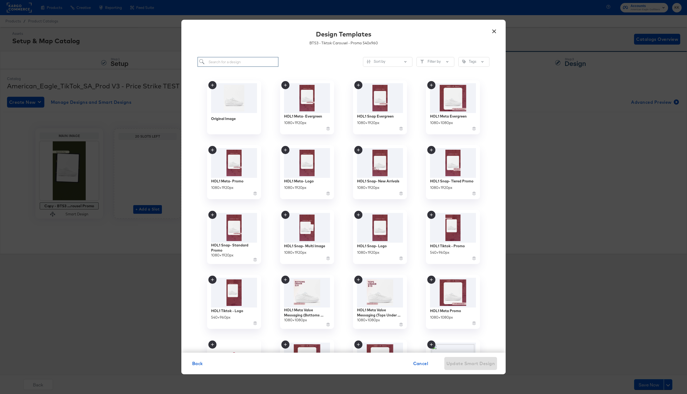
click at [234, 60] on input "search" at bounding box center [237, 62] width 81 height 10
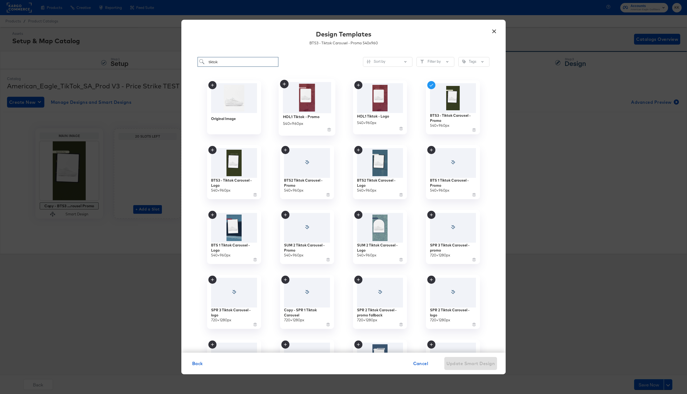
type input "tiktok"
click at [292, 105] on img at bounding box center [307, 97] width 48 height 31
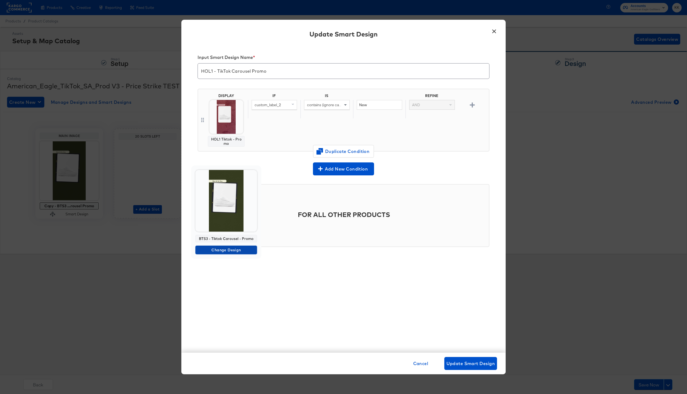
click at [229, 247] on span "Change Design" at bounding box center [225, 250] width 57 height 7
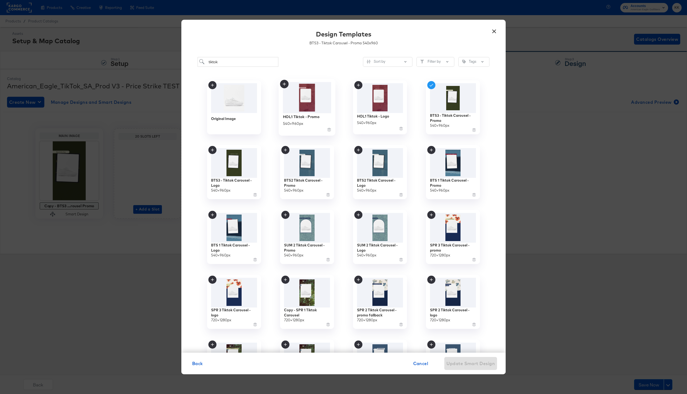
click at [317, 111] on img at bounding box center [307, 97] width 48 height 31
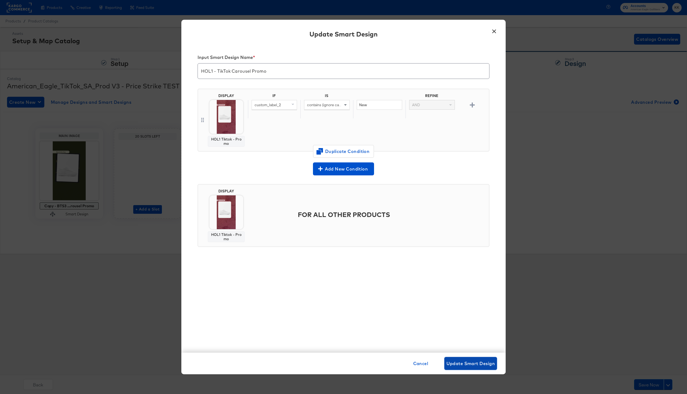
click at [472, 362] on span "Update Smart Design" at bounding box center [470, 364] width 48 height 8
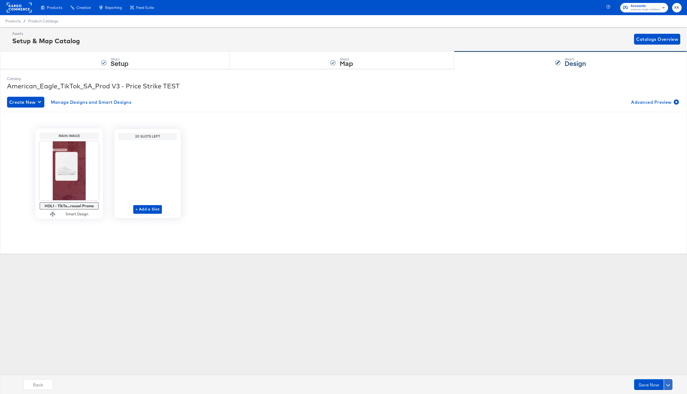
click at [668, 382] on button at bounding box center [667, 384] width 9 height 11
click at [656, 374] on div "Schedule Save" at bounding box center [655, 373] width 25 height 5
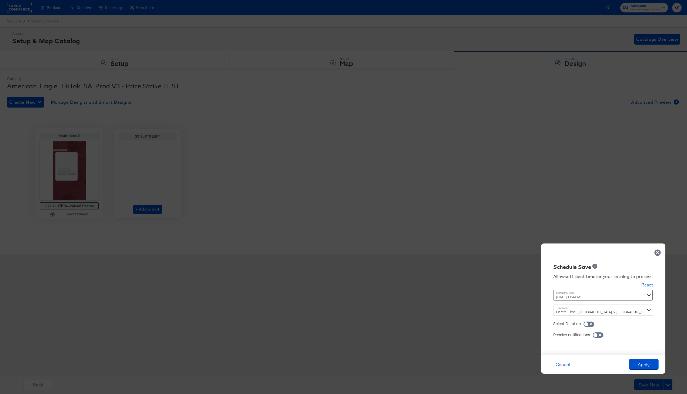
click at [576, 300] on div "September 24th 2025 11:44 AM ‹ September 2025 › Su Mo Tu We Th Fr Sa 31 1 2 3 4…" at bounding box center [589, 295] width 73 height 11
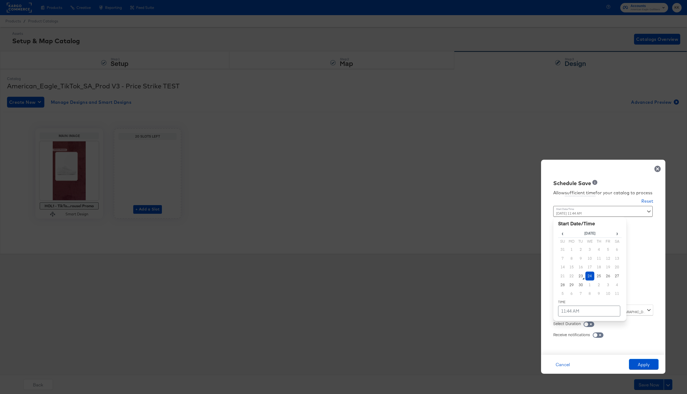
click at [588, 277] on td "24" at bounding box center [589, 275] width 9 height 9
click at [574, 309] on td "11:44 AM" at bounding box center [589, 311] width 62 height 11
click at [581, 273] on span "▼" at bounding box center [578, 270] width 11 height 11
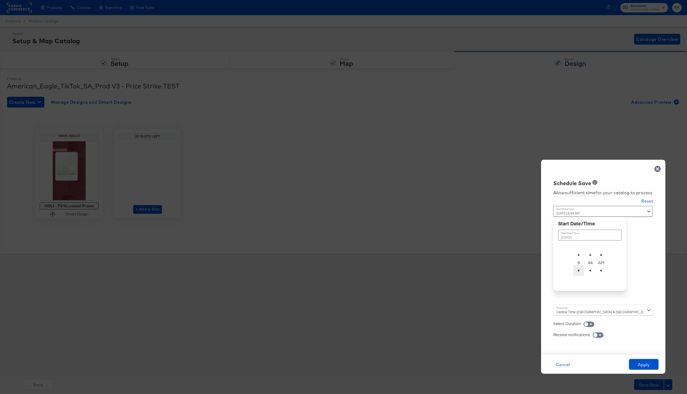
click at [581, 273] on span "▼" at bounding box center [578, 270] width 11 height 11
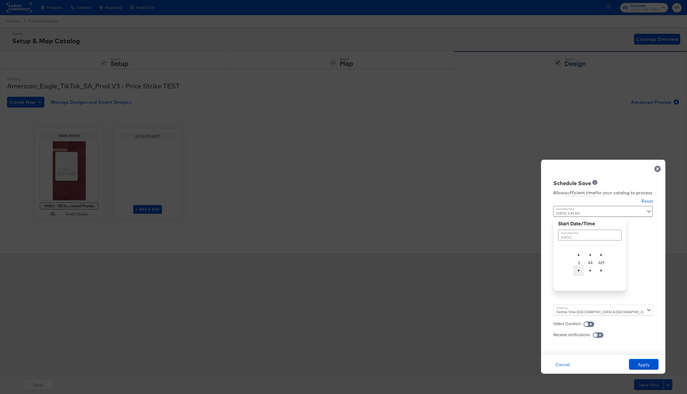
click at [581, 273] on span "▼" at bounding box center [578, 270] width 11 height 11
click at [580, 251] on span "▲" at bounding box center [578, 254] width 11 height 11
click at [590, 251] on span "▲" at bounding box center [590, 254] width 11 height 11
click at [590, 249] on span "▲" at bounding box center [590, 254] width 11 height 11
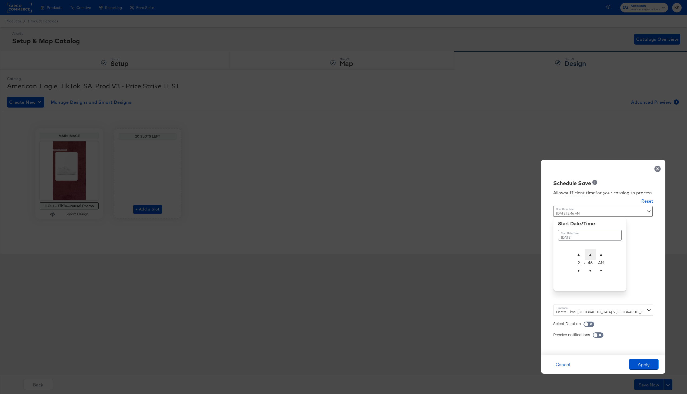
click at [590, 249] on span "▲" at bounding box center [590, 254] width 11 height 11
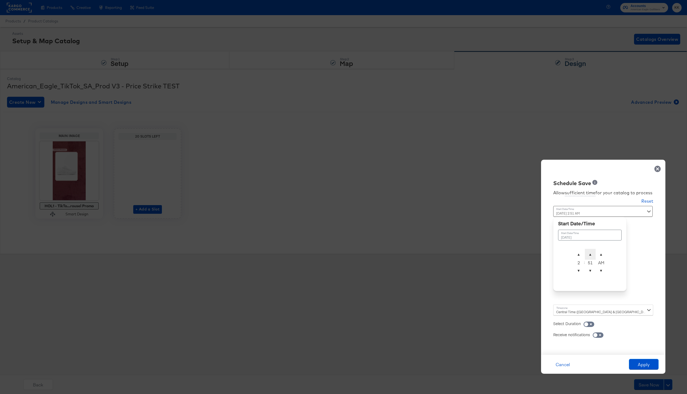
click at [590, 249] on span "▲" at bounding box center [590, 254] width 11 height 11
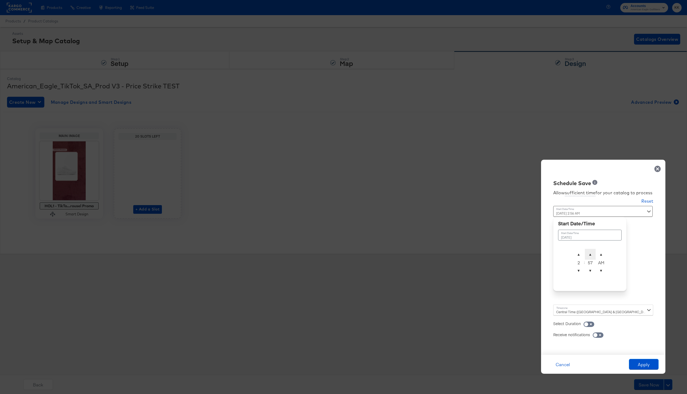
click at [590, 249] on span "▲" at bounding box center [590, 254] width 11 height 11
click at [604, 250] on span "▲" at bounding box center [600, 254] width 11 height 11
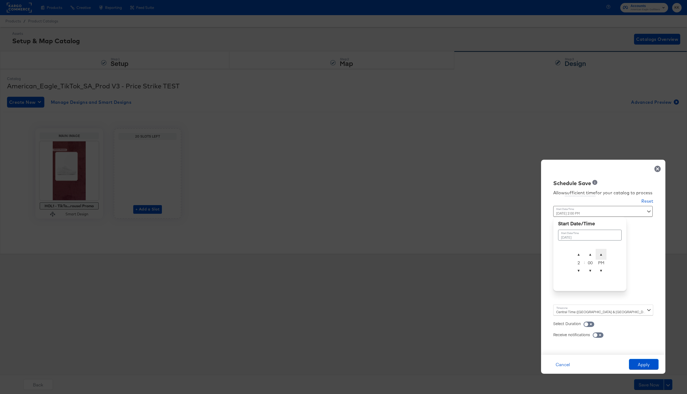
type input "September 24th 2025 2:00 AM"
click at [604, 250] on span "▲" at bounding box center [600, 254] width 11 height 11
click at [571, 305] on div "Central Time (US & Canada) (America/Chicago)" at bounding box center [603, 309] width 100 height 11
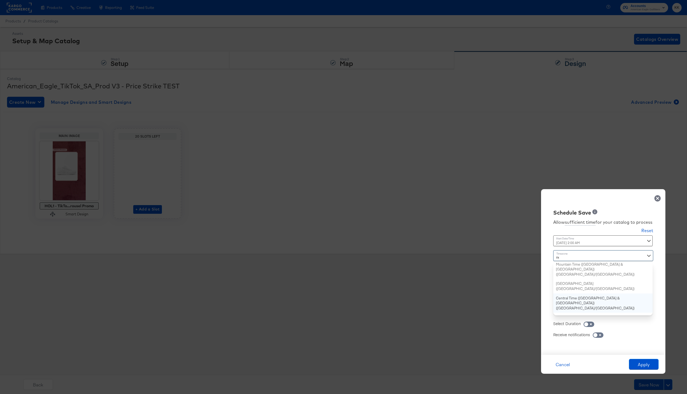
type input "new"
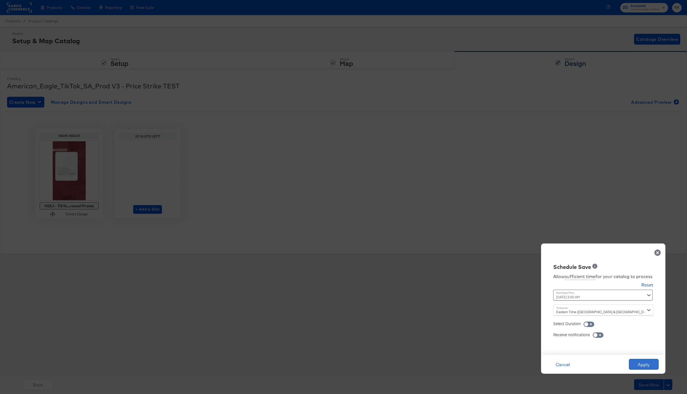
click at [640, 364] on button "Apply" at bounding box center [644, 364] width 30 height 11
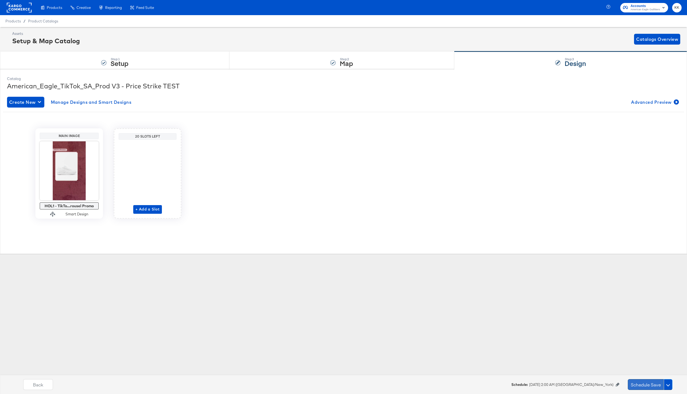
click at [645, 381] on button "Schedule Save" at bounding box center [646, 384] width 36 height 11
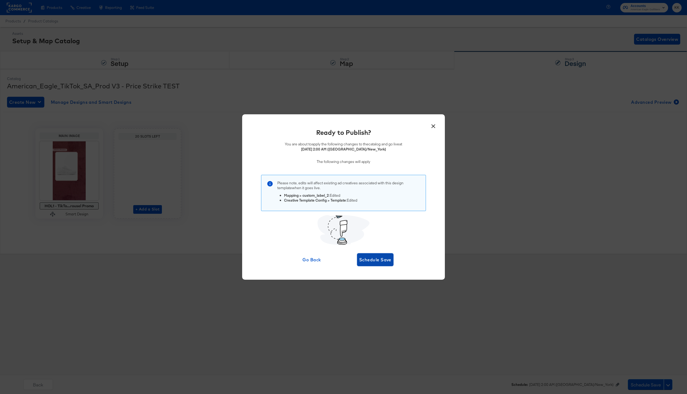
click at [375, 259] on span "Schedule Save" at bounding box center [375, 260] width 32 height 8
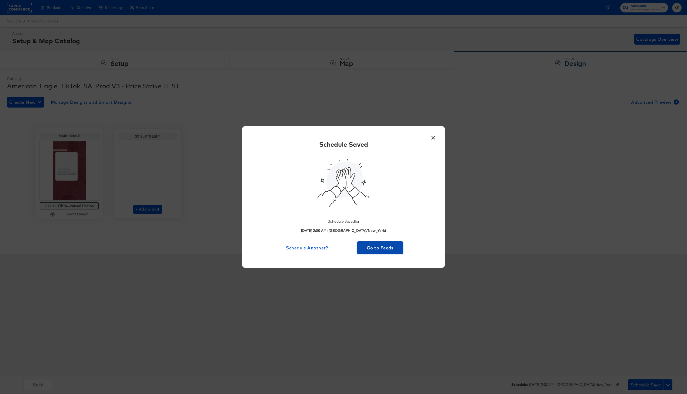
click at [380, 245] on span "Go to Feeds" at bounding box center [380, 248] width 42 height 8
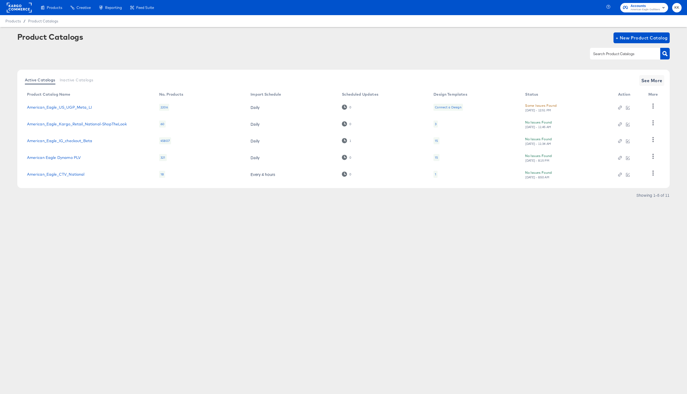
click at [7, 5] on icon at bounding box center [19, 8] width 25 height 10
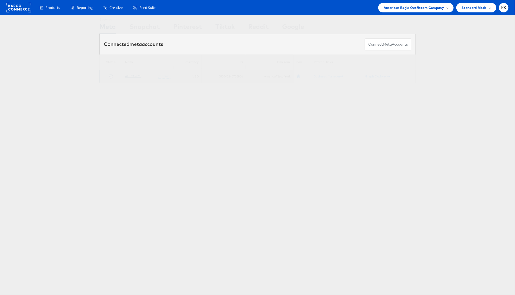
click at [130, 75] on link "AE PM 2020" at bounding box center [133, 76] width 16 height 4
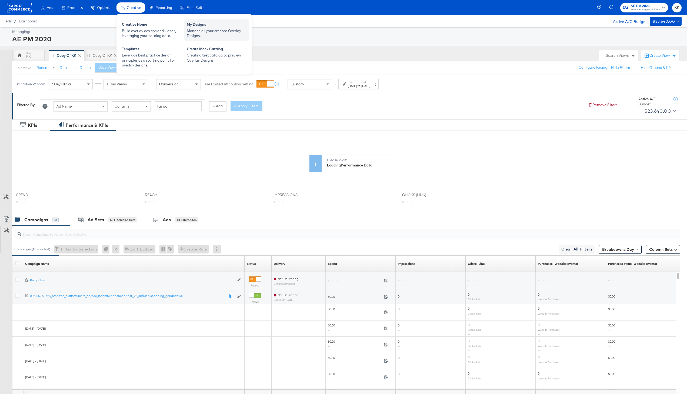
click at [200, 27] on div "My Designs" at bounding box center [216, 25] width 59 height 6
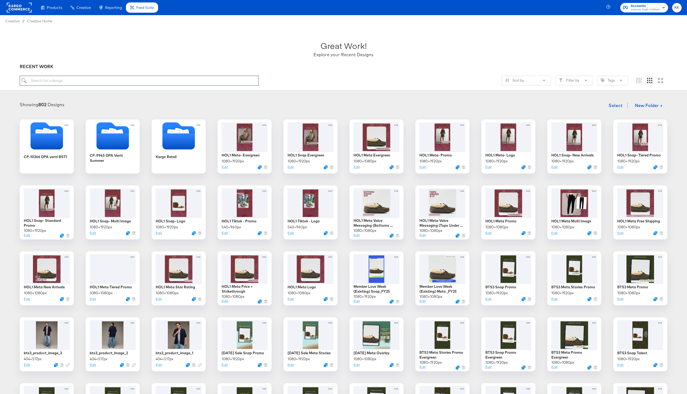
click at [72, 84] on input "search" at bounding box center [139, 81] width 239 height 10
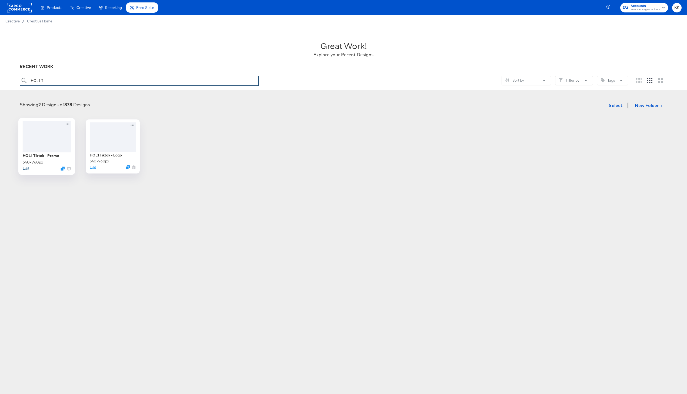
type input "HOL1 T"
click at [25, 168] on button "Edit" at bounding box center [26, 168] width 6 height 5
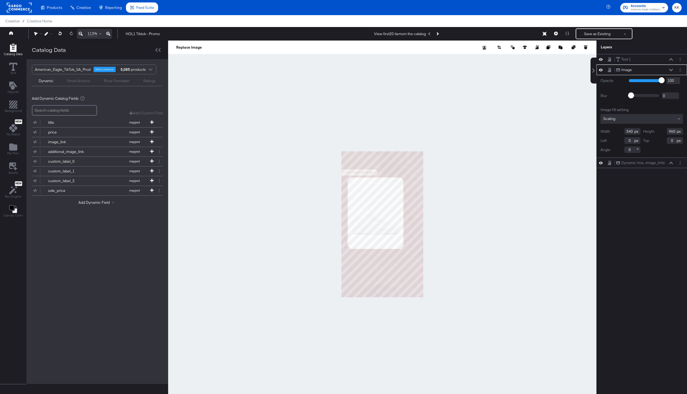
click at [110, 34] on icon at bounding box center [108, 34] width 4 height 6
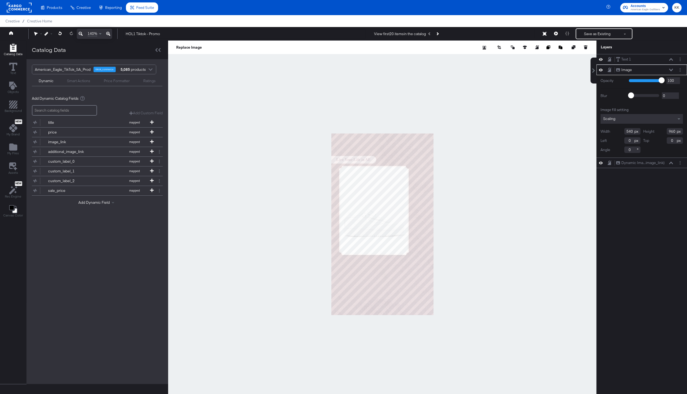
click at [110, 34] on icon at bounding box center [108, 34] width 4 height 6
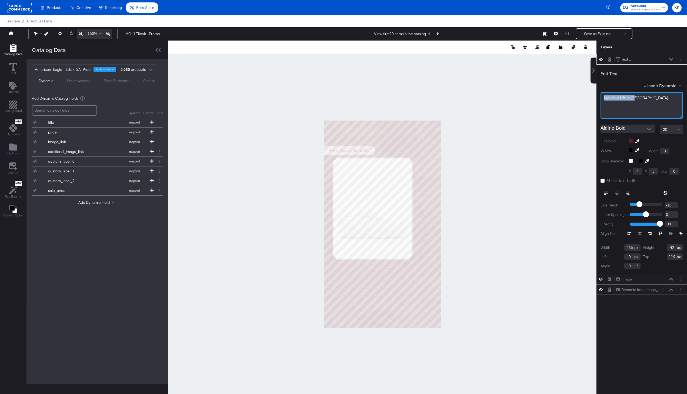
drag, startPoint x: 641, startPoint y: 98, endPoint x: 596, endPoint y: 97, distance: 44.3
click at [596, 97] on div "Edit Text + Insert Dynamic Live Your Life in AE Aldine Bold 20 Fill Color: Stro…" at bounding box center [641, 169] width 90 height 209
click at [556, 98] on div at bounding box center [382, 224] width 428 height 367
click at [675, 131] on div "20" at bounding box center [671, 129] width 22 height 9
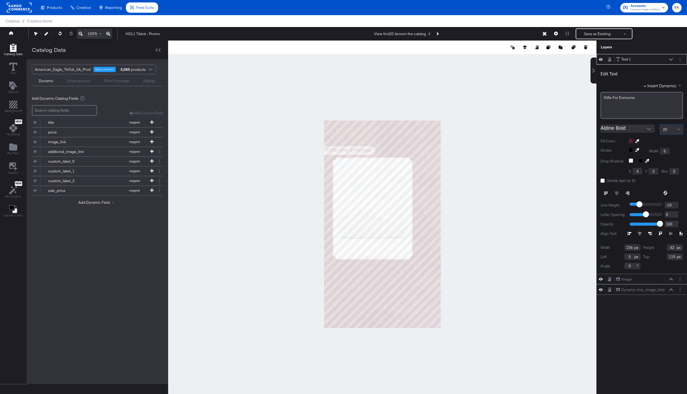
click at [503, 167] on div at bounding box center [382, 224] width 428 height 367
click at [674, 126] on div "25" at bounding box center [671, 129] width 22 height 9
click at [612, 36] on button "Save as Existing" at bounding box center [597, 34] width 42 height 10
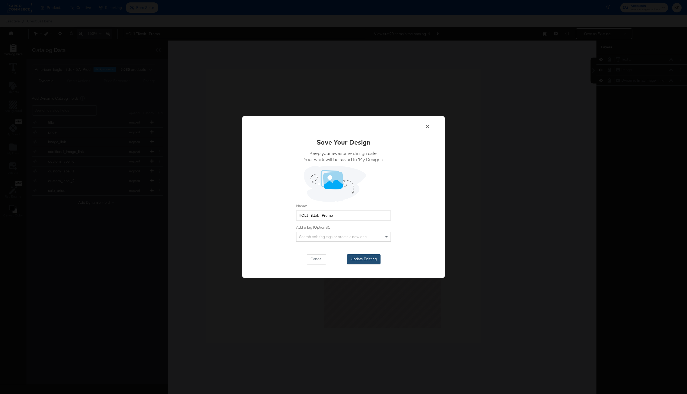
click at [363, 260] on button "Update Existing" at bounding box center [363, 259] width 33 height 10
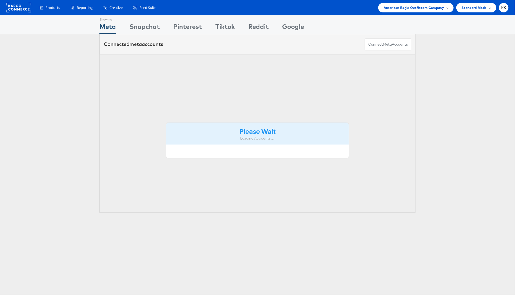
click at [473, 8] on span "Standard Mode" at bounding box center [474, 8] width 25 height 6
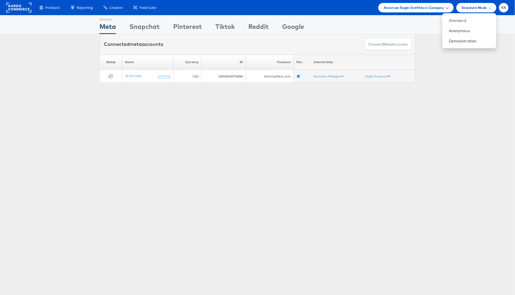
click at [427, 6] on span "American Eagle Outfitters Company" at bounding box center [414, 8] width 60 height 6
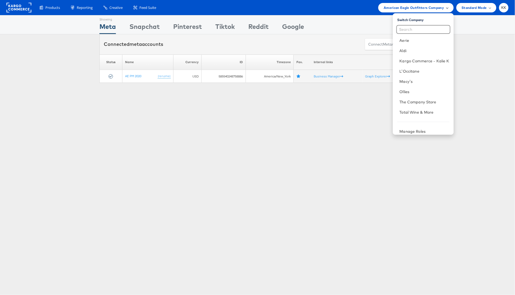
click at [408, 10] on span "American Eagle Outfitters Company" at bounding box center [414, 8] width 60 height 6
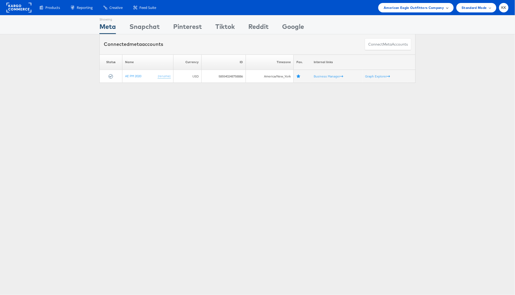
click at [408, 10] on span "American Eagle Outfitters Company" at bounding box center [414, 8] width 60 height 6
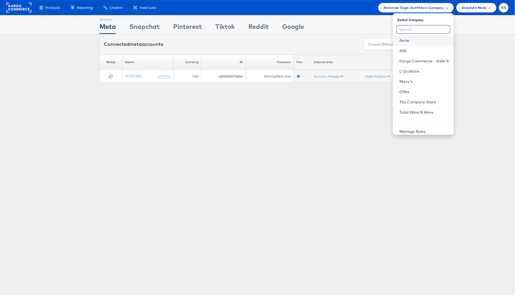
click at [407, 40] on link "Aerie" at bounding box center [424, 40] width 50 height 5
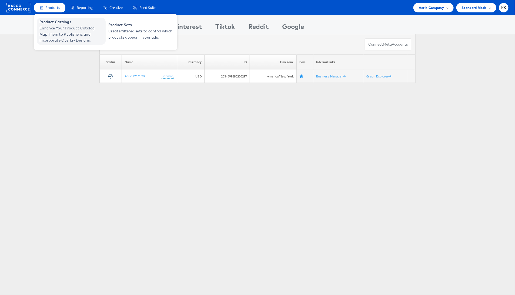
click at [44, 30] on span "Enhance Your Product Catalog, Map Them to Publishers, and Incorporate Overlay D…" at bounding box center [71, 34] width 65 height 18
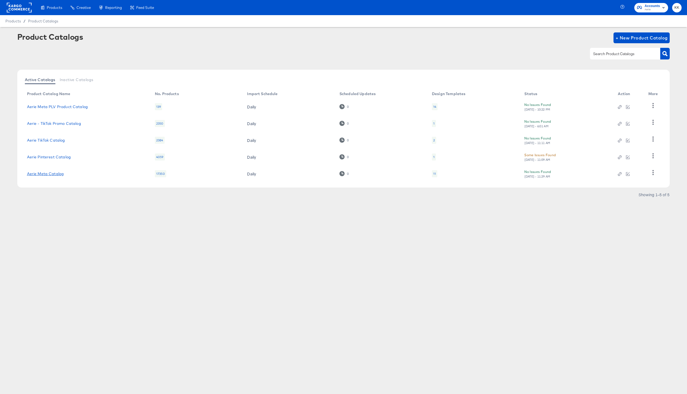
click at [51, 175] on link "Aerie Meta Catalog" at bounding box center [45, 174] width 37 height 4
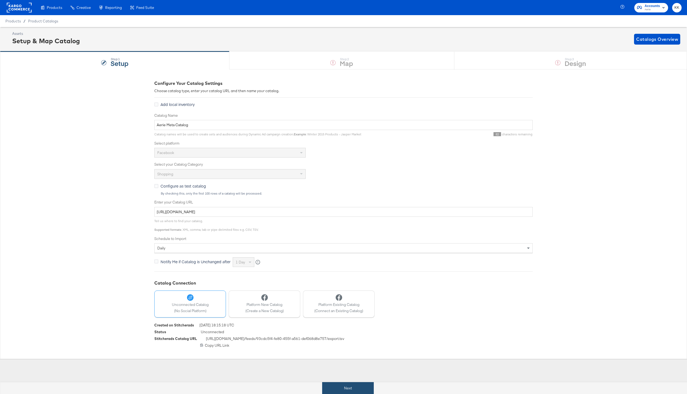
click at [347, 391] on button "Next" at bounding box center [348, 388] width 52 height 12
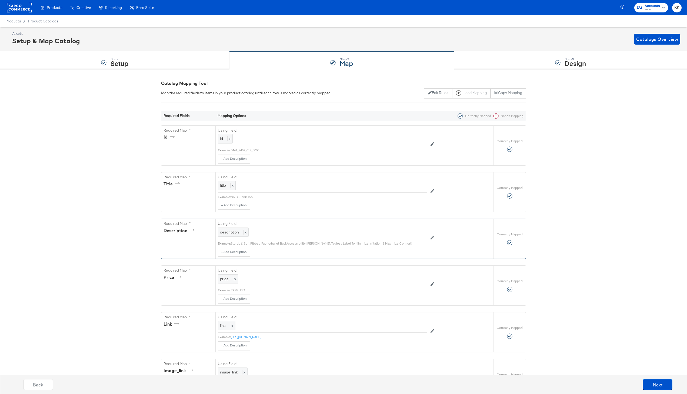
scroll to position [89, 0]
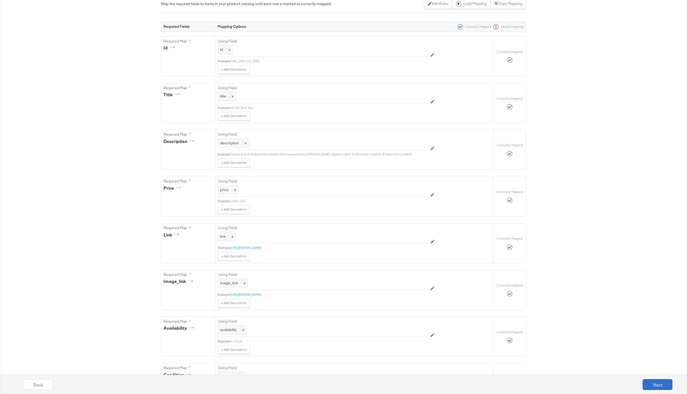
click at [659, 388] on button "Next" at bounding box center [657, 384] width 30 height 11
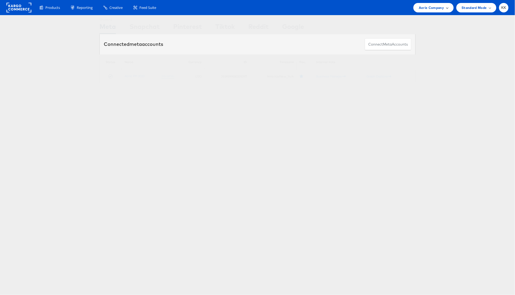
click at [429, 11] on div "Aerie Company" at bounding box center [433, 7] width 40 height 9
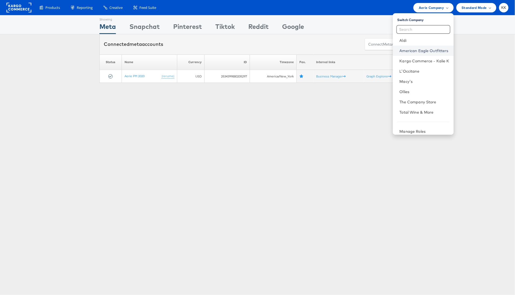
click at [428, 51] on link "American Eagle Outfitters" at bounding box center [424, 50] width 50 height 5
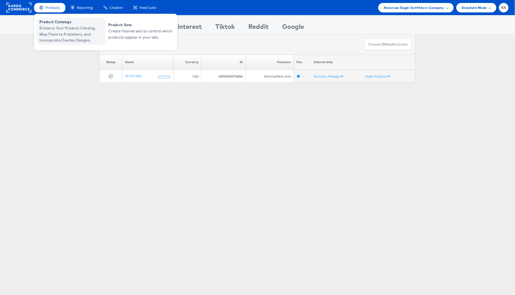
click at [50, 29] on span "Enhance Your Product Catalog, Map Them to Publishers, and Incorporate Overlay D…" at bounding box center [71, 34] width 65 height 18
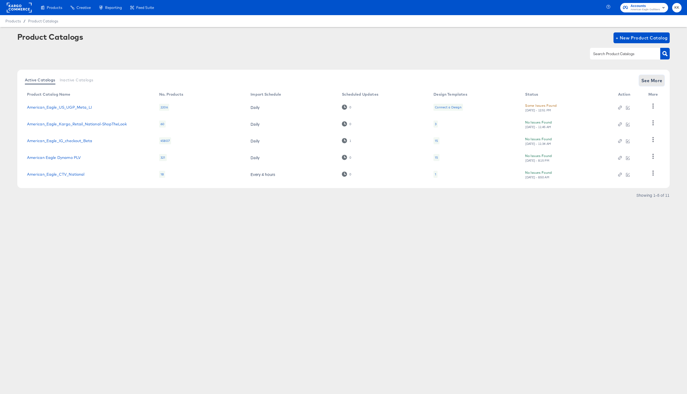
click at [651, 81] on span "See More" at bounding box center [651, 81] width 21 height 8
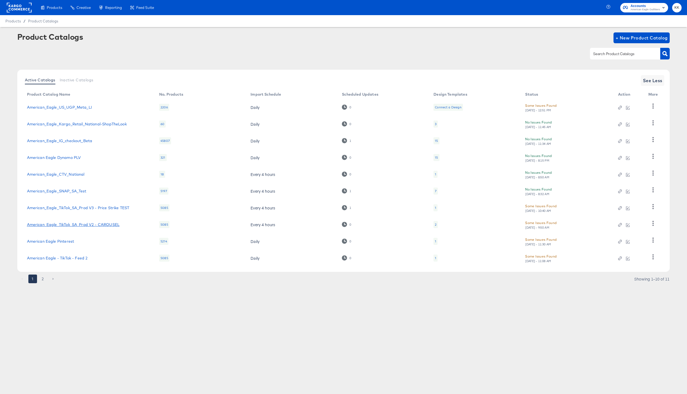
click at [104, 225] on link "American_Eagle_TikTok_SA_Prod V2 - CAROUSEL" at bounding box center [73, 224] width 92 height 4
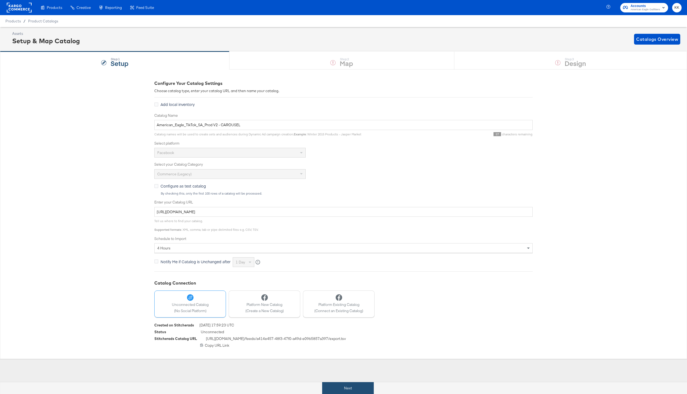
click at [356, 389] on button "Next" at bounding box center [348, 388] width 52 height 12
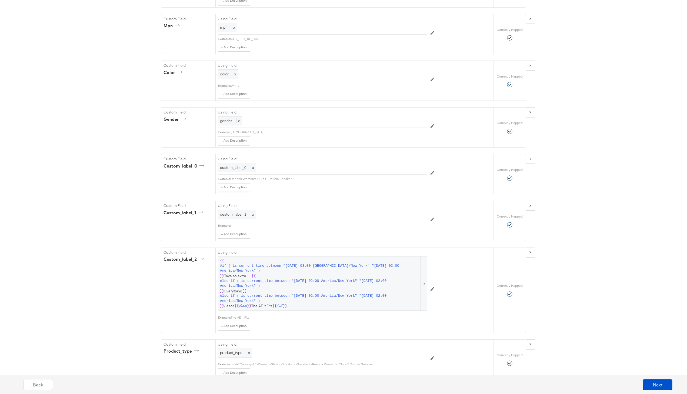
scroll to position [694, 0]
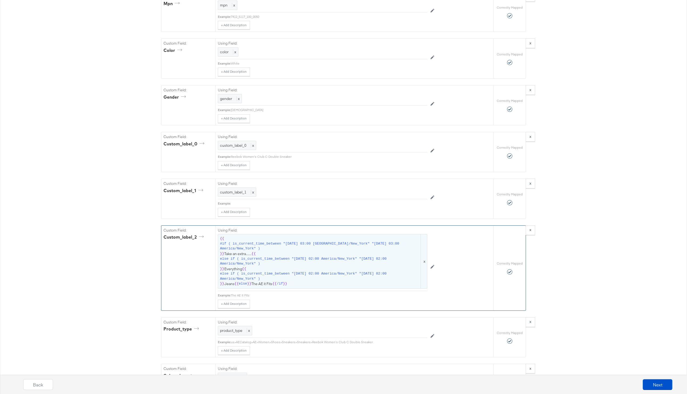
click at [335, 280] on span "else if ( is_current_time_between "[DATE] 02:00 America/New_York" "[DATE] 02:00…" at bounding box center [320, 276] width 200 height 10
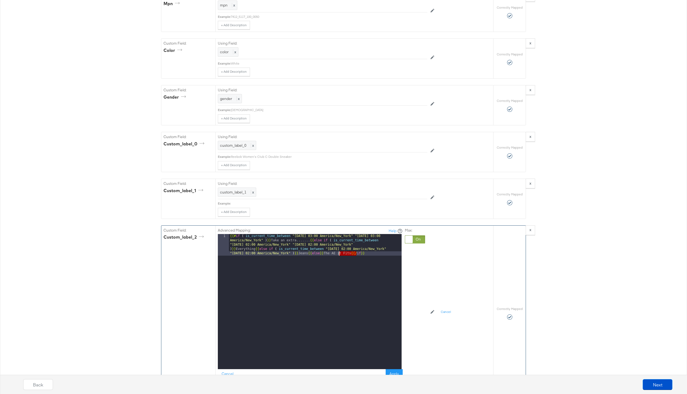
drag, startPoint x: 357, startPoint y: 254, endPoint x: 337, endPoint y: 254, distance: 19.7
click at [337, 254] on div "{{# if ( is_current_time_between "[DATE] 03:00 [GEOGRAPHIC_DATA]/New_York" "[DA…" at bounding box center [315, 323] width 173 height 178
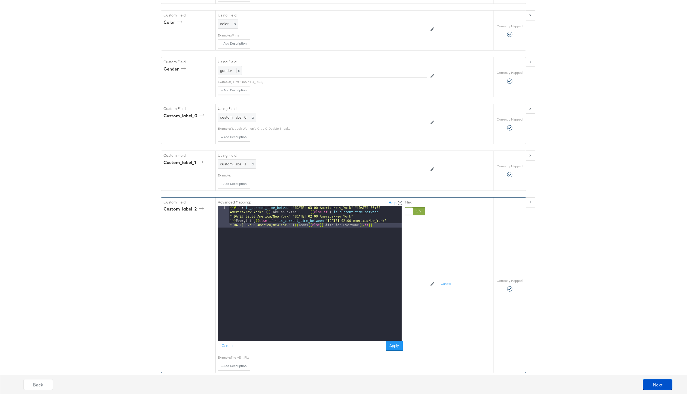
scroll to position [739, 0]
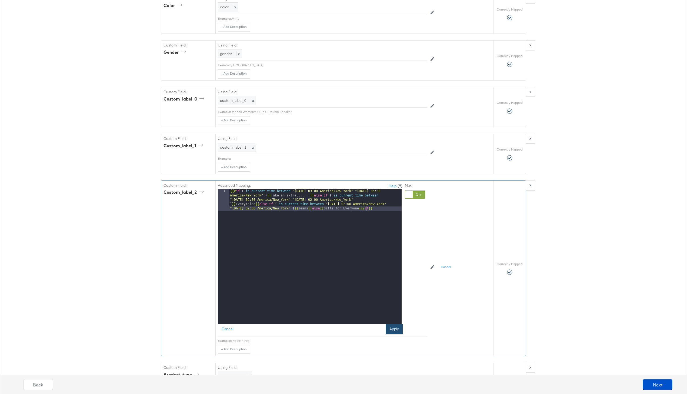
click at [397, 328] on button "Apply" at bounding box center [393, 329] width 17 height 10
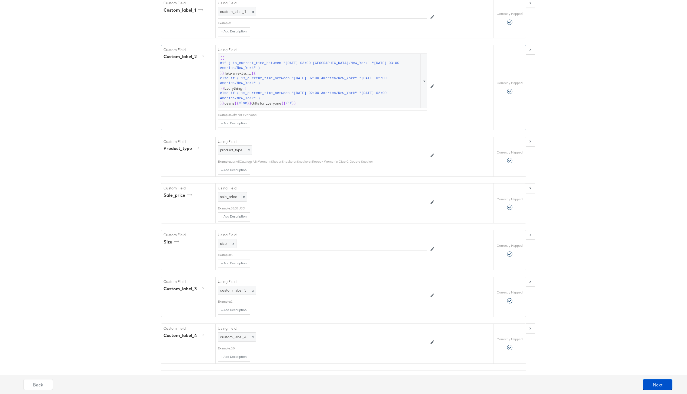
scroll to position [906, 0]
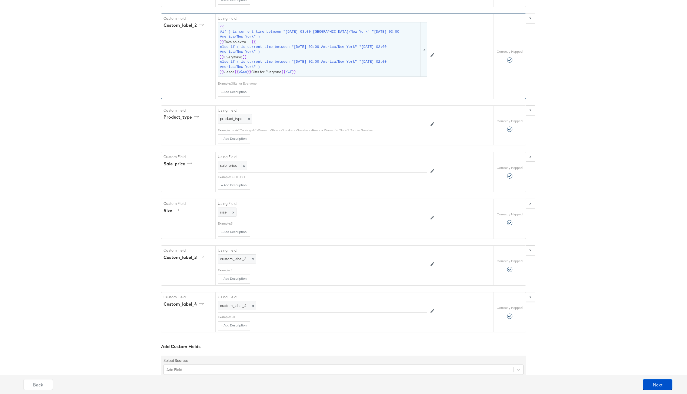
click at [344, 49] on span "else if ( is_current_time_between "[DATE] 02:00 America/New_York" "[DATE] 02:00…" at bounding box center [320, 50] width 200 height 10
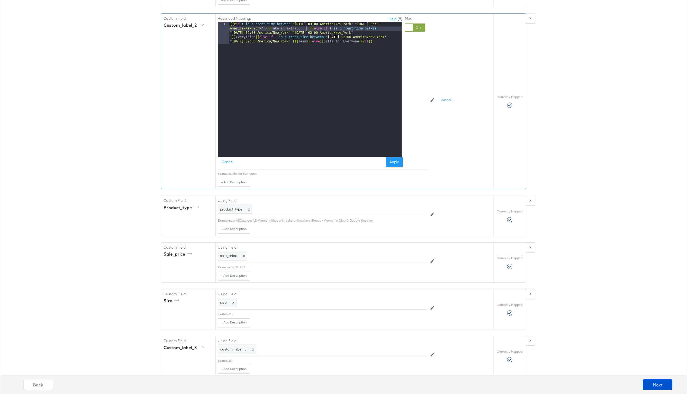
click at [306, 29] on div "{{# if ( is_current_time_between "[DATE] 03:00 [GEOGRAPHIC_DATA]/New_York" "[DA…" at bounding box center [315, 111] width 173 height 178
click at [394, 159] on button "Apply" at bounding box center [393, 162] width 17 height 10
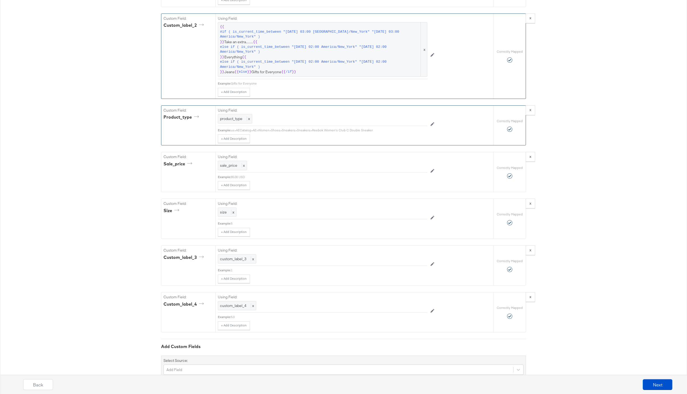
scroll to position [924, 0]
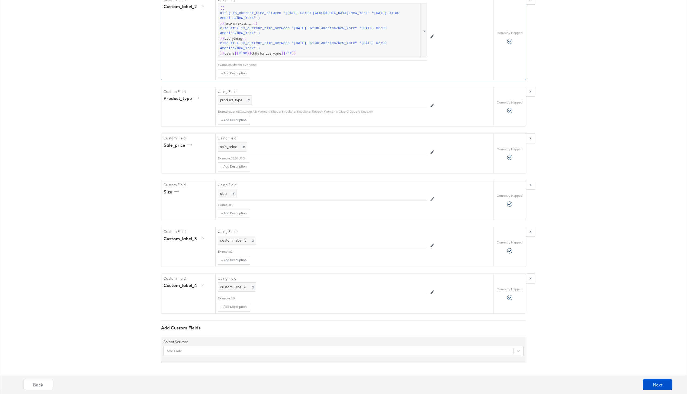
click at [658, 378] on div "Back Next" at bounding box center [348, 386] width 692 height 20
click at [659, 383] on button "Next" at bounding box center [657, 384] width 30 height 11
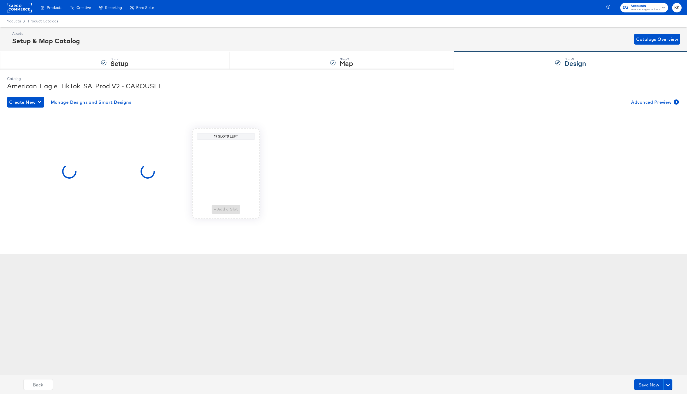
scroll to position [0, 0]
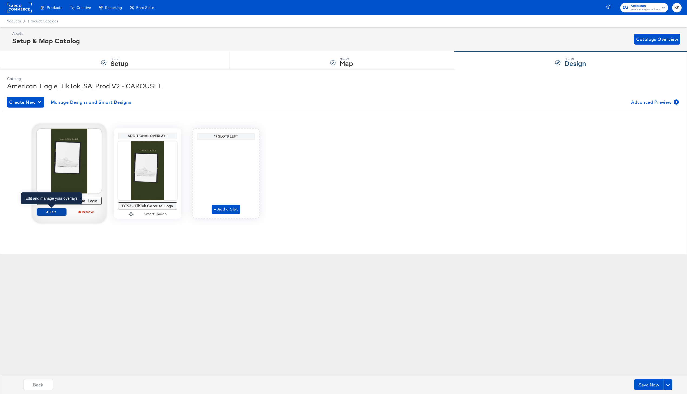
click at [60, 210] on span "Edit" at bounding box center [51, 212] width 25 height 4
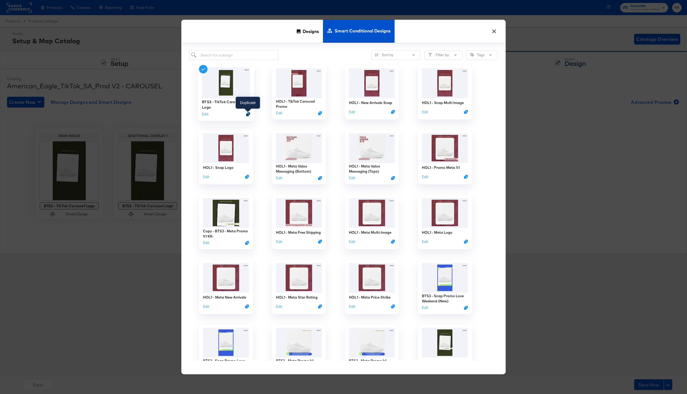
click at [249, 114] on icon "Duplicate" at bounding box center [248, 114] width 4 height 4
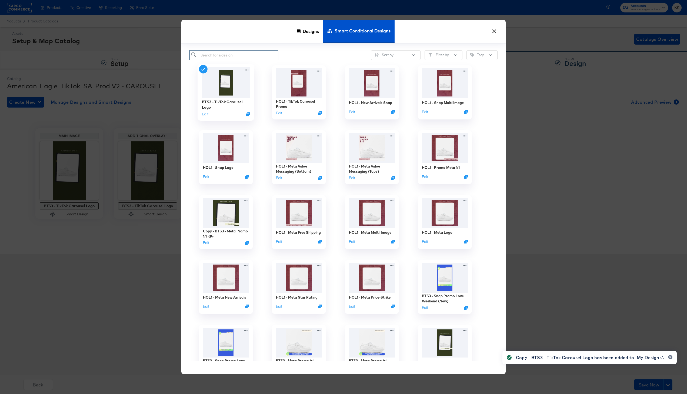
click at [238, 56] on input "search" at bounding box center [233, 55] width 89 height 10
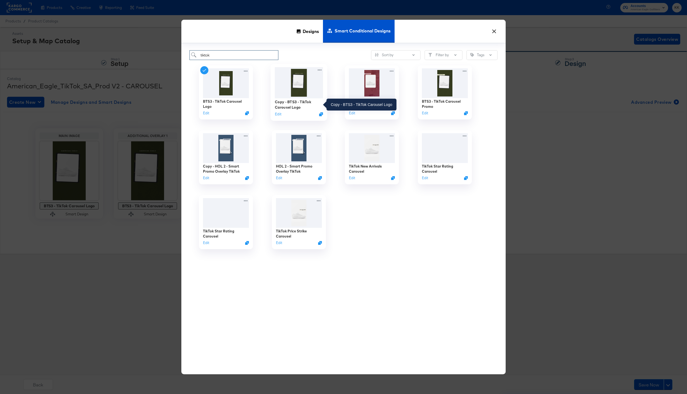
type input "tiktok"
click at [296, 108] on div "Copy - BTS3 - TikTok Carousel Logo" at bounding box center [299, 104] width 48 height 11
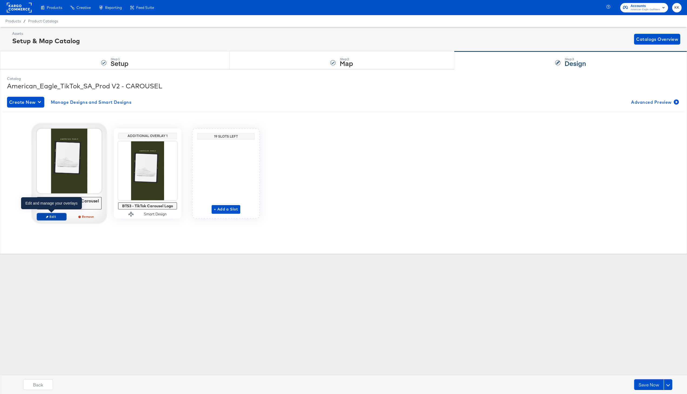
click at [62, 216] on span "Edit" at bounding box center [51, 216] width 25 height 4
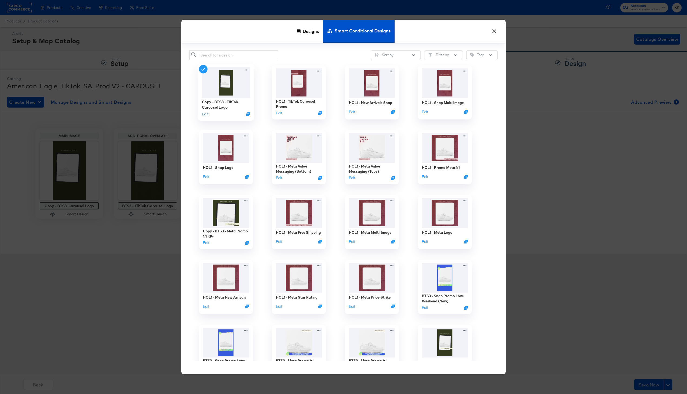
click at [207, 113] on button "Edit" at bounding box center [205, 114] width 6 height 5
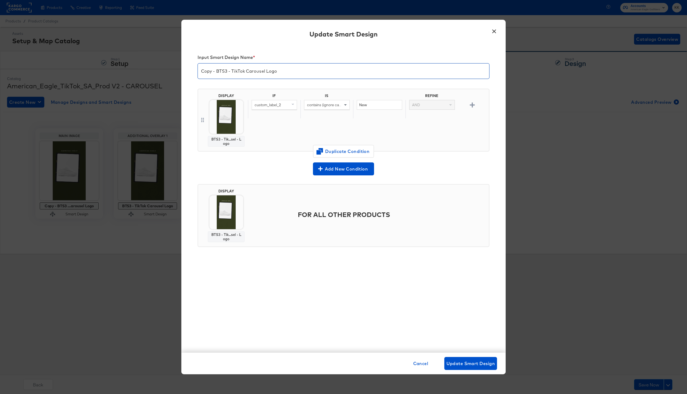
drag, startPoint x: 227, startPoint y: 71, endPoint x: 195, endPoint y: 71, distance: 32.7
click at [195, 71] on div "Input Smart Design Name * Copy - BTS3 - TikTok Carousel Logo DISPLAY BTS3 - Tik…" at bounding box center [343, 199] width 324 height 308
type input "HOL1 - TikTok Carousel Logo"
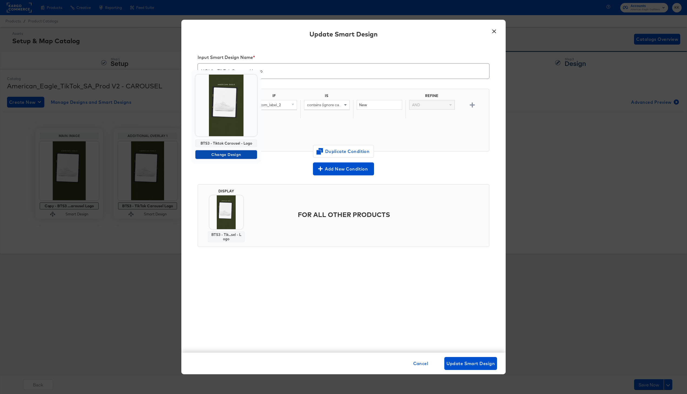
click at [228, 153] on span "Change Design" at bounding box center [225, 154] width 57 height 7
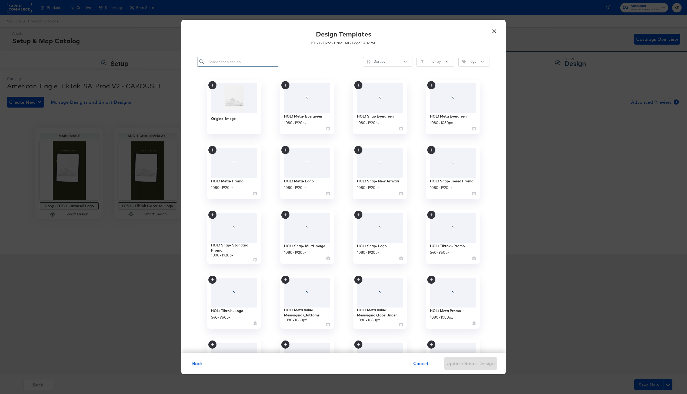
click at [242, 63] on input "search" at bounding box center [237, 62] width 81 height 10
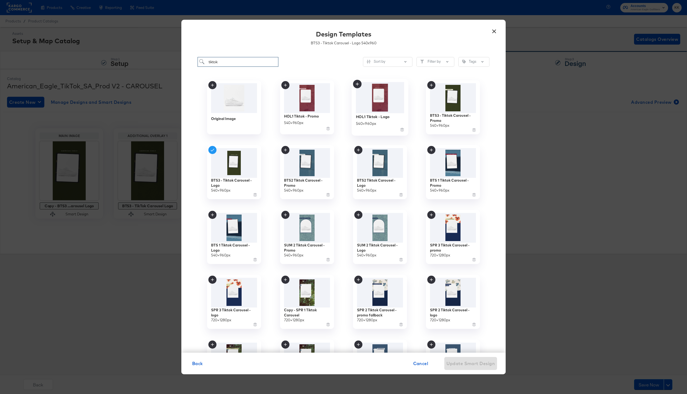
type input "tiktok"
click at [383, 109] on img at bounding box center [380, 97] width 48 height 31
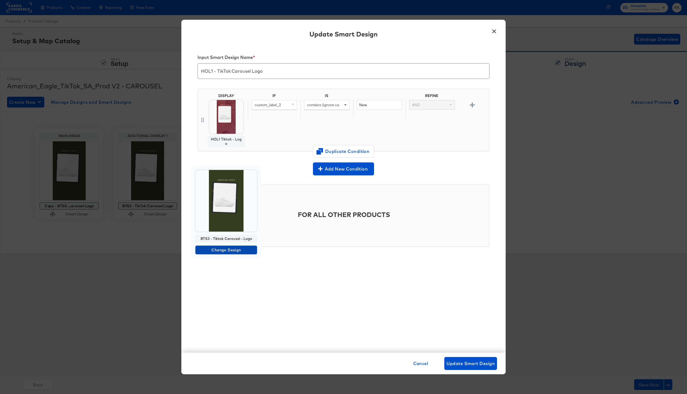
click at [226, 247] on span "Change Design" at bounding box center [225, 250] width 57 height 7
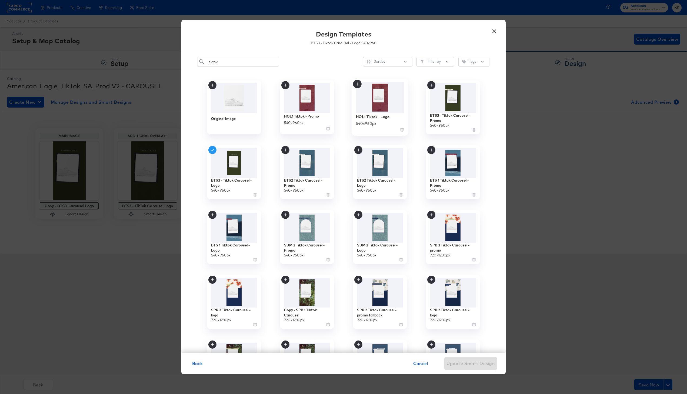
click at [371, 110] on img at bounding box center [380, 97] width 48 height 31
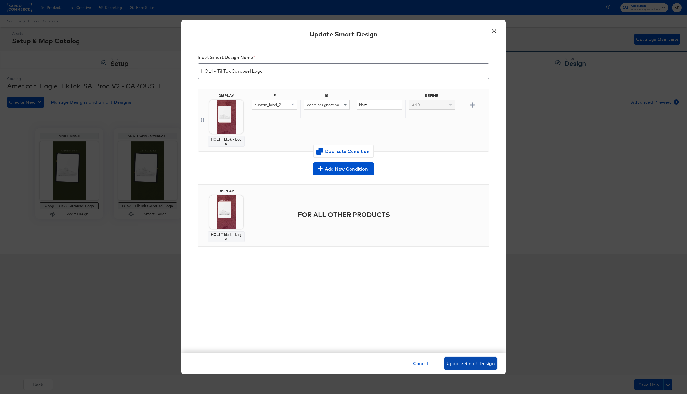
click at [477, 362] on span "Update Smart Design" at bounding box center [470, 364] width 48 height 8
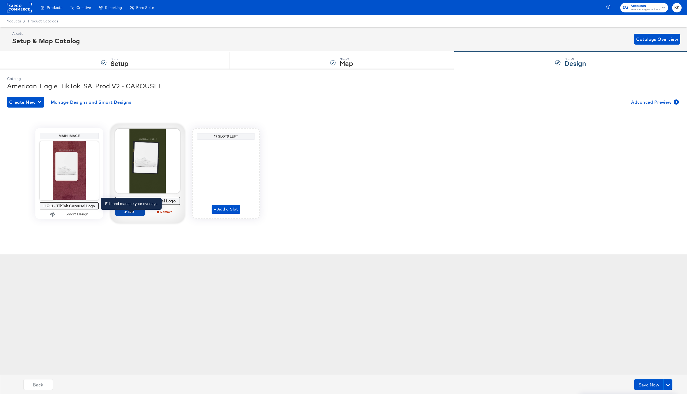
click at [133, 212] on span "Edit" at bounding box center [130, 212] width 25 height 4
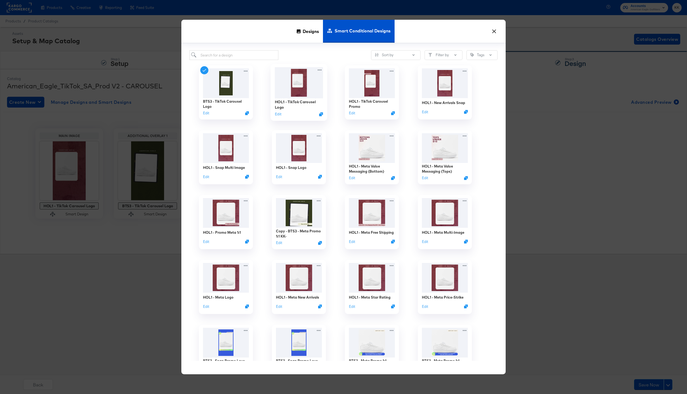
click at [294, 78] on img at bounding box center [299, 82] width 48 height 31
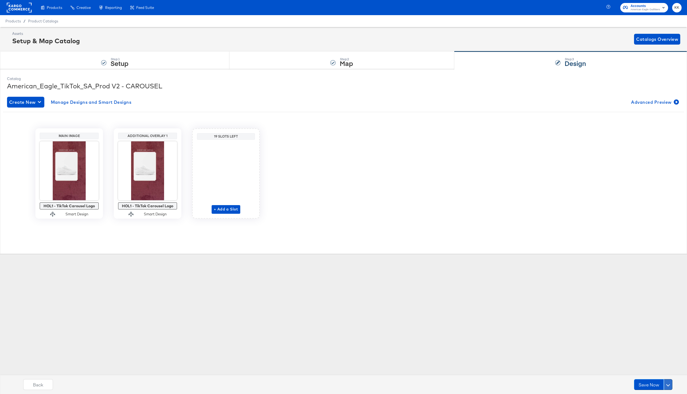
click at [669, 384] on span at bounding box center [668, 385] width 4 height 4
click at [663, 375] on div "Schedule Save" at bounding box center [655, 373] width 25 height 5
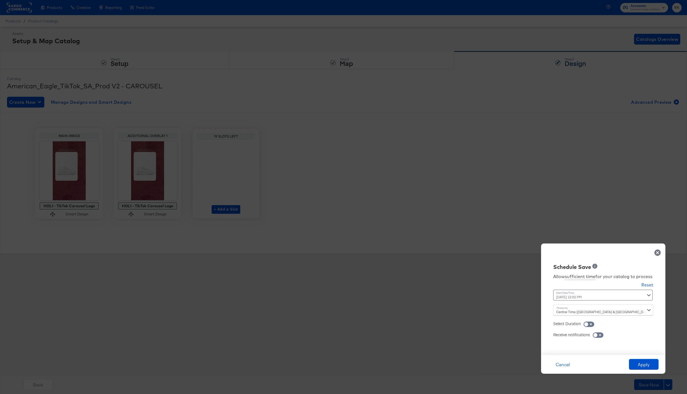
click at [581, 298] on div "[DATE] 12:02 PM ‹ [DATE] › Su Mo Tu We Th Fr Sa 31 1 2 3 4 5 6 7 8 9 10 11 12 1…" at bounding box center [589, 295] width 73 height 11
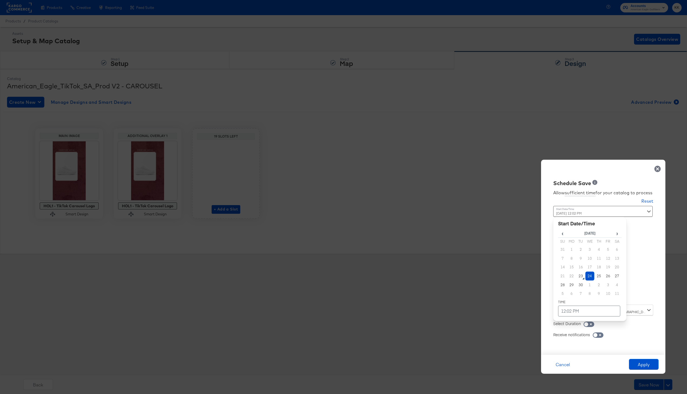
click at [590, 276] on td "24" at bounding box center [589, 275] width 9 height 9
click at [580, 310] on td "12:02 PM" at bounding box center [589, 311] width 62 height 11
click at [580, 273] on span "▼" at bounding box center [578, 270] width 11 height 11
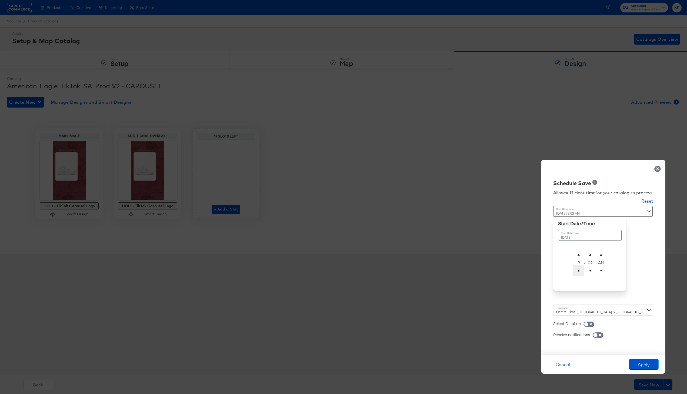
click at [580, 273] on span "▼" at bounding box center [578, 270] width 11 height 11
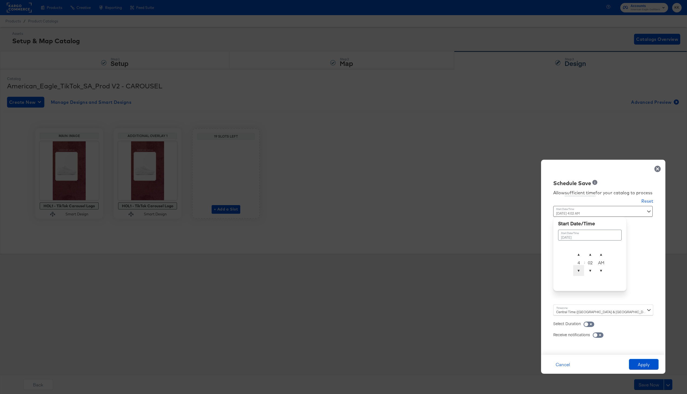
click at [580, 273] on span "▼" at bounding box center [578, 270] width 11 height 11
click at [592, 273] on span "▼" at bounding box center [590, 270] width 11 height 11
type input "[DATE] 2:00 AM"
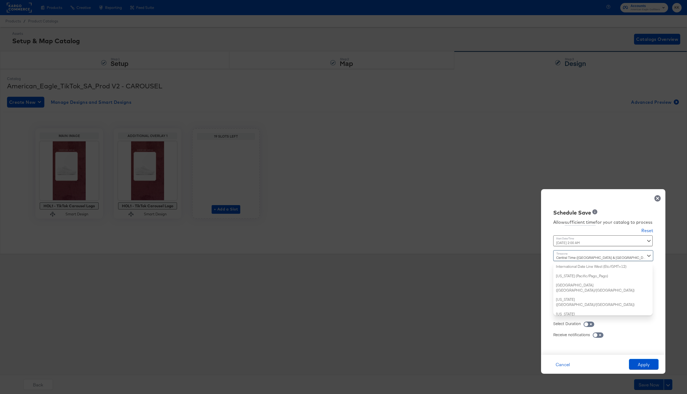
click at [579, 306] on div "Central Time ([GEOGRAPHIC_DATA] & [GEOGRAPHIC_DATA]) ([GEOGRAPHIC_DATA]/[GEOGRA…" at bounding box center [603, 282] width 100 height 65
type input "new"
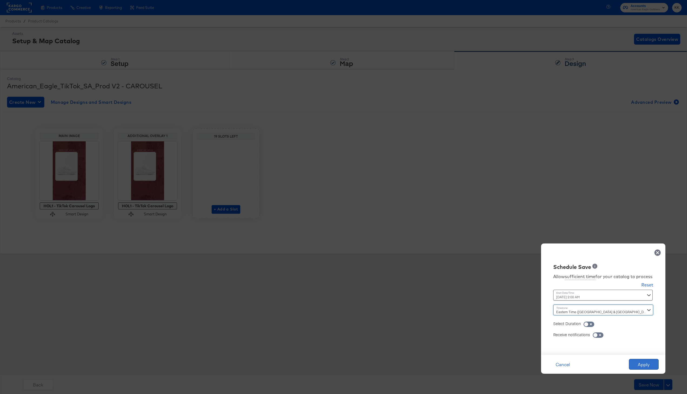
click at [647, 365] on button "Apply" at bounding box center [644, 364] width 30 height 11
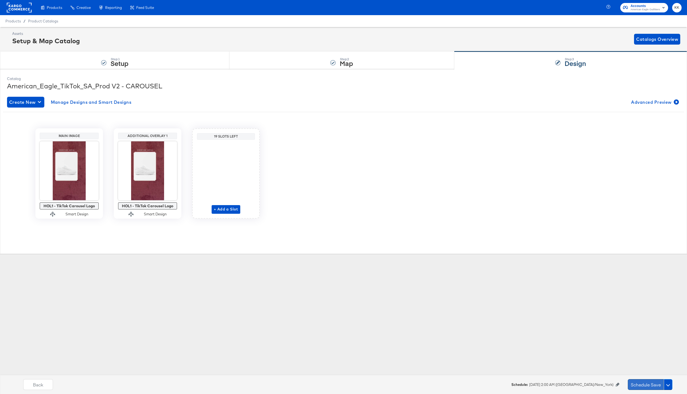
click at [638, 387] on button "Schedule Save" at bounding box center [646, 384] width 36 height 11
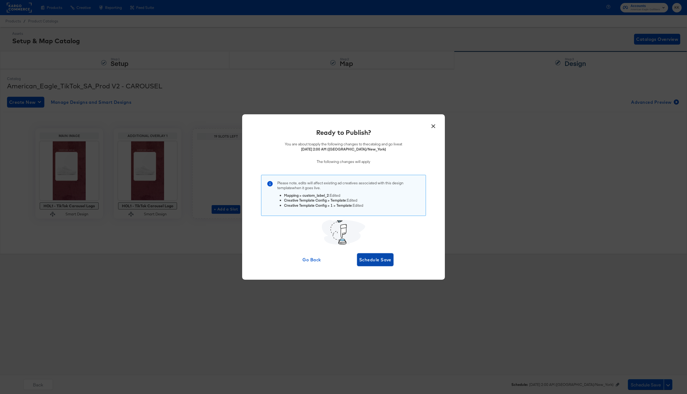
click at [376, 254] on button "Schedule Save" at bounding box center [375, 259] width 36 height 13
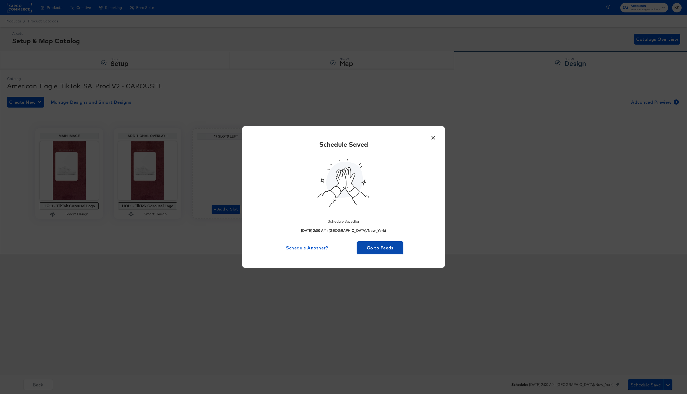
click at [390, 246] on span "Go to Feeds" at bounding box center [380, 248] width 42 height 8
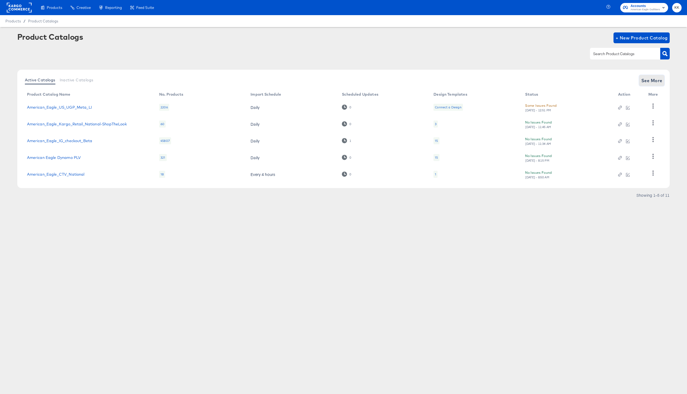
click at [653, 83] on span "See More" at bounding box center [651, 81] width 21 height 8
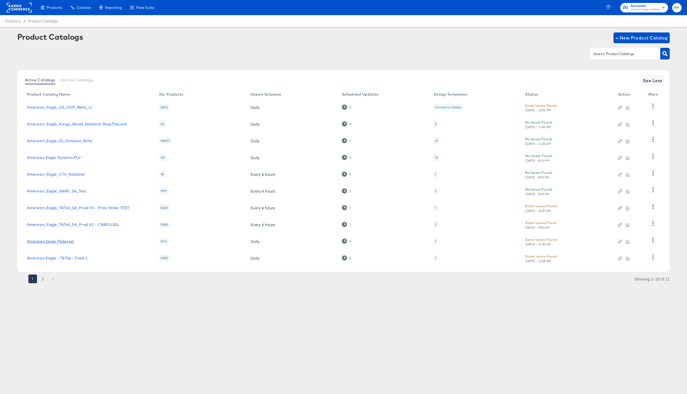
click at [59, 240] on link "American Eagle Pinterest" at bounding box center [50, 241] width 47 height 4
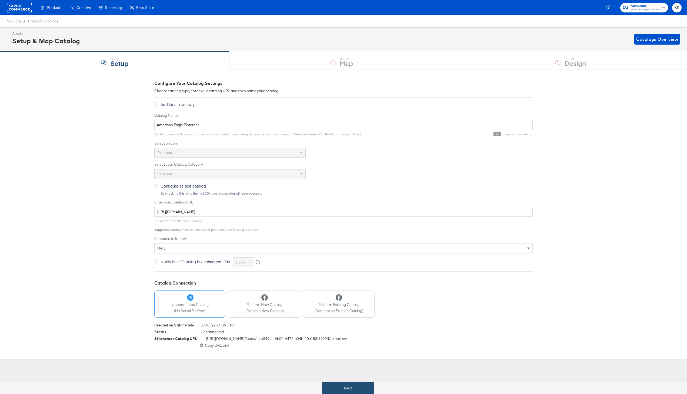
click at [328, 383] on button "Next" at bounding box center [348, 388] width 52 height 12
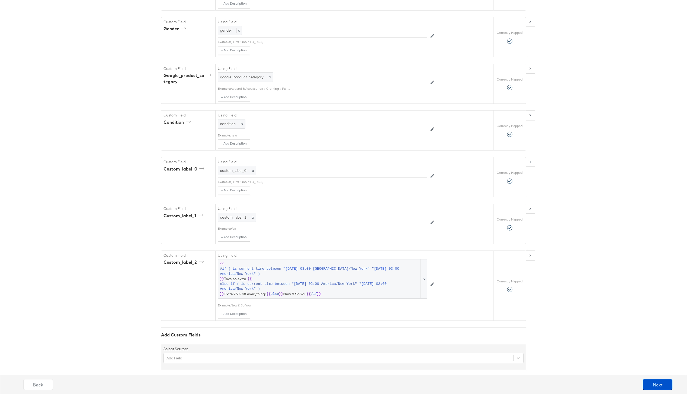
scroll to position [664, 0]
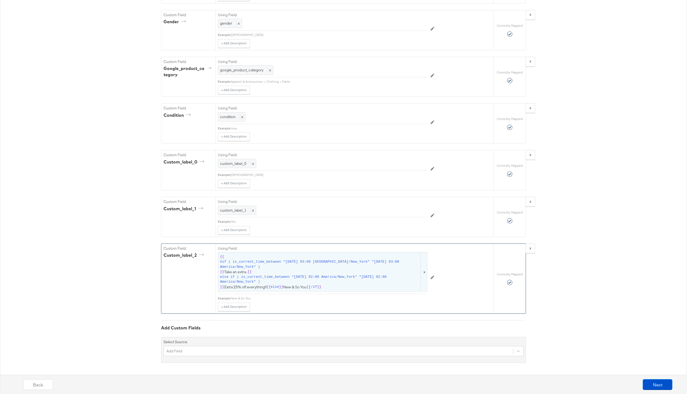
click at [317, 281] on span "else if ( is_current_time_between "[DATE] 02:00 America/New_York" "[DATE] 02:00…" at bounding box center [320, 279] width 200 height 10
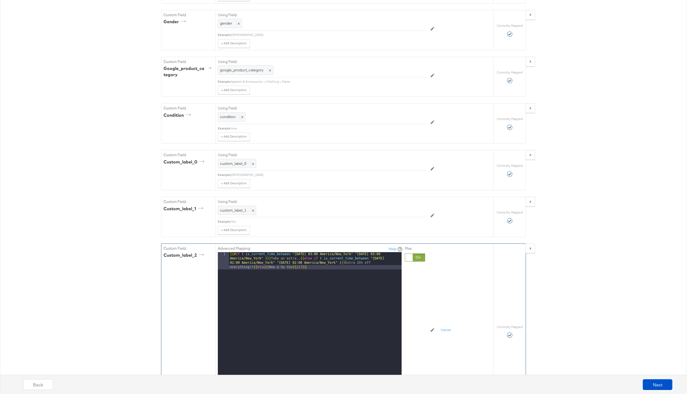
click at [292, 267] on div "{{# if ( is_current_time_between "[DATE] 03:00 [GEOGRAPHIC_DATA]/New_York" "[DA…" at bounding box center [315, 337] width 173 height 170
paste textarea
click at [298, 260] on div "{{# if ( is_current_time_between "[DATE] 03:00 [GEOGRAPHIC_DATA]/New_York" "[DA…" at bounding box center [315, 337] width 173 height 170
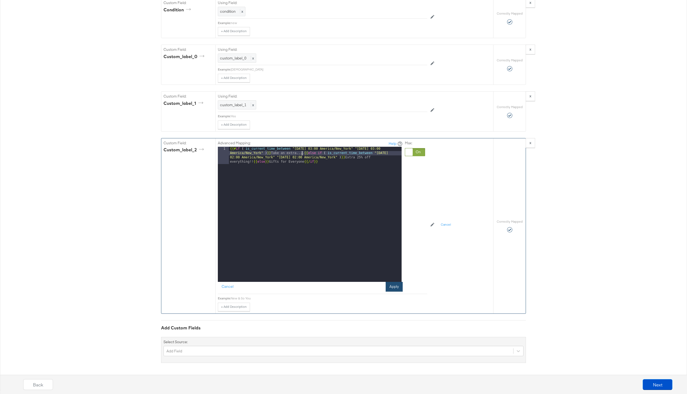
click at [390, 283] on button "Apply" at bounding box center [393, 287] width 17 height 10
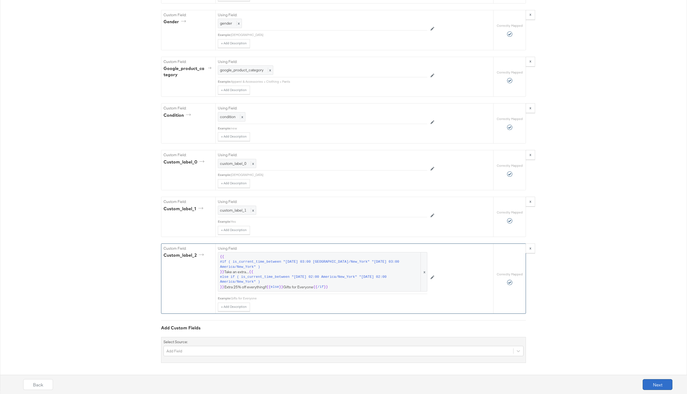
click at [652, 384] on button "Next" at bounding box center [657, 384] width 30 height 11
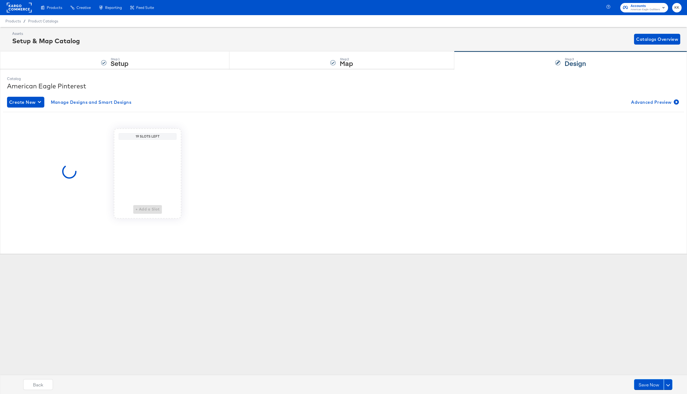
scroll to position [0, 0]
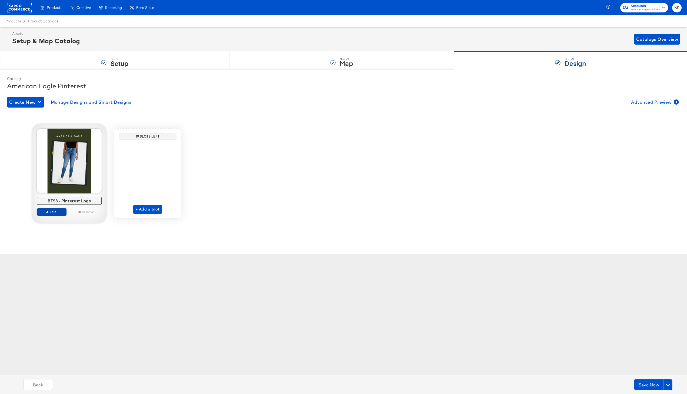
click at [53, 211] on span "Edit" at bounding box center [51, 212] width 25 height 4
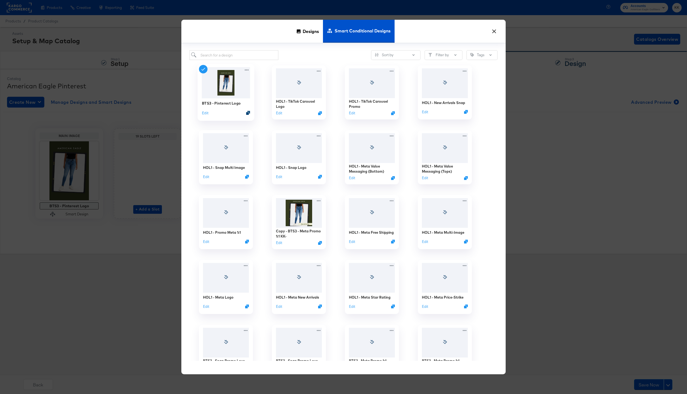
click at [247, 111] on icon "Duplicate" at bounding box center [248, 113] width 4 height 4
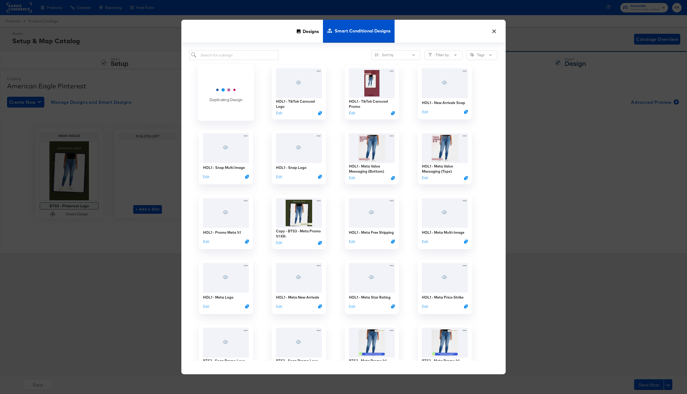
click at [211, 63] on div "Duplicating Design" at bounding box center [225, 92] width 73 height 65
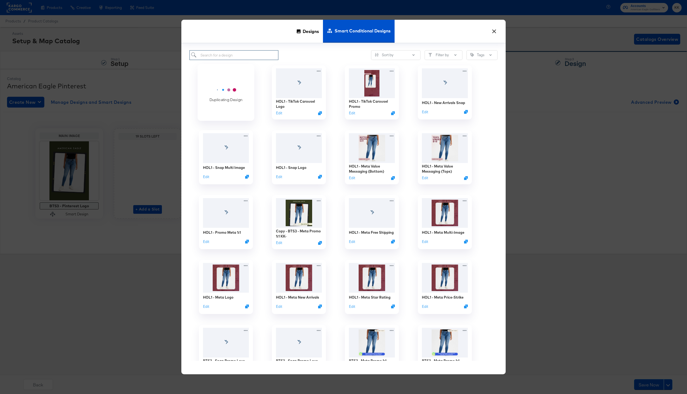
click at [210, 51] on input "search" at bounding box center [233, 55] width 89 height 10
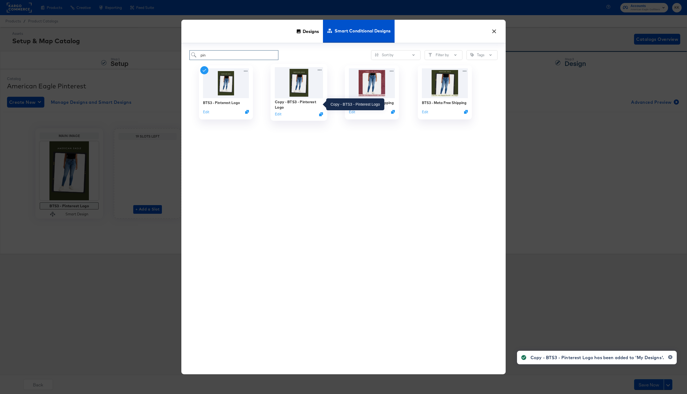
type input "pin"
click at [288, 103] on div "Copy - BTS3 - Pinterest Logo" at bounding box center [299, 104] width 48 height 11
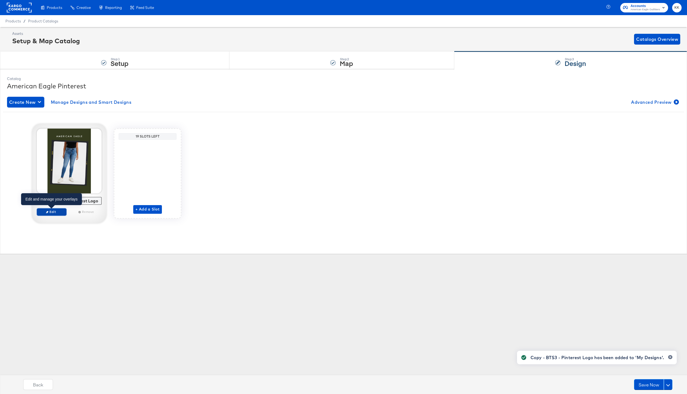
click at [60, 212] on span "Edit" at bounding box center [51, 212] width 25 height 4
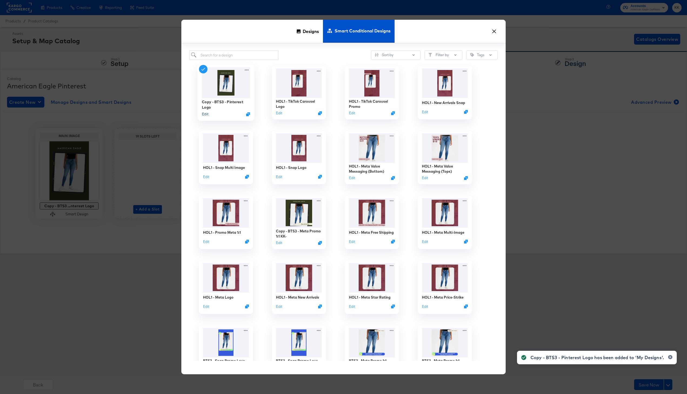
click at [208, 114] on button "Edit" at bounding box center [205, 114] width 6 height 5
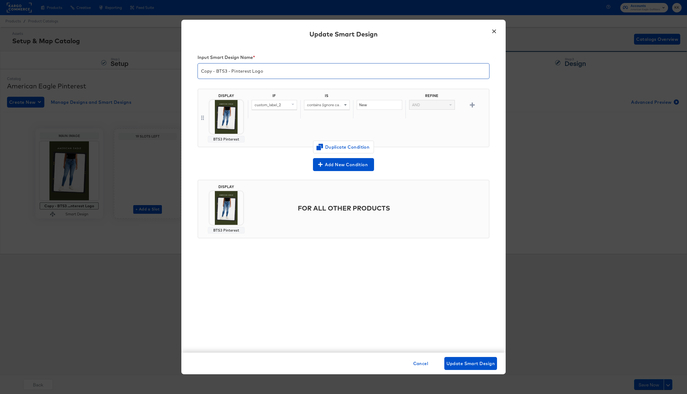
drag, startPoint x: 227, startPoint y: 72, endPoint x: 186, endPoint y: 71, distance: 40.5
click at [186, 71] on div "Input Smart Design Name * Copy - BTS3 - Pinterest Logo DISPLAY BTS3 Pinterest I…" at bounding box center [343, 199] width 324 height 308
type input "HOL1 - Pinterest Logo"
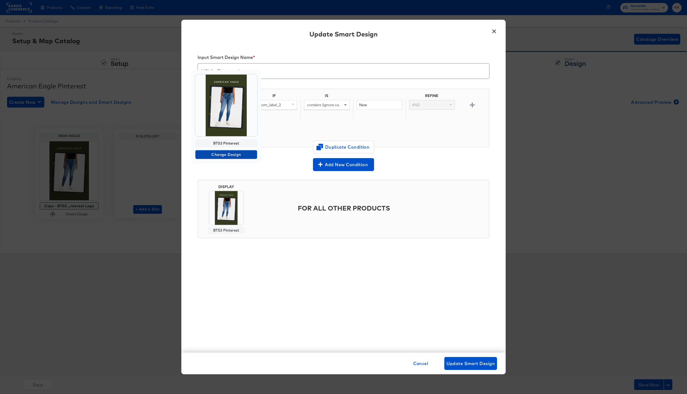
click at [224, 150] on button "Change Design" at bounding box center [226, 154] width 62 height 9
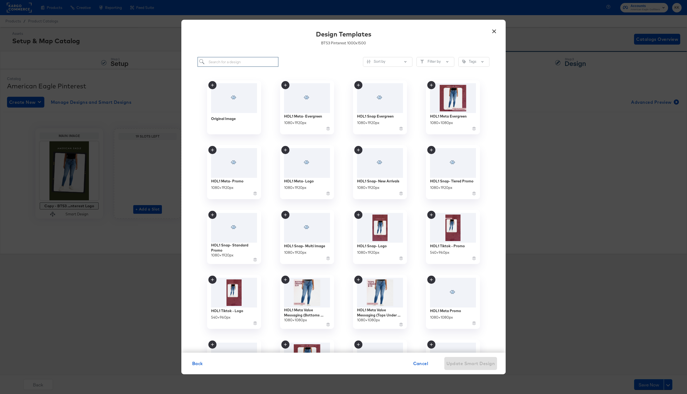
click at [223, 64] on input "search" at bounding box center [237, 62] width 81 height 10
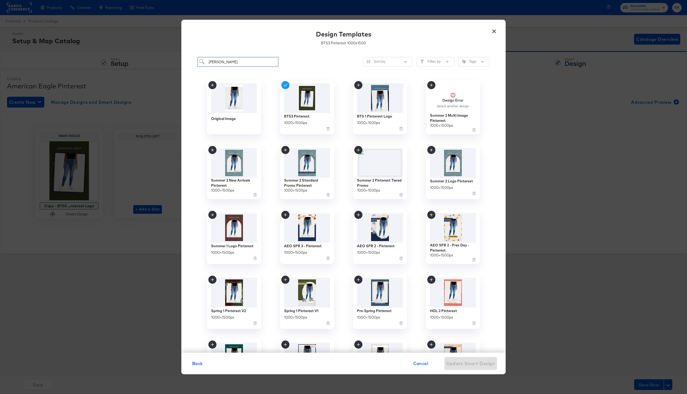
drag, startPoint x: 236, startPoint y: 63, endPoint x: 186, endPoint y: 63, distance: 50.0
click at [186, 63] on div "[PERSON_NAME] Sort by Filter by Tags Original Image BTS3 Pinterest 1000 × 1500 …" at bounding box center [343, 202] width 324 height 301
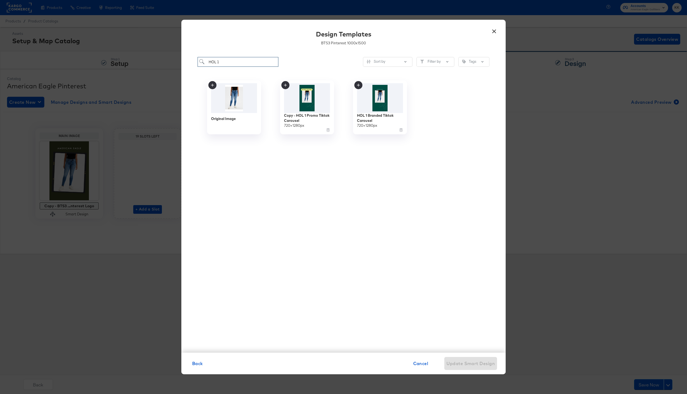
drag, startPoint x: 244, startPoint y: 62, endPoint x: 179, endPoint y: 62, distance: 65.1
click at [179, 62] on div "× Design Templates BTS3 Pinterest 1000 x 1500 HOL 1 Sort by Filter by Tags Orig…" at bounding box center [343, 197] width 687 height 394
paste input "ol 1 Pin"
type input "Hol 1 Pin"
click at [296, 121] on div "1000 × 1500 px" at bounding box center [295, 123] width 24 height 5
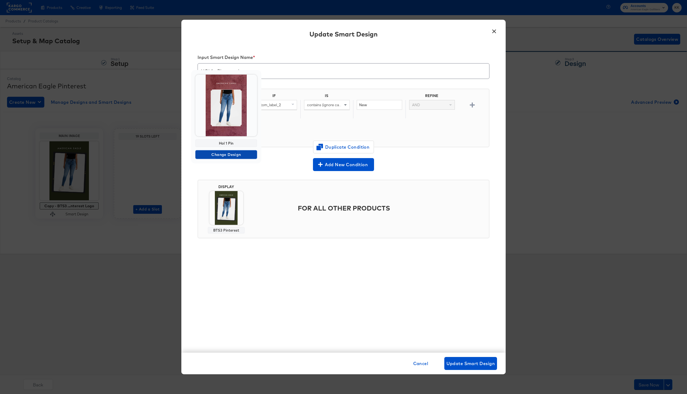
click at [225, 151] on span "Change Design" at bounding box center [225, 154] width 57 height 7
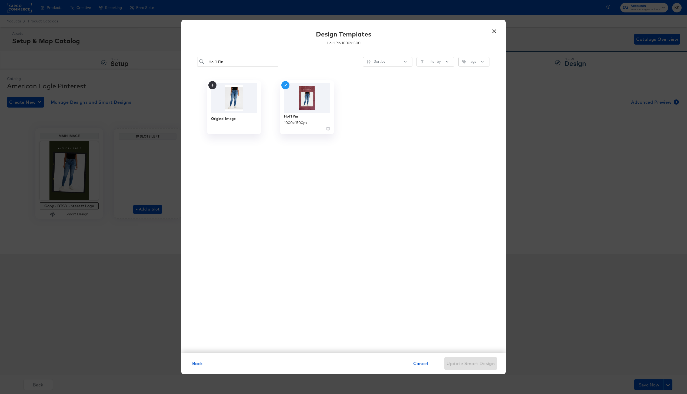
click at [271, 178] on div "Original Image Hol 1 Pin 1000 × 1500 px" at bounding box center [343, 218] width 292 height 286
click at [295, 119] on div "Hol 1 Pin 1000 × 1500 px" at bounding box center [307, 122] width 48 height 19
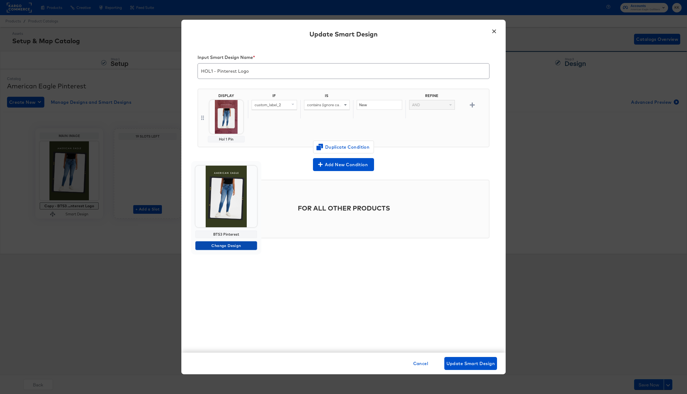
click at [223, 244] on span "Change Design" at bounding box center [225, 245] width 57 height 7
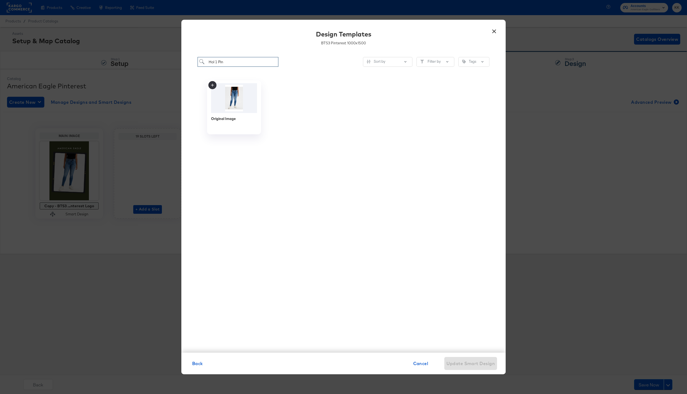
drag, startPoint x: 228, startPoint y: 63, endPoint x: 193, endPoint y: 63, distance: 35.4
click at [193, 63] on div "Hol 1 Pin Sort by Filter by Tags Original Image" at bounding box center [343, 202] width 324 height 301
type input "HOL1 Pin"
click at [291, 113] on div "HOL1 Pinterest Logo 1000 × 1500 px" at bounding box center [307, 122] width 48 height 19
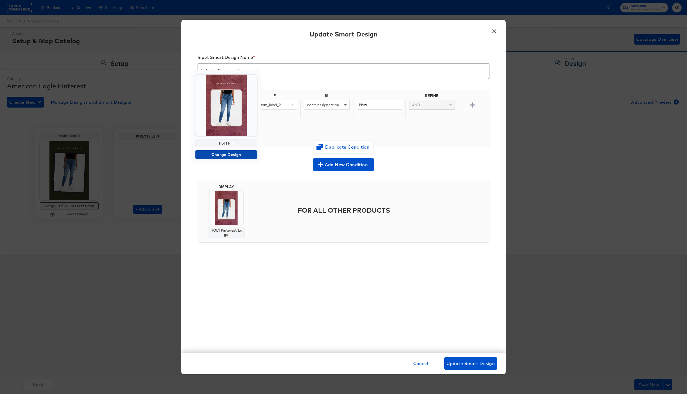
click at [227, 155] on span "Change Design" at bounding box center [225, 154] width 57 height 7
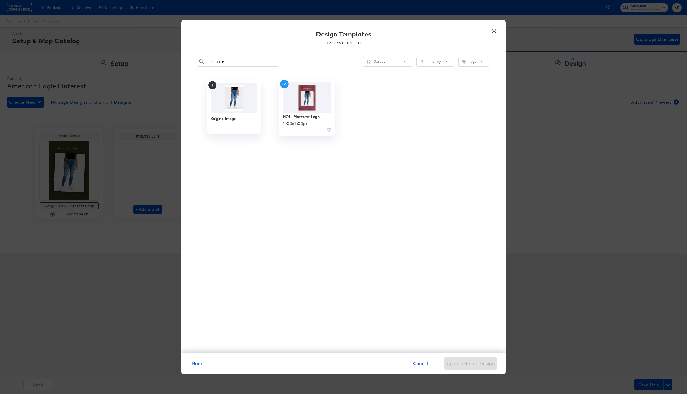
click at [307, 121] on div "1000 × 1500 px" at bounding box center [295, 123] width 24 height 5
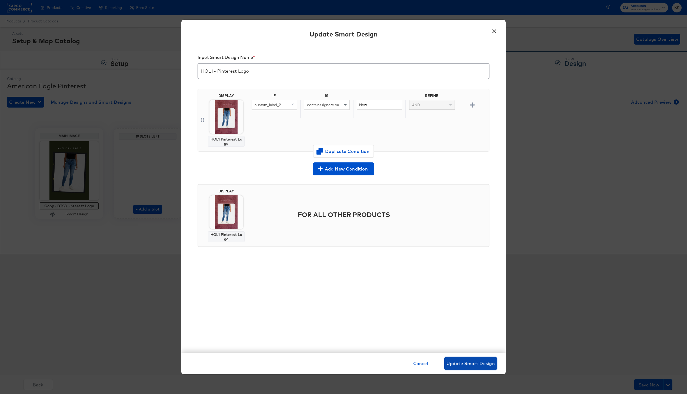
click at [473, 368] on button "Update Smart Design" at bounding box center [470, 363] width 53 height 13
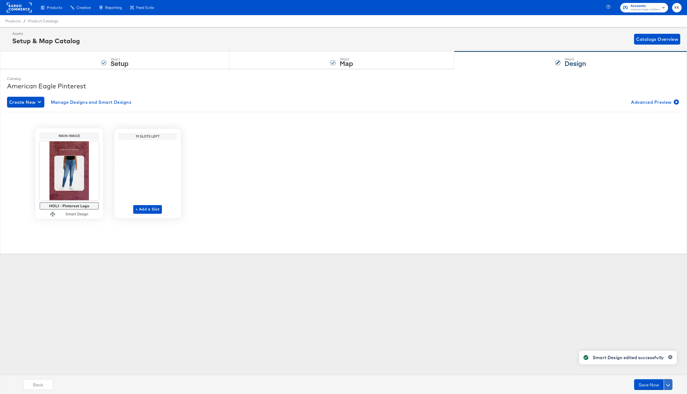
click at [668, 383] on span at bounding box center [668, 385] width 4 height 4
click at [659, 373] on div "Schedule Save" at bounding box center [655, 373] width 25 height 5
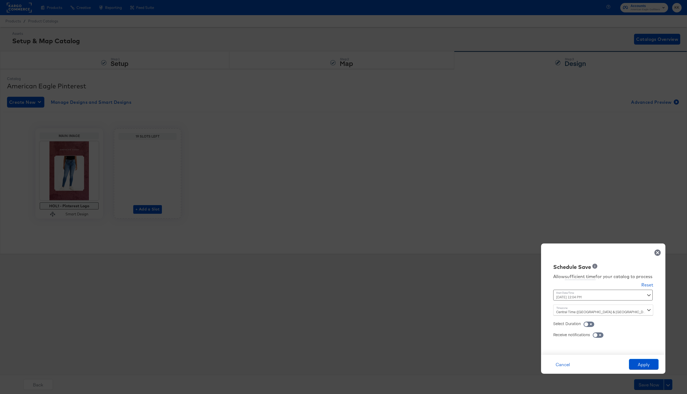
click at [558, 299] on div "[DATE] 12:04 PM ‹ [DATE] › Su Mo Tu We Th Fr Sa 31 1 2 3 4 5 6 7 8 9 10 11 12 1…" at bounding box center [589, 295] width 73 height 11
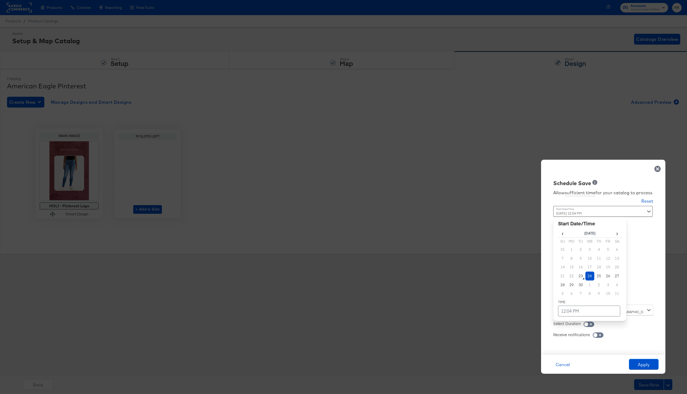
click at [588, 276] on td "24" at bounding box center [589, 275] width 9 height 9
click at [585, 310] on td "12:04 PM" at bounding box center [589, 311] width 62 height 11
click at [577, 270] on span "▼" at bounding box center [578, 270] width 11 height 11
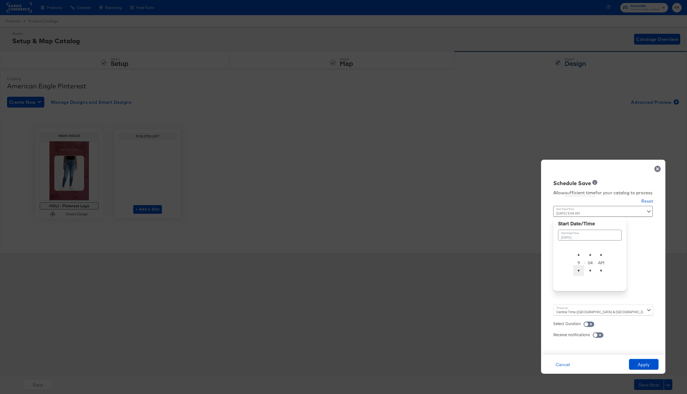
click at [577, 270] on span "▼" at bounding box center [578, 270] width 11 height 11
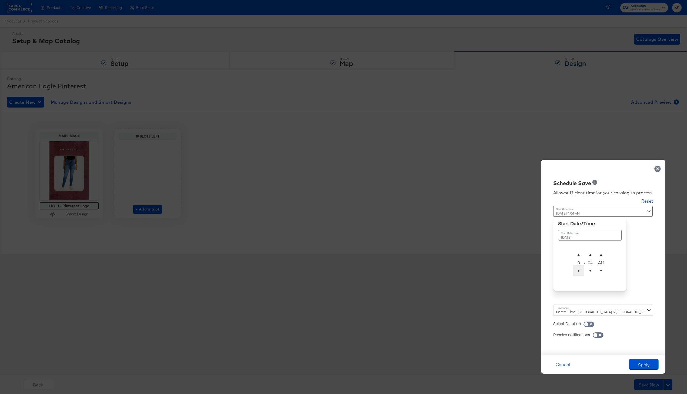
click at [577, 270] on span "▼" at bounding box center [578, 270] width 11 height 11
click at [579, 252] on span "▲" at bounding box center [578, 254] width 11 height 11
click at [589, 272] on span "▼" at bounding box center [590, 270] width 11 height 11
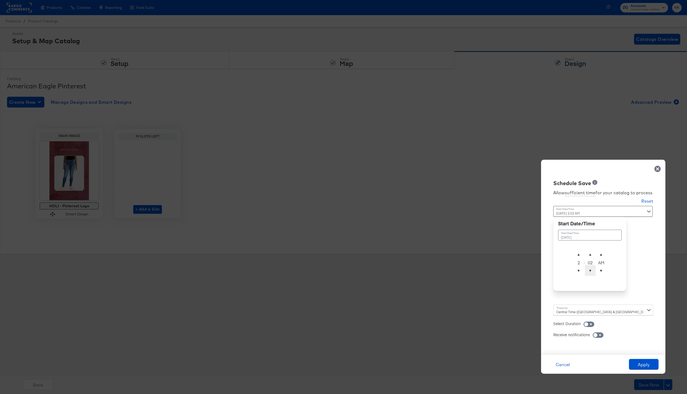
click at [589, 269] on span "▼" at bounding box center [590, 270] width 11 height 11
type input "[DATE] 2:00 AM"
click at [566, 308] on div "Central Time ([GEOGRAPHIC_DATA] & [GEOGRAPHIC_DATA]) ([GEOGRAPHIC_DATA]/[GEOGRA…" at bounding box center [603, 309] width 100 height 11
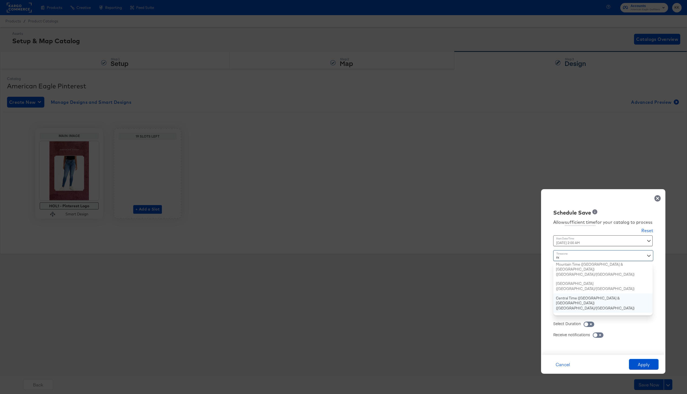
type input "new"
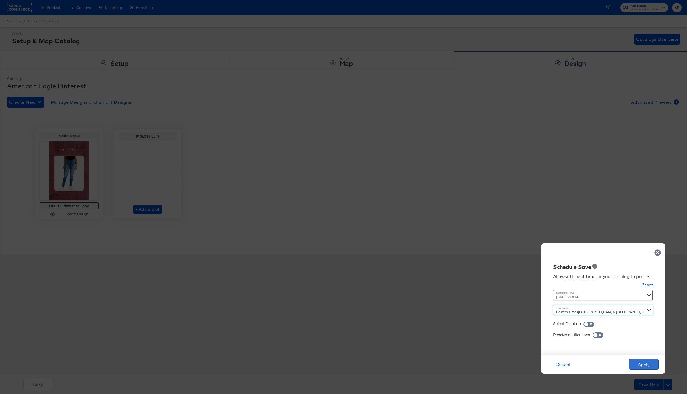
click at [648, 364] on button "Apply" at bounding box center [644, 364] width 30 height 11
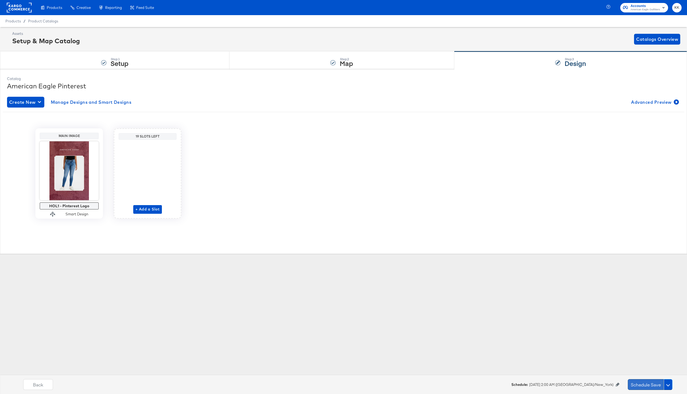
click at [652, 383] on button "Schedule Save" at bounding box center [646, 384] width 36 height 11
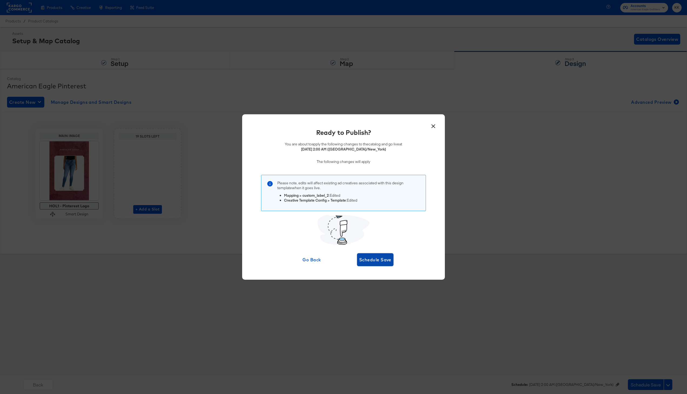
click at [382, 261] on span "Schedule Save" at bounding box center [375, 260] width 32 height 8
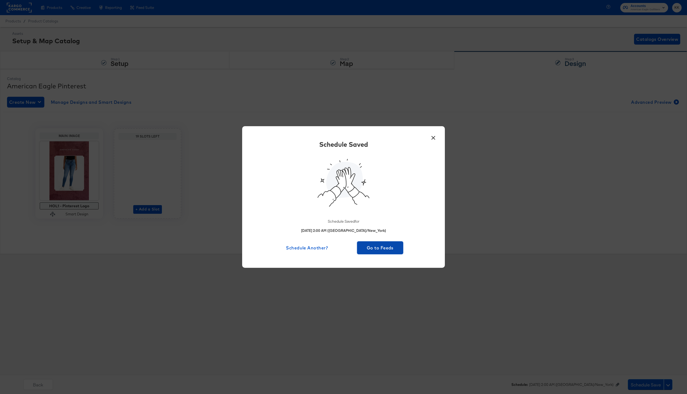
click at [383, 251] on span "Go to Feeds" at bounding box center [380, 248] width 42 height 8
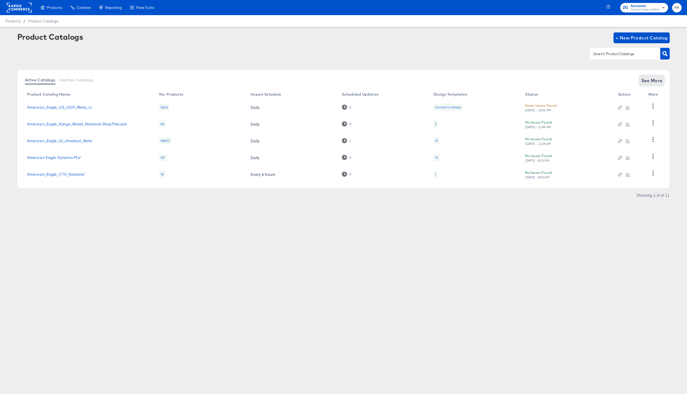
click at [650, 80] on span "See More" at bounding box center [651, 81] width 21 height 8
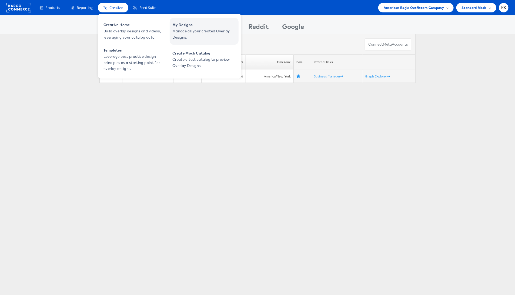
click at [199, 25] on span "My Designs" at bounding box center [204, 25] width 65 height 6
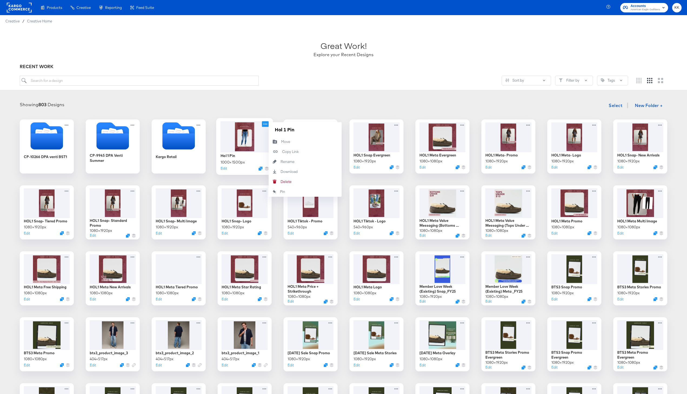
click at [264, 125] on icon at bounding box center [265, 124] width 7 height 6
drag, startPoint x: 286, startPoint y: 129, endPoint x: 274, endPoint y: 129, distance: 11.9
click at [274, 129] on input "Hol 1 Pin" at bounding box center [305, 129] width 65 height 11
type input "HOL1 Pinterest Logo"
click at [280, 97] on div "Showing 803 Designs Select New Folder + CP-10266 DPA venti BST1 CP-9945 DPA Ven…" at bounding box center [343, 302] width 687 height 414
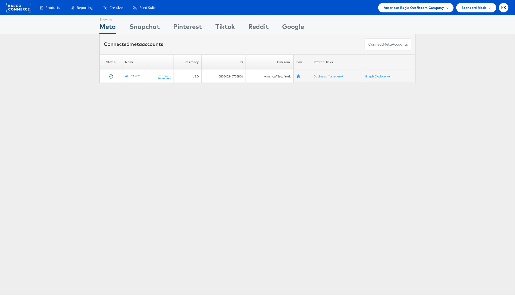
click at [429, 8] on span "American Eagle Outfitters Company" at bounding box center [414, 8] width 60 height 6
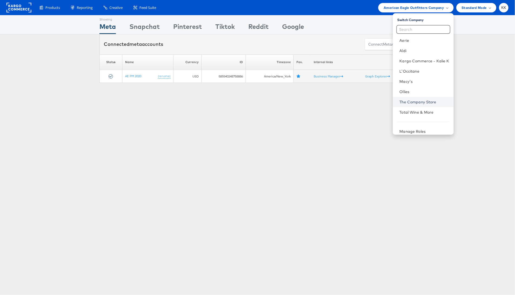
click at [420, 103] on link "The Company Store" at bounding box center [424, 101] width 50 height 5
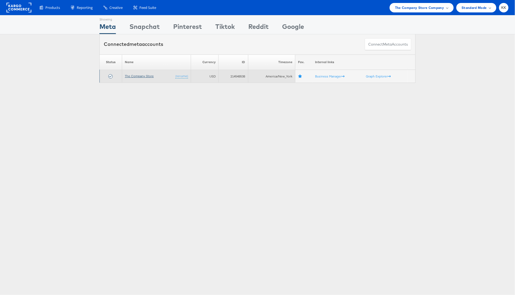
click at [139, 74] on link "The Company Store" at bounding box center [139, 76] width 29 height 4
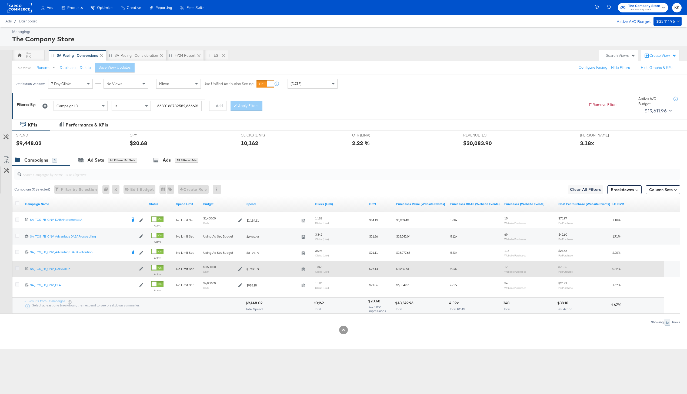
click at [16, 269] on icon at bounding box center [17, 268] width 4 height 4
click at [0, 0] on input "checkbox" at bounding box center [0, 0] width 0 height 0
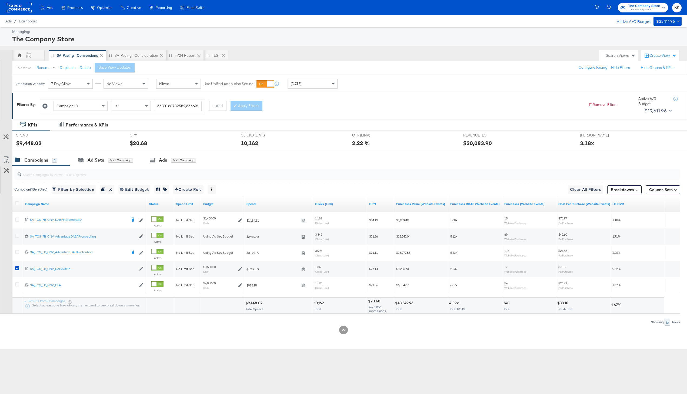
click at [98, 168] on input "search" at bounding box center [319, 172] width 596 height 11
click at [106, 161] on div "Ad Sets for 1 Campaign" at bounding box center [105, 160] width 55 height 6
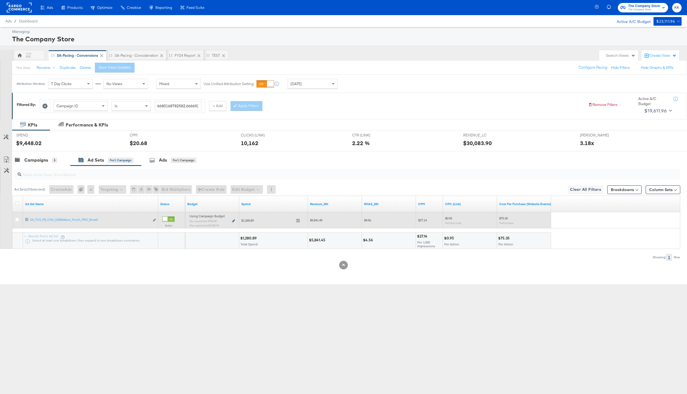
click at [232, 220] on icon at bounding box center [233, 220] width 3 height 3
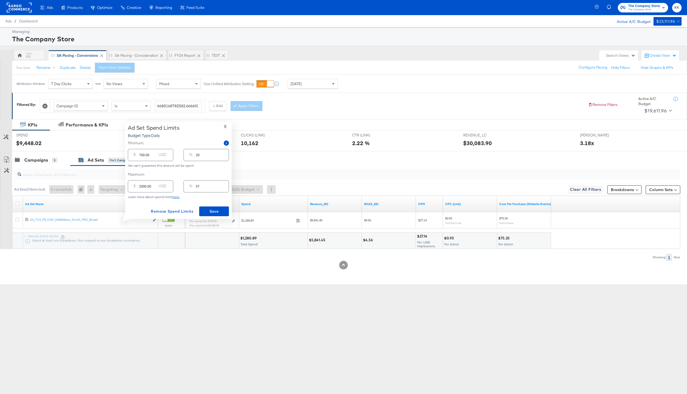
click at [141, 155] on input "700.00" at bounding box center [147, 153] width 17 height 12
type input "00.00"
type input "0"
type input "400.00"
type input "11"
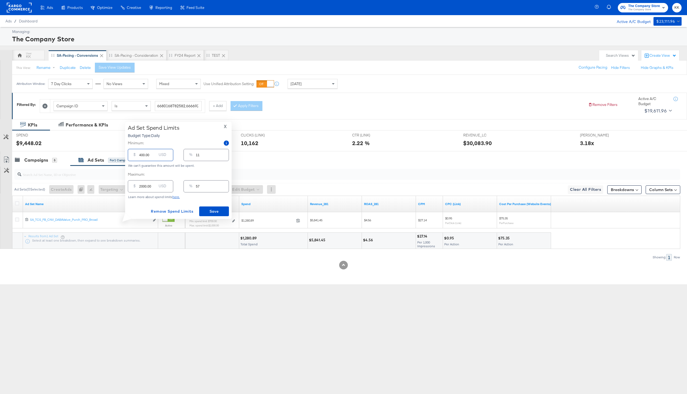
type input "400.00"
drag, startPoint x: 143, startPoint y: 186, endPoint x: 135, endPoint y: 186, distance: 7.8
click at [135, 186] on div "$ 2000.00 USD" at bounding box center [150, 186] width 45 height 12
type input "100.00"
type input "3"
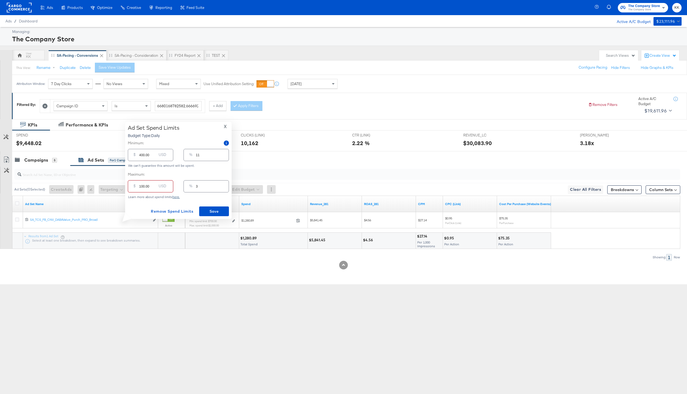
type input "1600.00"
type input "46"
type input "1600.00"
click at [220, 209] on span "Save" at bounding box center [213, 211] width 25 height 7
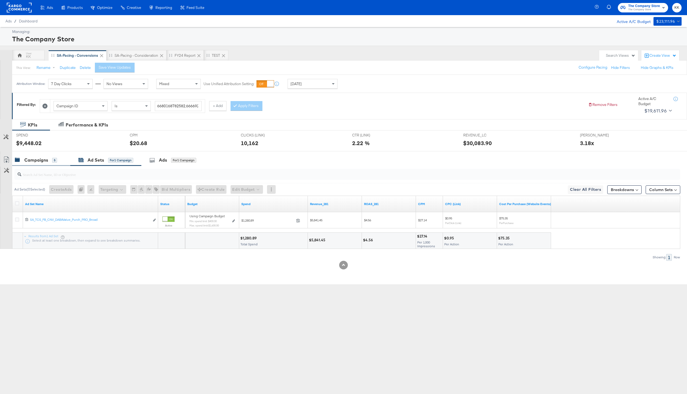
click at [31, 155] on div "Campaigns 5" at bounding box center [41, 160] width 58 height 12
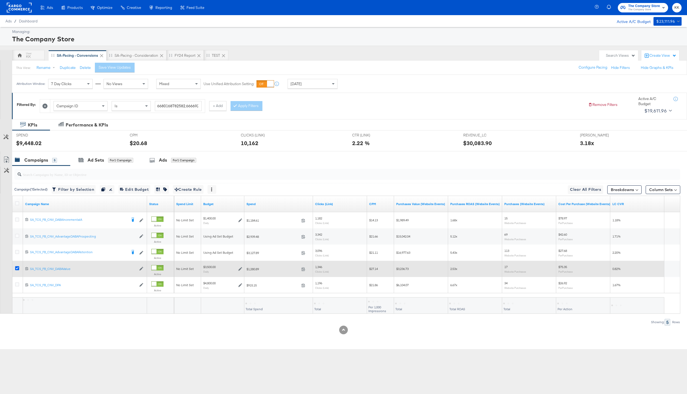
click at [16, 269] on icon at bounding box center [17, 268] width 4 height 4
click at [0, 0] on input "checkbox" at bounding box center [0, 0] width 0 height 0
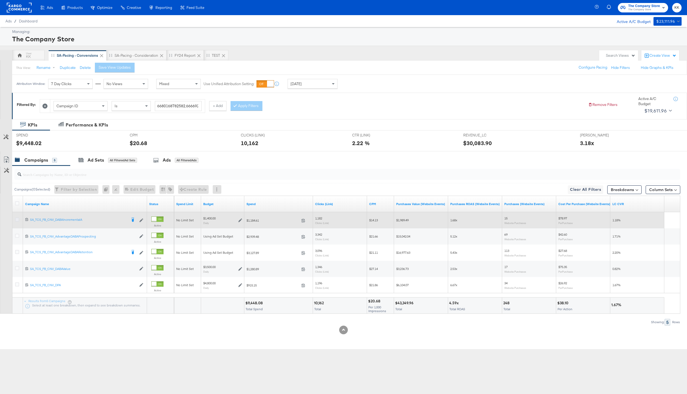
click at [17, 221] on icon at bounding box center [17, 219] width 4 height 4
click at [0, 0] on input "checkbox" at bounding box center [0, 0] width 0 height 0
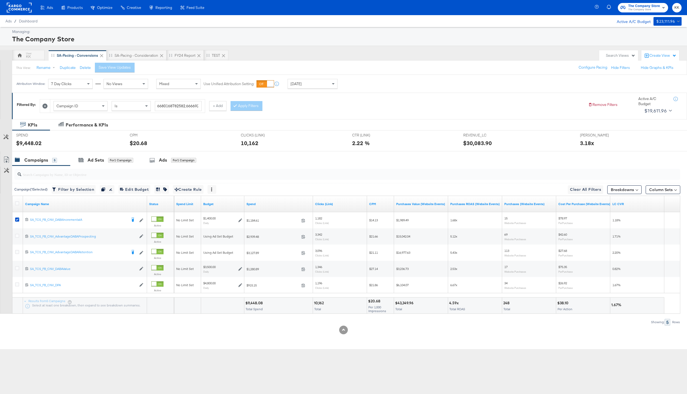
click at [99, 169] on input "search" at bounding box center [319, 172] width 596 height 11
click at [108, 162] on div "for 1 Campaign" at bounding box center [120, 160] width 25 height 5
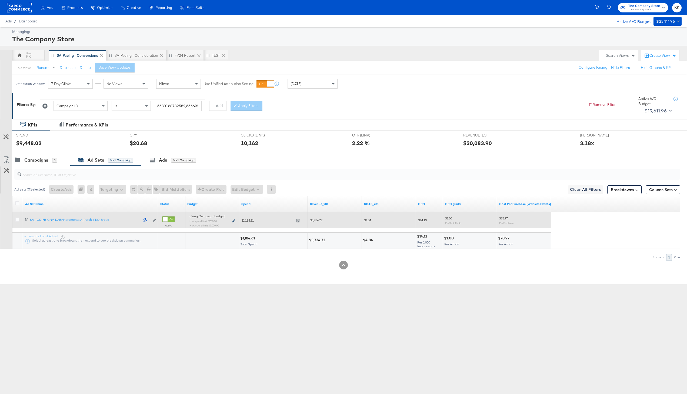
click at [233, 221] on icon at bounding box center [233, 220] width 3 height 3
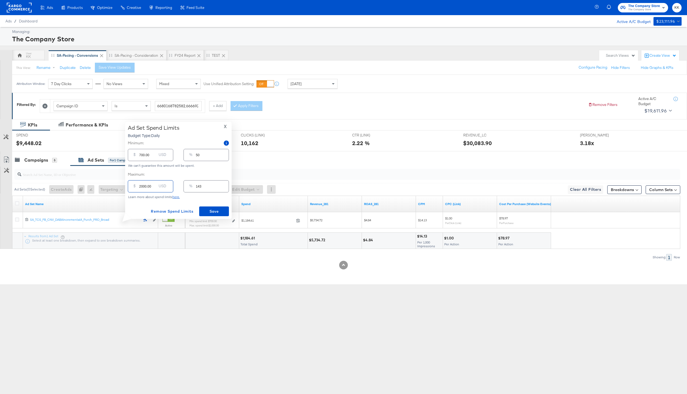
drag, startPoint x: 142, startPoint y: 186, endPoint x: 131, endPoint y: 186, distance: 11.1
click at [131, 186] on div "$ 2000.00 USD" at bounding box center [150, 186] width 45 height 12
type input "100.00"
type input "7"
type input "1500.00"
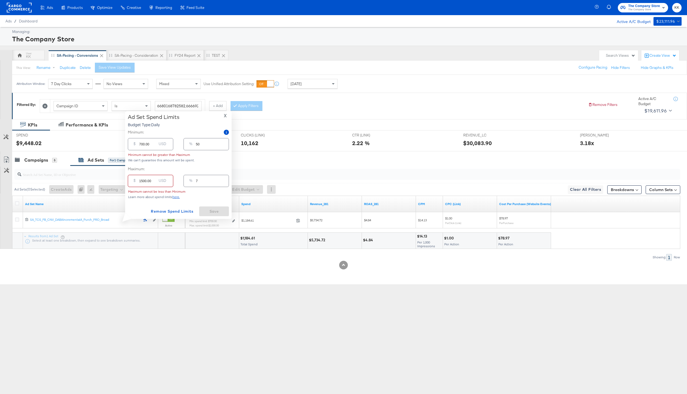
type input "107"
type input "1500.00"
click at [140, 154] on input "700.00" at bounding box center [147, 153] width 17 height 12
type input "00.00"
type input "0"
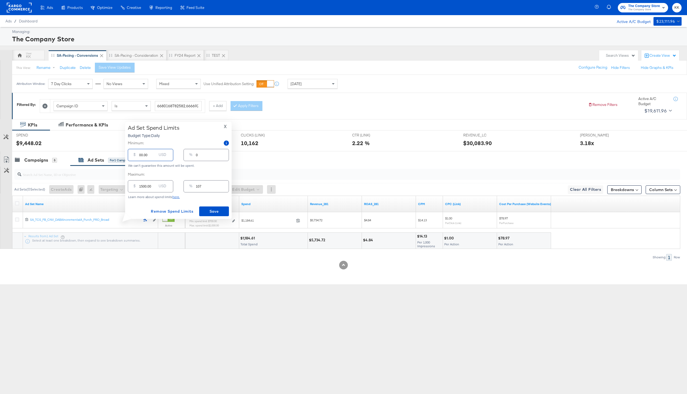
type input "200.00"
type input "14"
type input "200.00"
click at [207, 210] on span "Save" at bounding box center [213, 211] width 25 height 7
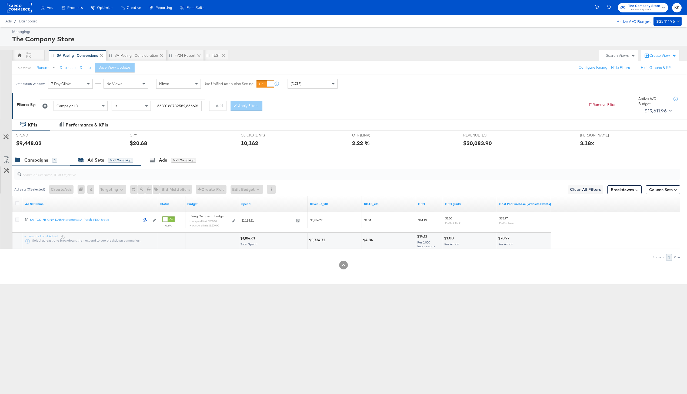
click at [36, 164] on div "Campaigns 5" at bounding box center [41, 160] width 58 height 12
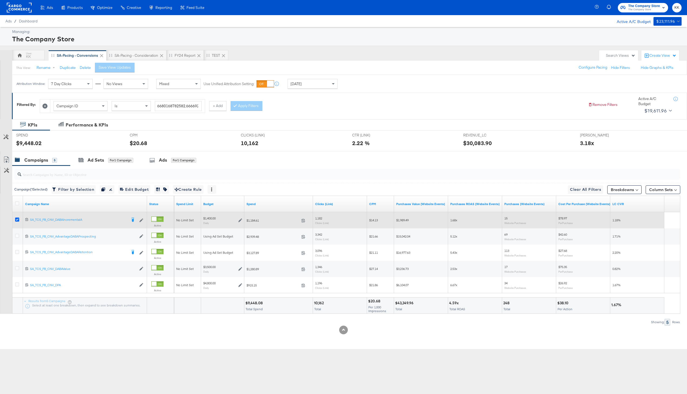
click at [16, 218] on icon at bounding box center [17, 219] width 4 height 4
click at [0, 0] on input "checkbox" at bounding box center [0, 0] width 0 height 0
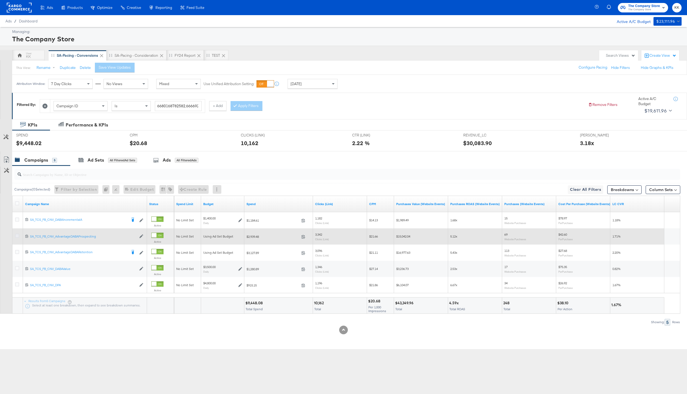
click at [17, 234] on icon at bounding box center [17, 236] width 4 height 4
click at [0, 0] on input "checkbox" at bounding box center [0, 0] width 0 height 0
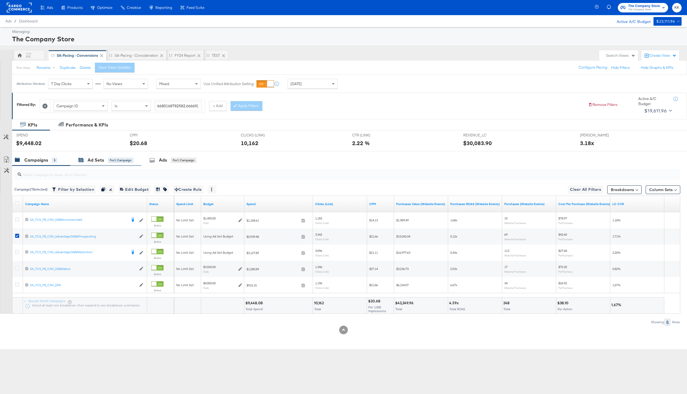
click at [105, 159] on div "Ad Sets for 1 Campaign" at bounding box center [105, 160] width 55 height 6
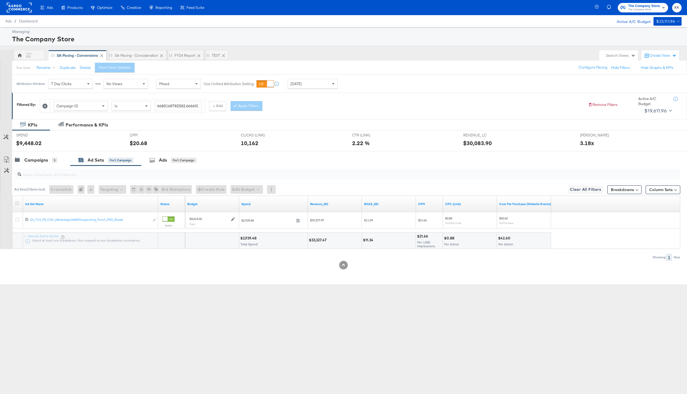
click at [16, 205] on icon at bounding box center [17, 203] width 4 height 4
click at [0, 0] on input "checkbox" at bounding box center [0, 0] width 0 height 0
click at [236, 190] on button "Edit Budget" at bounding box center [239, 189] width 32 height 9
click at [240, 205] on span "Edit Ad Set Budget" at bounding box center [241, 203] width 31 height 7
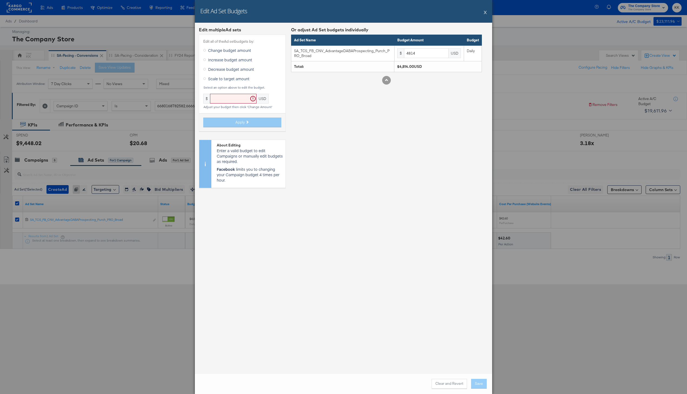
click at [234, 70] on span "Decrease budget amount" at bounding box center [231, 68] width 46 height 5
click at [0, 0] on input "Decrease budget amount" at bounding box center [0, 0] width 0 height 0
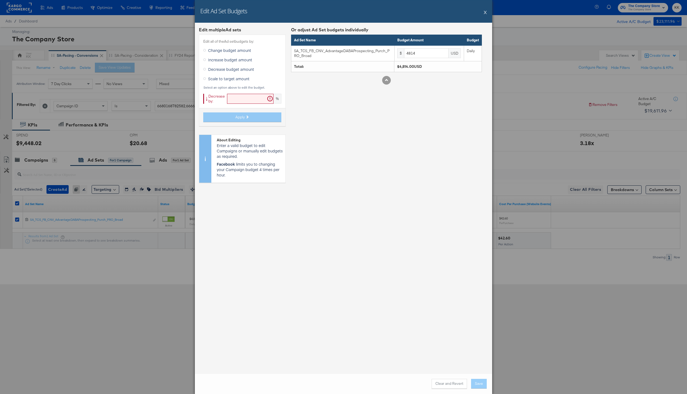
click at [237, 103] on input "text" at bounding box center [250, 99] width 46 height 10
type input "19"
click at [234, 116] on button "Apply" at bounding box center [242, 117] width 78 height 10
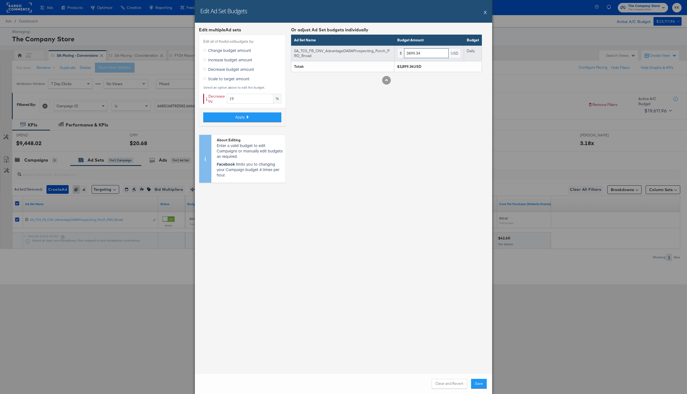
drag, startPoint x: 429, startPoint y: 53, endPoint x: 380, endPoint y: 53, distance: 49.2
click at [380, 53] on tr "SA_TCS_FB_CNV_AdvantageDABAProspecting_Purch_PRO_Broad $ 3899.34 USD Daily" at bounding box center [386, 53] width 190 height 16
type input "3800"
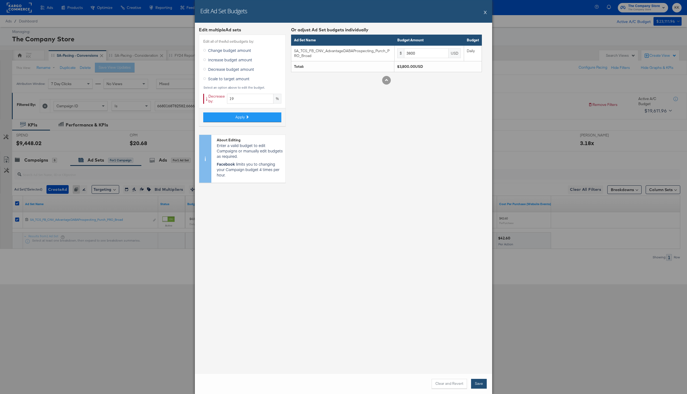
click at [478, 383] on button "Save" at bounding box center [479, 384] width 16 height 10
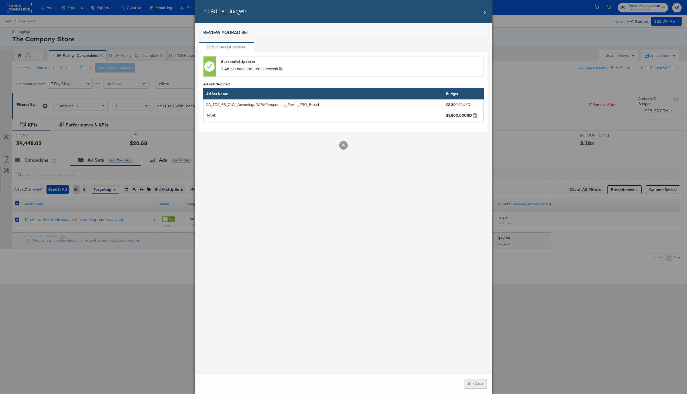
click at [476, 385] on button "Close" at bounding box center [475, 384] width 23 height 10
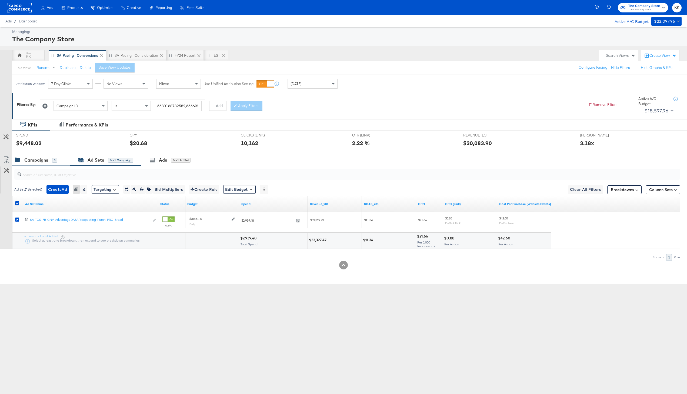
click at [28, 156] on div "Campaigns 5" at bounding box center [41, 160] width 58 height 12
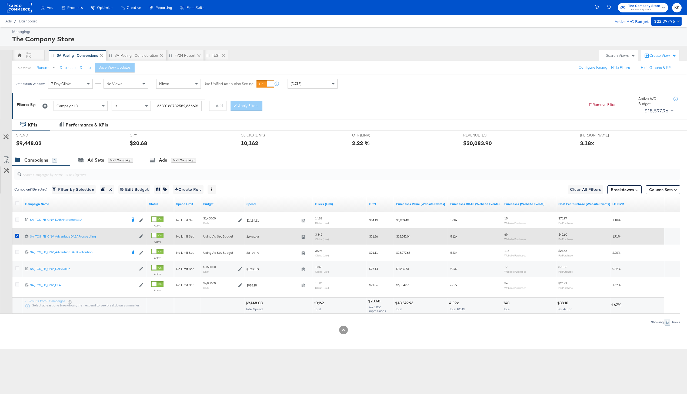
click at [17, 232] on div at bounding box center [18, 237] width 10 height 10
click at [17, 237] on icon at bounding box center [17, 236] width 4 height 4
click at [0, 0] on input "checkbox" at bounding box center [0, 0] width 0 height 0
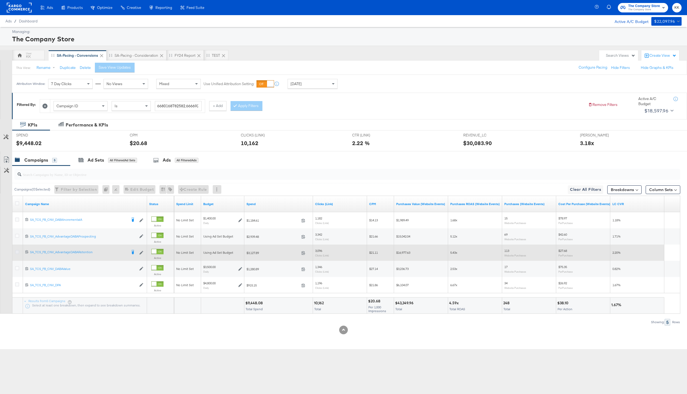
click at [16, 251] on icon at bounding box center [17, 252] width 4 height 4
click at [0, 0] on input "checkbox" at bounding box center [0, 0] width 0 height 0
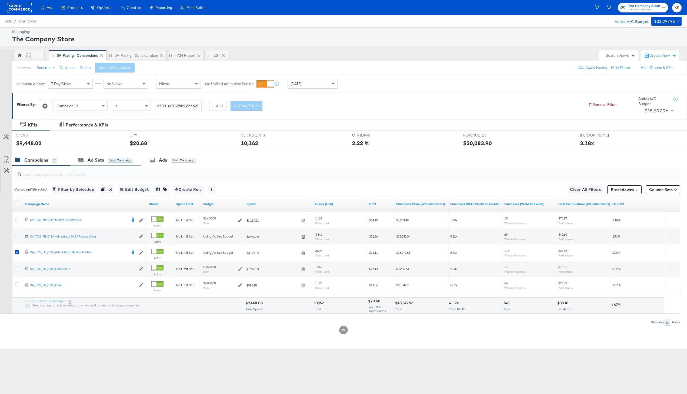
click at [90, 156] on div "Ad Sets for 1 Campaign" at bounding box center [105, 160] width 71 height 12
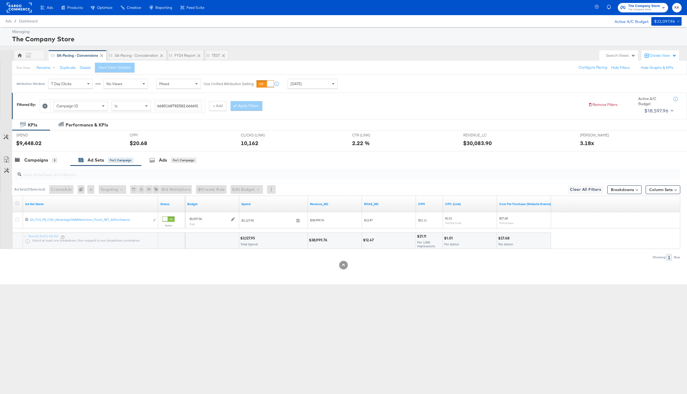
click at [15, 203] on icon at bounding box center [17, 203] width 4 height 4
click at [0, 0] on input "checkbox" at bounding box center [0, 0] width 0 height 0
click at [236, 187] on button "Edit Budget" at bounding box center [239, 189] width 32 height 9
click at [242, 199] on div "Edit Ad Set Budget" at bounding box center [248, 203] width 48 height 9
click at [244, 201] on span "Edit Ad Set Budget" at bounding box center [241, 203] width 31 height 7
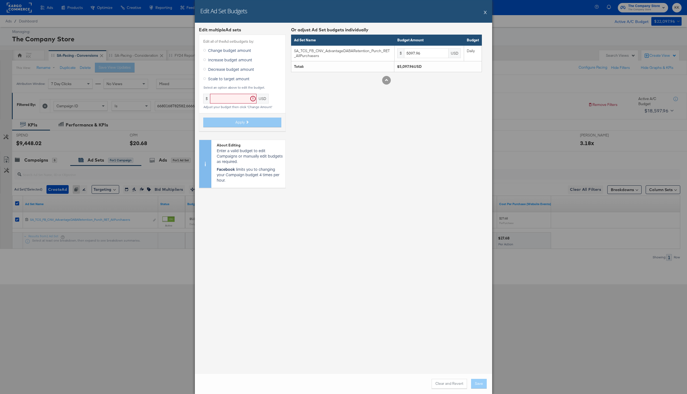
drag, startPoint x: 222, startPoint y: 67, endPoint x: 233, endPoint y: 86, distance: 21.4
click at [222, 67] on span "Decrease budget amount" at bounding box center [231, 68] width 46 height 5
click at [0, 0] on input "Decrease budget amount" at bounding box center [0, 0] width 0 height 0
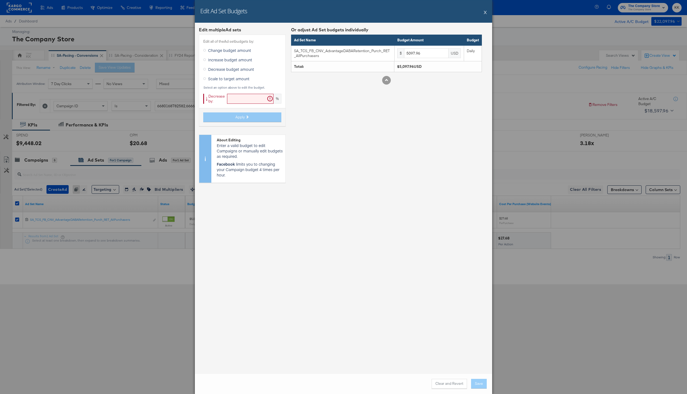
click at [242, 100] on input "text" at bounding box center [250, 99] width 46 height 10
type input "15"
click at [244, 116] on span "Apply" at bounding box center [239, 117] width 9 height 5
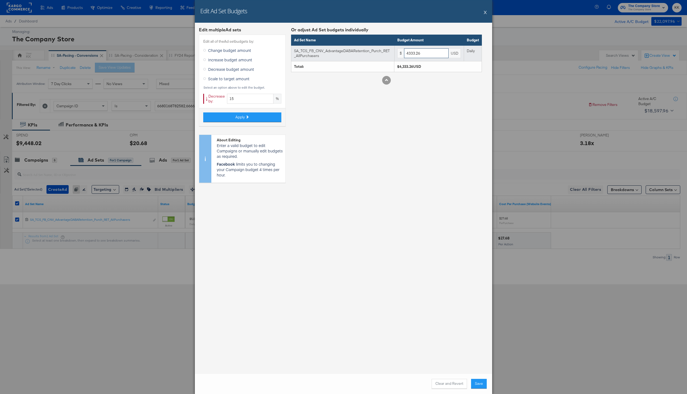
drag, startPoint x: 428, startPoint y: 53, endPoint x: 368, endPoint y: 53, distance: 60.5
click at [368, 53] on tr "SA_TCS_FB_CNV_AdvantageDABARetention_Purch_RET_AllPurchasers $ 4333.26 USD Daily" at bounding box center [386, 53] width 190 height 16
type input "4000"
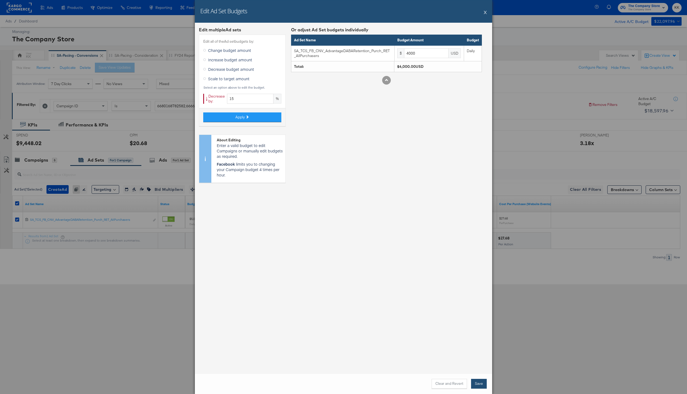
click at [479, 384] on button "Save" at bounding box center [479, 384] width 16 height 10
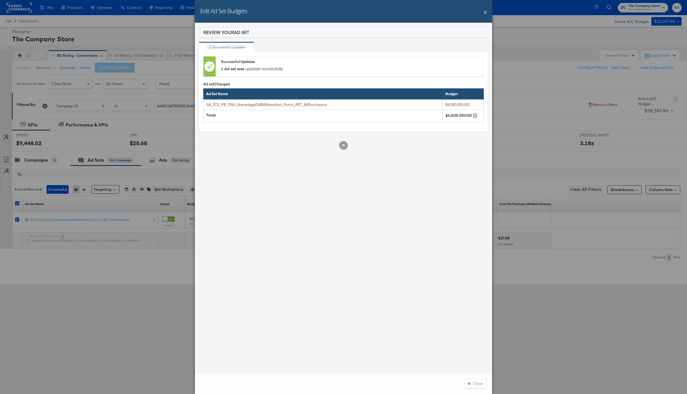
click at [476, 383] on button "Close" at bounding box center [475, 384] width 23 height 10
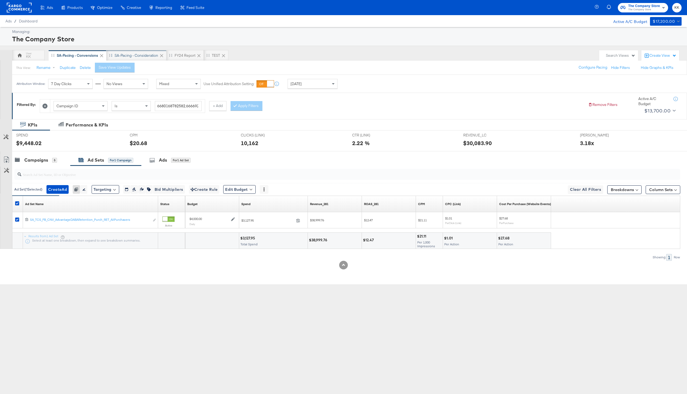
click at [137, 56] on div "SA-Pacing - Consideration" at bounding box center [136, 55] width 43 height 5
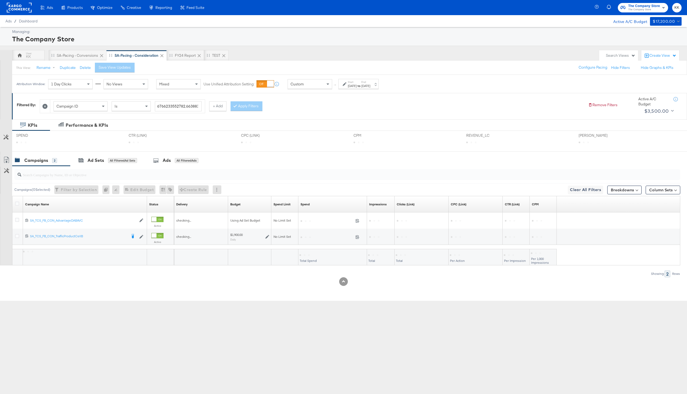
click at [332, 86] on div "↑ Start: Sep 1st 2025 to End: Sep 22nd 2025" at bounding box center [355, 84] width 46 height 10
click at [329, 86] on span at bounding box center [328, 83] width 7 height 9
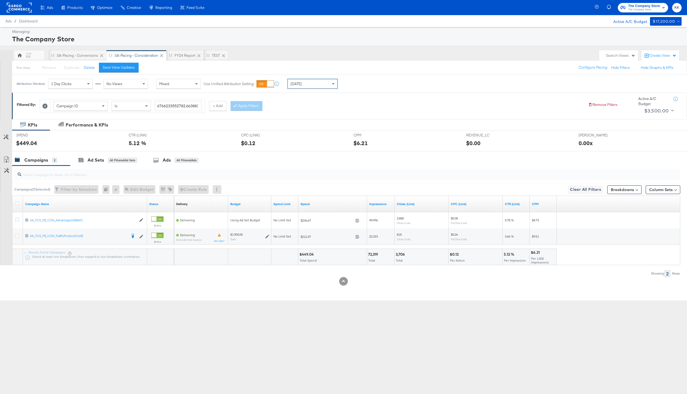
click at [26, 7] on rect at bounding box center [19, 8] width 25 height 10
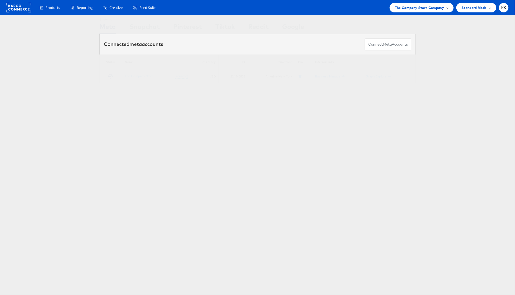
click at [423, 6] on span "The Company Store Company" at bounding box center [419, 8] width 49 height 6
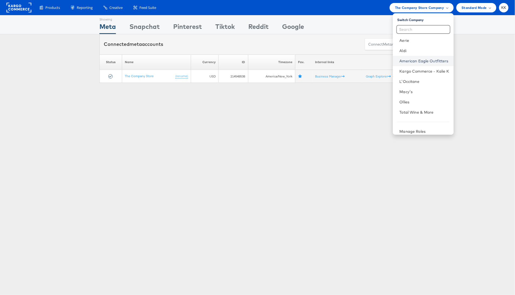
click at [419, 58] on link "American Eagle Outfitters" at bounding box center [424, 60] width 50 height 5
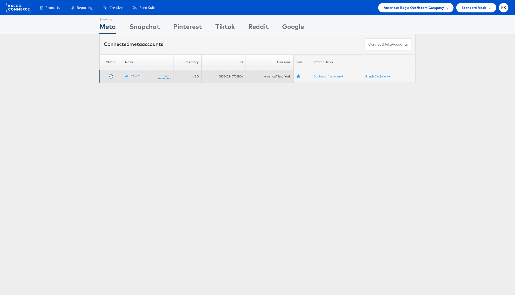
click at [222, 78] on td "585540248758886" at bounding box center [223, 76] width 44 height 13
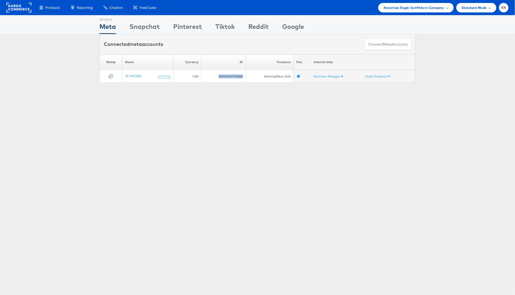
copy td "585540248758886"
click at [427, 9] on span "American Eagle Outfitters Company" at bounding box center [414, 8] width 60 height 6
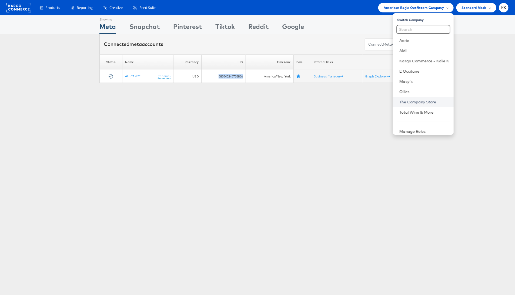
click at [417, 100] on link "The Company Store" at bounding box center [424, 101] width 50 height 5
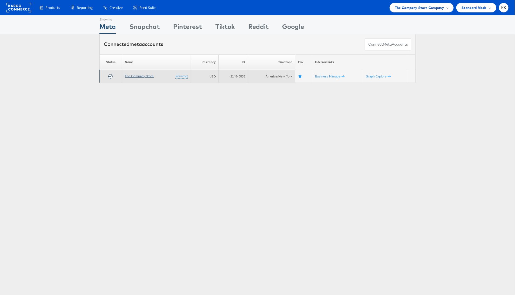
click at [147, 78] on link "The Company Store" at bounding box center [139, 76] width 29 height 4
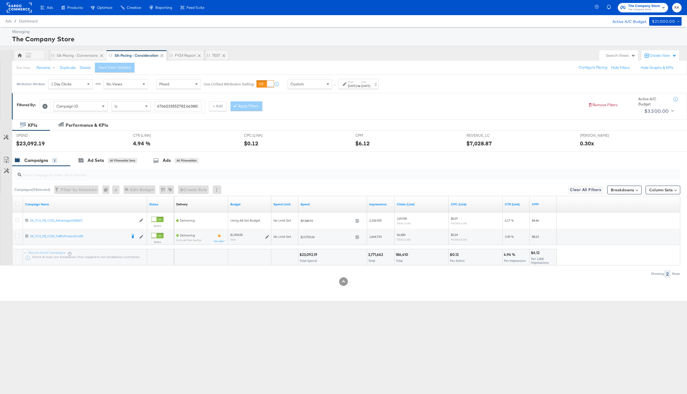
click at [328, 83] on span at bounding box center [327, 84] width 3 height 2
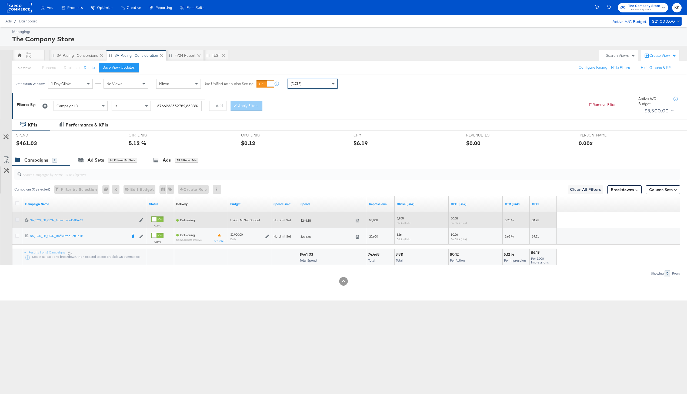
click at [18, 221] on icon at bounding box center [17, 219] width 4 height 4
click at [0, 0] on input "checkbox" at bounding box center [0, 0] width 0 height 0
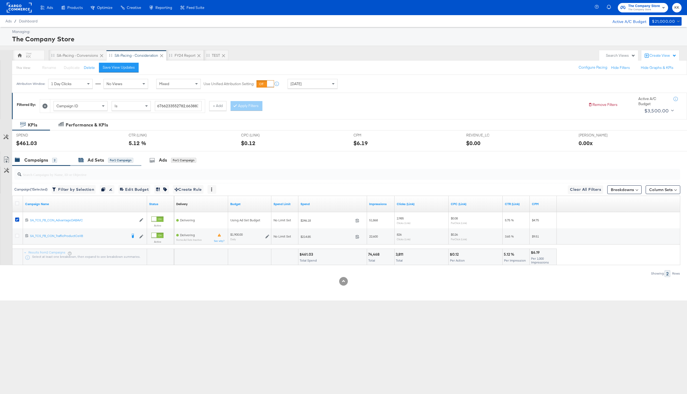
click at [99, 157] on div "Ad Sets" at bounding box center [96, 160] width 16 height 6
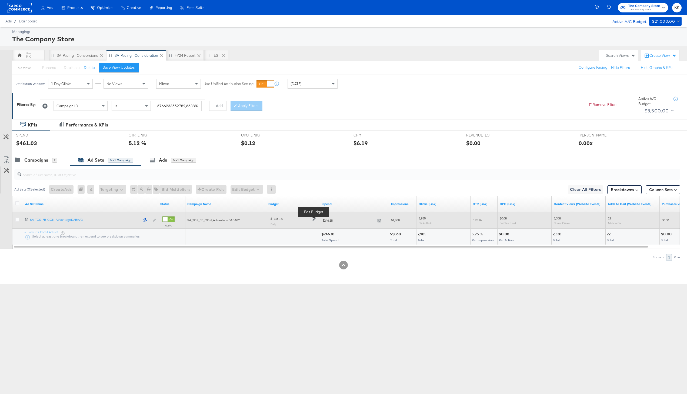
click at [313, 218] on icon at bounding box center [314, 219] width 4 height 4
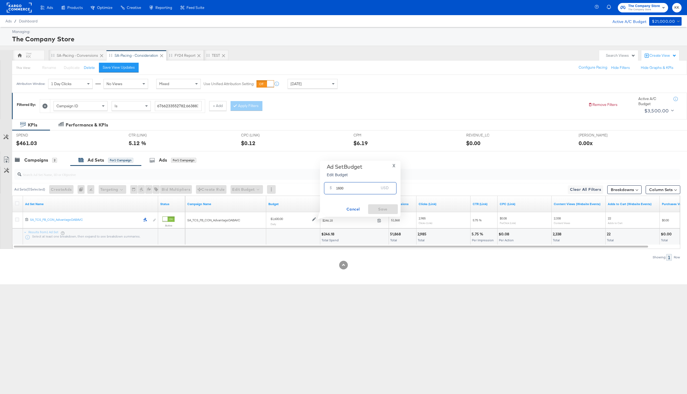
click at [340, 189] on input "1600" at bounding box center [357, 186] width 43 height 12
type input "1800"
click at [382, 211] on span "Save" at bounding box center [382, 209] width 25 height 7
click at [222, 297] on div "Ads Products Optimize Creative Reporting Feed Suite The Company Store The Compa…" at bounding box center [343, 197] width 687 height 394
click at [231, 301] on div "Ads Products Optimize Creative Reporting Feed Suite The Company Store The Compa…" at bounding box center [343, 197] width 687 height 394
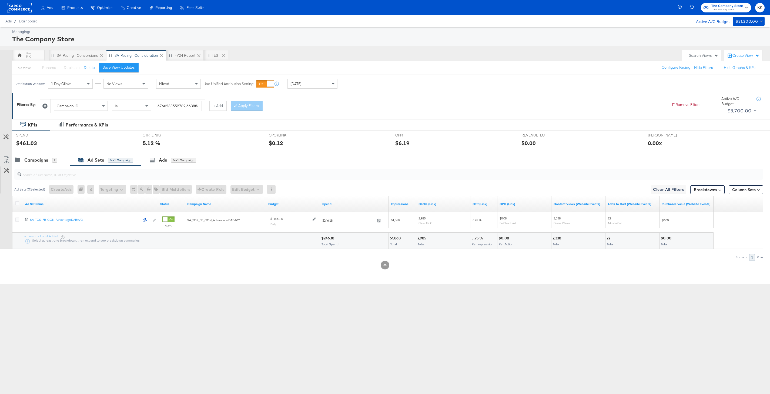
click at [231, 269] on div "KPIs Performance & KPIs Customize KPIs SPEND SPEND $461.03 CTR (LINK) CTR (LINK…" at bounding box center [385, 201] width 770 height 165
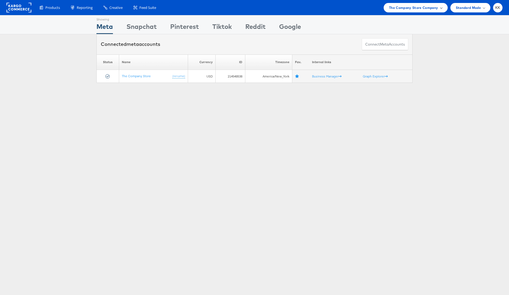
click at [419, 10] on div "The Company Store Company" at bounding box center [416, 7] width 64 height 9
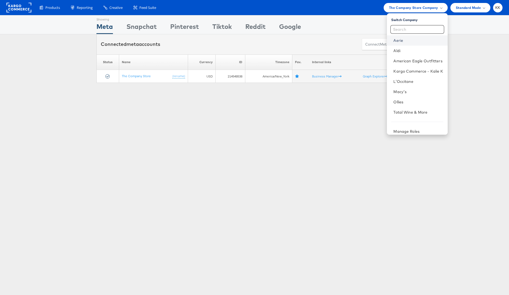
click at [401, 41] on link "Aerie" at bounding box center [418, 40] width 50 height 5
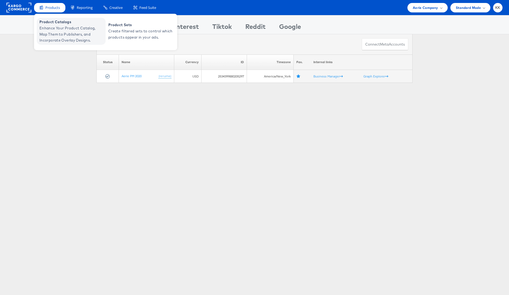
click at [53, 24] on span "Product Catalogs" at bounding box center [71, 22] width 65 height 6
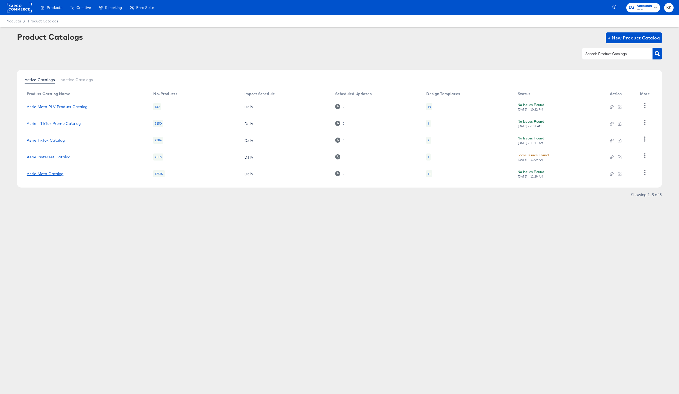
click at [53, 175] on link "Aerie Meta Catalog" at bounding box center [45, 174] width 37 height 4
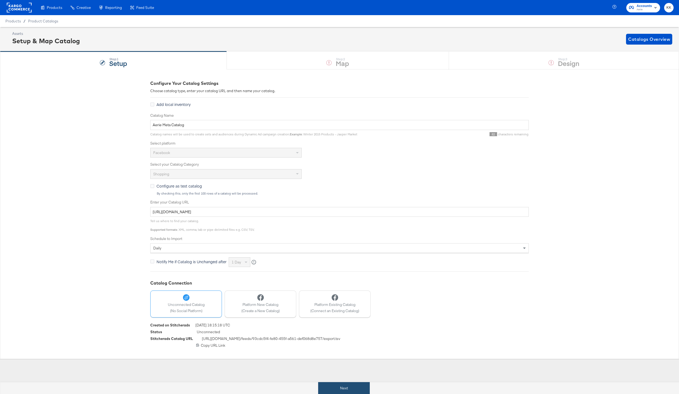
click at [328, 386] on button "Next" at bounding box center [344, 388] width 52 height 12
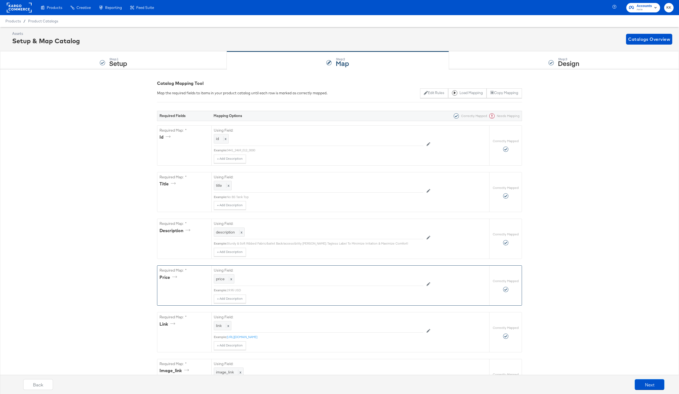
scroll to position [34, 0]
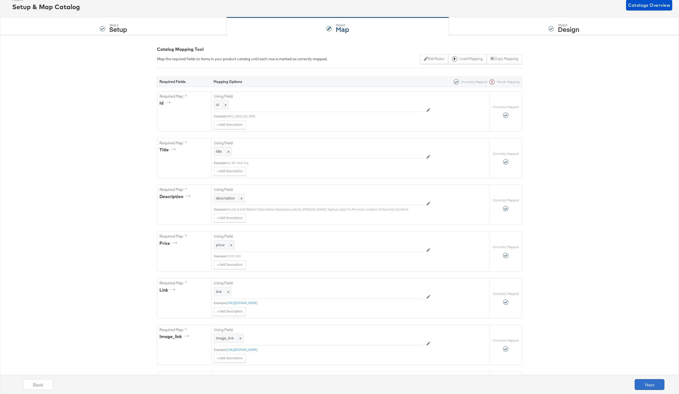
click at [656, 387] on button "Next" at bounding box center [649, 384] width 30 height 11
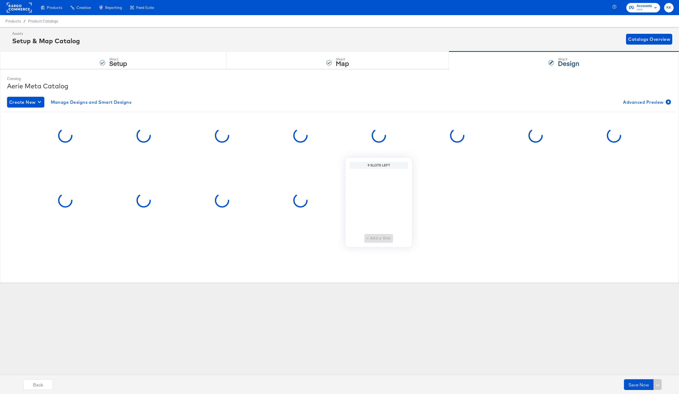
scroll to position [0, 0]
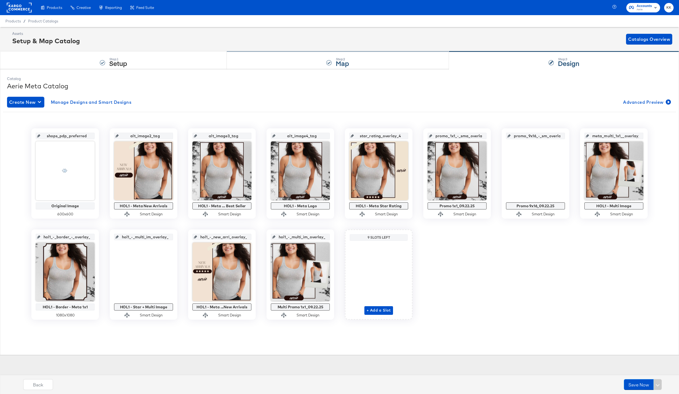
click at [378, 57] on div "Step: 2 Map" at bounding box center [338, 61] width 222 height 18
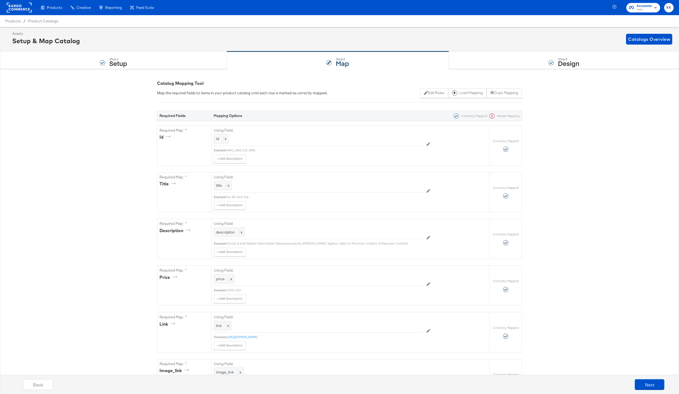
click at [504, 62] on div "Step: 3 Design" at bounding box center [564, 61] width 230 height 18
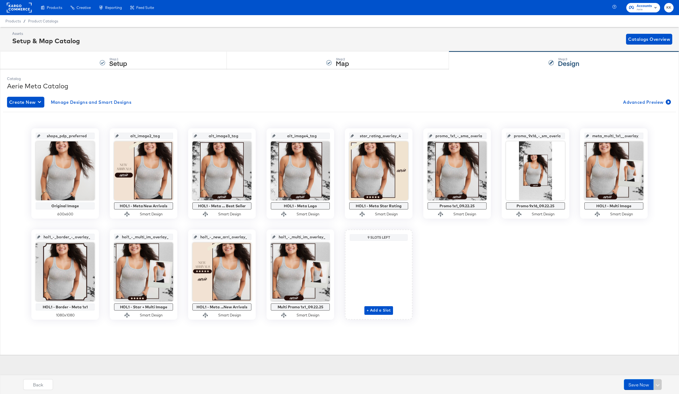
click at [11, 8] on rect at bounding box center [19, 8] width 25 height 10
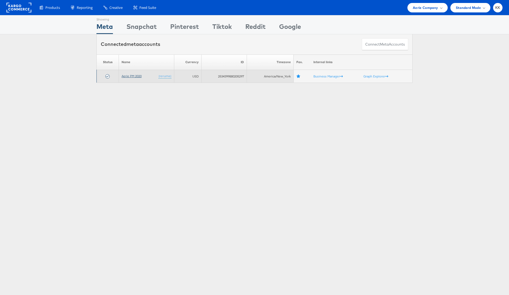
click at [131, 75] on link "Aerie PM 2020" at bounding box center [132, 76] width 20 height 4
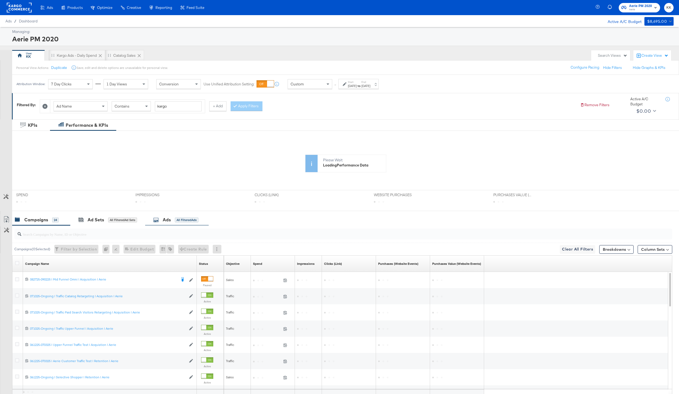
click at [160, 220] on div "Ads All Filtered Ads" at bounding box center [175, 220] width 45 height 6
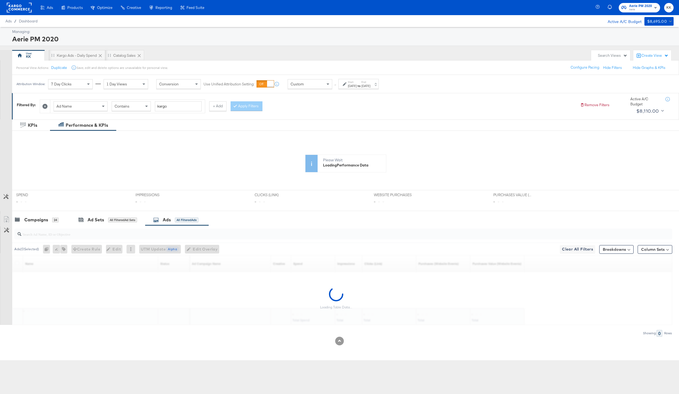
click at [111, 232] on input "search" at bounding box center [315, 232] width 589 height 11
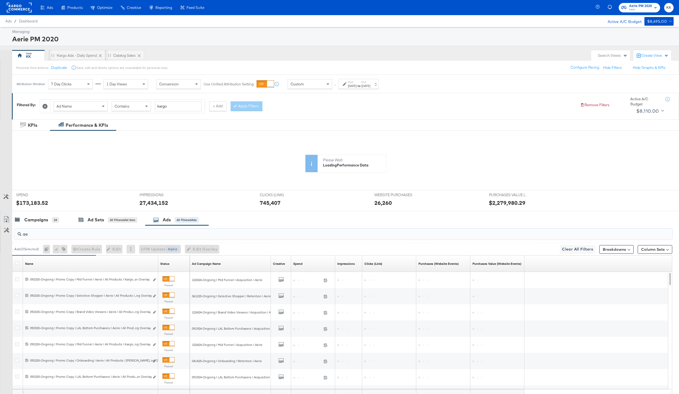
type input "a"
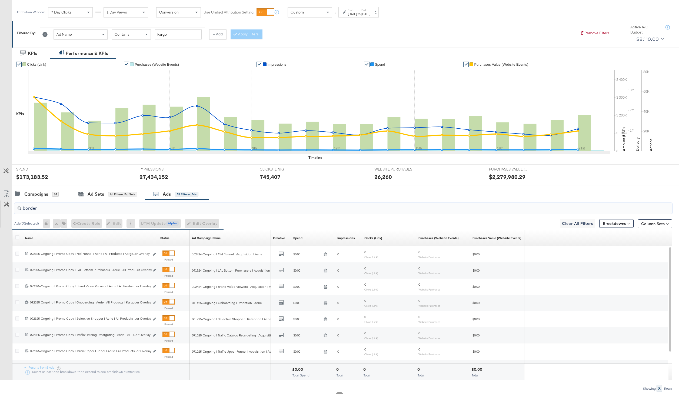
scroll to position [74, 0]
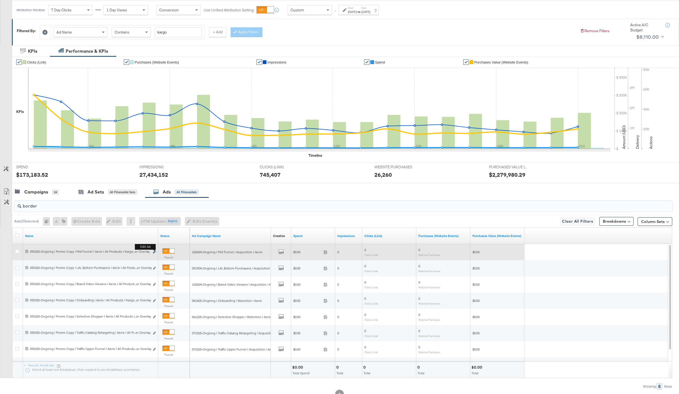
type input "border"
click at [154, 251] on icon "link" at bounding box center [154, 251] width 3 height 3
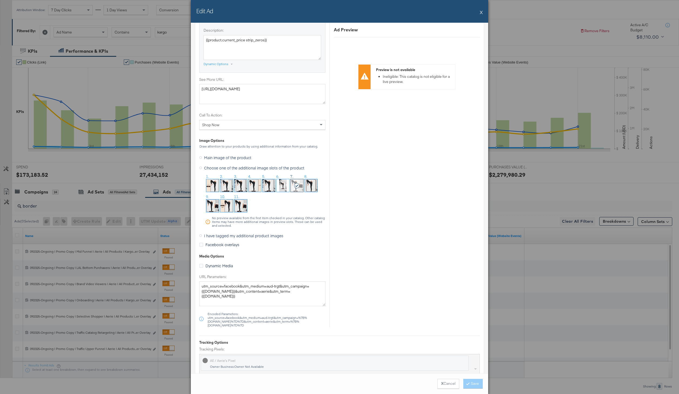
click at [238, 236] on span "I have tagged my additional product images" at bounding box center [243, 235] width 79 height 5
click at [0, 0] on input "I have tagged my additional product images" at bounding box center [0, 0] width 0 height 0
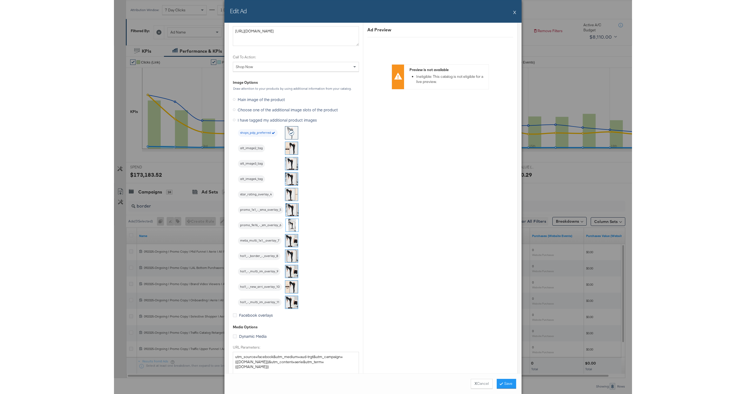
scroll to position [434, 0]
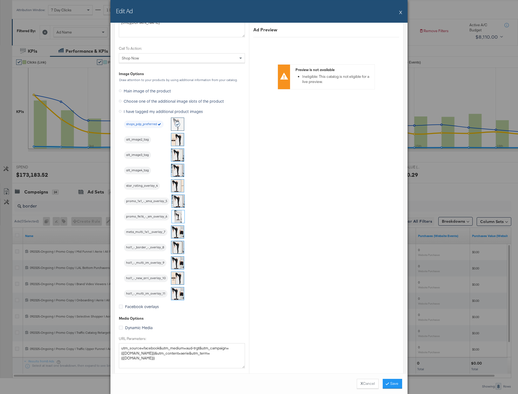
click at [179, 248] on img at bounding box center [177, 247] width 13 height 13
click at [363, 387] on button "X Cancel" at bounding box center [368, 384] width 22 height 10
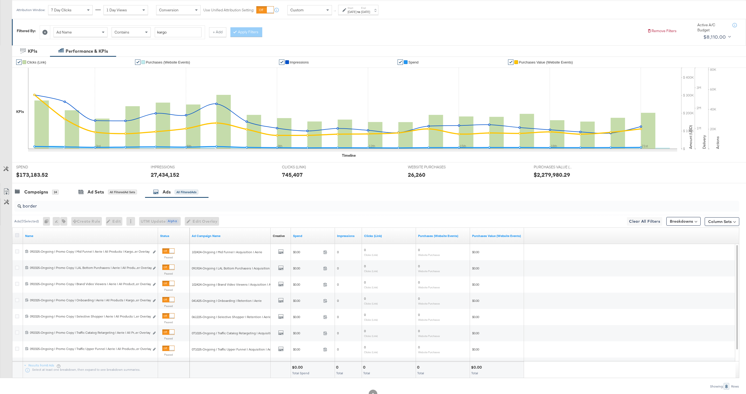
click at [18, 237] on icon at bounding box center [17, 235] width 4 height 4
click at [0, 0] on input "checkbox" at bounding box center [0, 0] width 0 height 0
click at [199, 224] on span "Edit Overlay Edit overlays for 8 ads" at bounding box center [199, 221] width 31 height 7
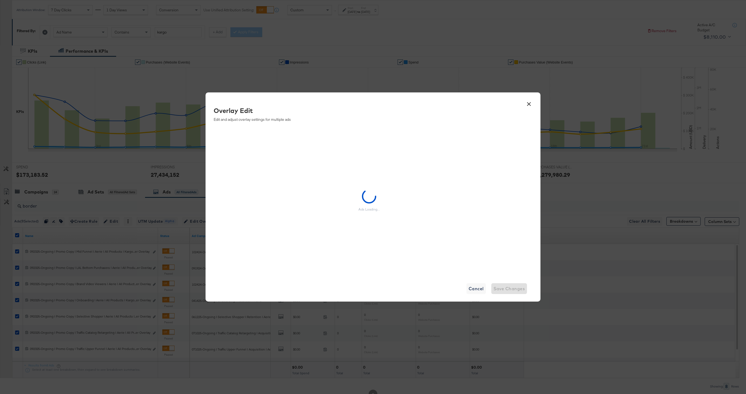
click at [531, 102] on button "×" at bounding box center [529, 103] width 10 height 10
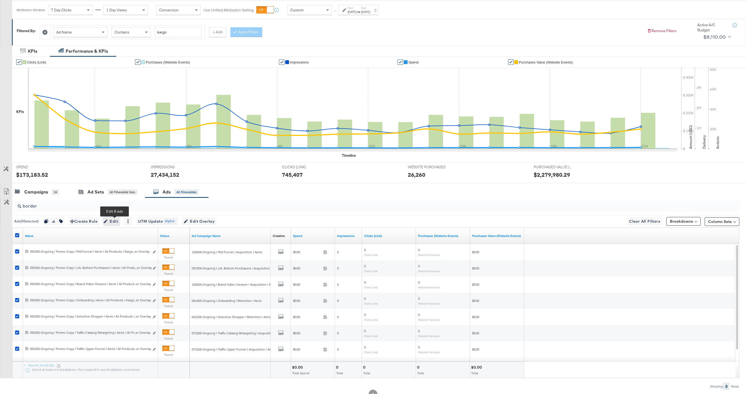
click at [117, 220] on span "Edit" at bounding box center [111, 221] width 13 height 7
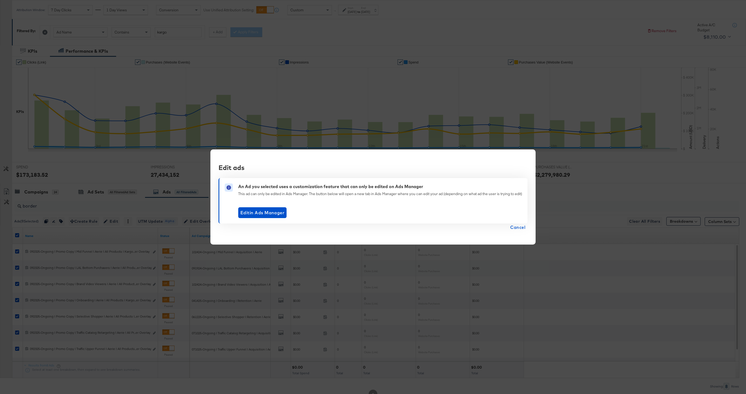
click at [520, 227] on span "Cancel" at bounding box center [517, 227] width 15 height 8
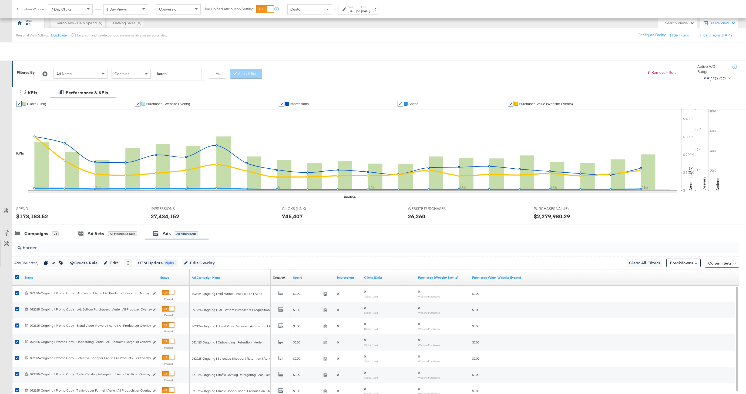
scroll to position [87, 0]
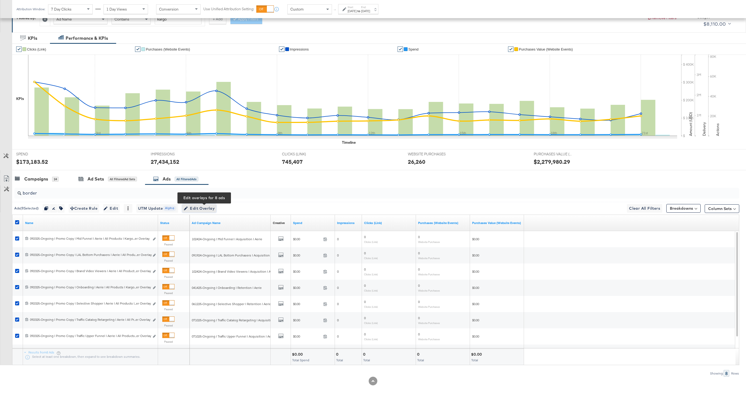
click at [205, 210] on span "Edit Overlay Edit overlays for 8 ads" at bounding box center [199, 208] width 31 height 7
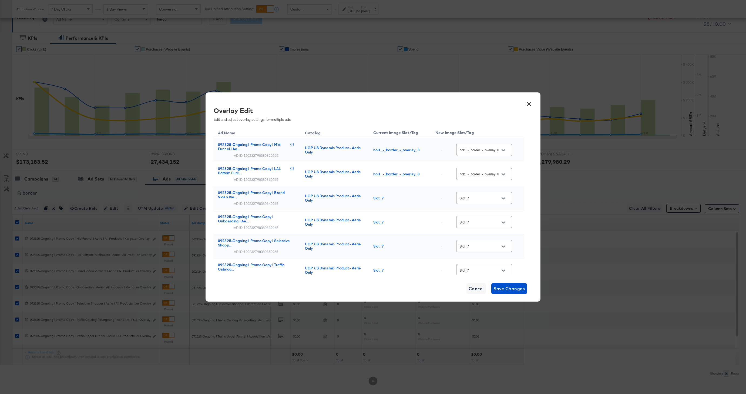
click at [492, 149] on input "hol1_-_border_-_overlay_8" at bounding box center [480, 150] width 43 height 6
click at [480, 230] on div "hol1_-_bor..." at bounding box center [487, 226] width 31 height 5
click at [491, 199] on input "Slot_7" at bounding box center [480, 198] width 43 height 6
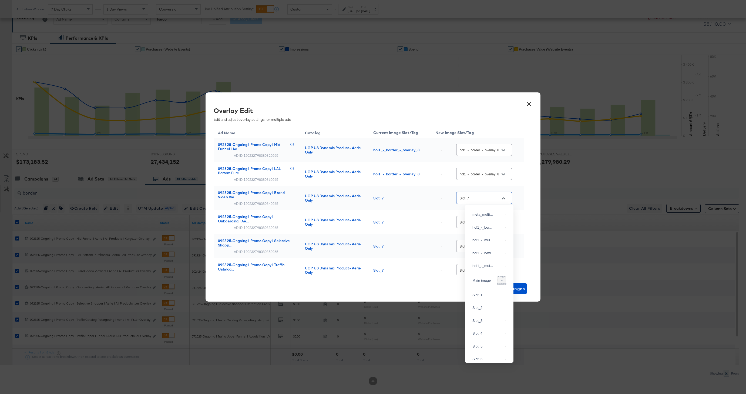
scroll to position [93, 0]
click at [484, 229] on div "hol1_-_bor..." at bounding box center [487, 226] width 31 height 5
type input "hol1_-_border_-_overlay_8"
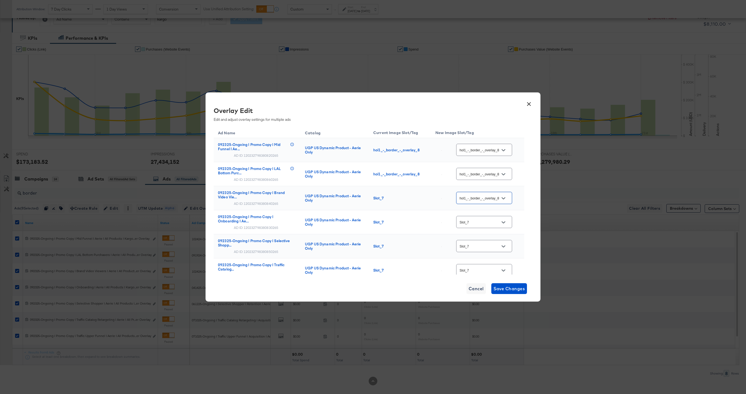
click at [494, 151] on input "hol1_-_border_-_overlay_8" at bounding box center [480, 150] width 43 height 6
click at [525, 194] on div "Overlay Edit Edit and adjust overlay settings for multiple ads Ad Name Catalog …" at bounding box center [373, 190] width 319 height 169
click at [494, 176] on input "hol1_-_border_-_overlay_8" at bounding box center [480, 174] width 43 height 6
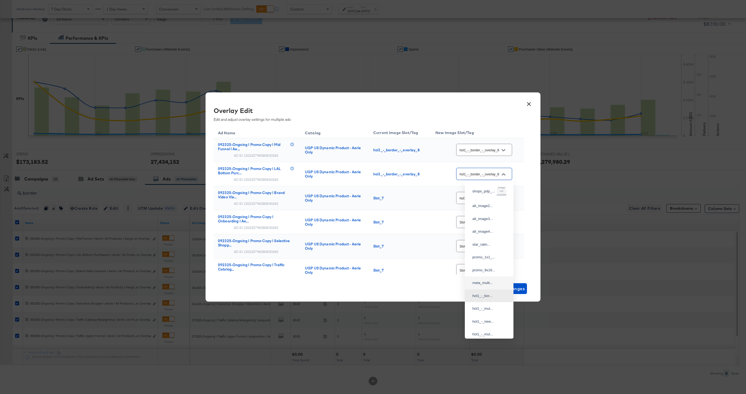
click at [439, 292] on div "× Overlay Edit Edit and adjust overlay settings for multiple ads Ad Name Catalo…" at bounding box center [373, 196] width 335 height 209
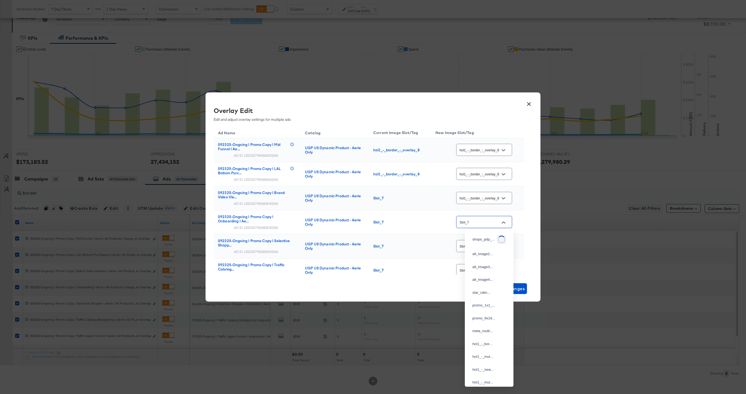
click at [480, 220] on input "Slot_7" at bounding box center [480, 222] width 43 height 6
click at [486, 252] on div "hol1_-_bor..." at bounding box center [487, 248] width 31 height 5
type input "hol1_-_border_-_overlay_8"
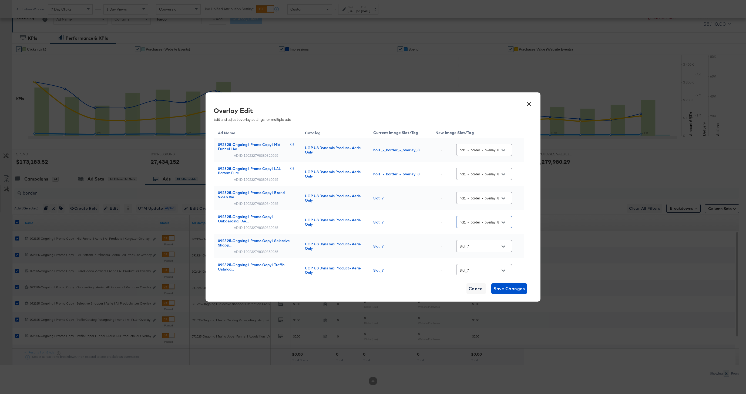
click at [487, 248] on input "Slot_7" at bounding box center [480, 246] width 43 height 6
click at [483, 84] on div "hol1_-_bor..." at bounding box center [487, 81] width 31 height 5
type input "hol1_-_border_-_overlay_8"
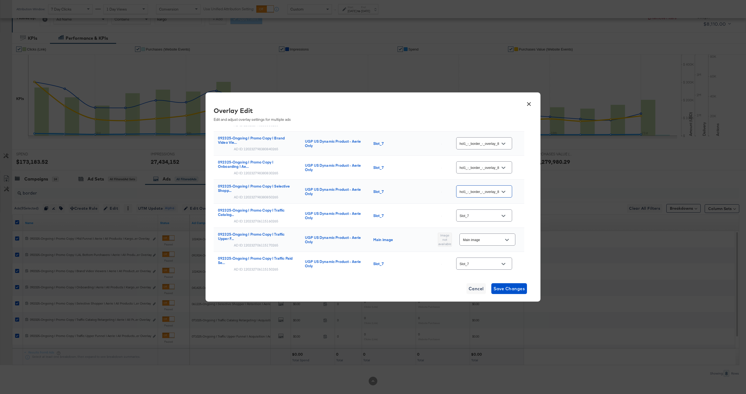
scroll to position [57, 0]
click at [483, 210] on div "Slot_7" at bounding box center [484, 213] width 56 height 12
click at [504, 212] on icon "Open" at bounding box center [504, 214] width 4 height 4
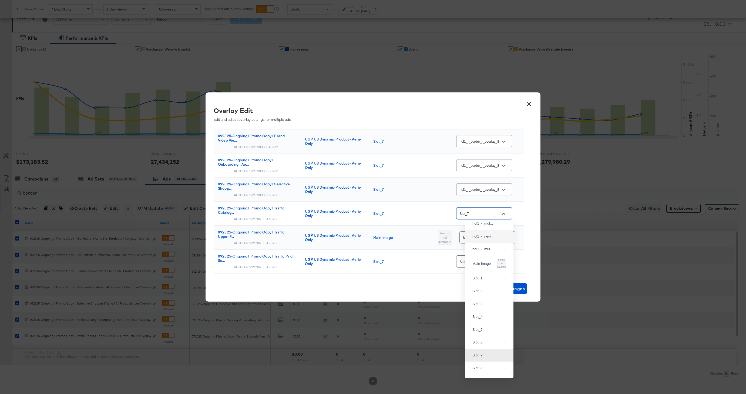
scroll to position [123, 0]
click at [486, 217] on div "hol1_-_bor..." at bounding box center [489, 212] width 40 height 10
type input "hol1_-_border_-_overlay_8"
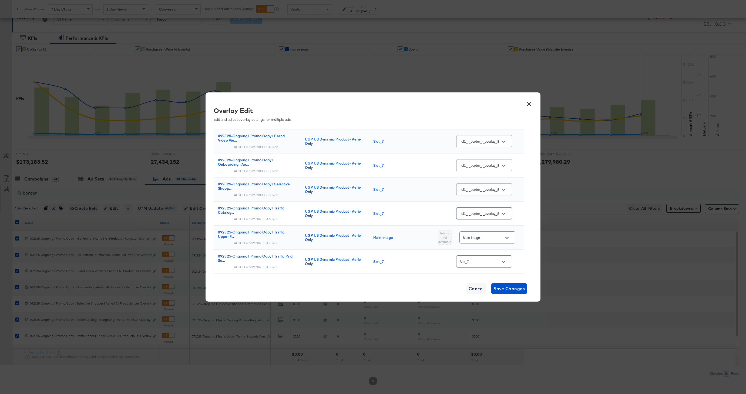
click at [486, 242] on div "Main image" at bounding box center [488, 237] width 56 height 12
click at [501, 240] on div at bounding box center [506, 238] width 11 height 8
click at [507, 237] on icon "Open" at bounding box center [507, 238] width 4 height 4
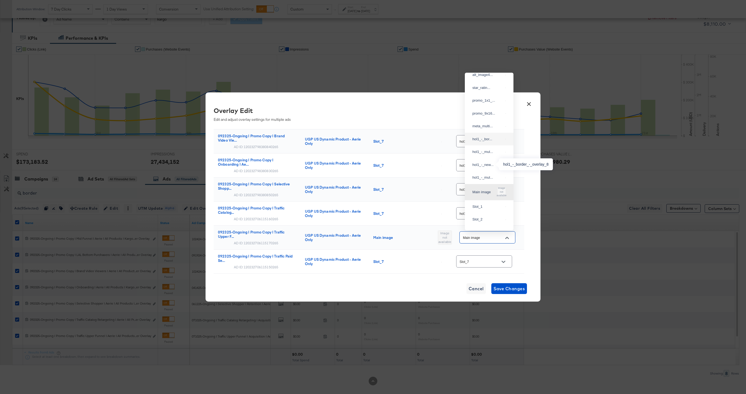
click at [481, 142] on div "hol1_-_bor..." at bounding box center [487, 138] width 31 height 5
type input "hol1_-_border_-_overlay_8"
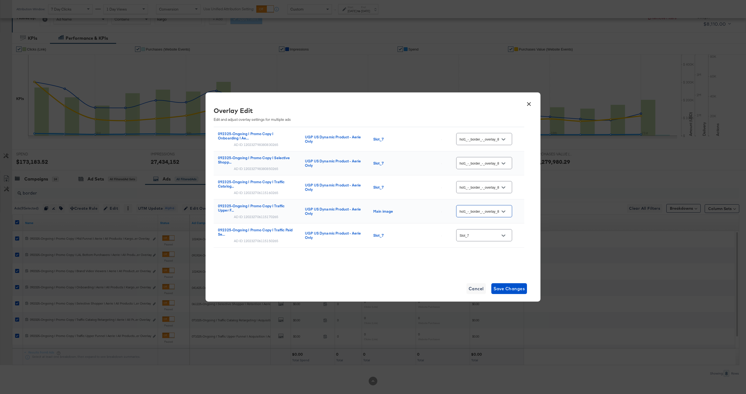
click at [500, 237] on div at bounding box center [503, 236] width 11 height 8
click at [502, 237] on button "Open" at bounding box center [503, 236] width 8 height 8
click at [486, 65] on div "hol1_-_bor..." at bounding box center [489, 60] width 40 height 10
type input "hol1_-_border_-_overlay_8"
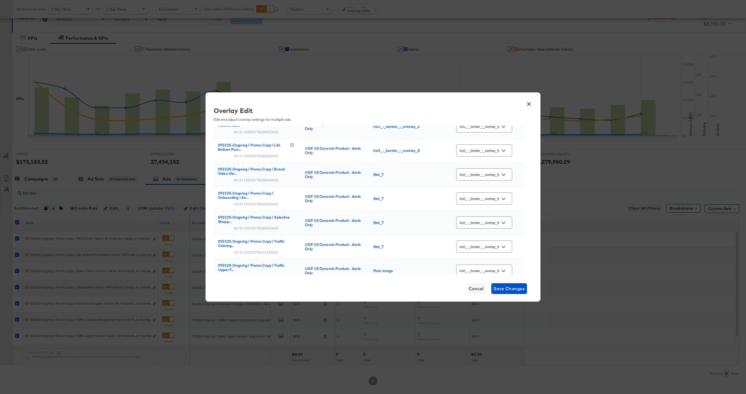
scroll to position [0, 0]
click at [511, 296] on div "× Overlay Edit Edit and adjust overlay settings for multiple ads Ad Name Catalo…" at bounding box center [373, 196] width 335 height 209
click at [511, 289] on span "Save Changes" at bounding box center [510, 289] width 32 height 8
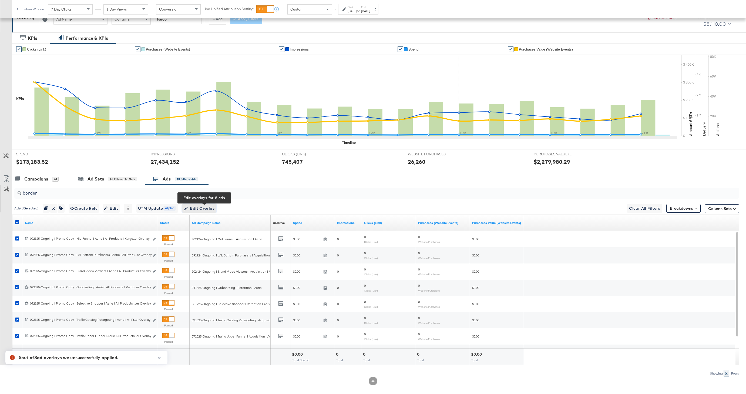
click at [204, 207] on span "Edit Overlay Edit overlays for 8 ads" at bounding box center [199, 208] width 31 height 7
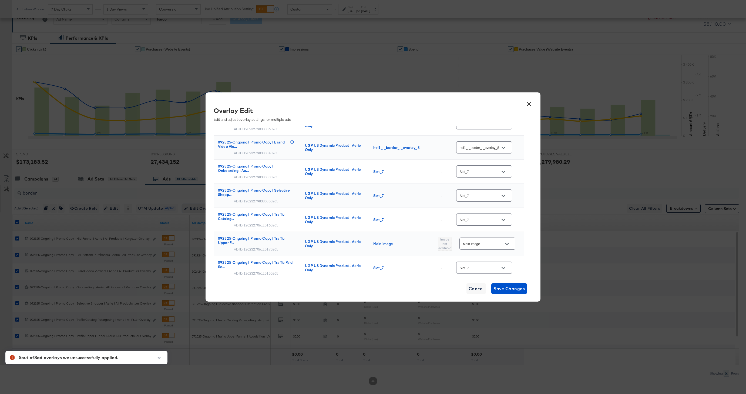
scroll to position [50, 0]
click at [503, 170] on button "Open" at bounding box center [503, 172] width 8 height 8
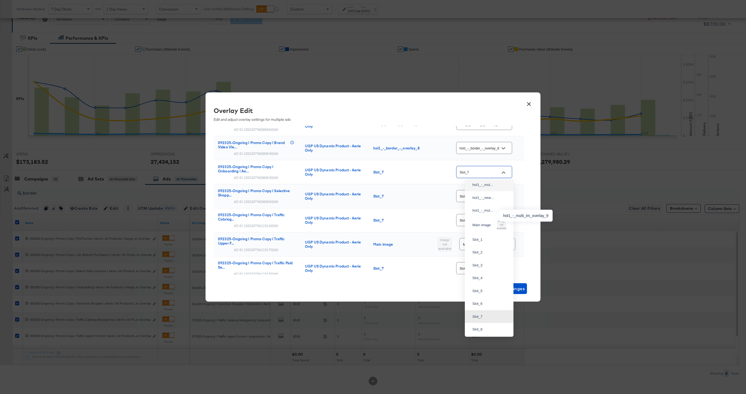
scroll to position [118, 0]
click at [485, 181] on div "hol1_-_bor..." at bounding box center [489, 177] width 40 height 10
type input "hol1_-_border_-_overlay_8"
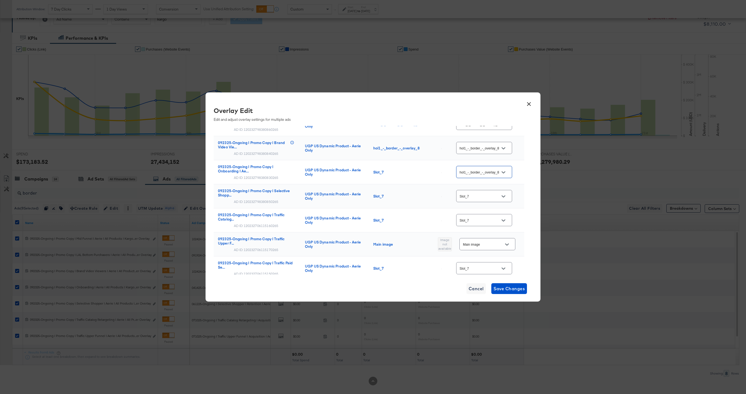
click at [514, 282] on div "× Overlay Edit Edit and adjust overlay settings for multiple ads Ad Name Catalo…" at bounding box center [373, 196] width 335 height 209
click at [514, 284] on button "Save Changes" at bounding box center [509, 288] width 36 height 11
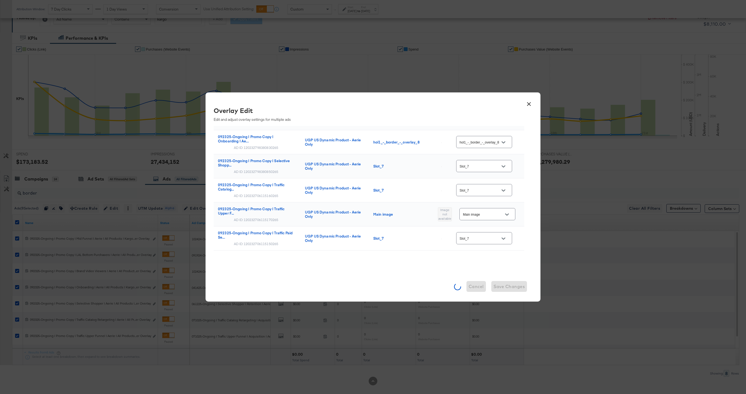
scroll to position [83, 0]
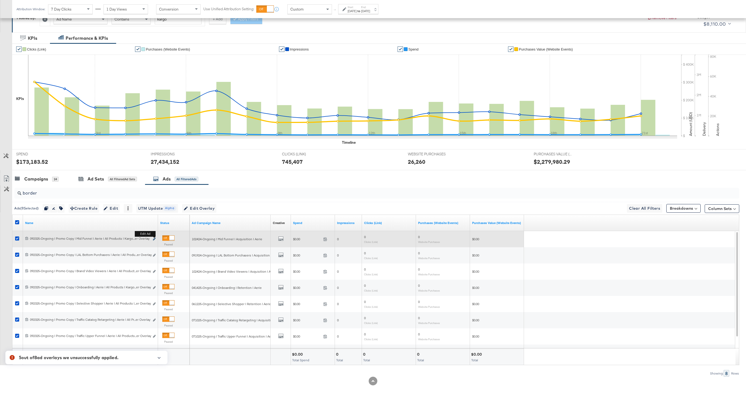
click at [154, 239] on icon "link" at bounding box center [154, 238] width 3 height 3
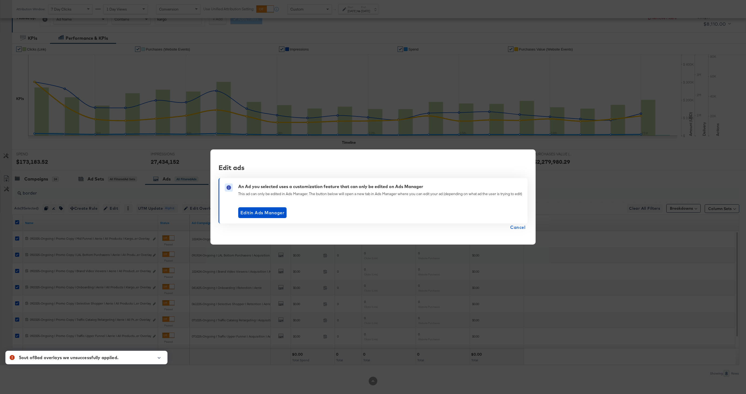
click at [515, 232] on div "Edit ads An Ad you selected uses a customization feature that can only be edite…" at bounding box center [372, 196] width 325 height 95
click at [515, 228] on span "Cancel" at bounding box center [517, 227] width 15 height 8
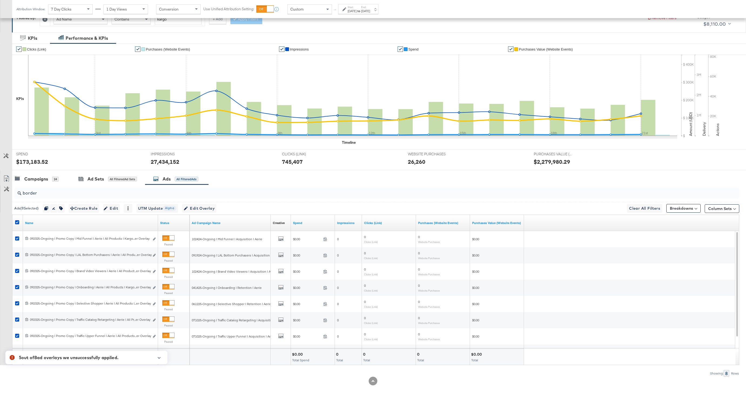
click at [16, 216] on div at bounding box center [18, 223] width 10 height 16
click at [14, 223] on div at bounding box center [18, 223] width 10 height 10
click at [15, 221] on icon at bounding box center [17, 222] width 4 height 4
click at [0, 0] on input "checkbox" at bounding box center [0, 0] width 0 height 0
click at [15, 221] on icon at bounding box center [17, 222] width 4 height 4
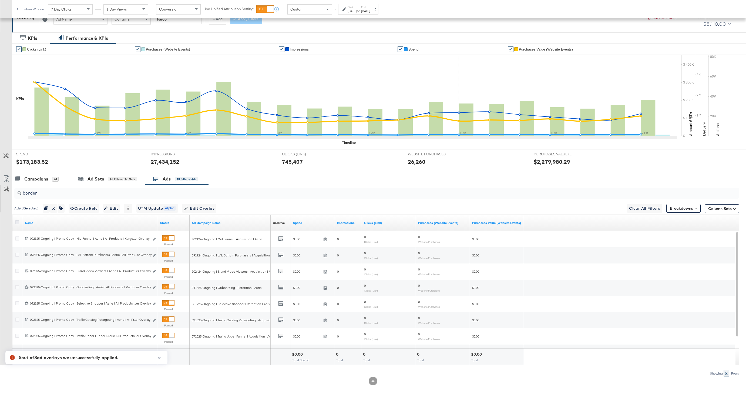
click at [0, 0] on input "checkbox" at bounding box center [0, 0] width 0 height 0
click at [19, 220] on icon at bounding box center [17, 222] width 4 height 4
click at [0, 0] on input "checkbox" at bounding box center [0, 0] width 0 height 0
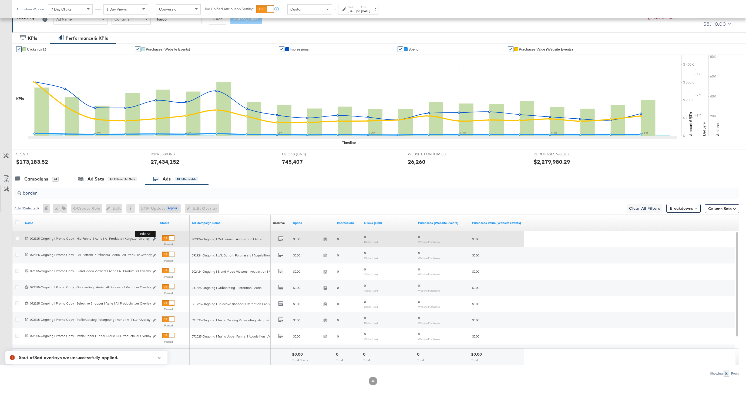
click at [155, 239] on icon "link" at bounding box center [154, 238] width 3 height 3
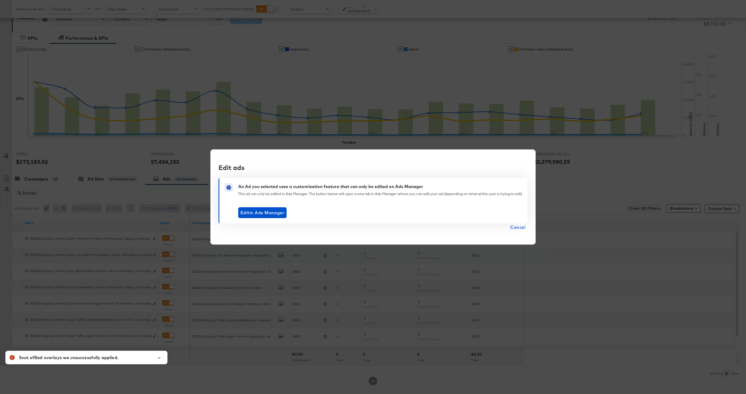
click at [519, 222] on div "An Ad you selected uses a customization feature that can only be edited on Ads …" at bounding box center [373, 200] width 309 height 45
click at [519, 226] on span "Cancel" at bounding box center [517, 227] width 15 height 8
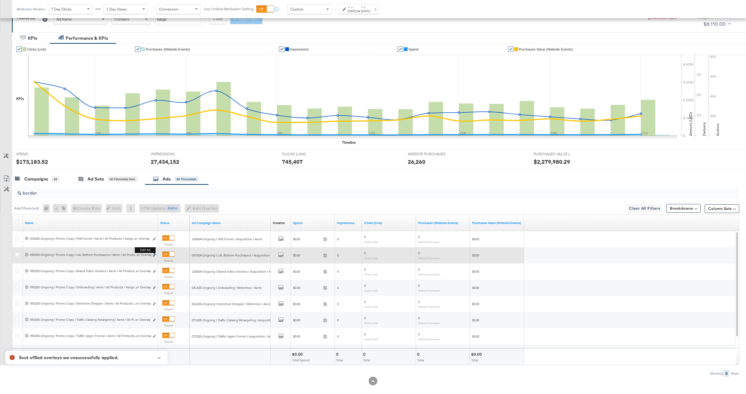
click at [154, 256] on icon "link" at bounding box center [154, 255] width 3 height 3
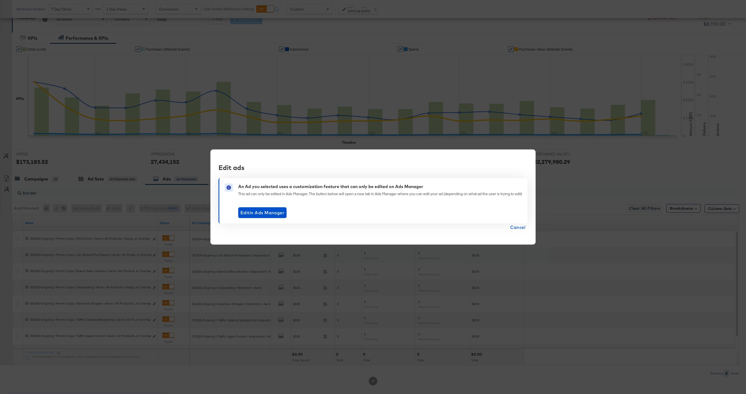
click at [517, 229] on span "Cancel" at bounding box center [517, 227] width 15 height 8
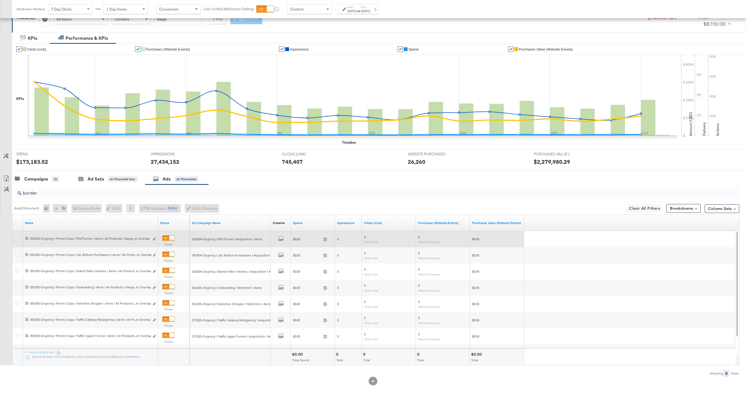
click at [16, 239] on icon at bounding box center [17, 238] width 4 height 4
click at [0, 0] on input "checkbox" at bounding box center [0, 0] width 0 height 0
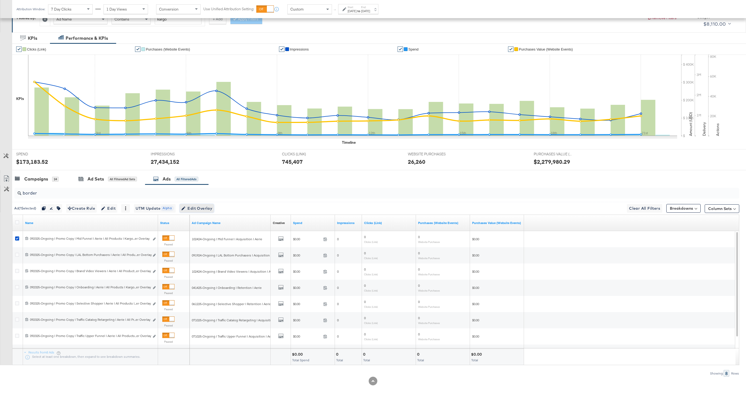
click at [195, 206] on span "Edit Overlay Edit overlays for 1 ad" at bounding box center [196, 208] width 31 height 7
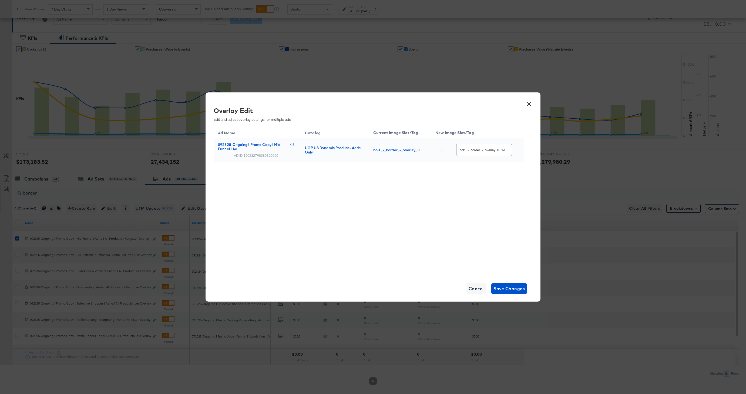
click at [531, 103] on button "×" at bounding box center [529, 103] width 10 height 10
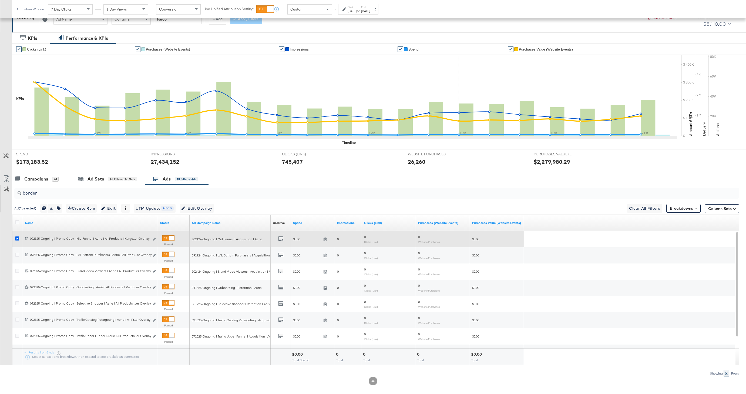
click at [16, 239] on icon at bounding box center [17, 238] width 4 height 4
click at [0, 0] on input "checkbox" at bounding box center [0, 0] width 0 height 0
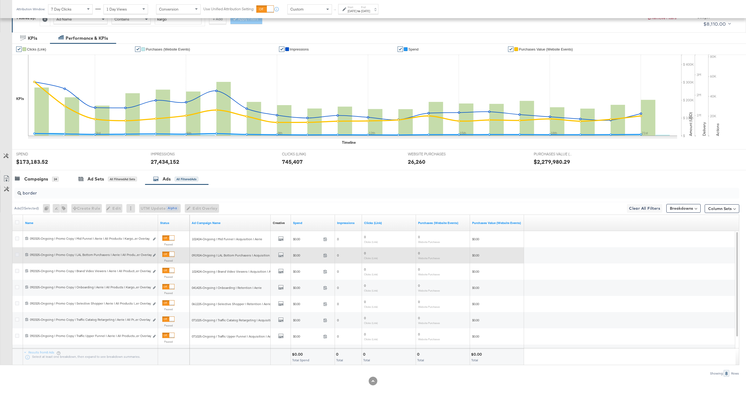
click at [16, 255] on icon at bounding box center [17, 255] width 4 height 4
click at [0, 0] on input "checkbox" at bounding box center [0, 0] width 0 height 0
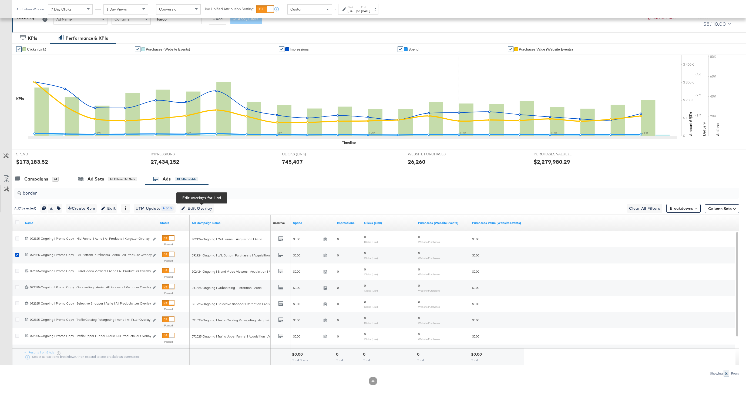
click at [207, 203] on div "Ad ( 1 Selected) Duplicate 1 ad Rename 1 ad Tags for 1 campaign Create Rule Edi…" at bounding box center [375, 208] width 727 height 13
click at [206, 206] on span "Edit Overlay Edit overlays for 1 ad" at bounding box center [196, 208] width 31 height 7
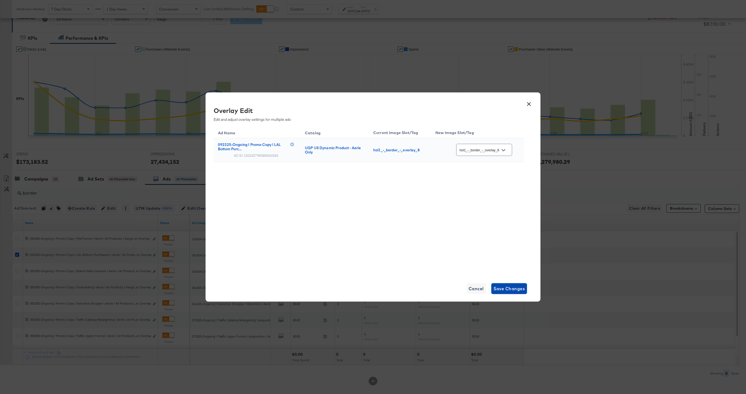
click at [507, 289] on span "Save Changes" at bounding box center [510, 289] width 32 height 8
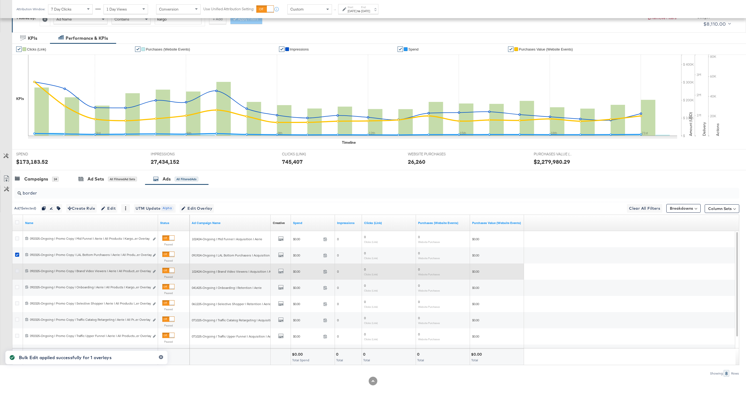
click at [18, 271] on icon at bounding box center [17, 271] width 4 height 4
click at [0, 0] on input "checkbox" at bounding box center [0, 0] width 0 height 0
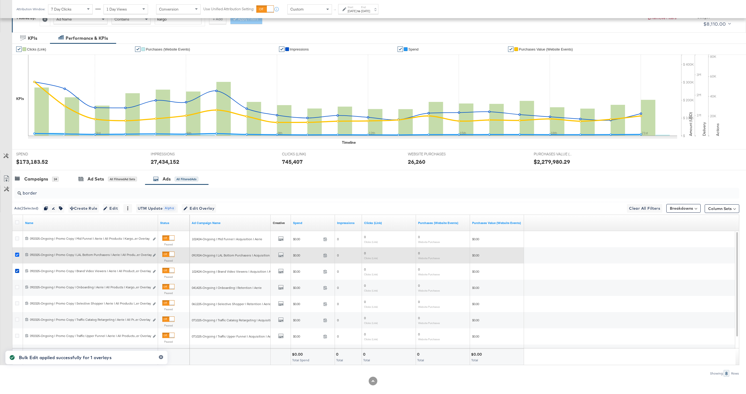
click at [18, 256] on icon at bounding box center [17, 255] width 4 height 4
click at [0, 0] on input "checkbox" at bounding box center [0, 0] width 0 height 0
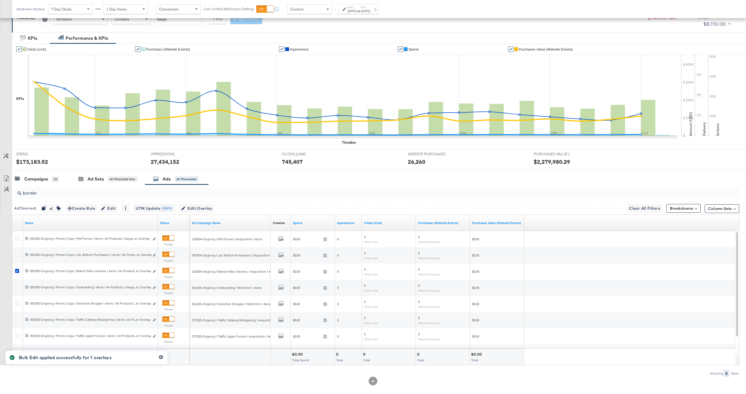
click at [192, 214] on div "Ad ( 1 Selected) Duplicate 1 ad Rename 1 ad Tags for 1 campaign Create Rule Edi…" at bounding box center [375, 208] width 727 height 13
click at [199, 210] on span "Edit Overlay Edit overlays for 1 ad" at bounding box center [196, 208] width 31 height 7
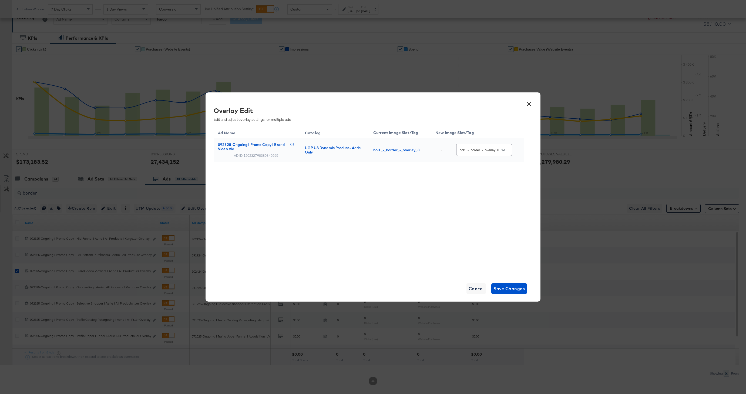
click at [528, 104] on button "×" at bounding box center [529, 103] width 10 height 10
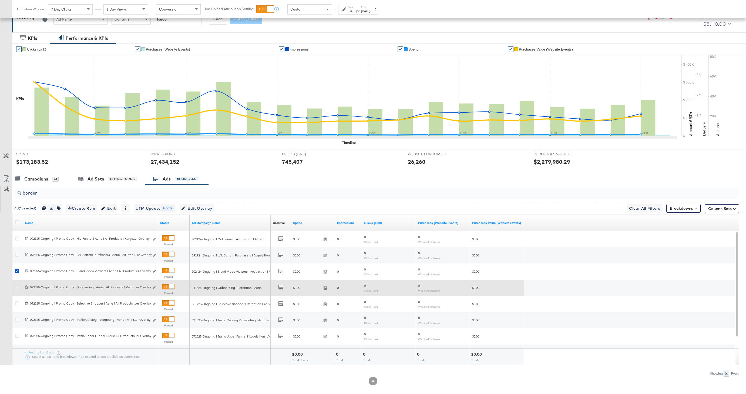
click at [17, 286] on icon at bounding box center [17, 287] width 4 height 4
click at [0, 0] on input "checkbox" at bounding box center [0, 0] width 0 height 0
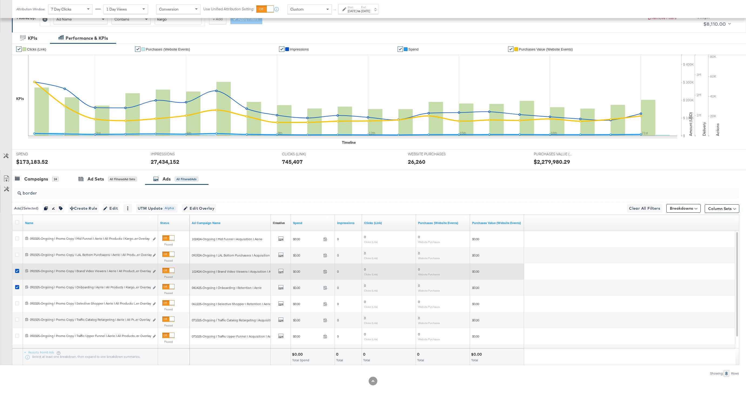
click at [17, 267] on div at bounding box center [18, 272] width 10 height 10
click at [17, 269] on icon at bounding box center [17, 271] width 4 height 4
click at [0, 0] on input "checkbox" at bounding box center [0, 0] width 0 height 0
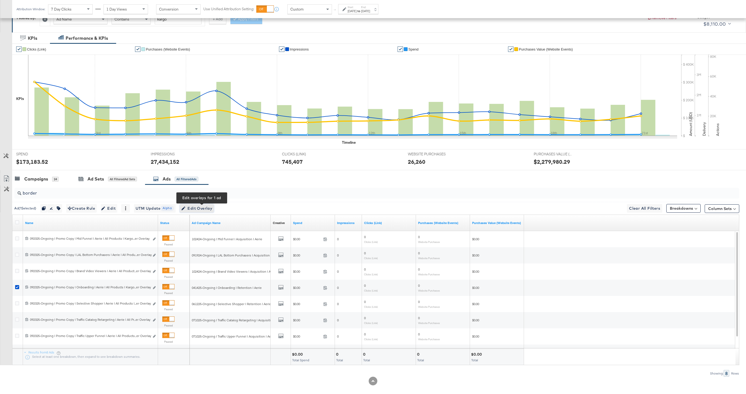
click at [199, 207] on span "Edit Overlay Edit overlays for 1 ad" at bounding box center [196, 208] width 31 height 7
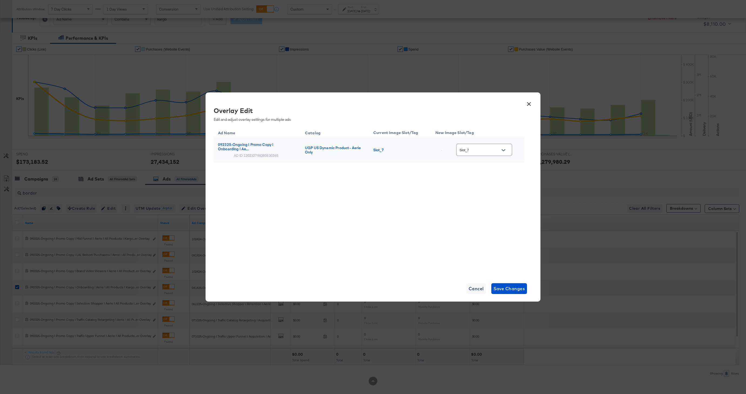
click at [488, 147] on input "Slot_7" at bounding box center [480, 150] width 43 height 6
click at [484, 163] on div "hol1_-_bor..." at bounding box center [489, 159] width 40 height 10
type input "hol1_-_border_-_overlay_8"
click at [509, 288] on span "Save Changes" at bounding box center [510, 289] width 32 height 8
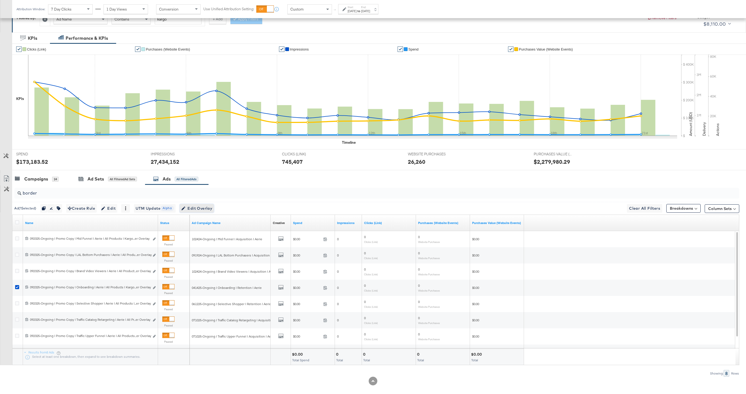
click at [193, 211] on span "Edit Overlay Edit overlays for 1 ad" at bounding box center [196, 208] width 31 height 7
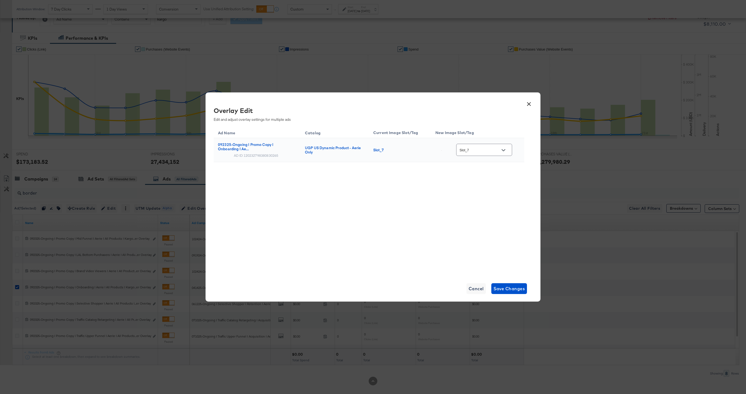
click at [484, 149] on input "Slot_7" at bounding box center [480, 150] width 43 height 6
click at [484, 169] on div "hol1_-_bor..." at bounding box center [489, 164] width 40 height 10
type input "hol1_-_border_-_overlay_8"
click at [511, 286] on span "Save Changes" at bounding box center [510, 289] width 32 height 8
